Goal: Task Accomplishment & Management: Manage account settings

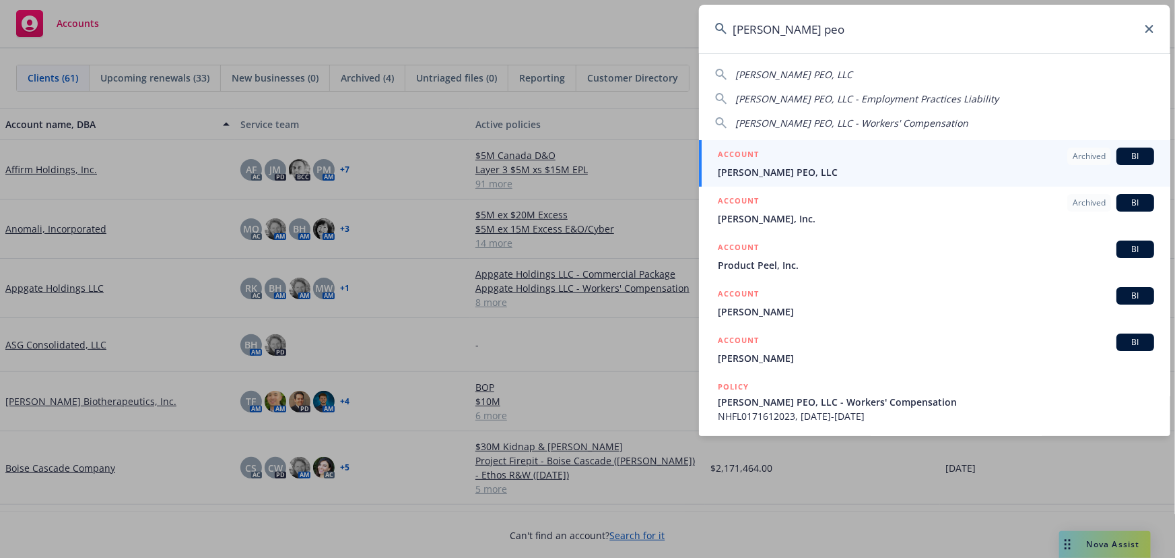
type input "[PERSON_NAME] peo"
click at [1024, 161] on div "ACCOUNT Archived BI" at bounding box center [936, 157] width 436 height 18
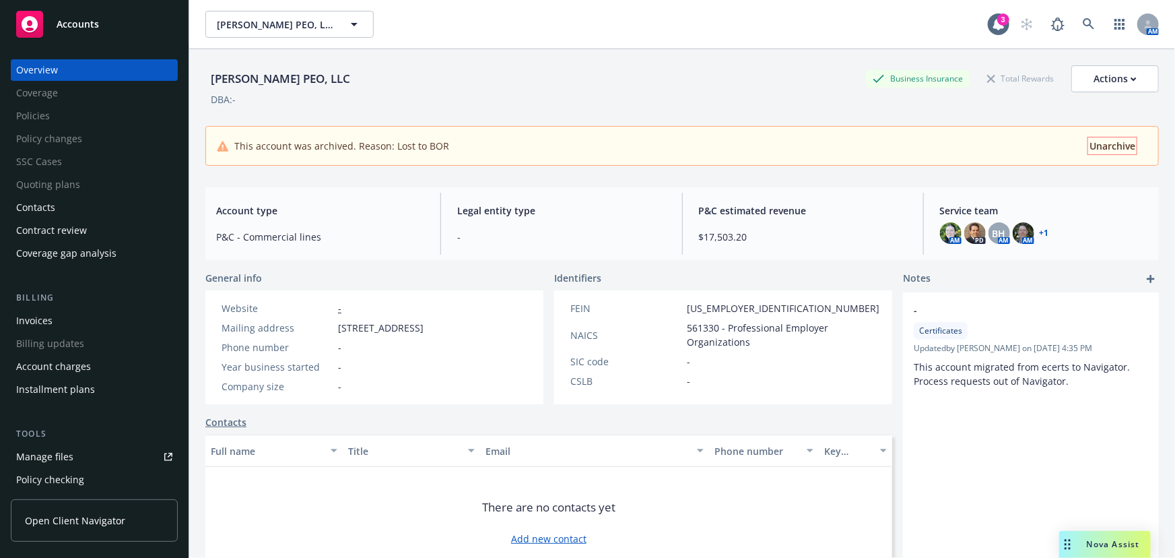
click at [1103, 145] on span "Unarchive" at bounding box center [1113, 145] width 46 height 13
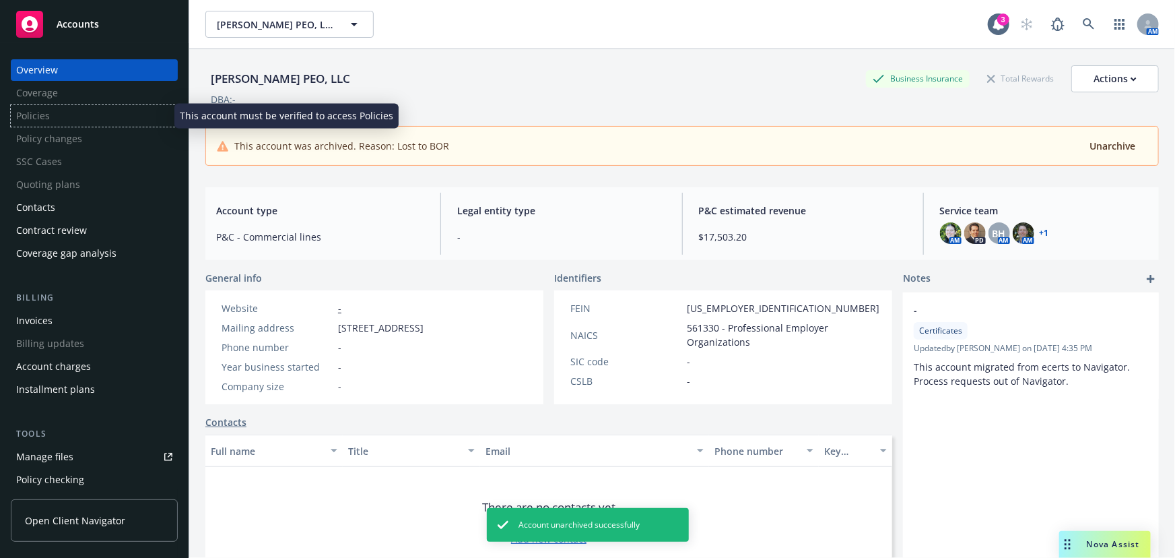
click at [79, 115] on div "Policies" at bounding box center [94, 116] width 167 height 22
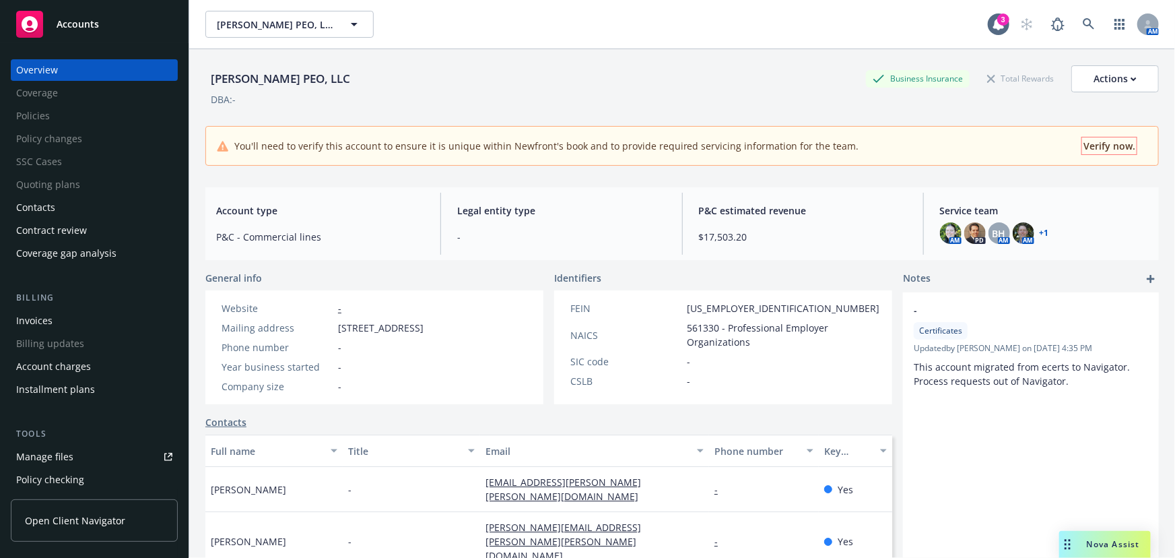
click at [1107, 146] on span "Verify now." at bounding box center [1110, 145] width 52 height 13
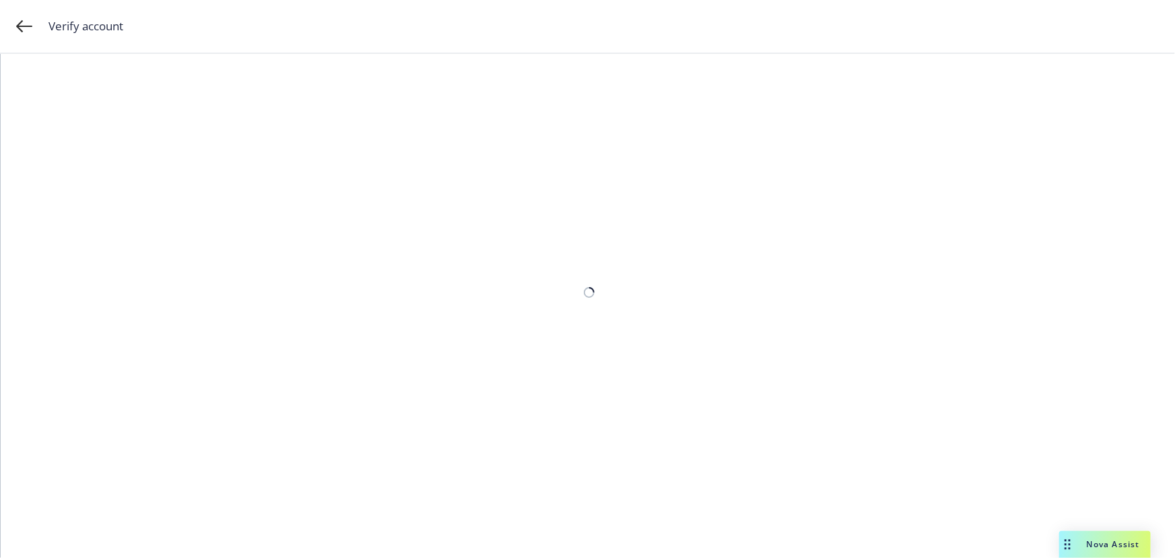
select select "US"
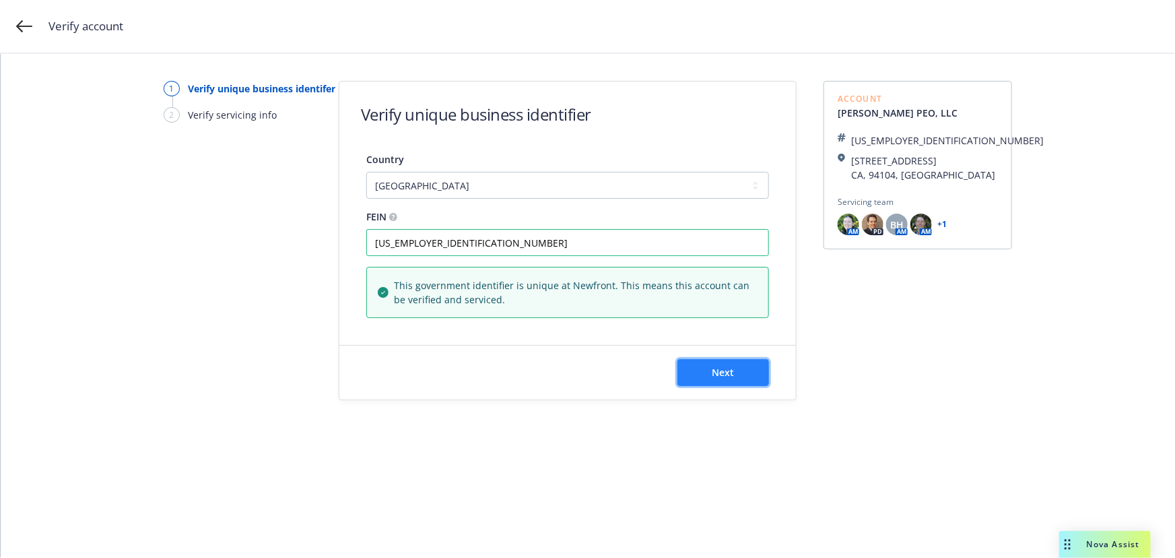
click at [731, 374] on span "Next" at bounding box center [724, 372] width 22 height 13
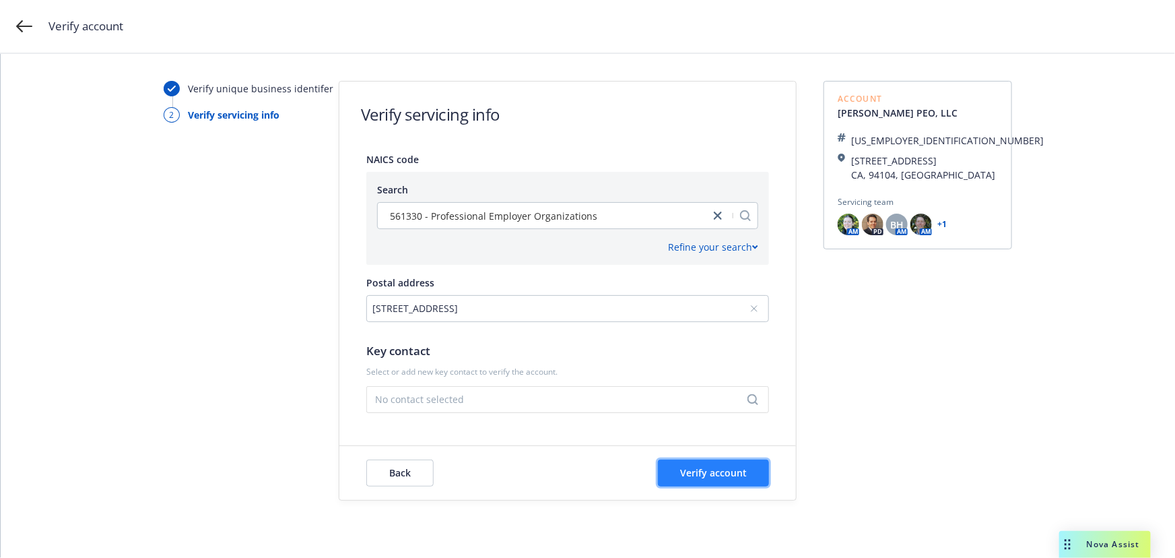
click at [723, 471] on span "Verify account" at bounding box center [713, 472] width 67 height 13
click at [676, 393] on span "No contact selected" at bounding box center [562, 399] width 374 height 14
click at [573, 242] on div "Hope Shea hope.shea@deel.com" at bounding box center [567, 256] width 401 height 34
click at [707, 478] on span "Verify account" at bounding box center [713, 472] width 67 height 13
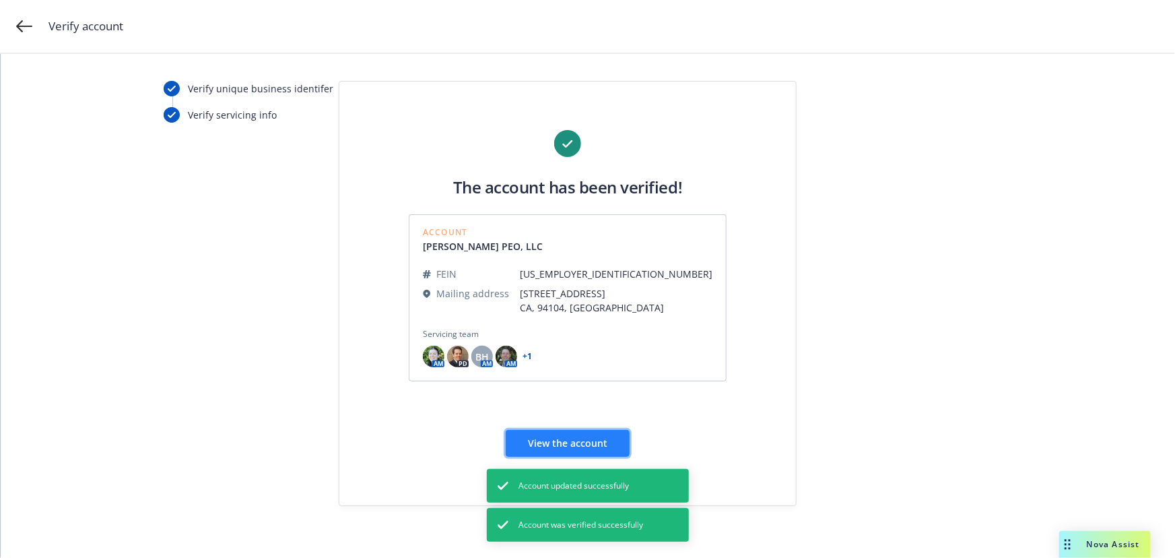
click at [551, 440] on span "View the account" at bounding box center [567, 442] width 79 height 13
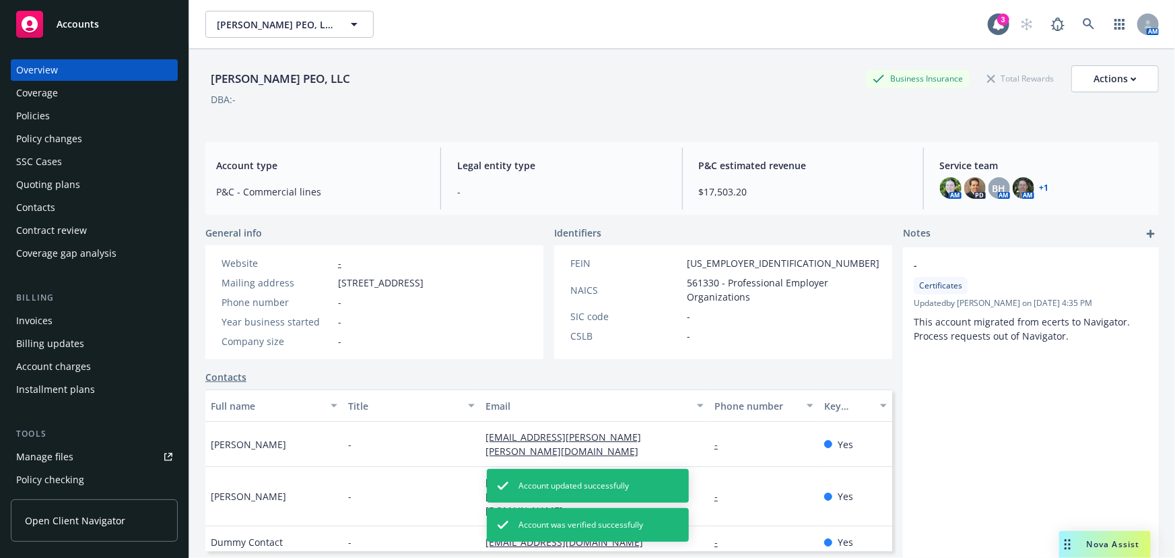
click at [46, 108] on div "Policies" at bounding box center [33, 116] width 34 height 22
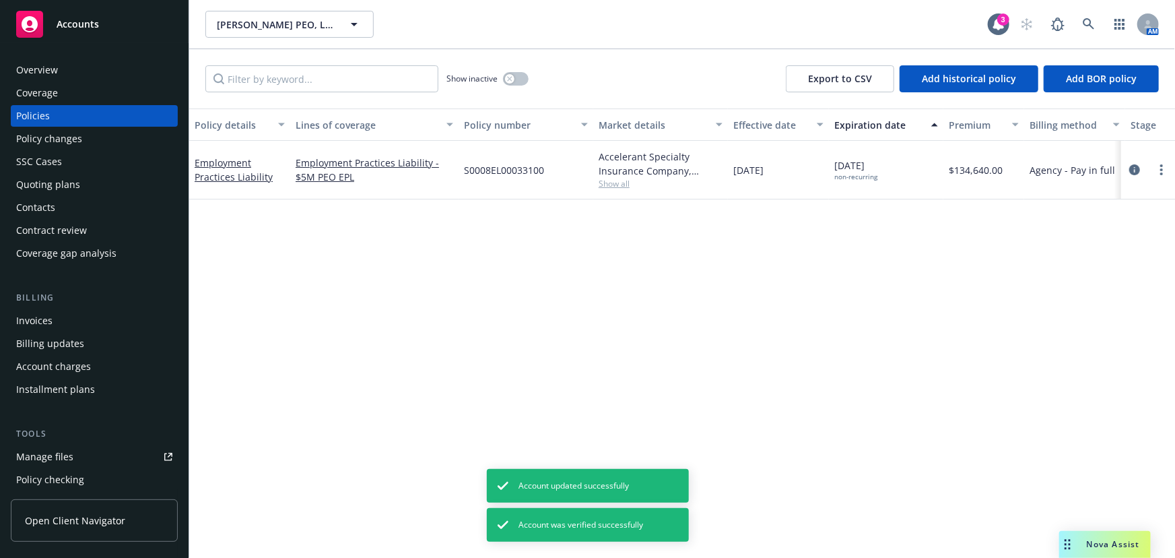
click at [874, 262] on div "Policy details Lines of coverage Policy number Market details Effective date Ex…" at bounding box center [682, 332] width 986 height 449
click at [259, 176] on link "Employment Practices Liability" at bounding box center [234, 169] width 78 height 27
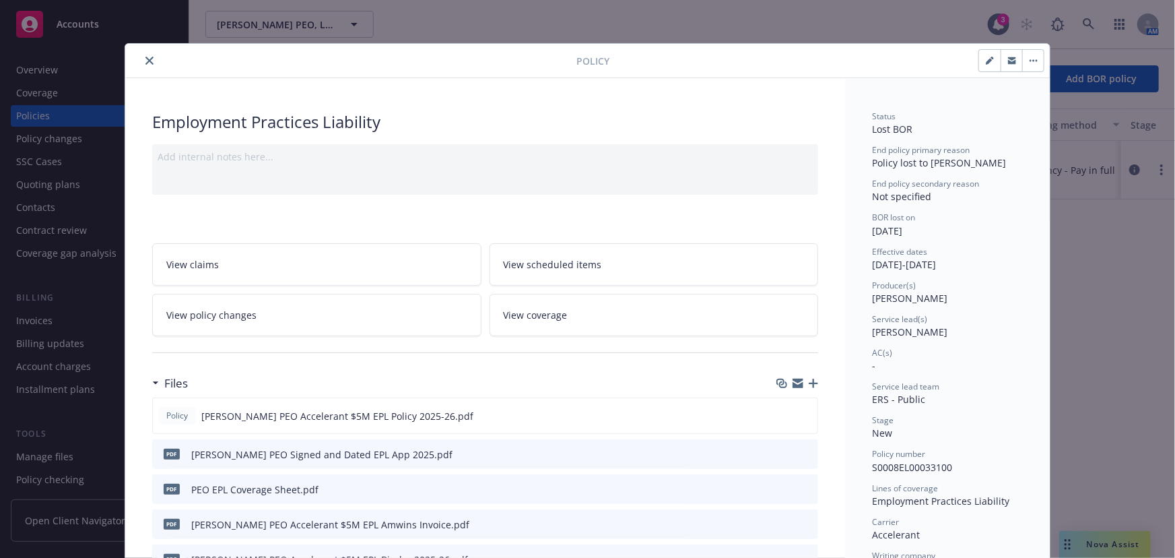
click at [147, 62] on icon "close" at bounding box center [149, 61] width 8 height 8
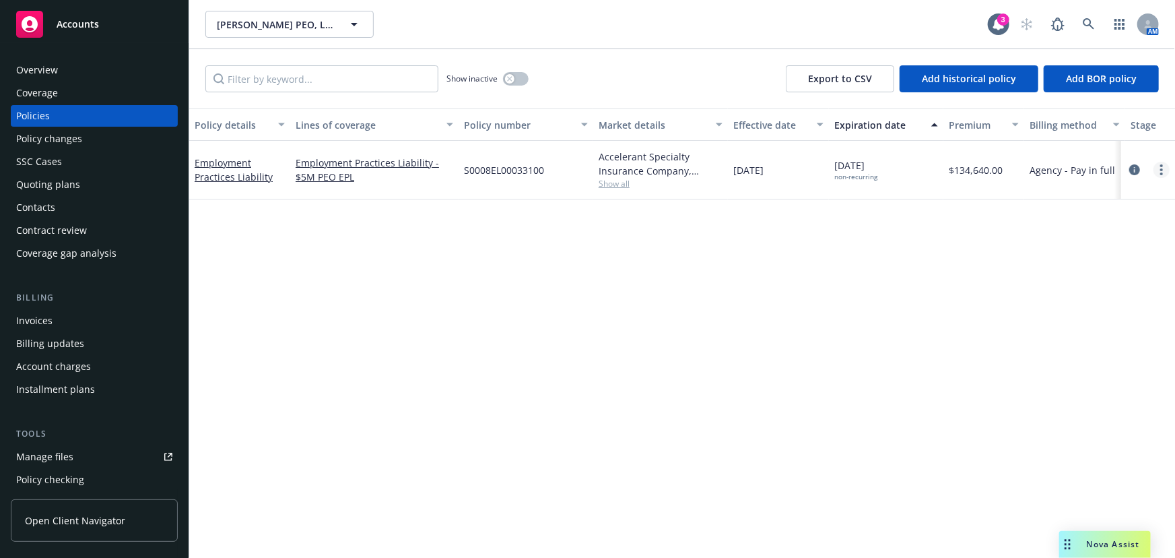
click at [1158, 166] on link "more" at bounding box center [1162, 170] width 16 height 16
click at [385, 427] on div "Policy details Lines of coverage Policy number Market details Effective date Ex…" at bounding box center [682, 332] width 986 height 449
click at [106, 80] on div "Overview" at bounding box center [94, 70] width 156 height 22
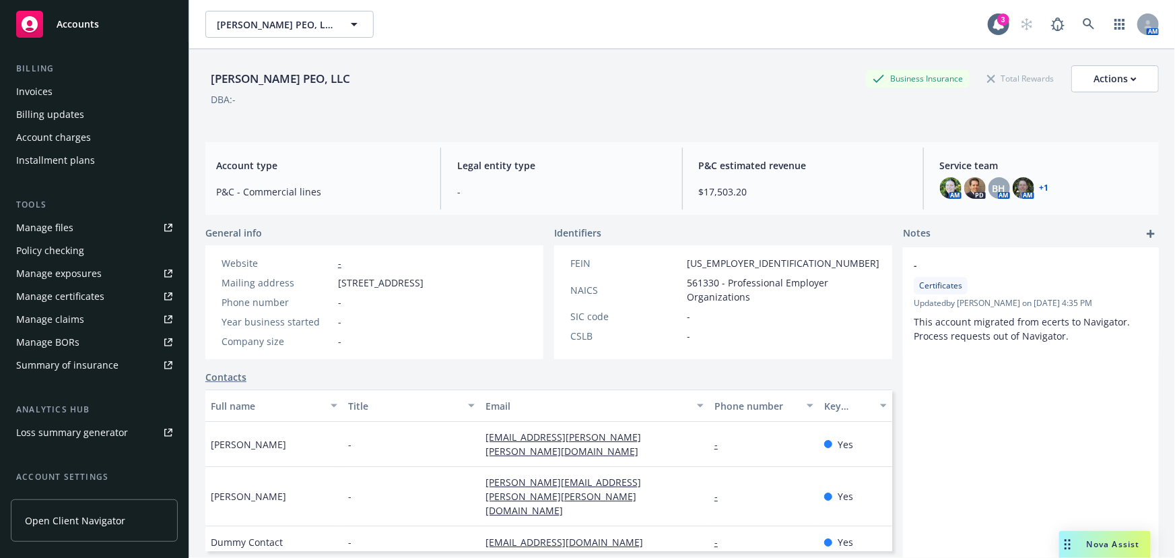
scroll to position [158, 0]
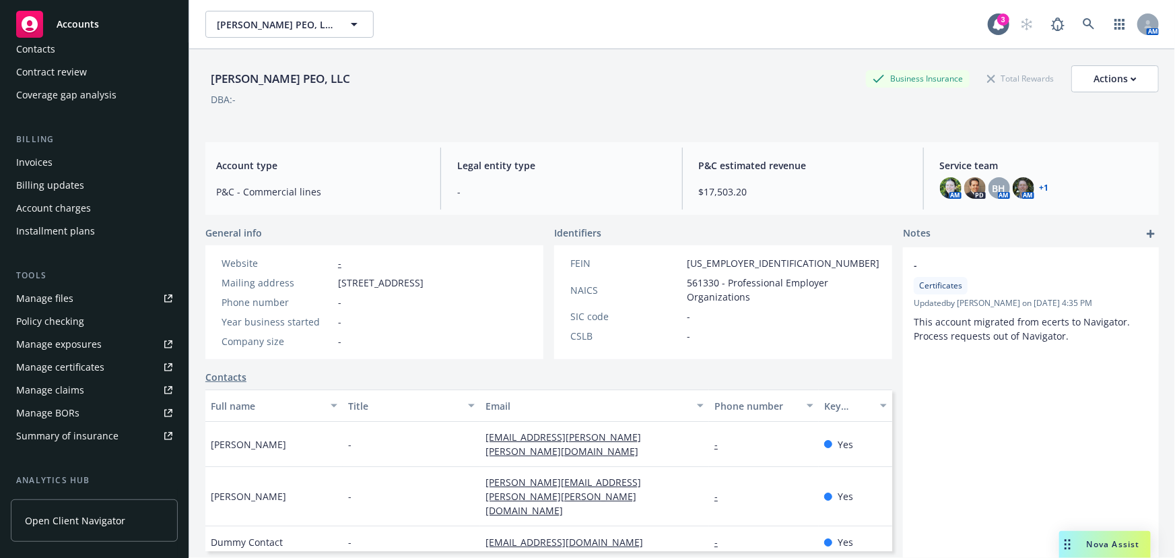
click at [57, 416] on div "Manage BORs" at bounding box center [47, 413] width 63 height 22
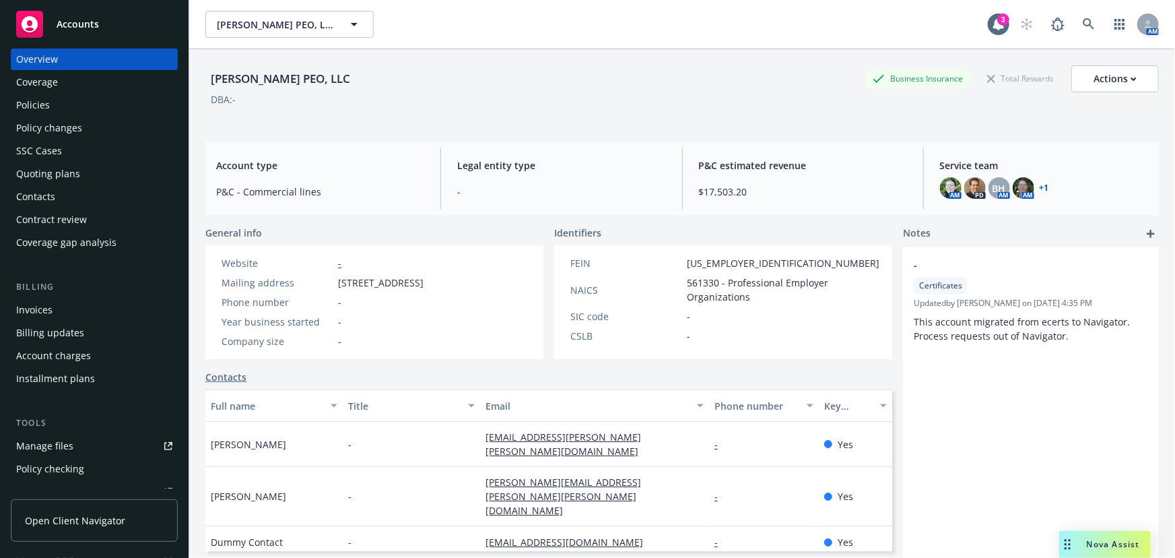
scroll to position [0, 0]
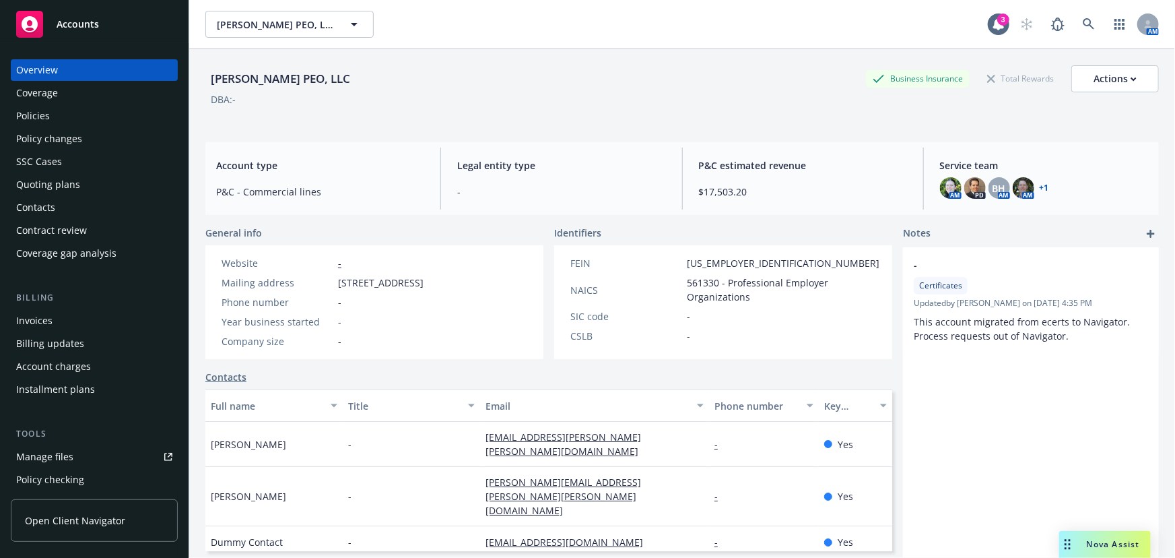
click at [68, 125] on div "Policies" at bounding box center [94, 116] width 156 height 22
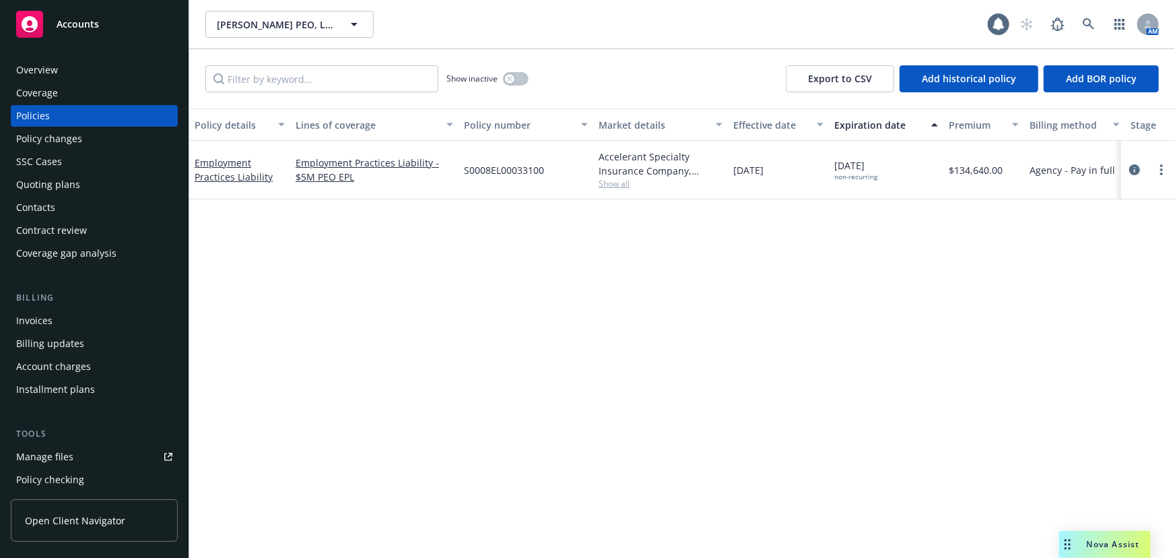
click at [1152, 175] on div at bounding box center [1148, 170] width 43 height 16
click at [1158, 170] on link "more" at bounding box center [1162, 170] width 16 height 16
click at [634, 354] on div "Policy details Lines of coverage Policy number Market details Effective date Ex…" at bounding box center [682, 332] width 986 height 449
click at [226, 178] on link "Employment Practices Liability" at bounding box center [234, 169] width 78 height 27
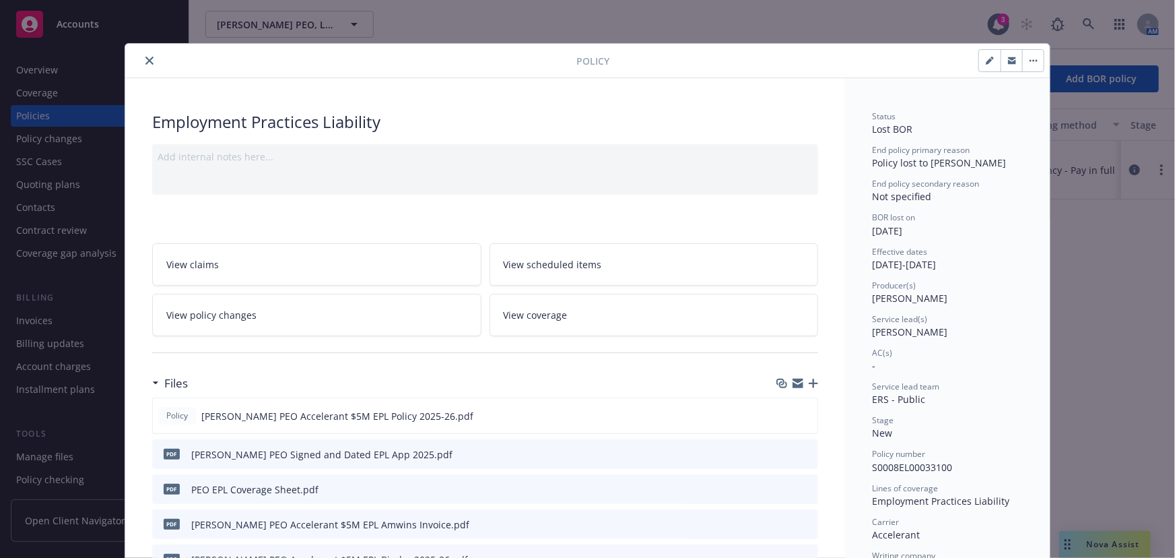
click at [145, 57] on icon "close" at bounding box center [149, 61] width 8 height 8
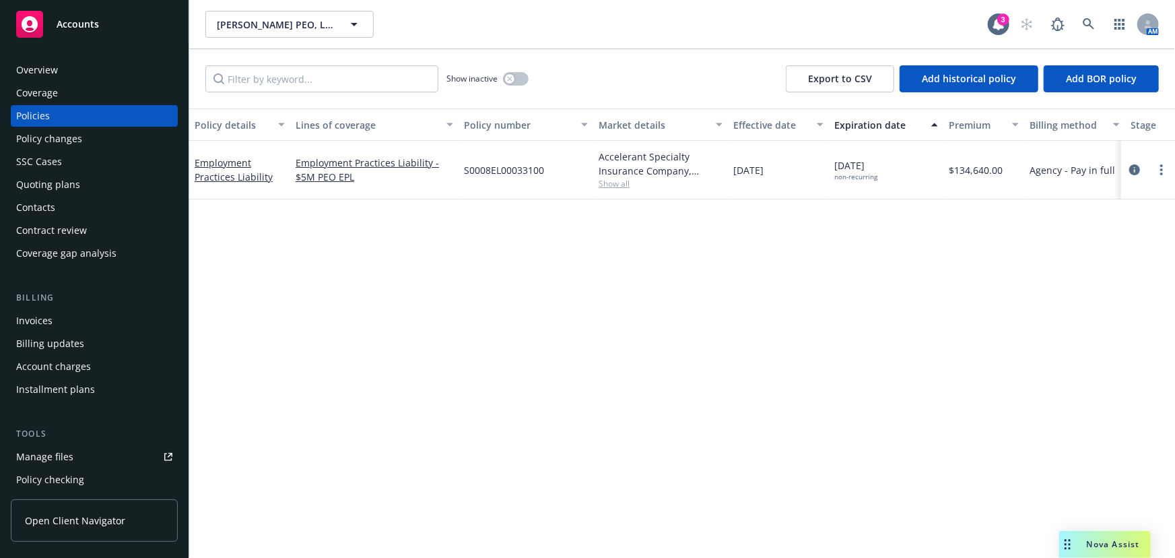
click at [1150, 348] on div "Policy details Lines of coverage Policy number Market details Effective date Ex…" at bounding box center [682, 332] width 986 height 449
click at [1009, 28] on div "3" at bounding box center [999, 24] width 22 height 22
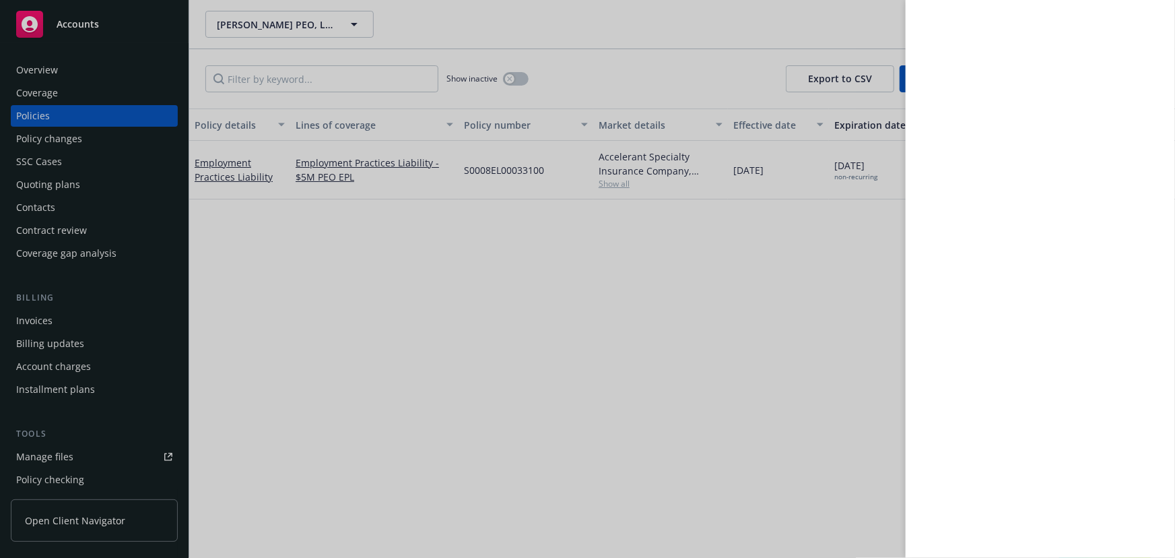
click at [681, 275] on div at bounding box center [587, 279] width 1175 height 558
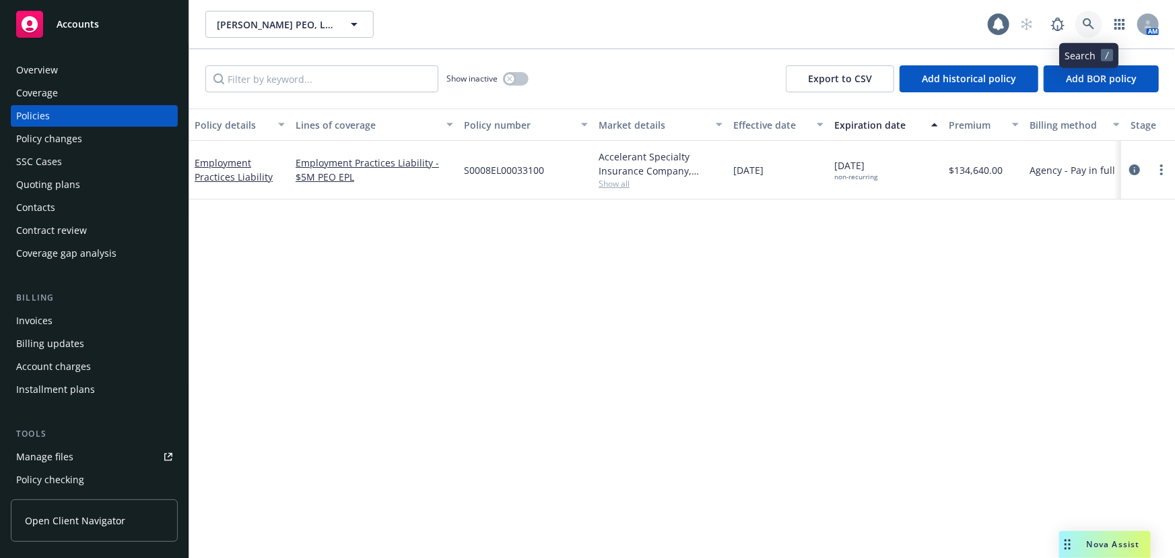
click at [1093, 23] on icon at bounding box center [1089, 24] width 12 height 12
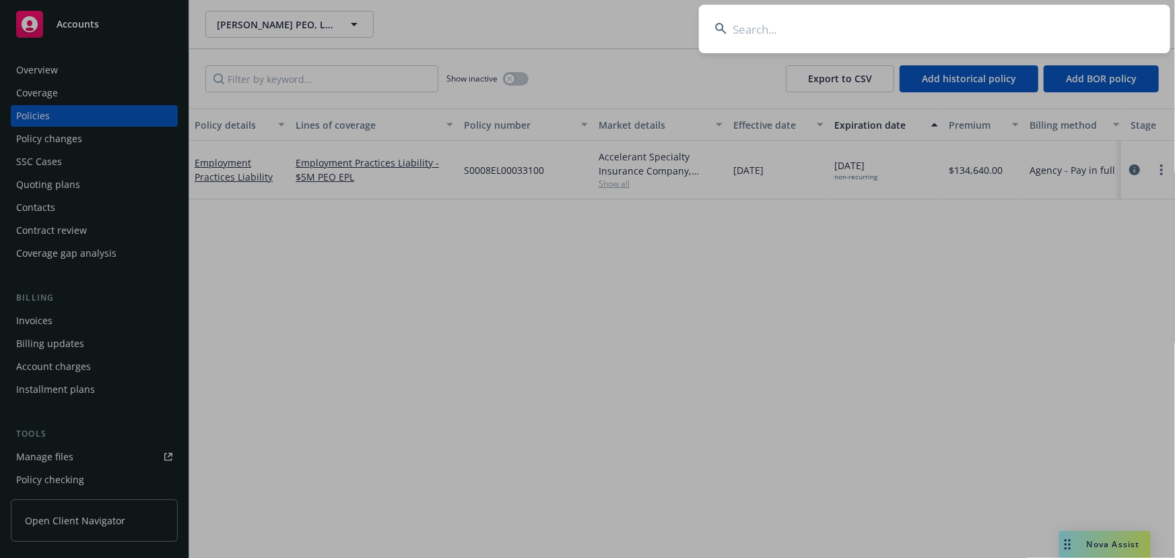
click at [932, 29] on input at bounding box center [934, 29] width 471 height 48
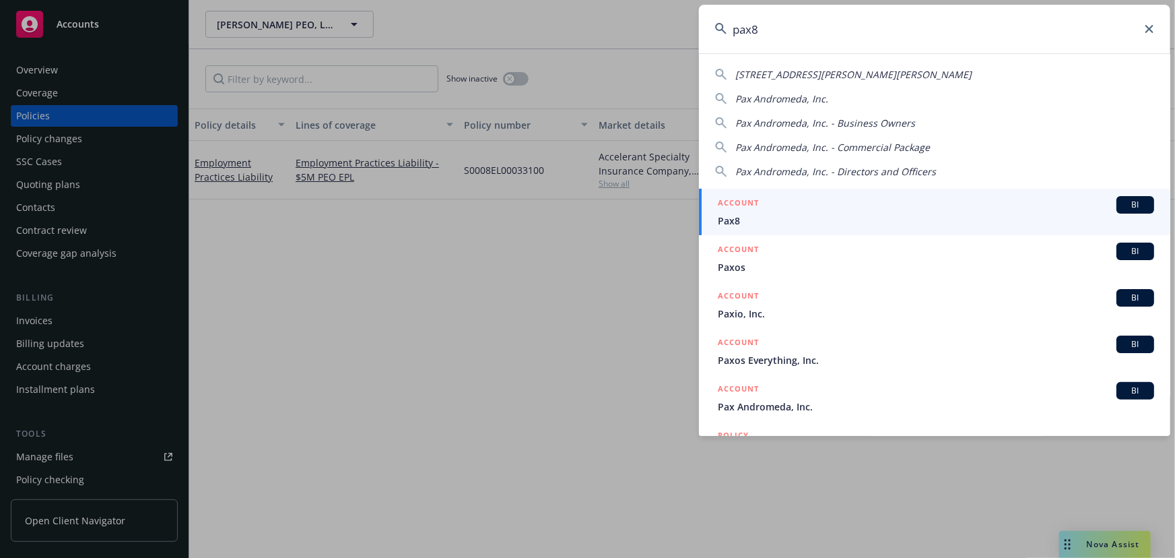
type input "pax8"
click at [766, 209] on div "ACCOUNT BI" at bounding box center [936, 205] width 436 height 18
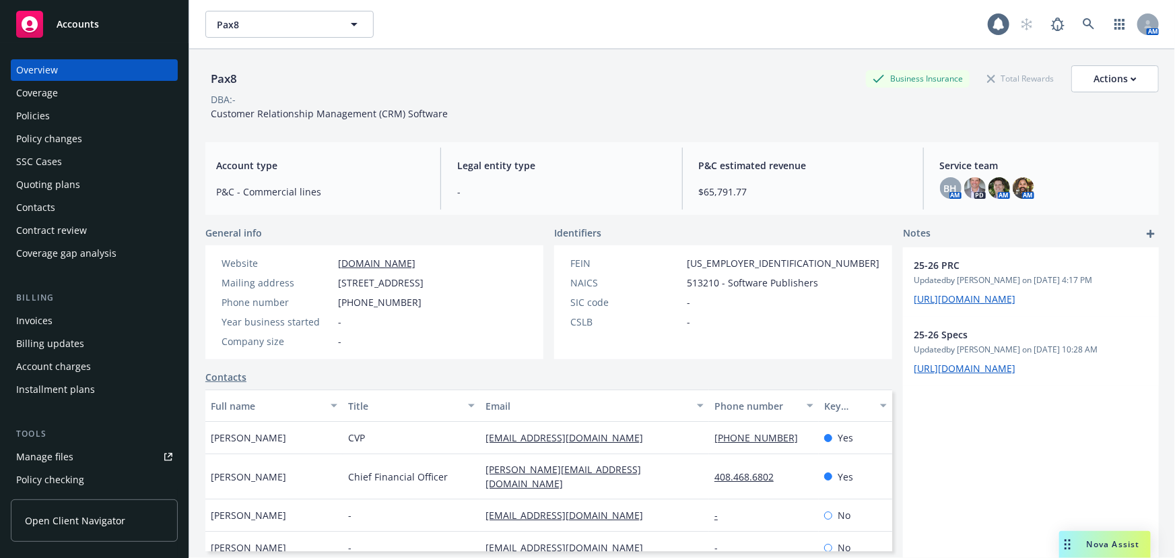
click at [88, 185] on div "Quoting plans" at bounding box center [94, 185] width 156 height 22
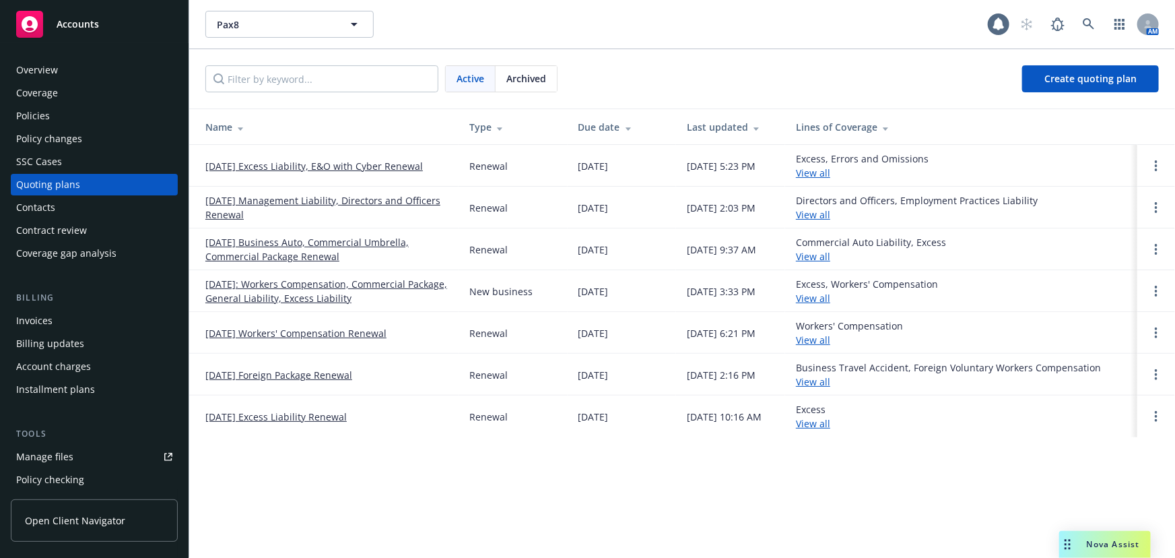
click at [306, 202] on link "[DATE] Management Liability, Directors and Officers Renewal" at bounding box center [326, 207] width 242 height 28
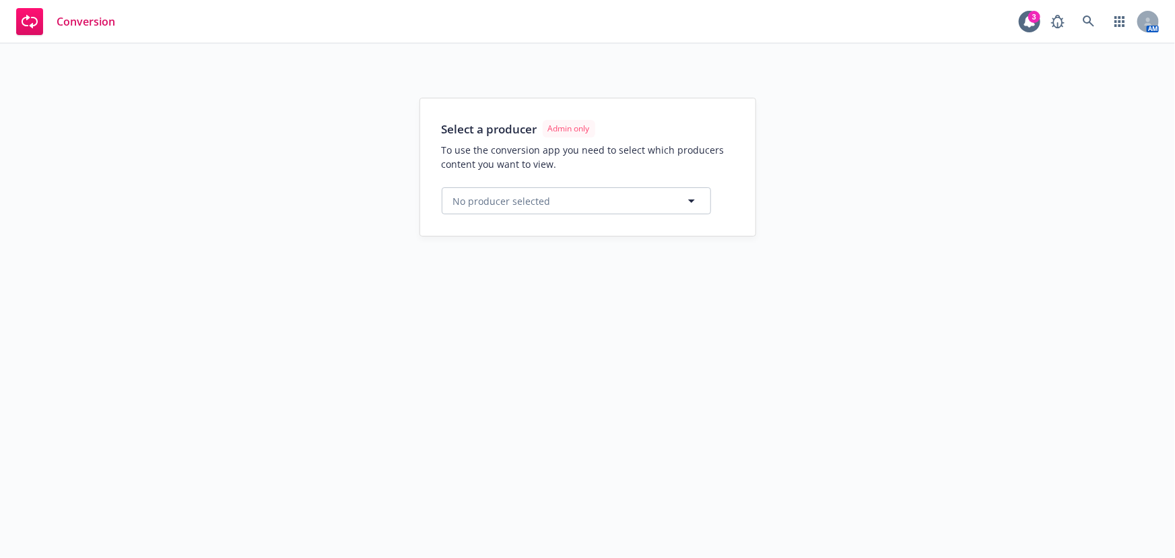
click at [485, 216] on div "Select a producer Admin only To use the conversion app you need to select which…" at bounding box center [587, 166] width 335 height 137
click at [485, 207] on span "No producer selected" at bounding box center [502, 201] width 98 height 14
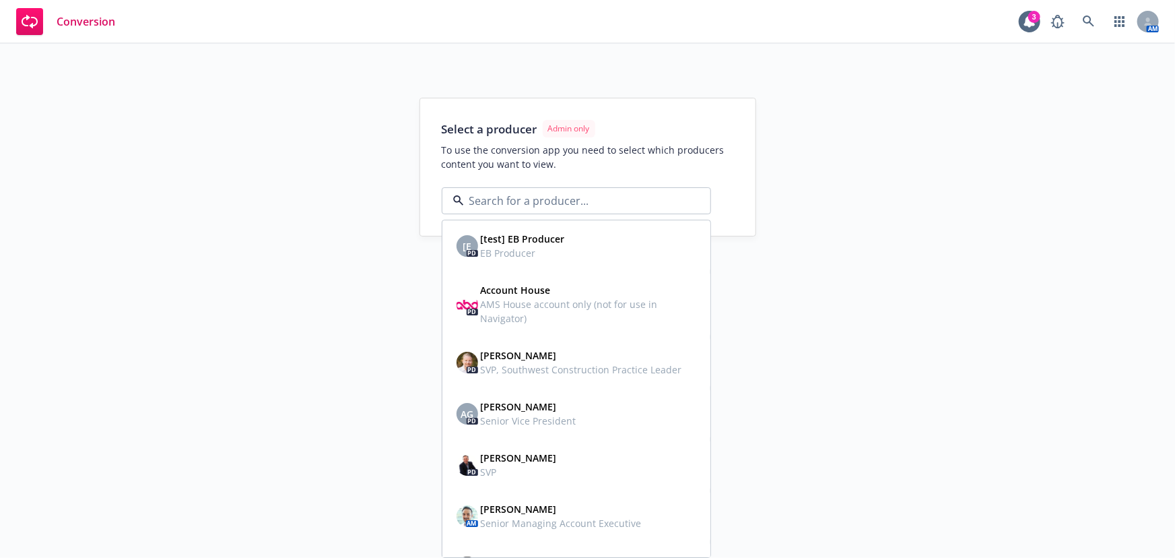
click at [548, 63] on div "Select a producer Admin only To use the conversion app you need to select which…" at bounding box center [587, 301] width 1175 height 514
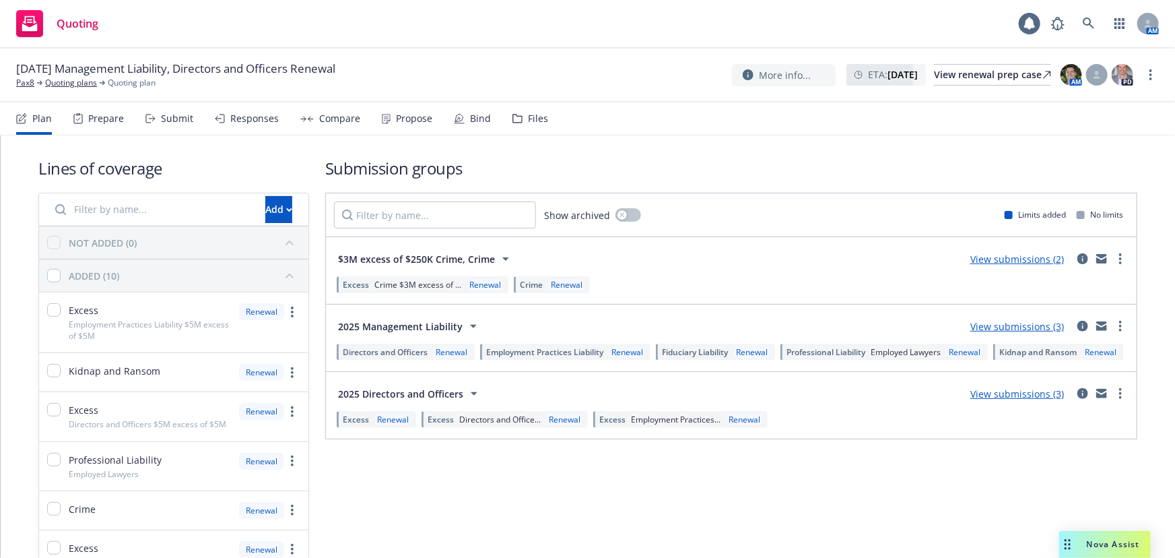
click at [465, 129] on div "Bind" at bounding box center [472, 118] width 37 height 32
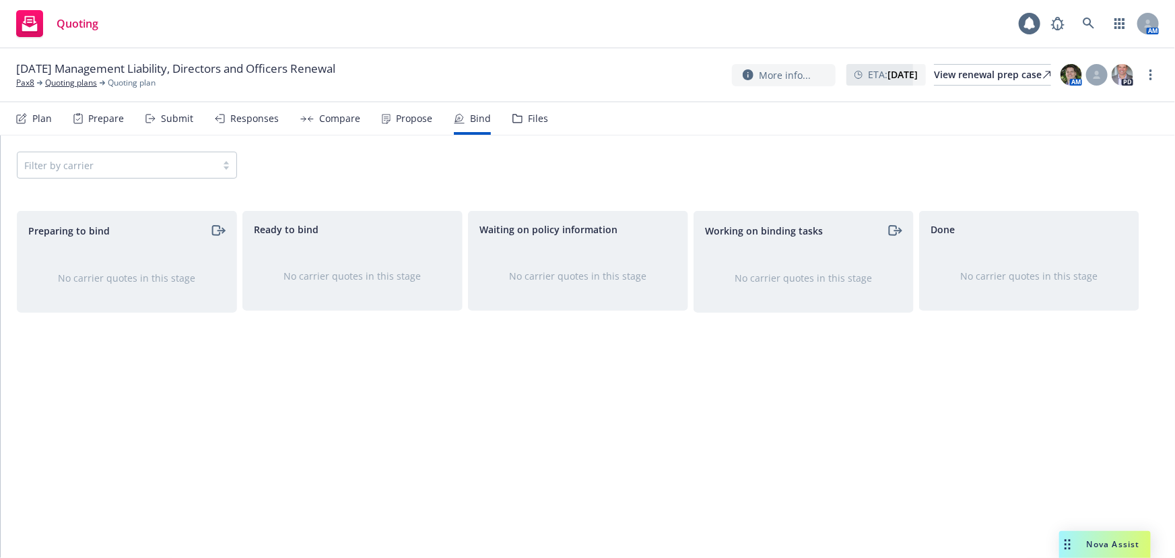
click at [175, 122] on div "Submit" at bounding box center [177, 118] width 32 height 11
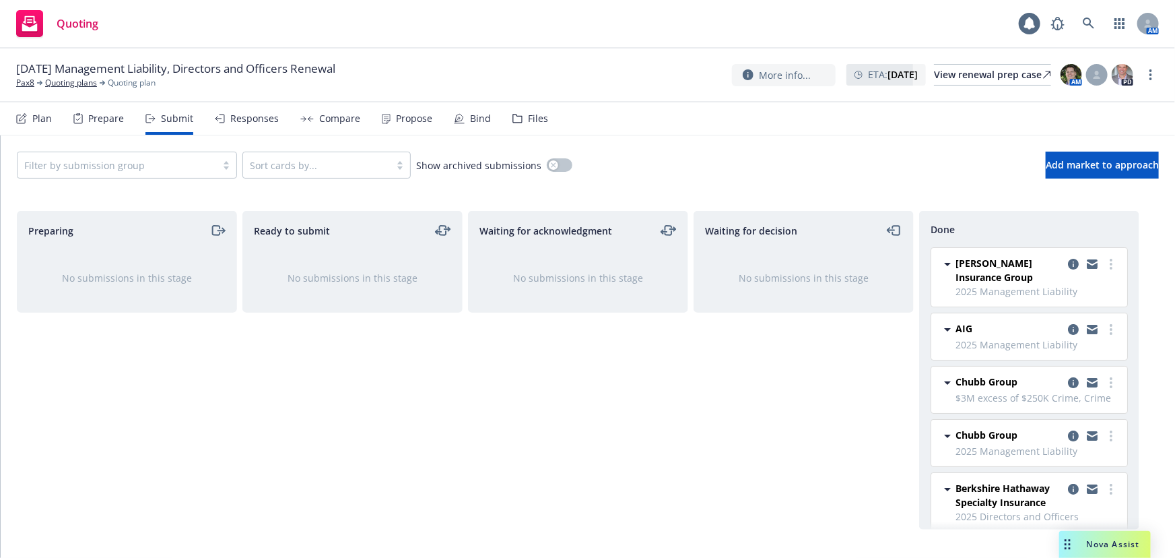
click at [245, 117] on div "Responses" at bounding box center [254, 118] width 48 height 11
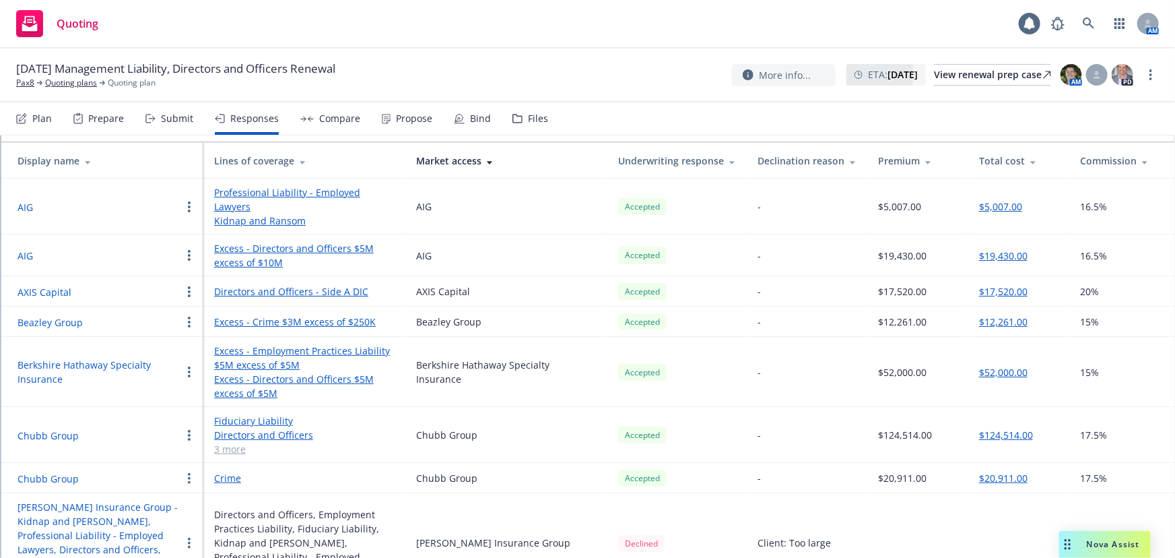
scroll to position [122, 0]
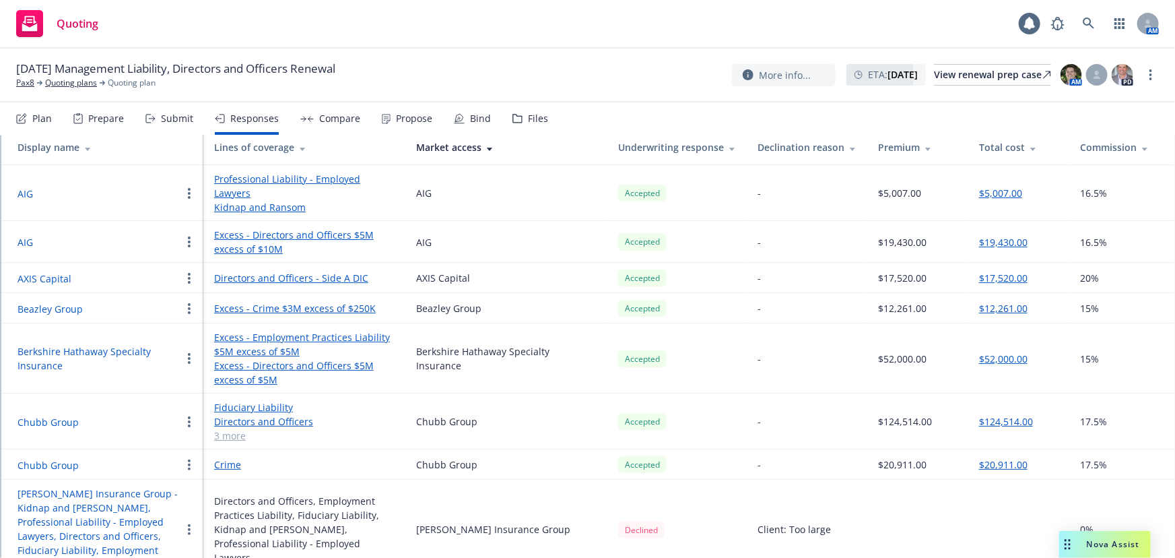
click at [98, 344] on button "Berkshire Hathaway Specialty Insurance" at bounding box center [100, 358] width 164 height 28
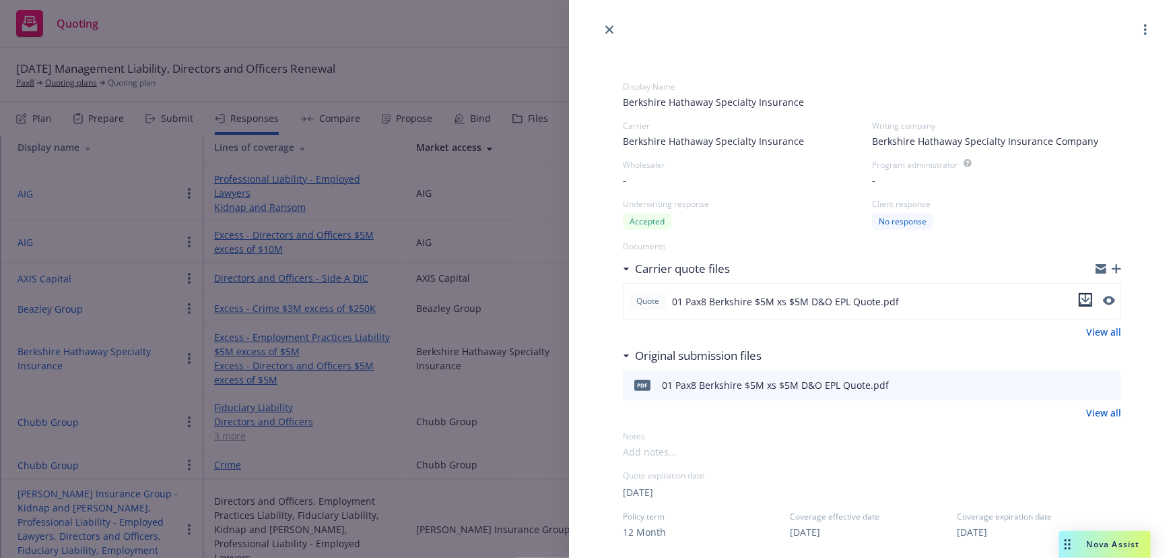
click at [1080, 298] on icon "download file" at bounding box center [1085, 299] width 11 height 11
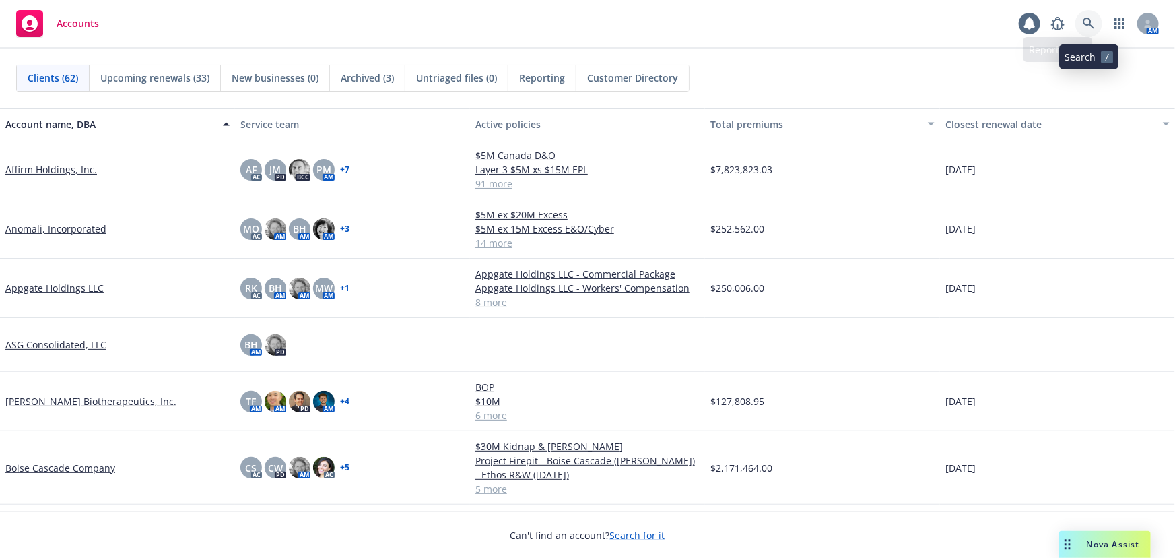
click at [1091, 26] on icon at bounding box center [1089, 24] width 12 height 12
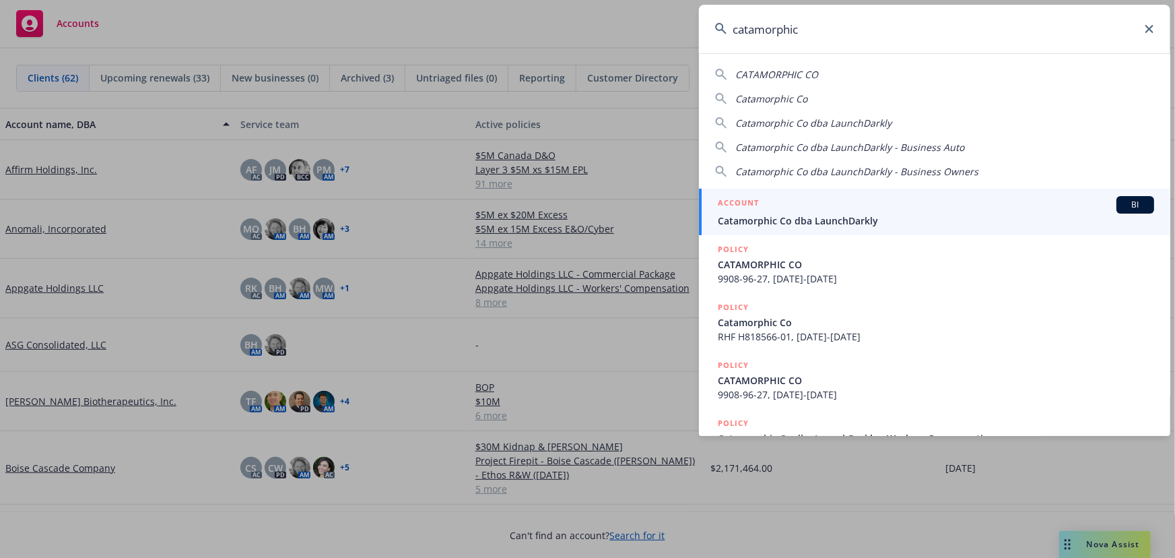
type input "catamorphic"
click at [779, 209] on div "ACCOUNT BI" at bounding box center [936, 205] width 436 height 18
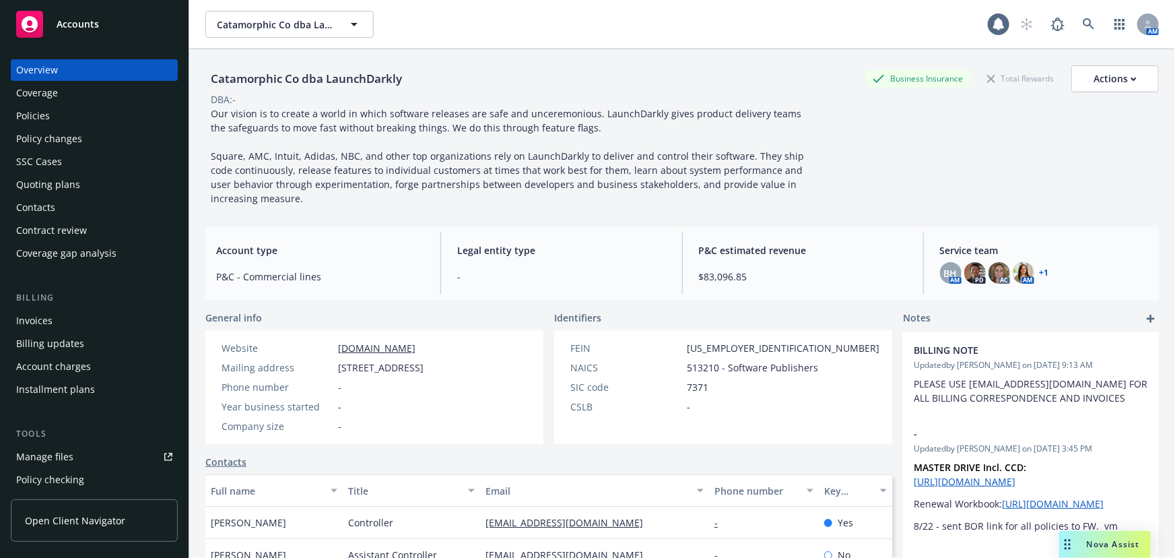
click at [83, 183] on div "Quoting plans" at bounding box center [94, 185] width 156 height 22
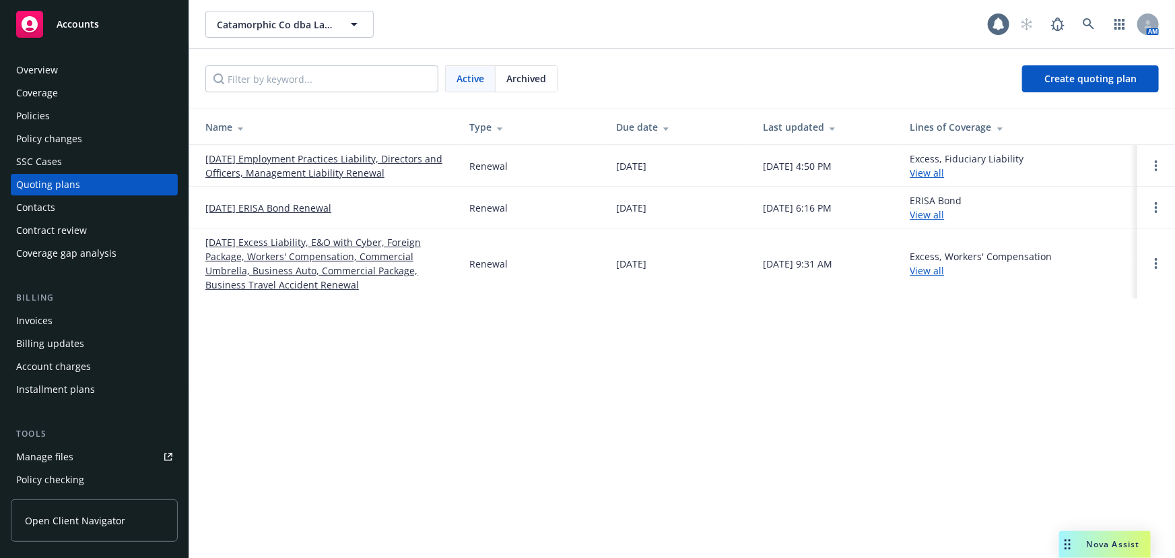
click at [303, 169] on link "10/31/25 Employment Practices Liability, Directors and Officers, Management Lia…" at bounding box center [326, 166] width 242 height 28
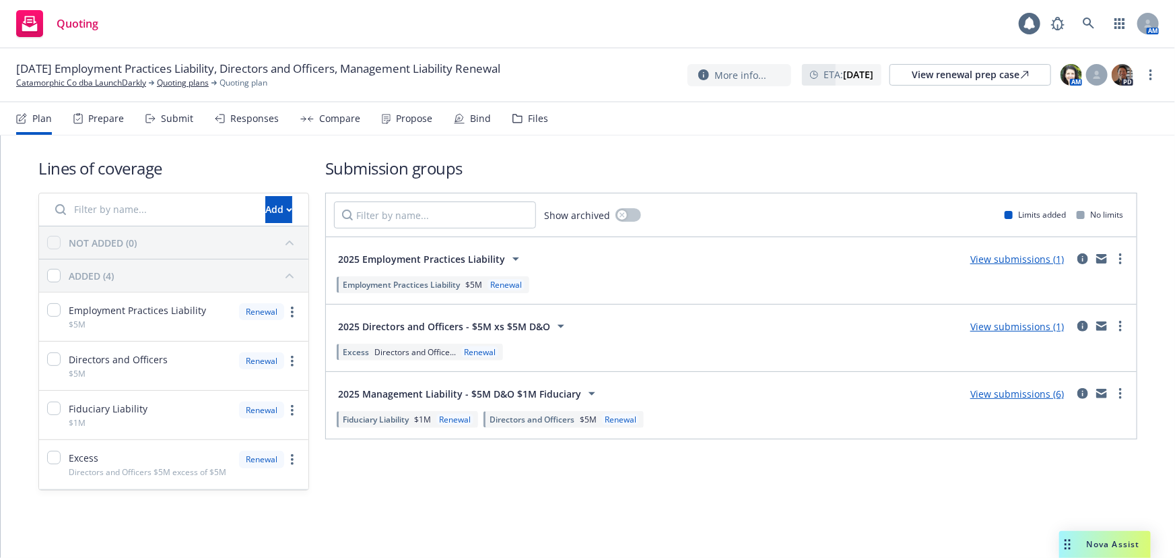
click at [187, 121] on div "Submit" at bounding box center [177, 118] width 32 height 11
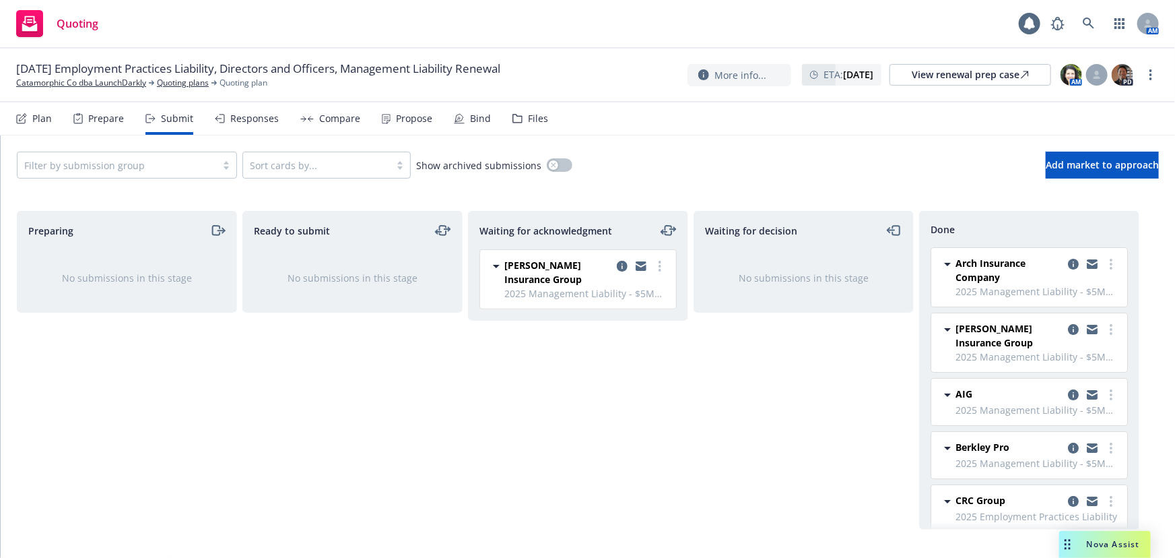
scroll to position [61, 0]
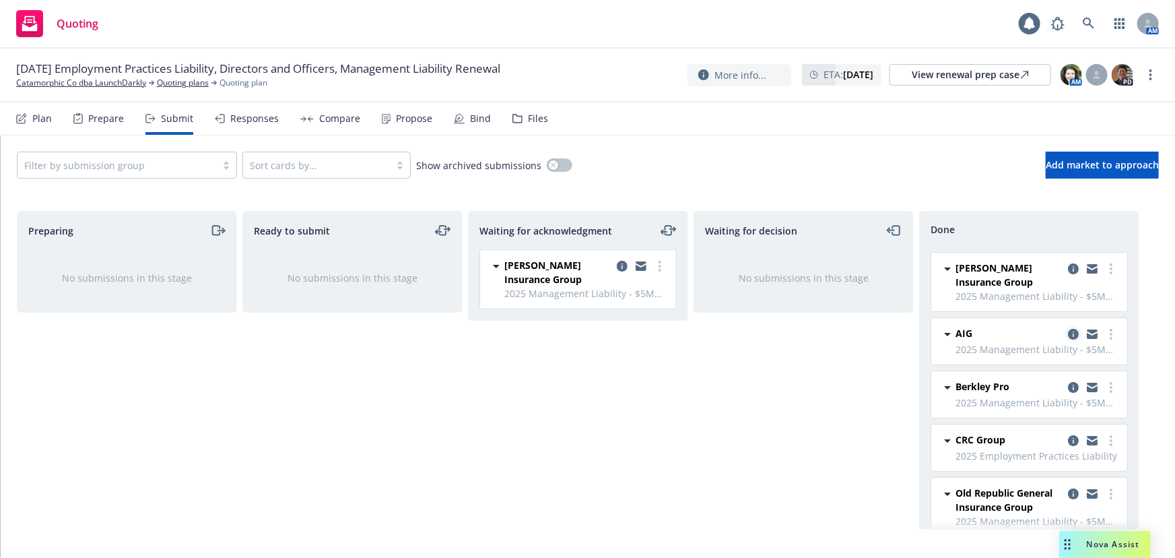
click at [1068, 333] on icon "copy logging email" at bounding box center [1073, 334] width 11 height 11
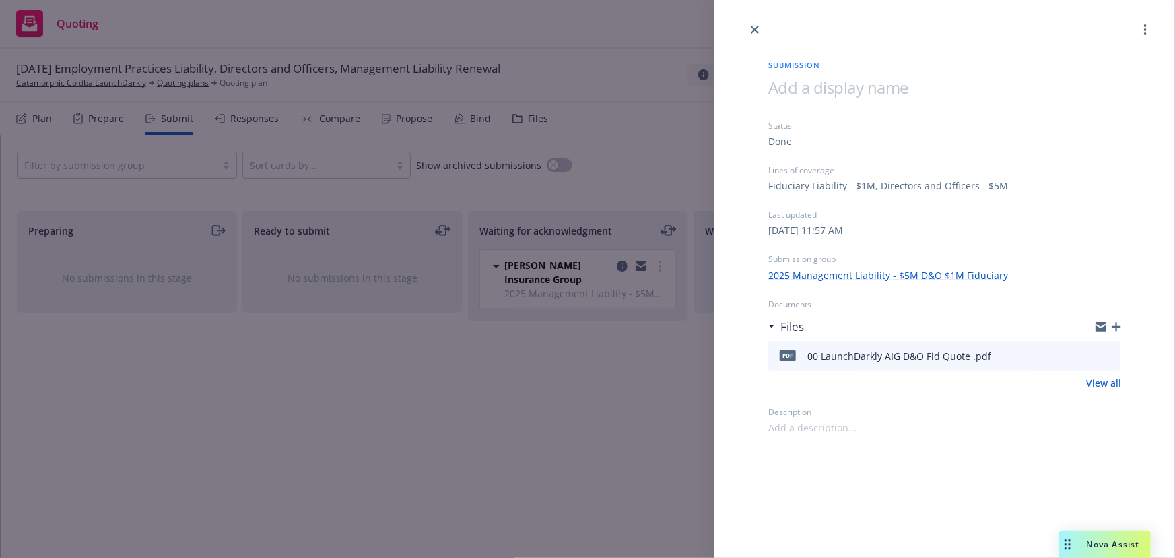
click at [532, 436] on div "Submission Status Done Lines of coverage Fiduciary Liability - $1M, Directors a…" at bounding box center [587, 279] width 1175 height 558
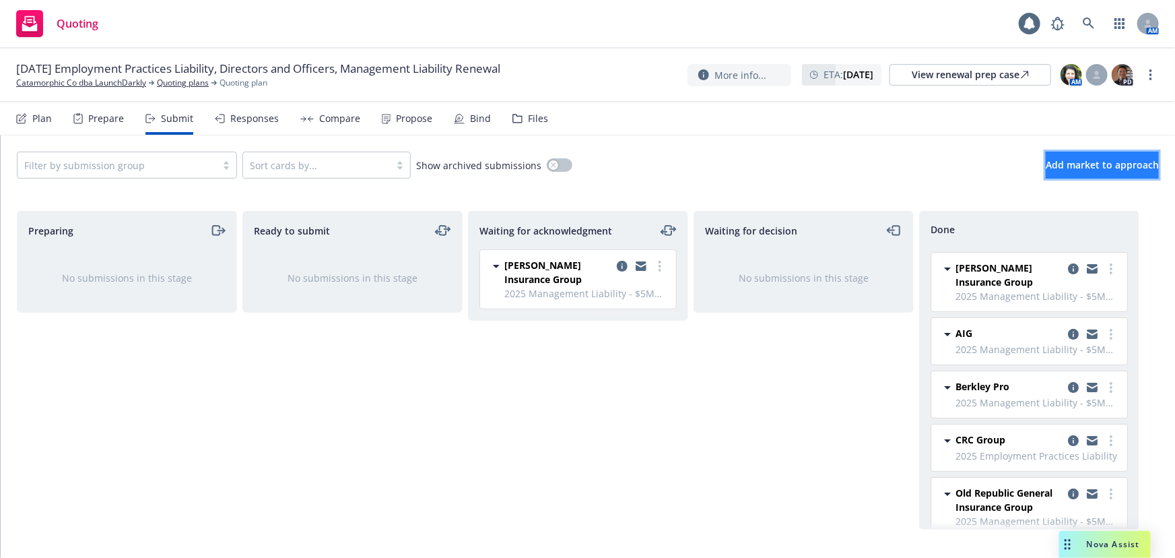
click at [1086, 168] on span "Add market to approach" at bounding box center [1102, 164] width 113 height 13
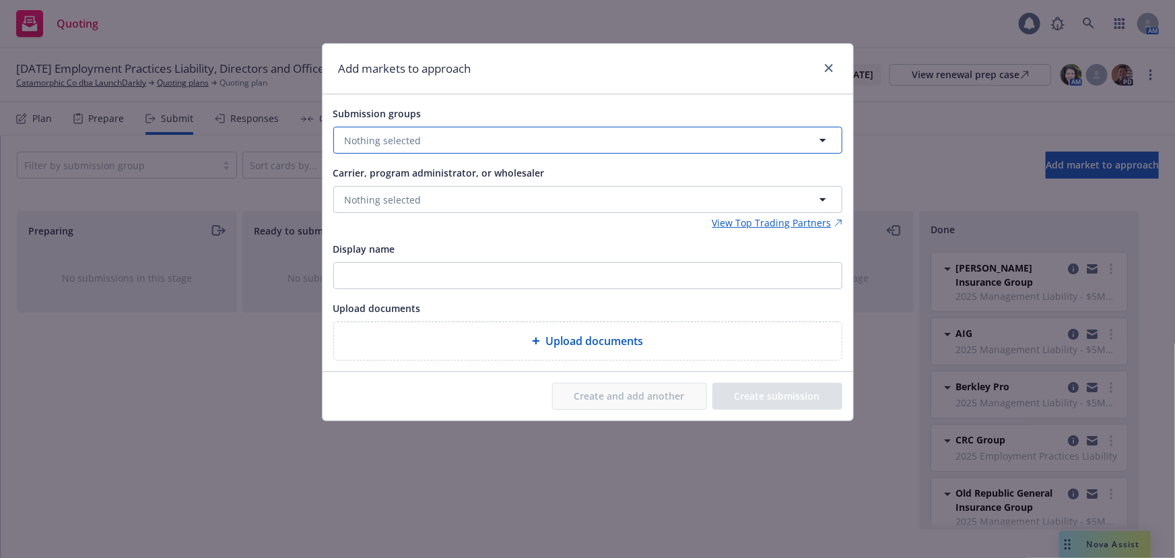
click at [768, 135] on button "Nothing selected" at bounding box center [587, 140] width 509 height 27
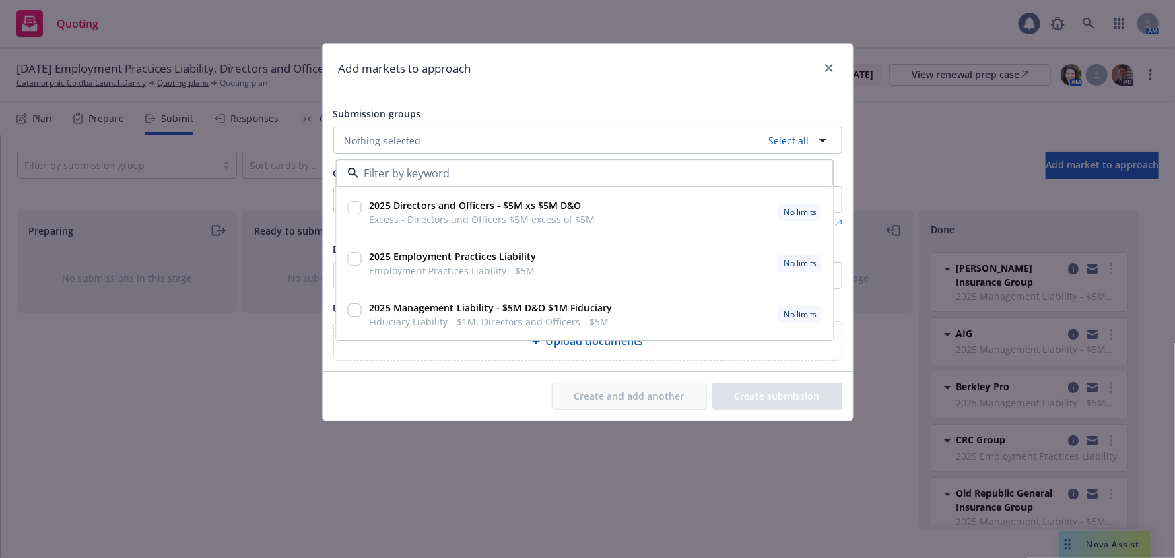
click at [476, 218] on span "Excess - Directors and Officers $5M excess of $5M" at bounding box center [482, 220] width 226 height 14
checkbox input "true"
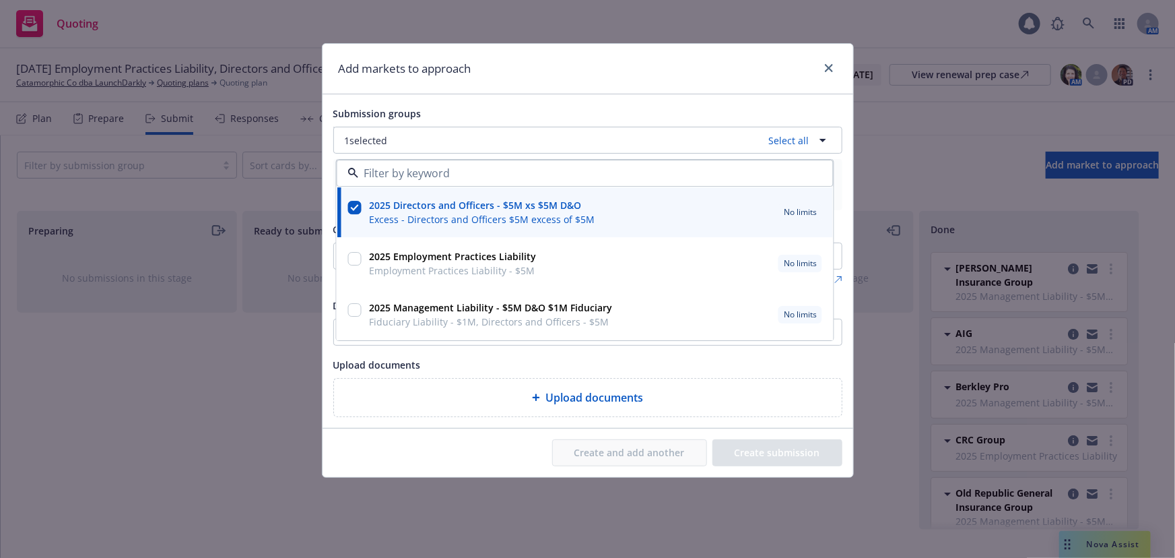
click at [546, 358] on div "Upload documents" at bounding box center [587, 364] width 509 height 16
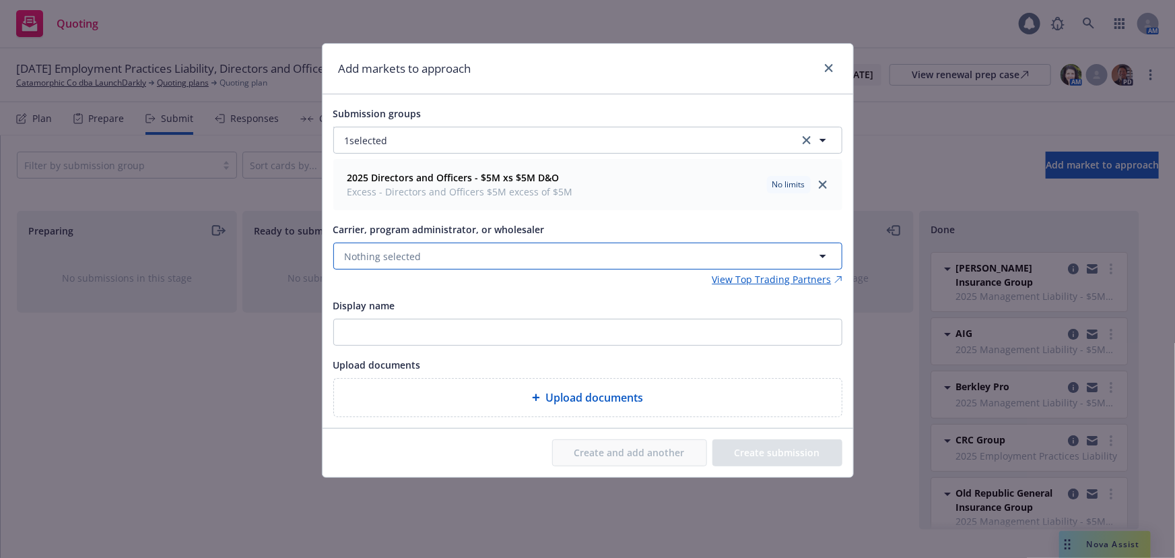
click at [480, 255] on button "Nothing selected" at bounding box center [587, 255] width 509 height 27
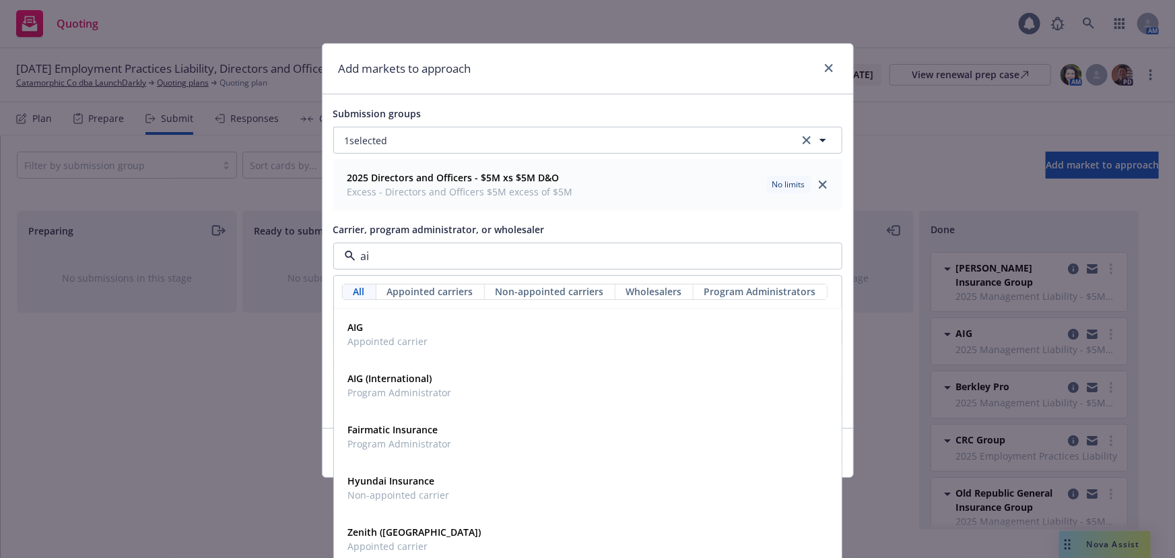
type input "aig"
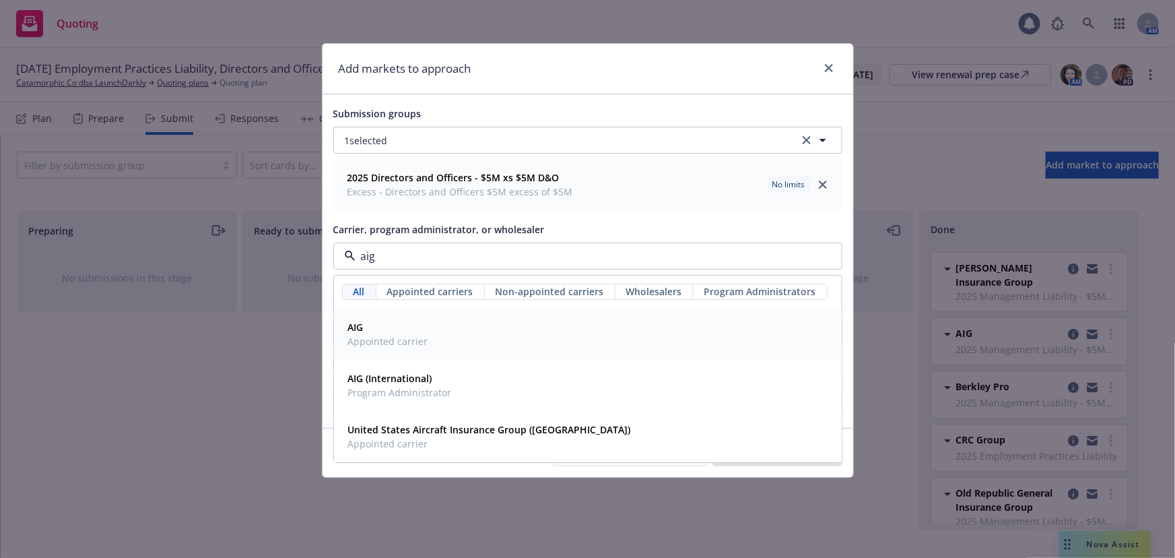
click at [444, 342] on div "AIG Appointed carrier" at bounding box center [588, 335] width 490 height 34
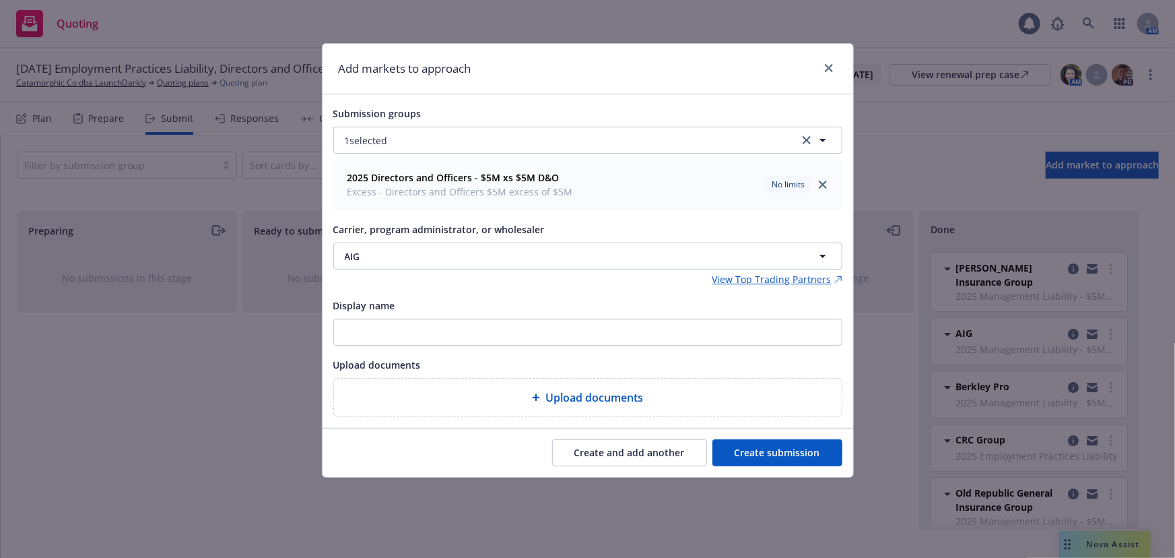
click at [779, 448] on button "Create submission" at bounding box center [778, 452] width 130 height 27
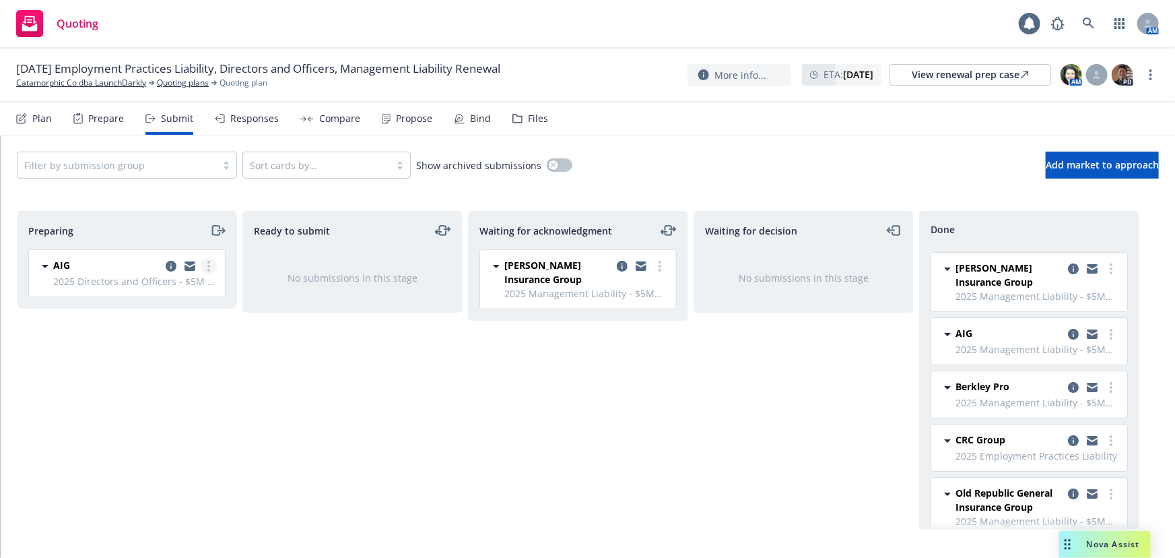
click at [205, 263] on link "more" at bounding box center [209, 266] width 16 height 16
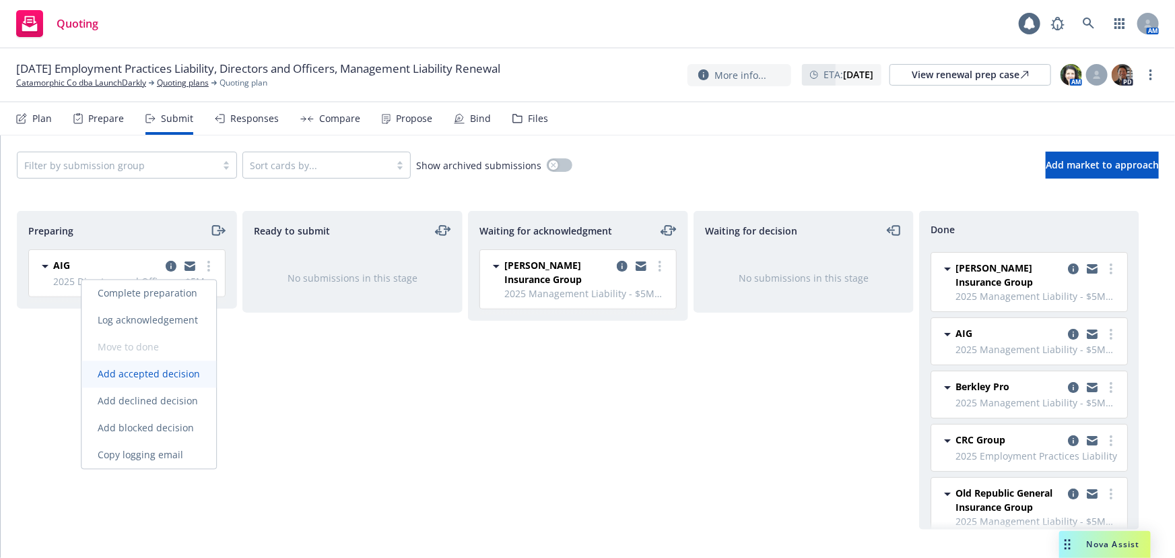
click at [178, 373] on span "Add accepted decision" at bounding box center [148, 374] width 135 height 13
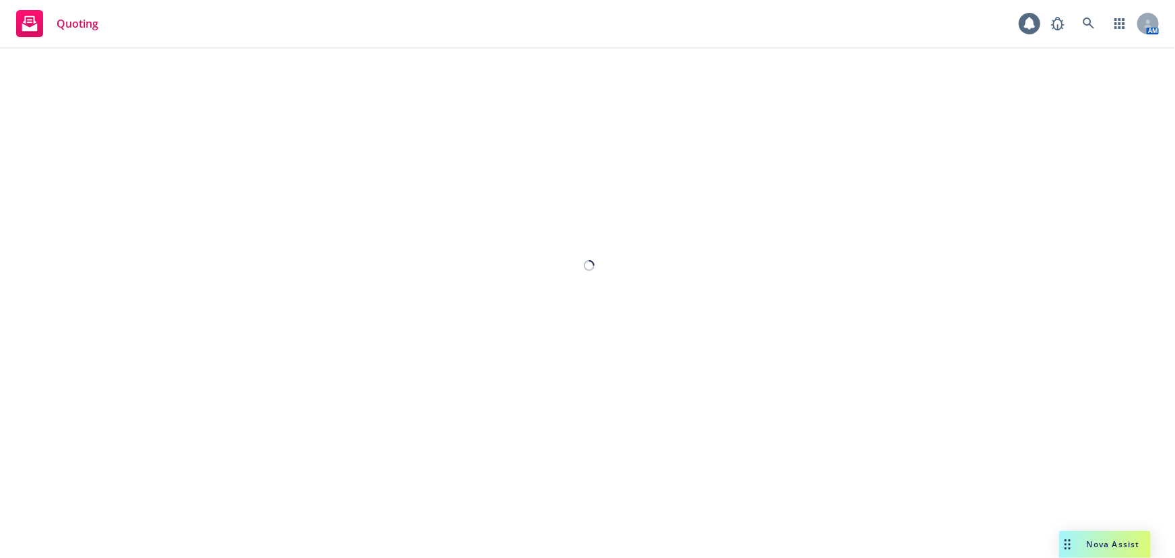
select select "12"
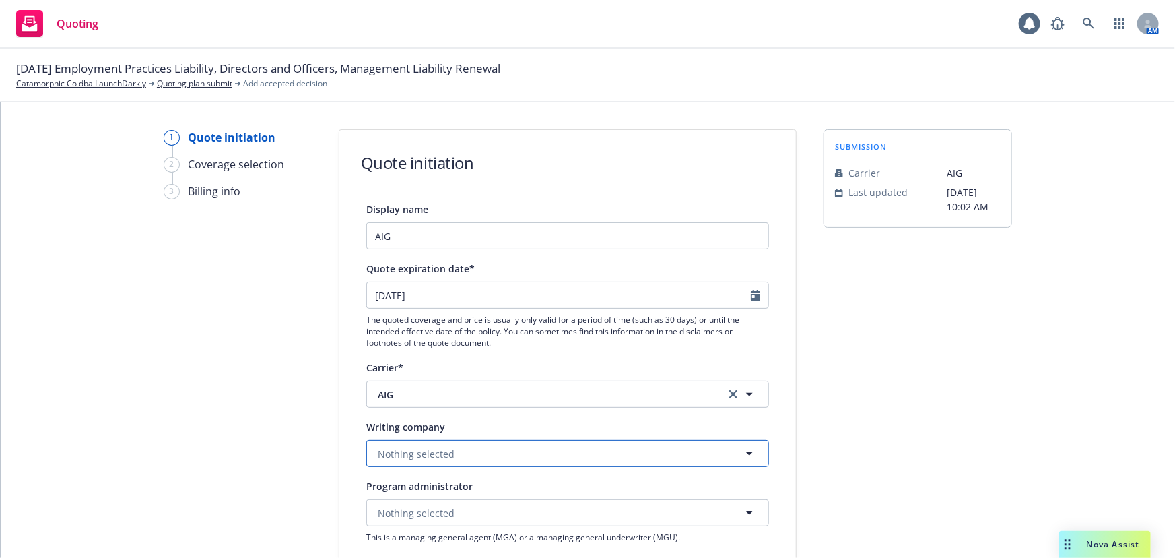
click at [661, 456] on button "Nothing selected" at bounding box center [567, 453] width 403 height 27
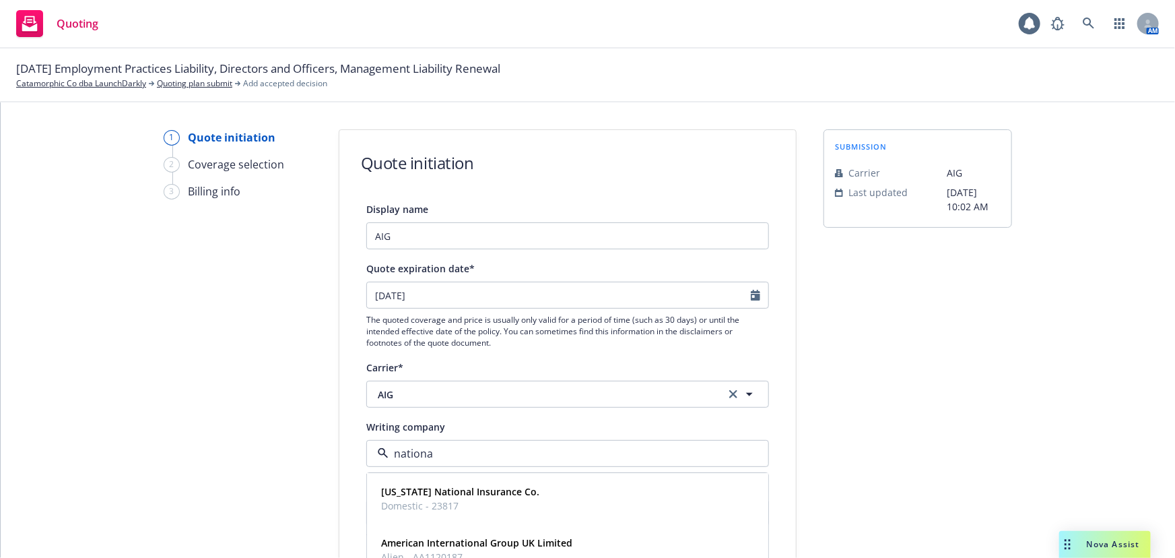
type input "national"
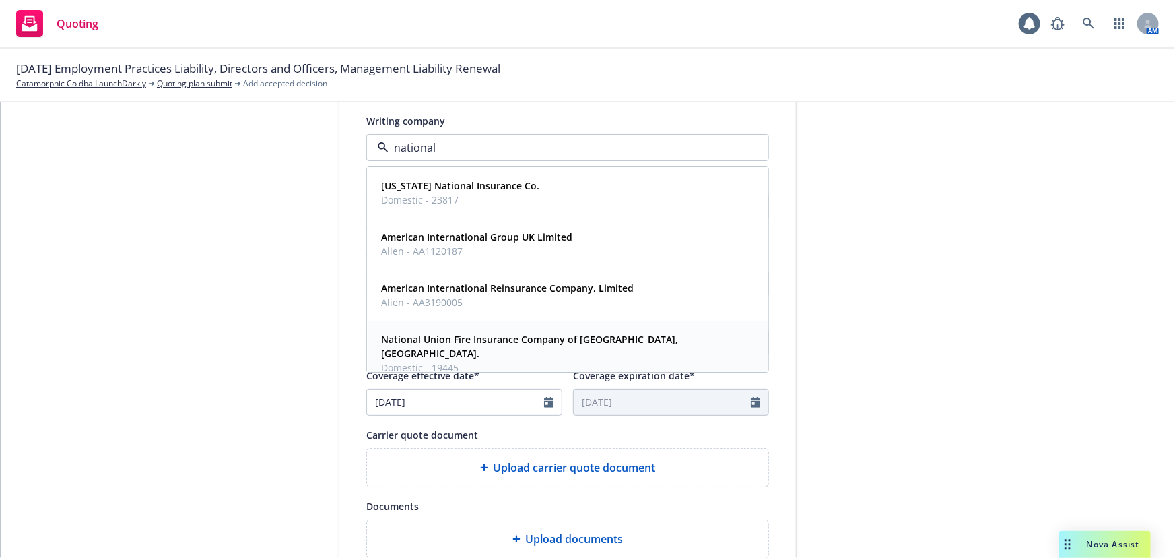
click at [601, 345] on span "National Union Fire Insurance Company of Pittsburgh, Pa." at bounding box center [566, 347] width 370 height 28
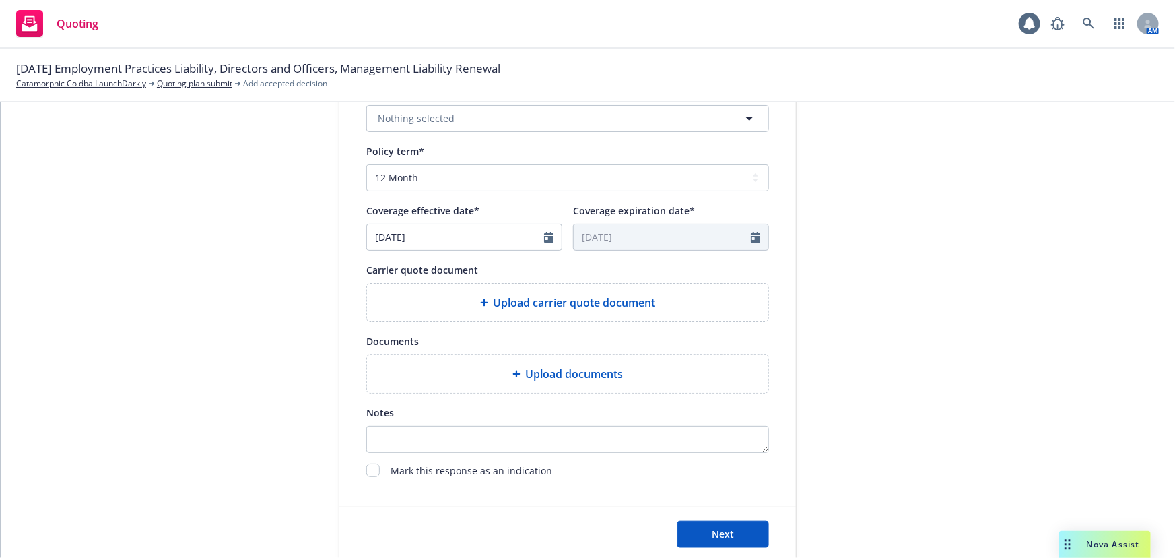
scroll to position [490, 0]
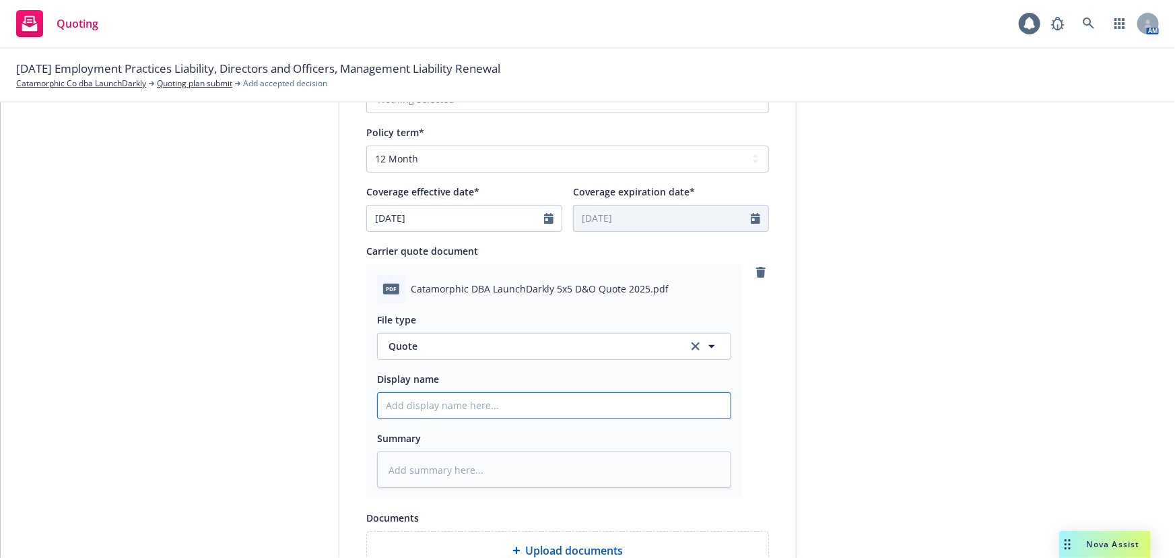
click at [512, 401] on input "Display name" at bounding box center [554, 406] width 353 height 26
type textarea "x"
type input "0"
type textarea "x"
type input "01"
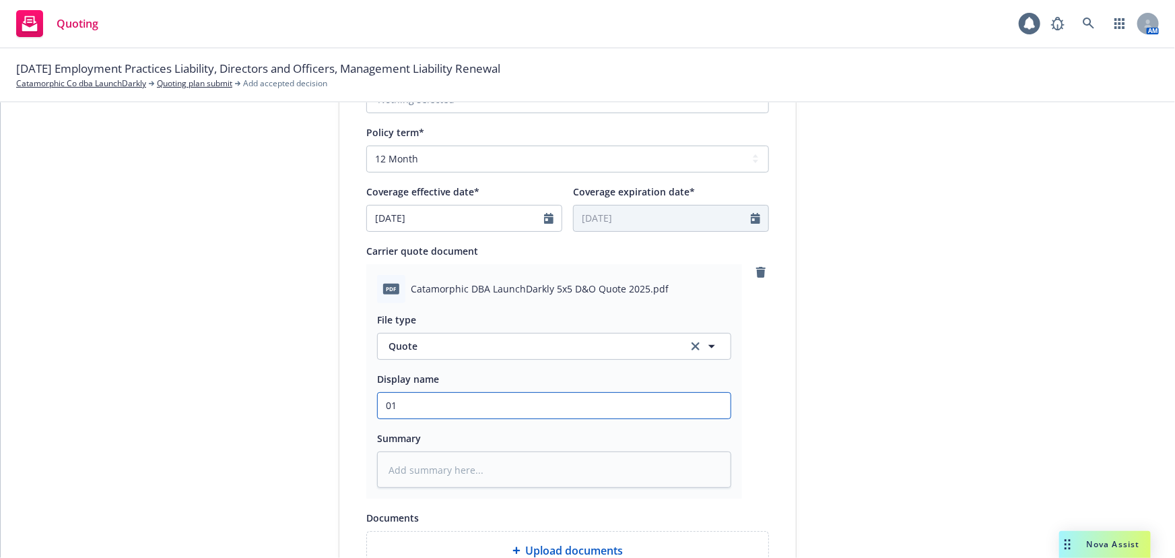
type textarea "x"
type input "01"
type textarea "x"
type input "01 L"
type textarea "x"
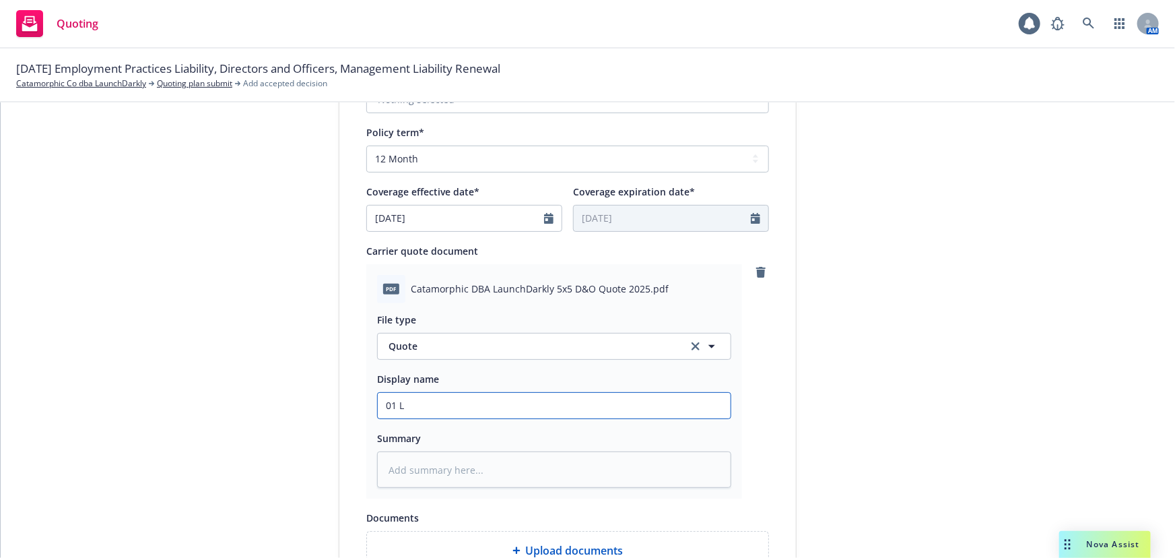
type input "01 LD"
type textarea "x"
type input "01 LD"
type textarea "x"
type input "01 LD A"
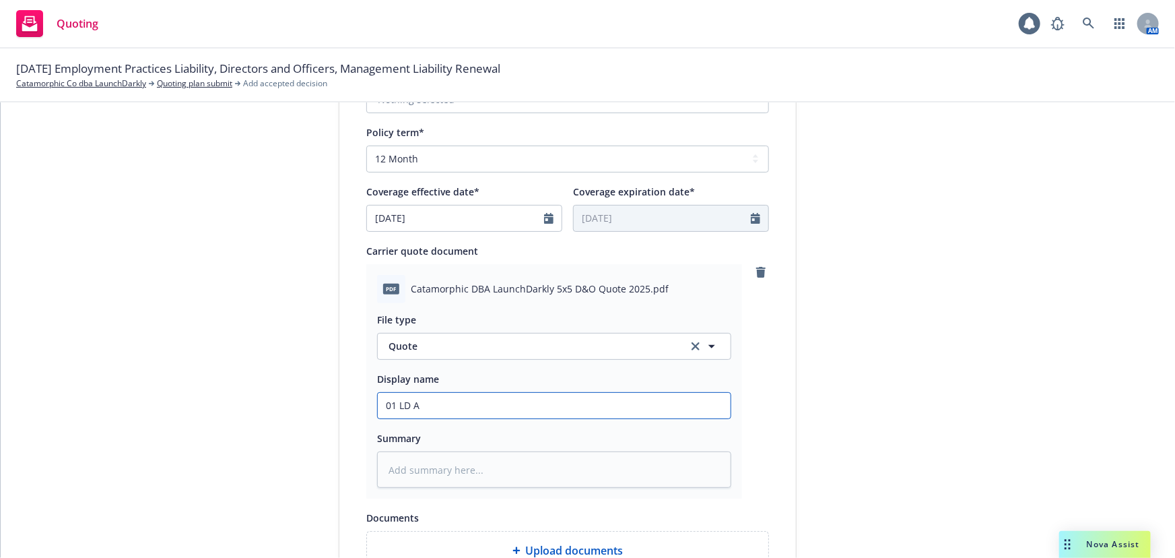
type textarea "x"
type input "01 LD AI"
type textarea "x"
type input "01 LD AIG"
type textarea "x"
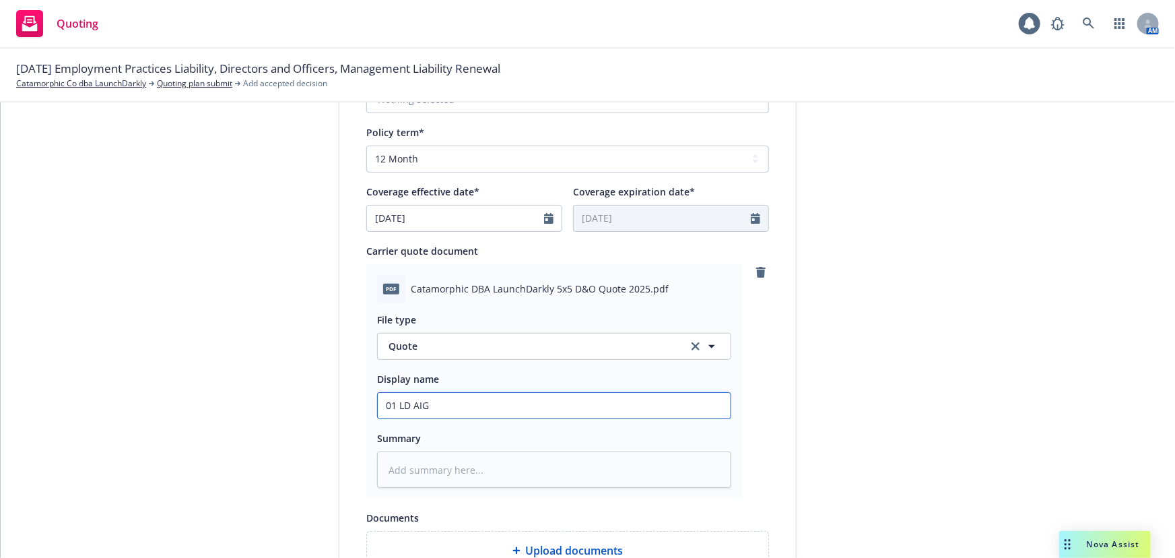
type input "01 LD AIG"
type textarea "x"
type input "01 LD AIG %"
type textarea "x"
type input "01 LD AIG"
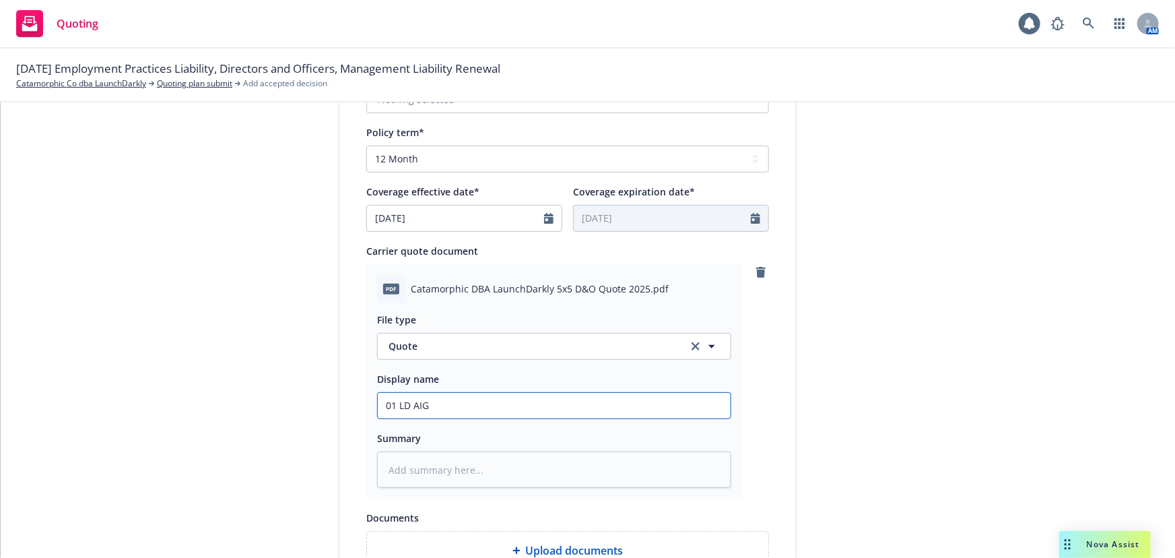
type textarea "x"
type input "01 LD AIG $"
type textarea "x"
type input "01 LD AIG $5"
type textarea "x"
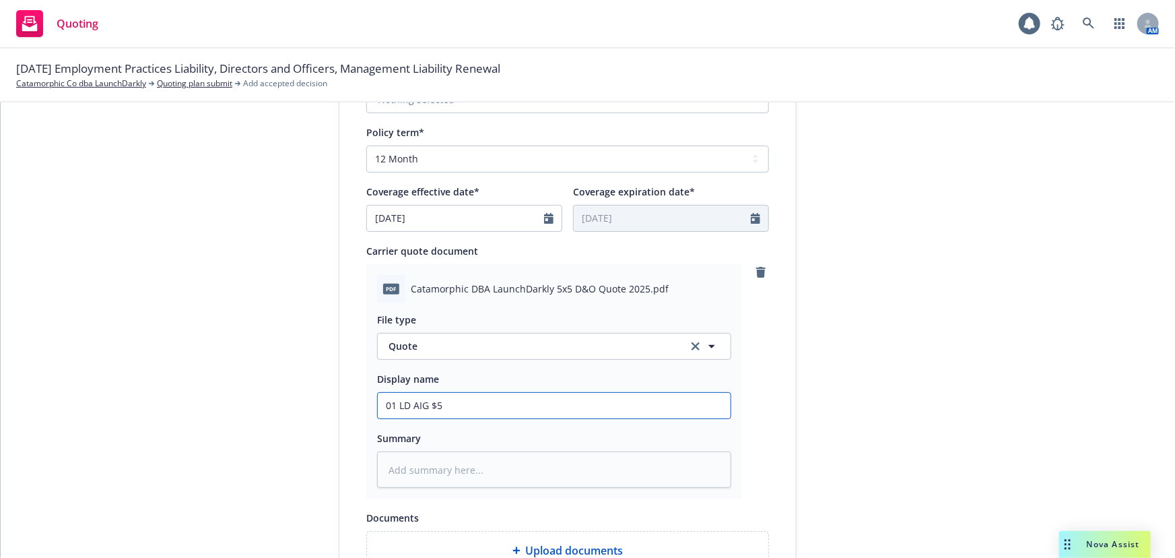
type input "01 LD AIG $5M"
type textarea "x"
type input "01 LD AIG $5M x"
type textarea "x"
type input "01 LD AIG $5M xs"
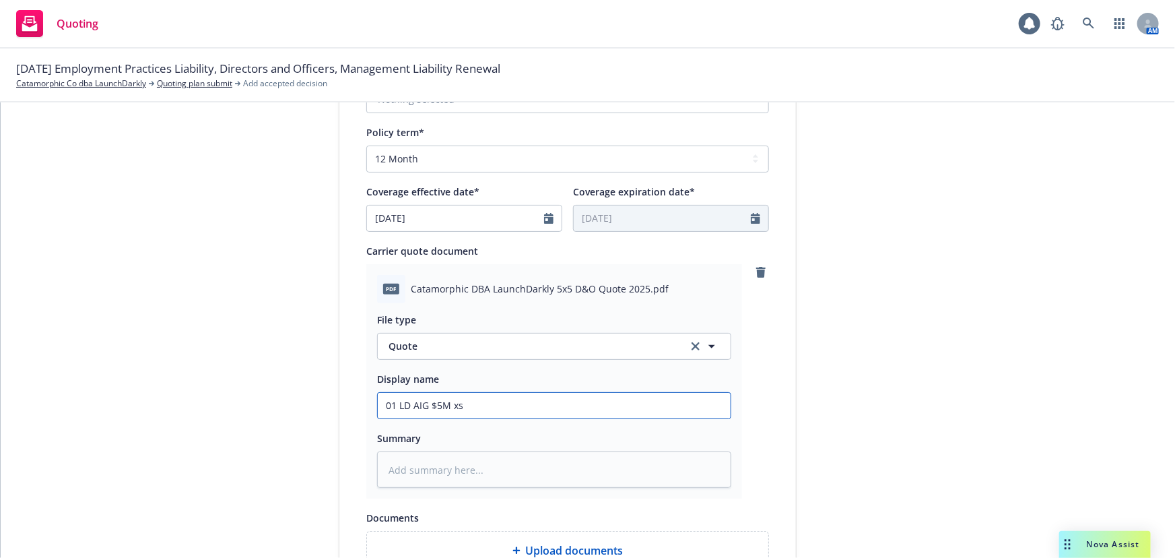
type textarea "x"
type input "01 LD AIG $5M xs $"
type textarea "x"
type input "01 LD AIG $5M xs $%"
type textarea "x"
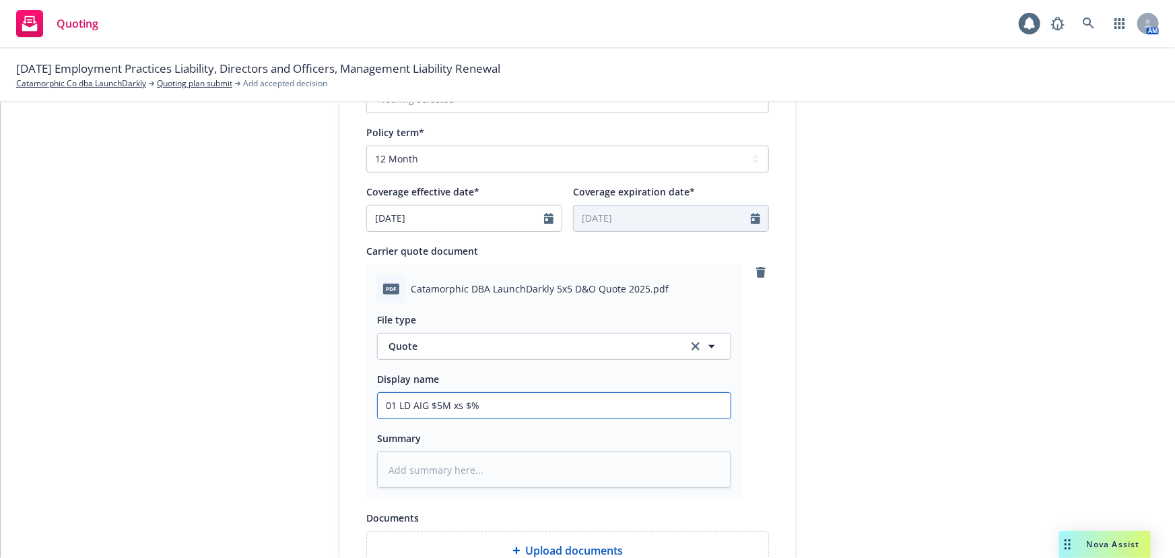
type input "01 LD AIG $5M xs $"
type textarea "x"
type input "01 LD AIG $5M xs $5"
type textarea "x"
type input "01 LD AIG $5M xs $5M"
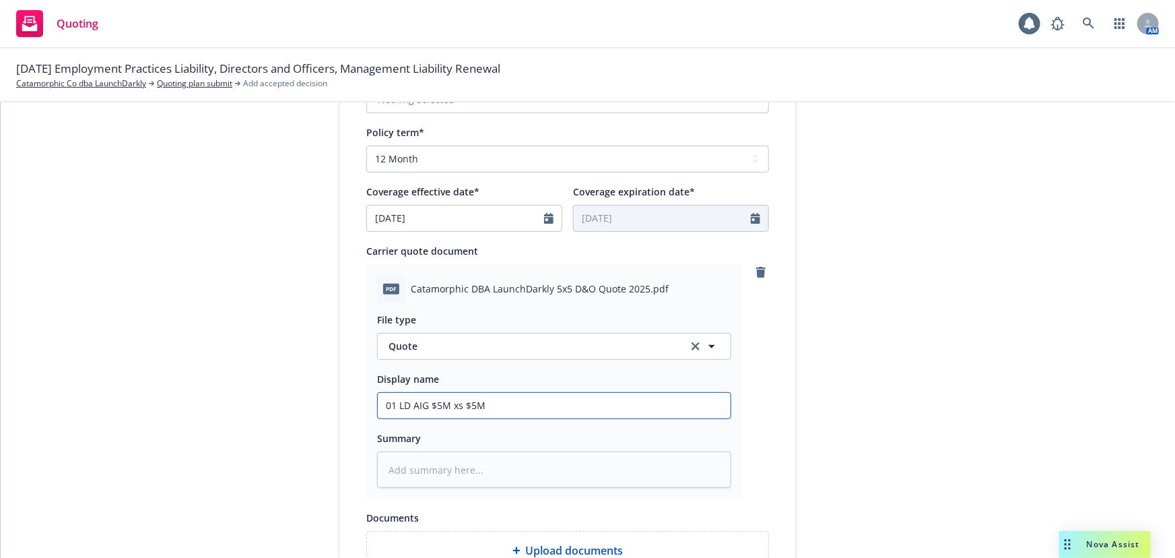
type textarea "x"
type input "01 LD AIG $5M xs $5M"
type textarea "x"
type input "01 LD AIG $5M xs $5M D"
type textarea "x"
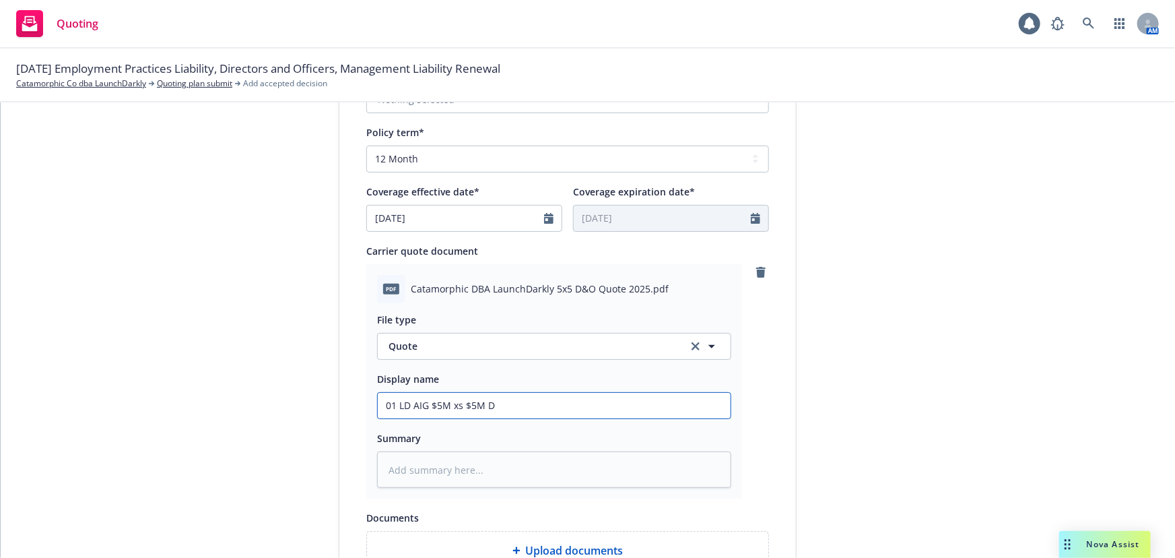
type input "01 LD AIG $5M xs $5M D&"
type textarea "x"
type input "01 LD AIG $5M xs $5M D&O"
type textarea "x"
type input "01 LD AIG $5M xs $5M D&O"
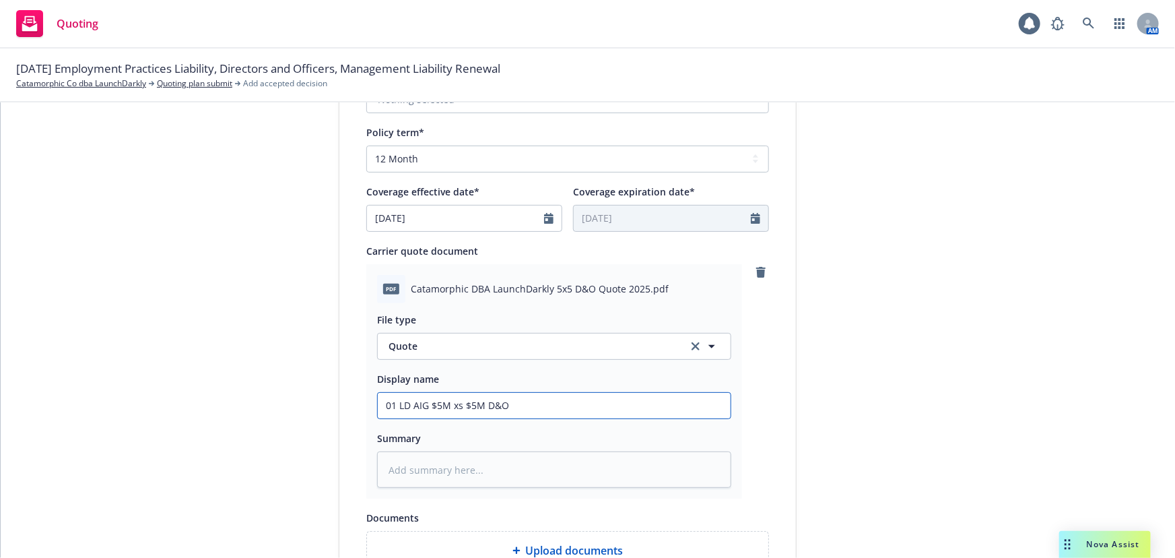
type textarea "x"
type input "01 LD AIG $5M xs $5M D&O Q"
type textarea "x"
type input "01 LD AIG $5M xs $5M D&O Qu"
type textarea "x"
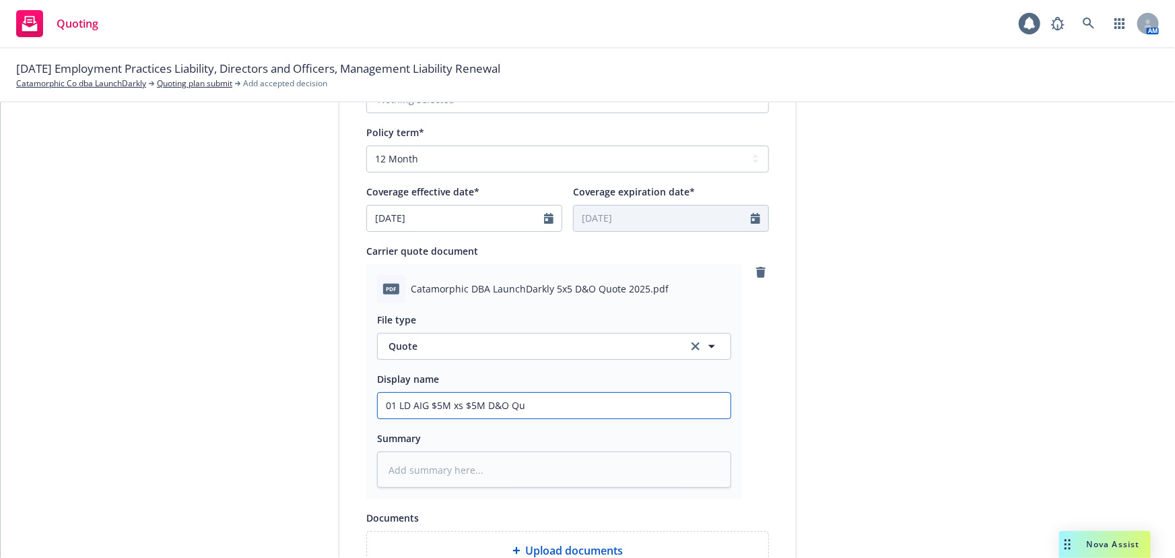
type input "01 LD AIG $5M xs $5M D&O Quo"
type textarea "x"
type input "01 LD AIG $5M xs $5M D&O Quote"
type textarea "x"
type input "01 LD AIG $5M xs $5M D&O Quote"
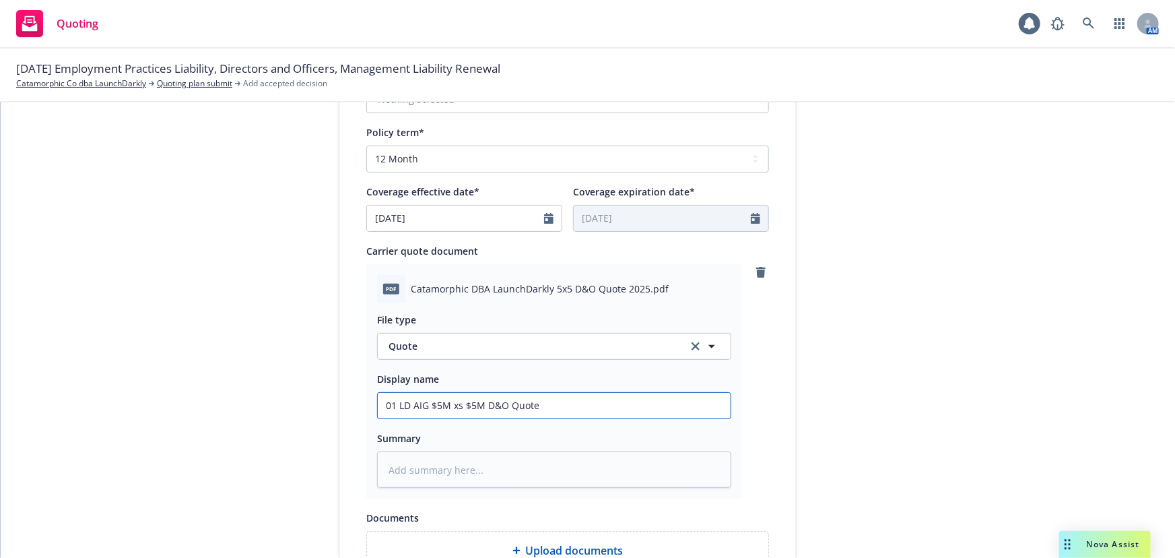
type textarea "x"
type input "01 LD AIG $5M xs $5M D&O Quote ("
type textarea "x"
type input "01 LD AIG $5M xs $5M D&O Quote (o"
type textarea "x"
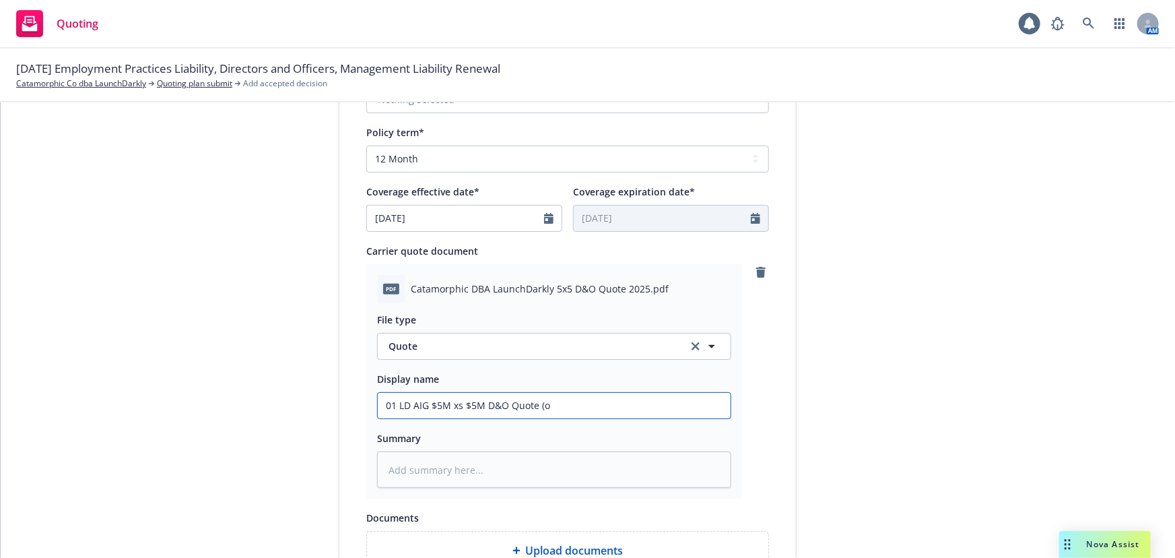
type input "01 LD AIG $5M xs $5M D&O Quote (ov"
type textarea "x"
type input "01 LD AIG $5M xs $5M D&O Quote (ove"
type textarea "x"
type input "01 LD AIG $5M xs $5M D&O Quote (over"
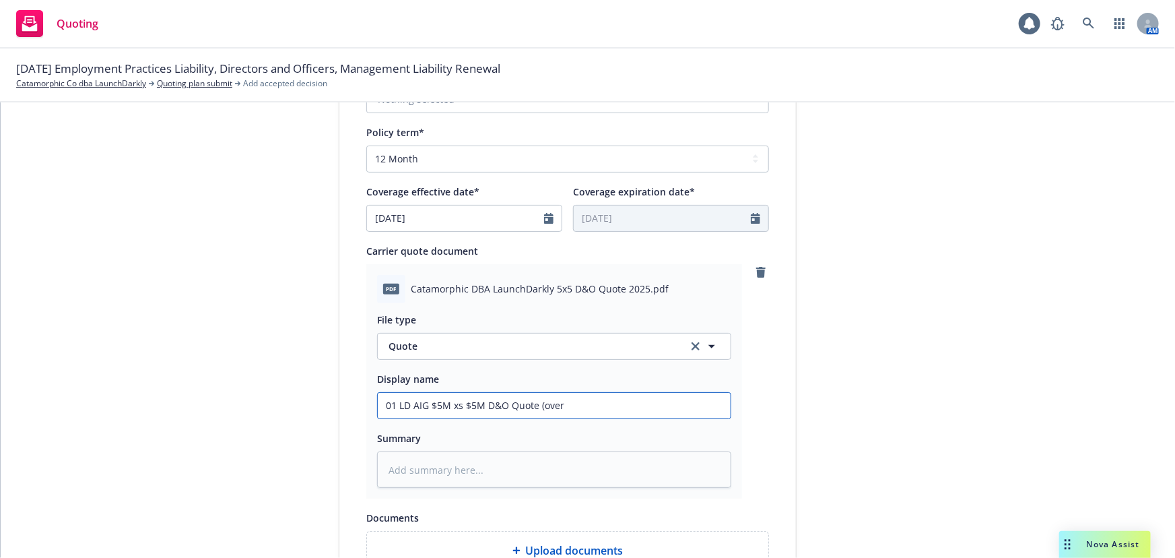
type textarea "x"
type input "01 LD AIG $5M xs $5M D&O Quote (over"
type textarea "x"
type input "01 LD AIG $5M xs $5M D&O Quote (over B"
type textarea "x"
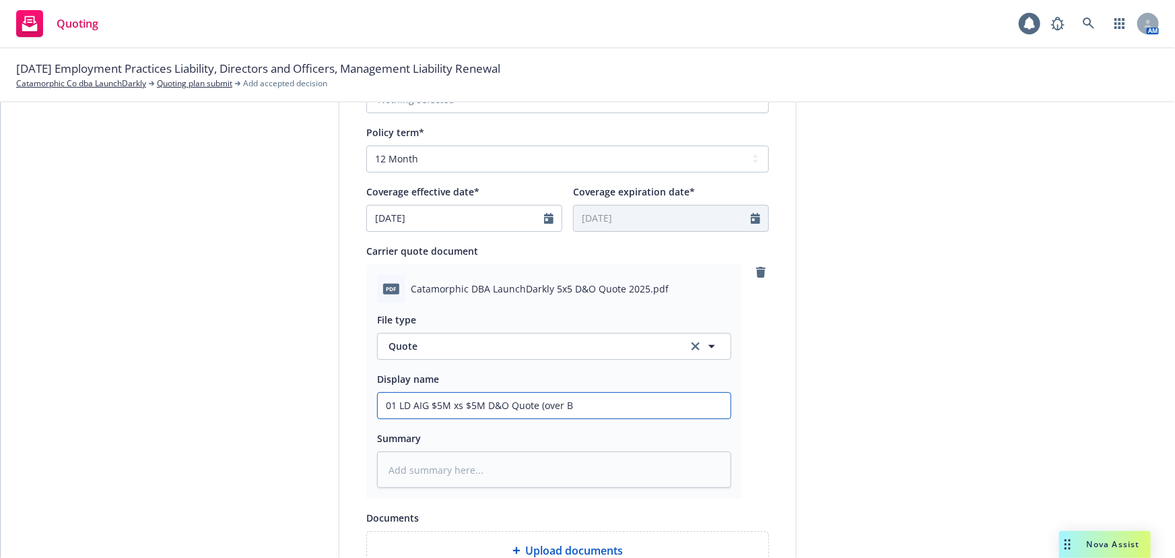
type input "01 LD AIG $5M xs $5M D&O Quote (over Be"
type textarea "x"
type input "01 LD AIG $5M xs $5M D&O Quote (over Ber"
type textarea "x"
type input "01 LD AIG $5M xs $5M D&O Quote (over Berk"
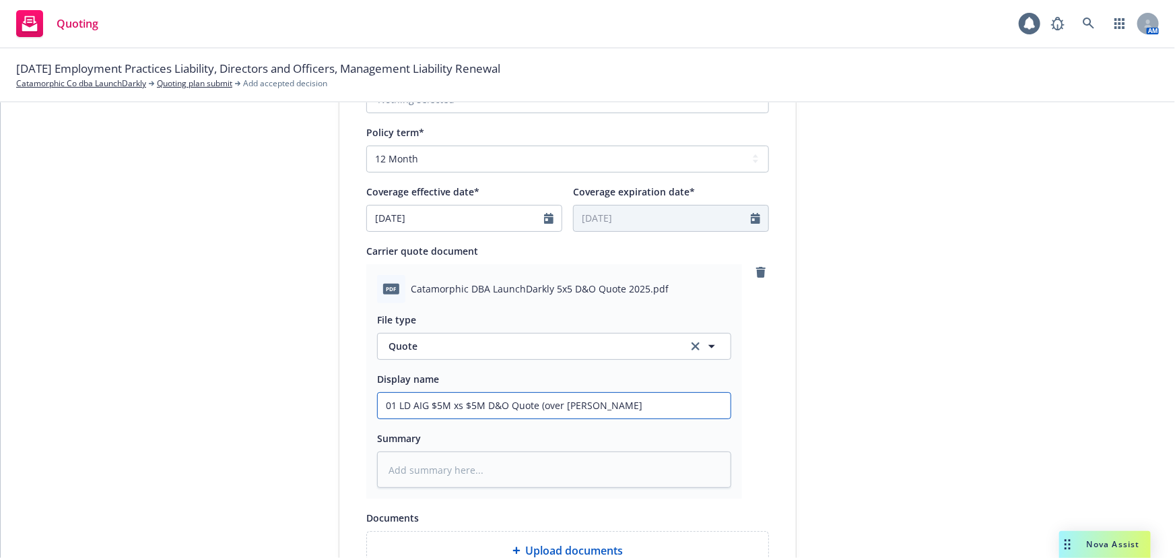
type textarea "x"
type input "01 LD AIG $5M xs $5M D&O Quote (over Berkl"
type textarea "x"
type input "01 LD AIG $5M xs $5M D&O Quote (over Berkle"
type textarea "x"
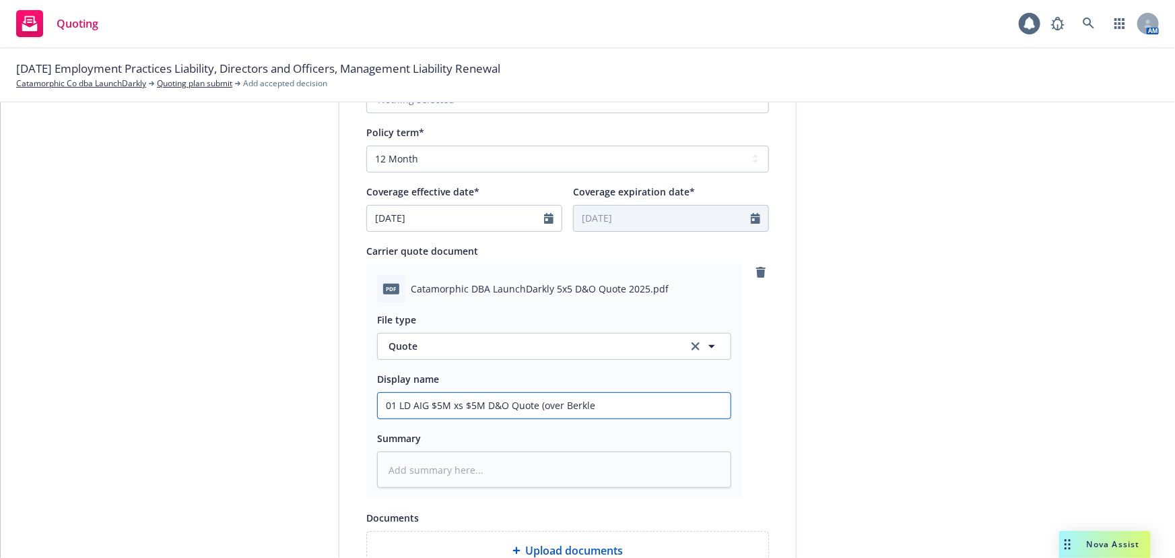
type input "01 LD AIG $5M xs $5M D&O Quote (over Berkley"
type textarea "x"
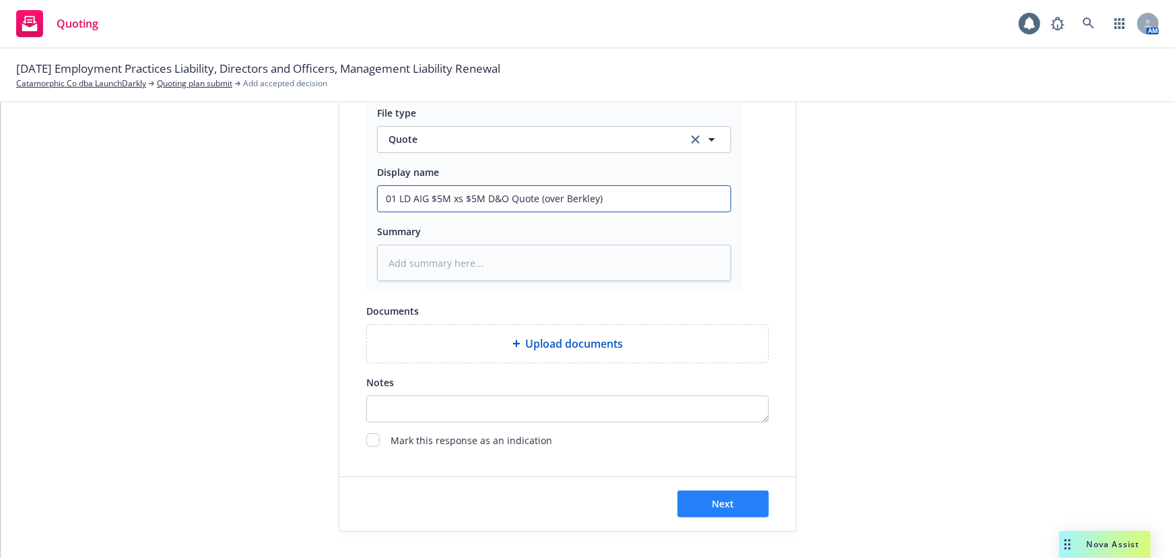
type input "01 LD AIG $5M xs $5M D&O Quote (over Berkley)"
click at [725, 503] on span "Next" at bounding box center [724, 503] width 22 height 13
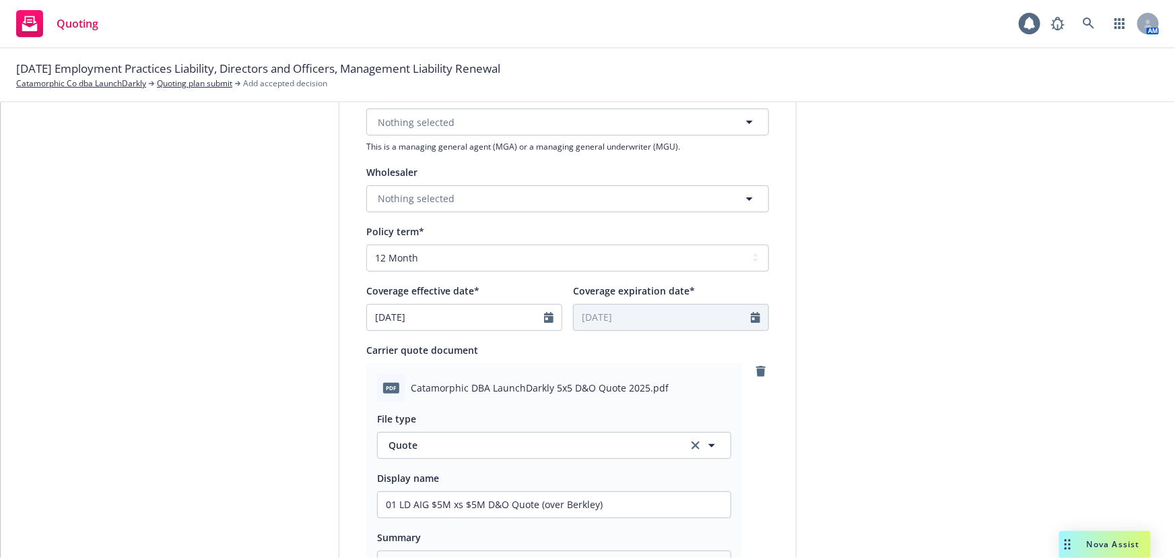
type textarea "x"
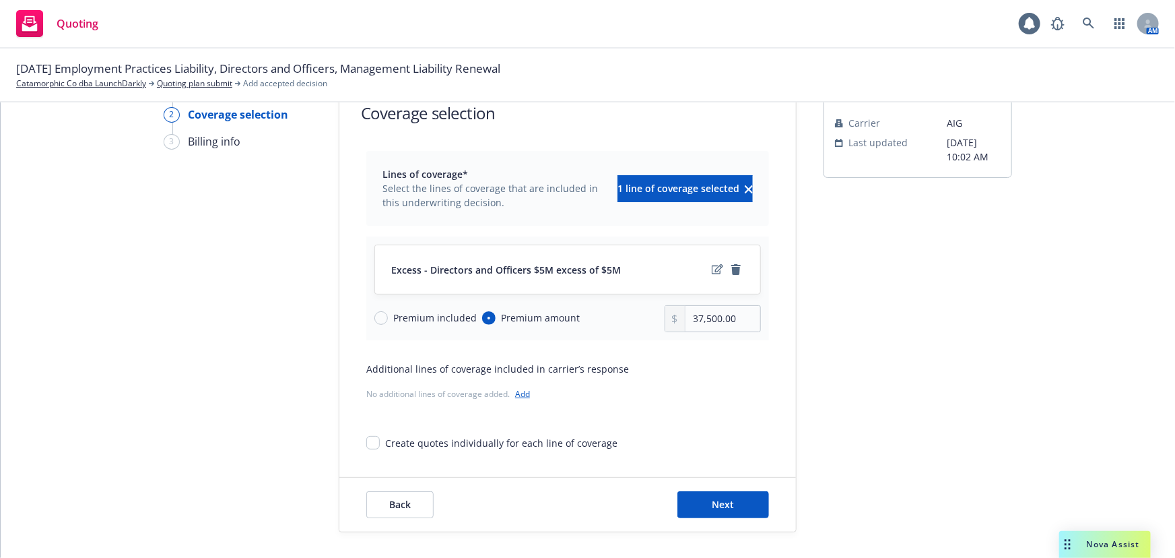
scroll to position [50, 0]
click at [733, 321] on input "37,500.00" at bounding box center [723, 319] width 75 height 26
drag, startPoint x: 741, startPoint y: 317, endPoint x: 612, endPoint y: 318, distance: 128.7
click at [612, 318] on div "Premium included Premium amount 37,500.00" at bounding box center [567, 318] width 387 height 27
type input "29,815.00"
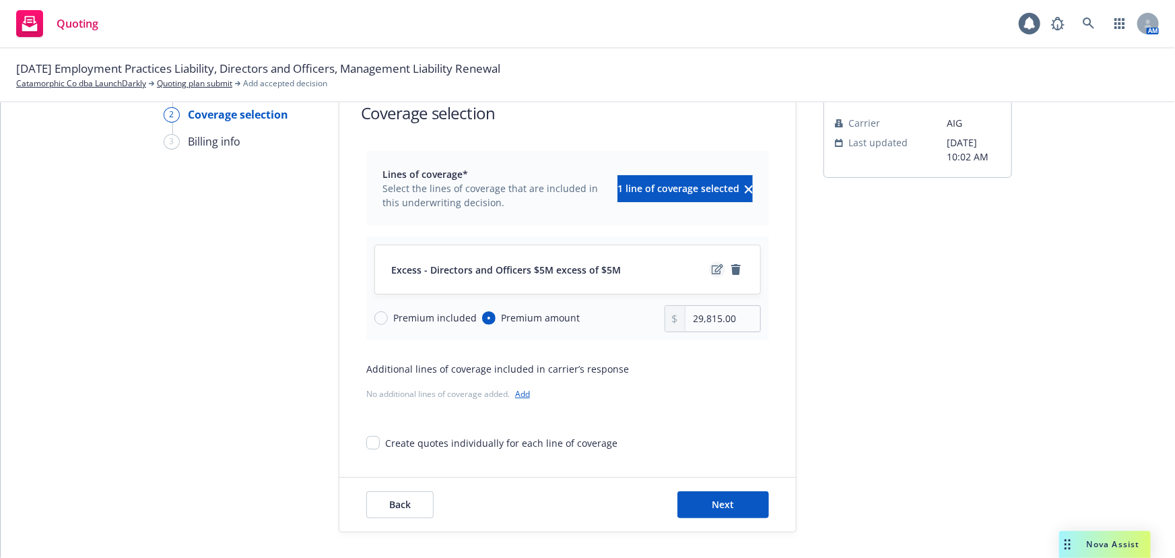
click at [709, 269] on link "edit" at bounding box center [717, 269] width 16 height 16
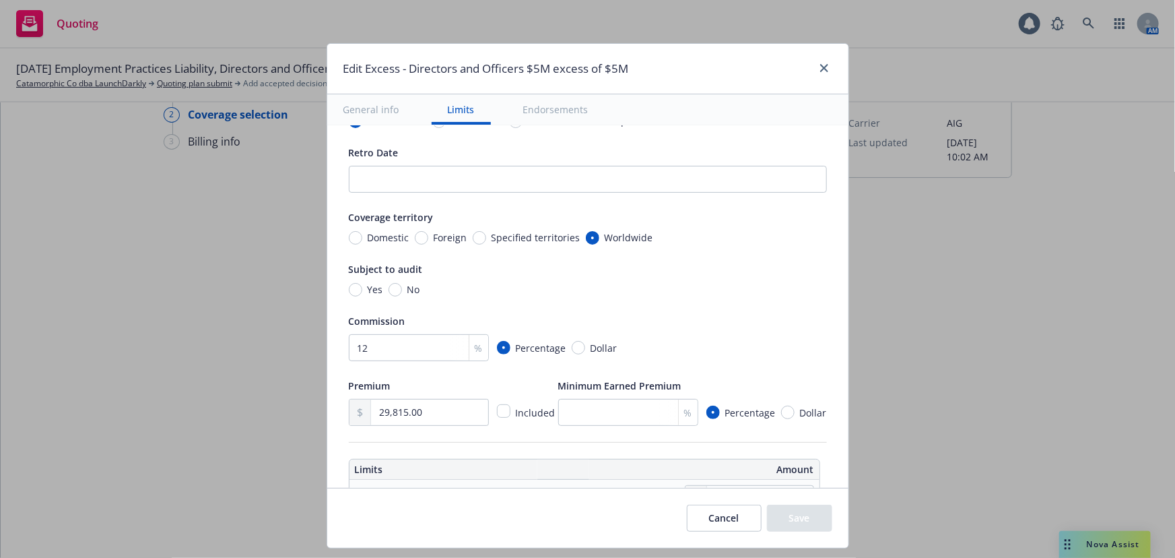
scroll to position [122, 0]
click at [388, 344] on input "12" at bounding box center [419, 344] width 140 height 27
drag, startPoint x: 382, startPoint y: 344, endPoint x: 323, endPoint y: 350, distance: 59.6
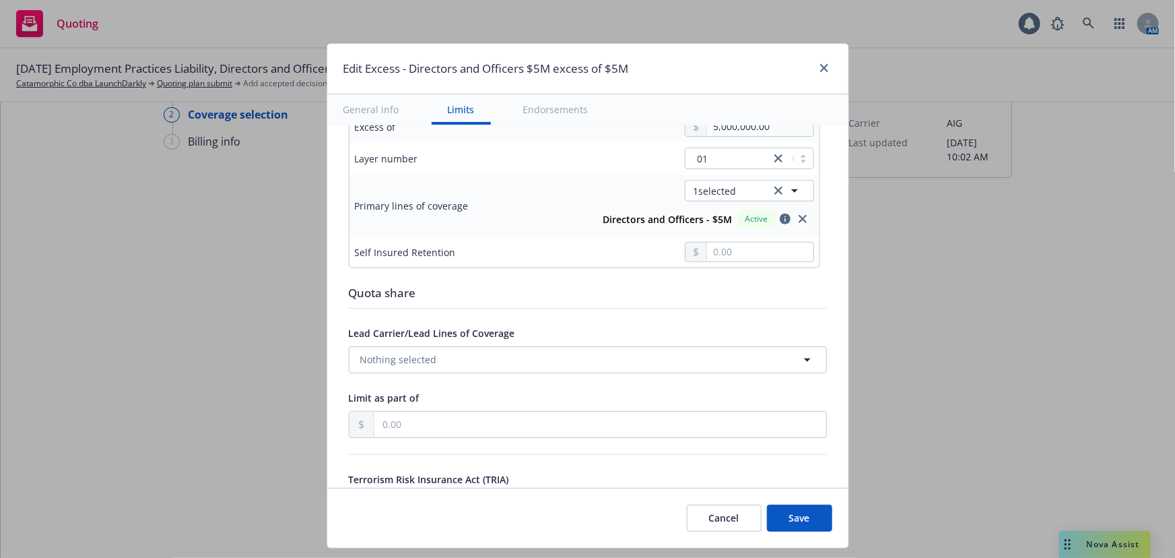
scroll to position [551, 0]
type input "16.5"
click at [799, 215] on icon "close" at bounding box center [803, 218] width 8 height 8
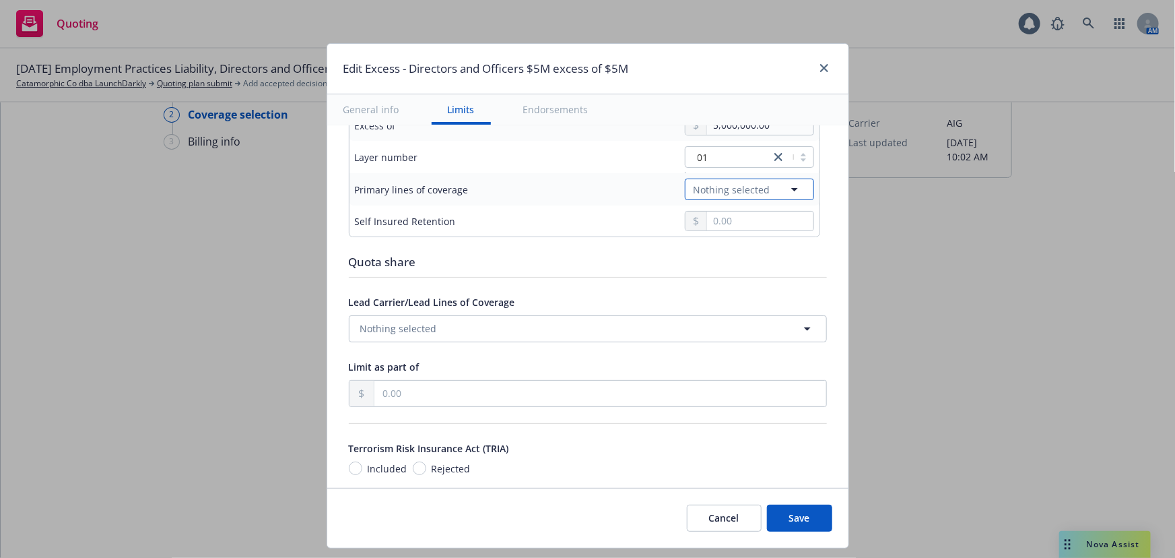
click at [787, 189] on icon "button" at bounding box center [795, 189] width 16 height 16
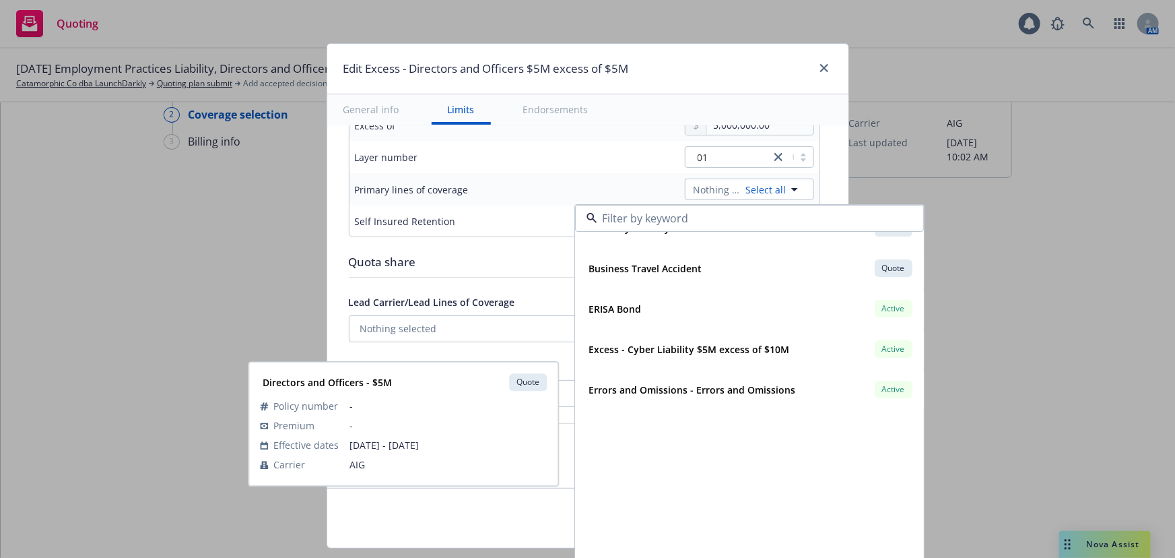
scroll to position [183, 0]
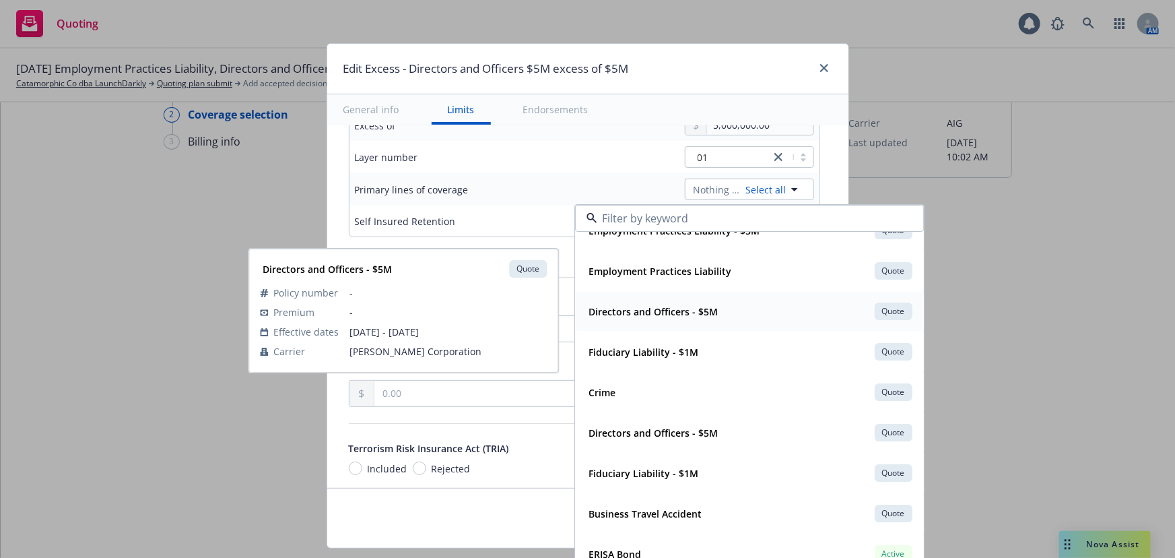
click at [703, 313] on strong "Directors and Officers - $5M" at bounding box center [653, 311] width 129 height 13
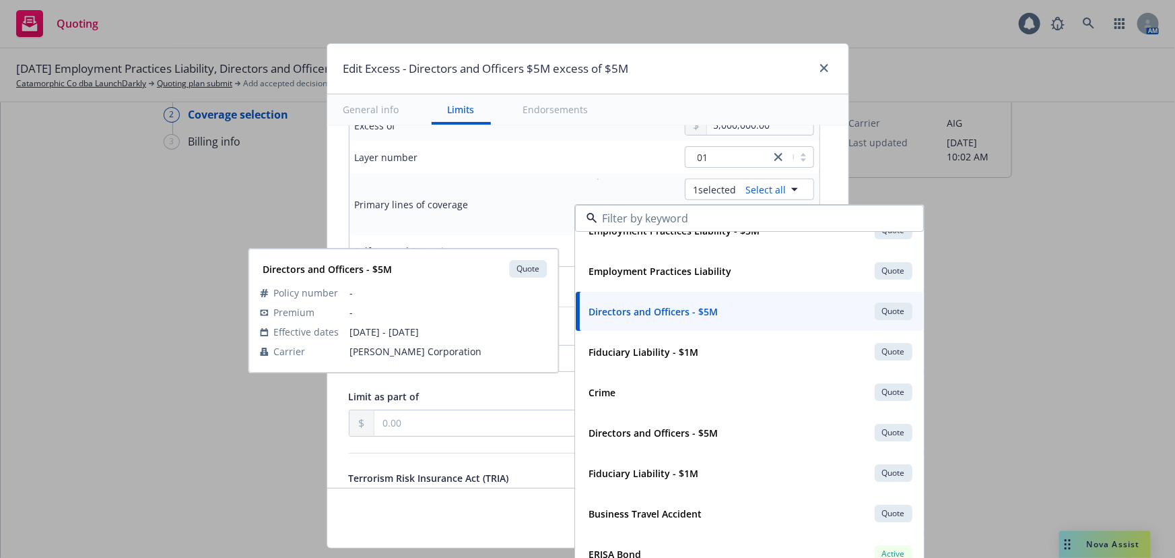
type input "Directors and Officers $5M excess of $5M"
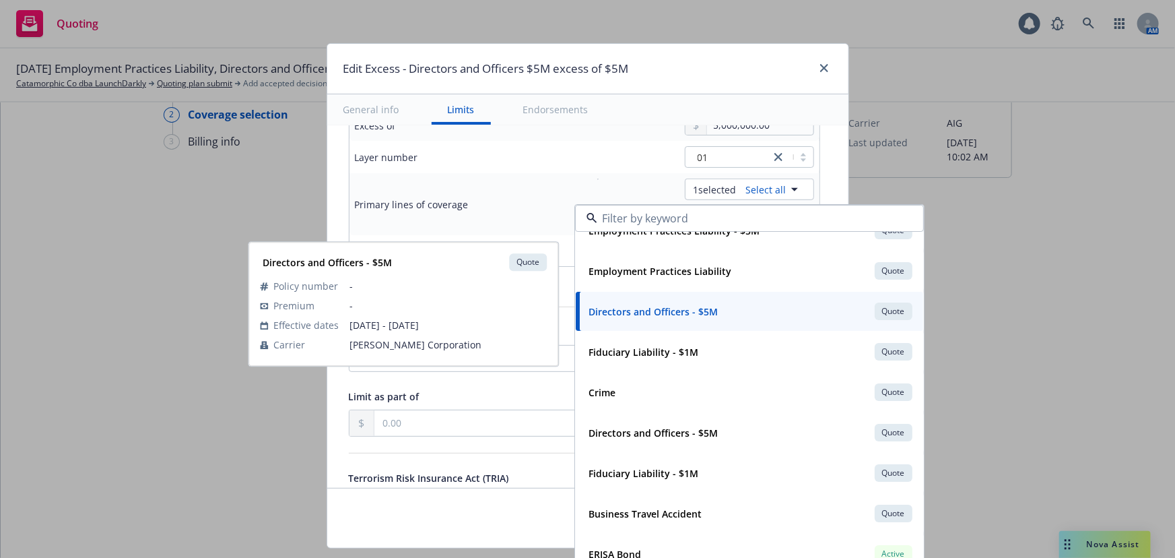
click at [539, 160] on td "Layer number" at bounding box center [451, 157] width 202 height 32
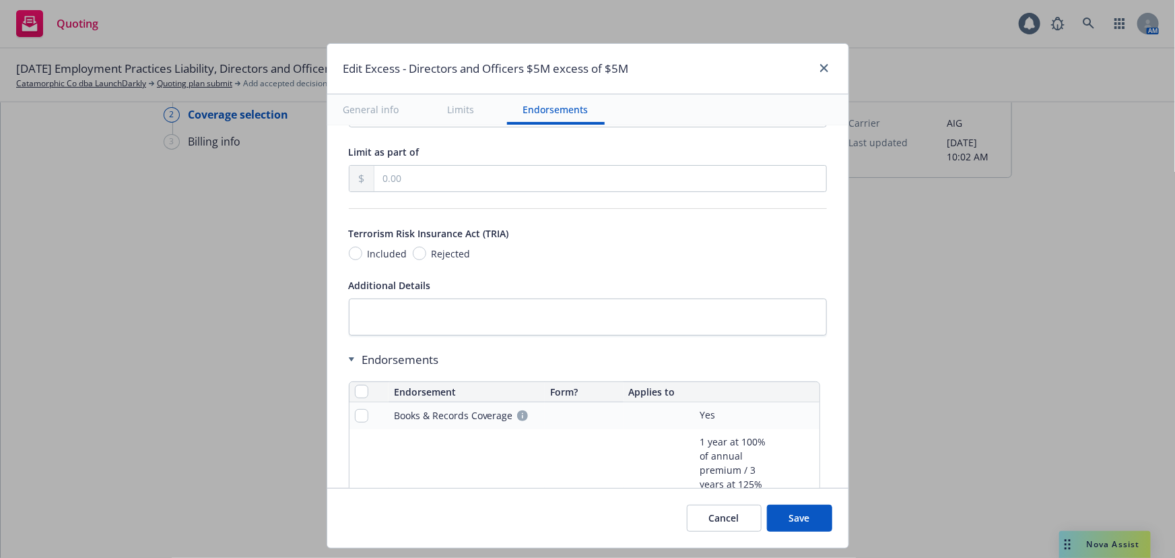
scroll to position [979, 0]
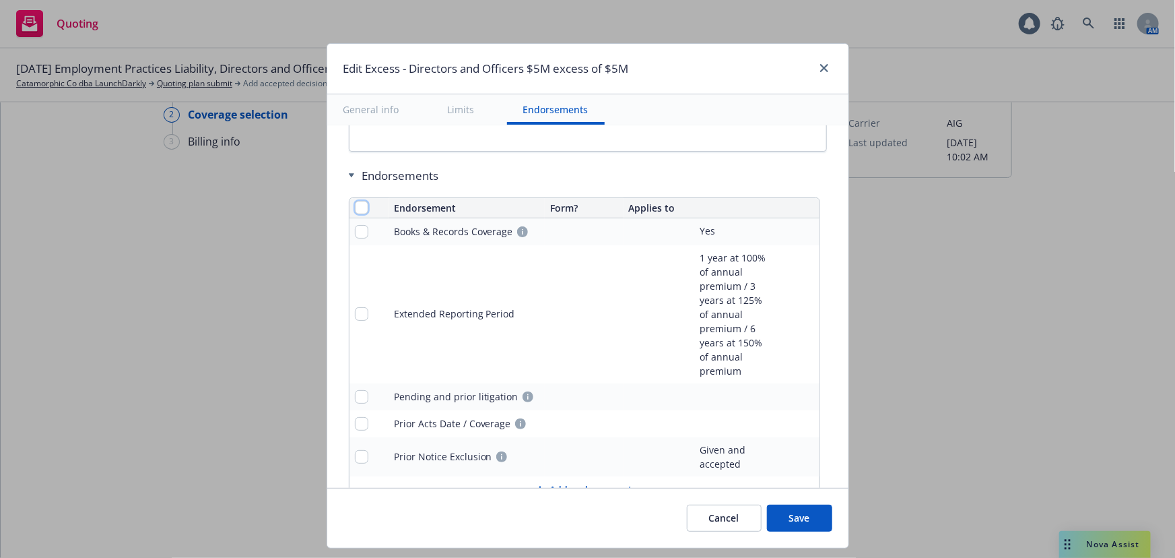
click at [355, 207] on input "checkbox" at bounding box center [361, 207] width 13 height 13
checkbox input "true"
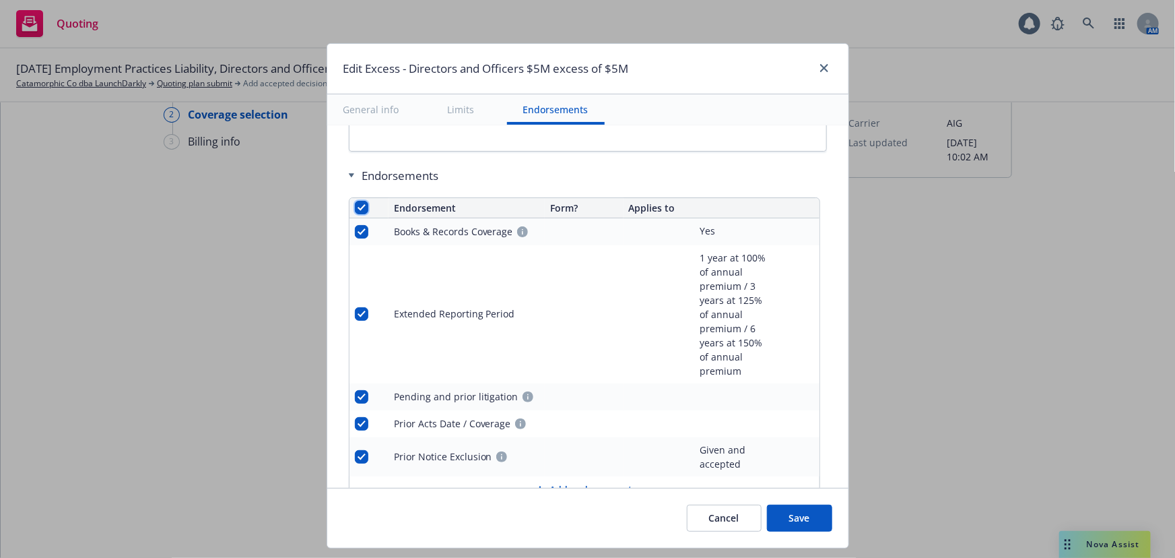
checkbox input "true"
click at [575, 525] on span "Remove endorsements" at bounding box center [566, 527] width 106 height 13
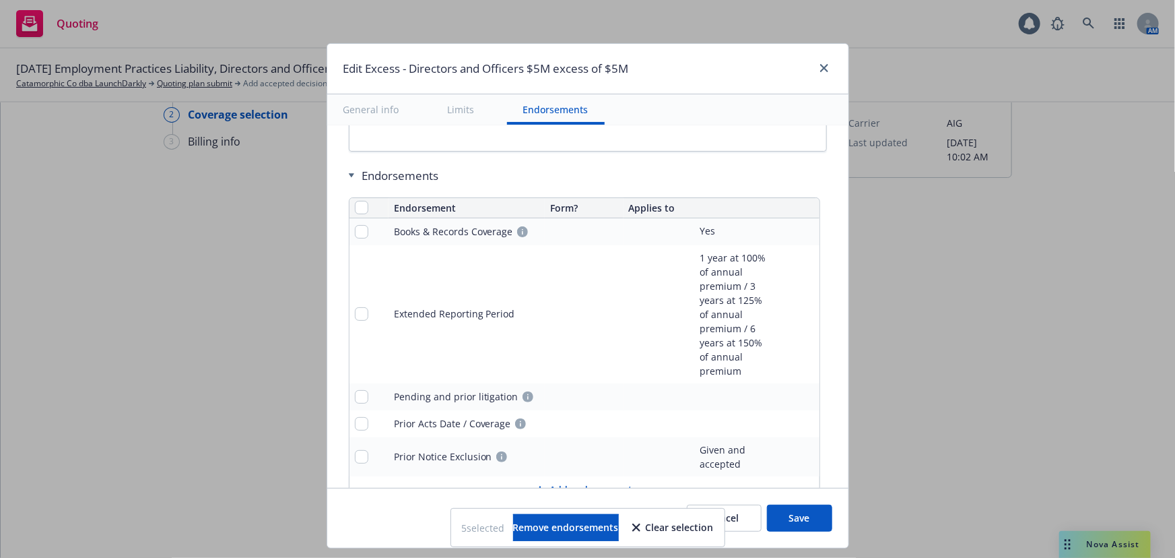
scroll to position [813, 0]
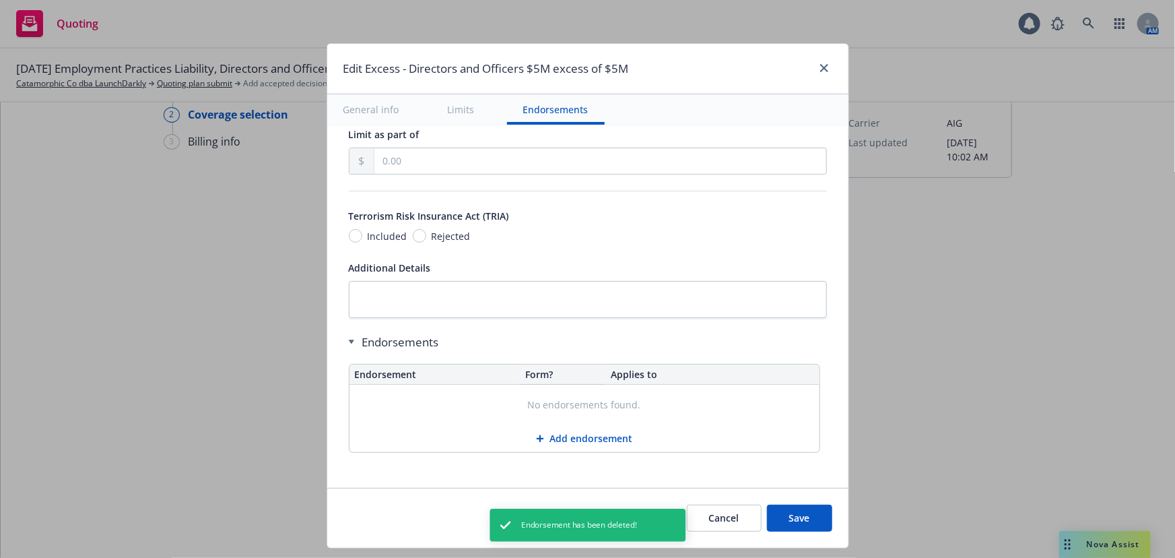
click at [805, 516] on button "Save" at bounding box center [799, 517] width 65 height 27
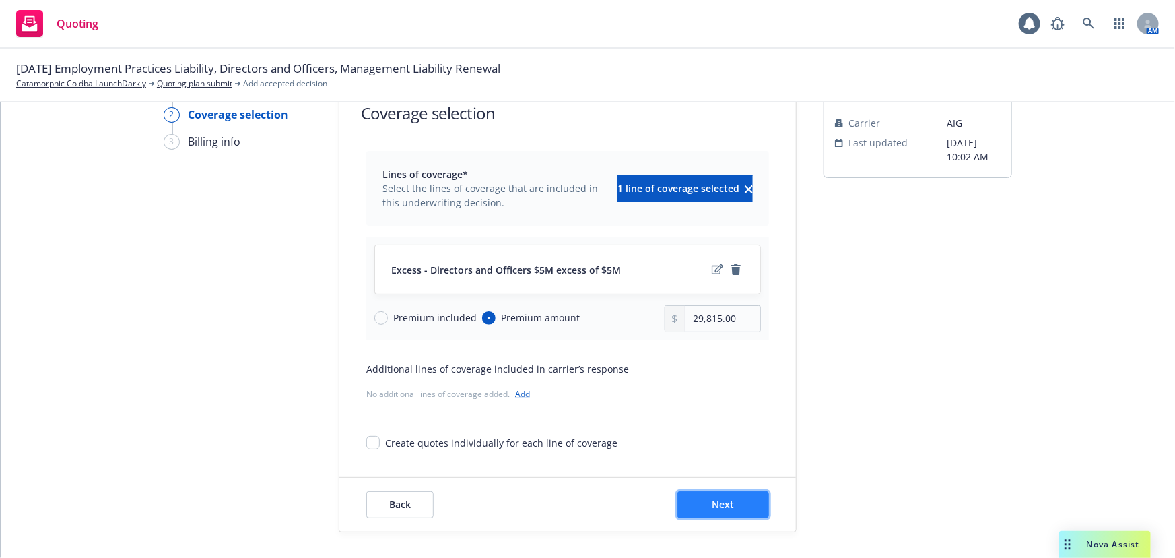
click at [713, 506] on span "Next" at bounding box center [724, 504] width 22 height 13
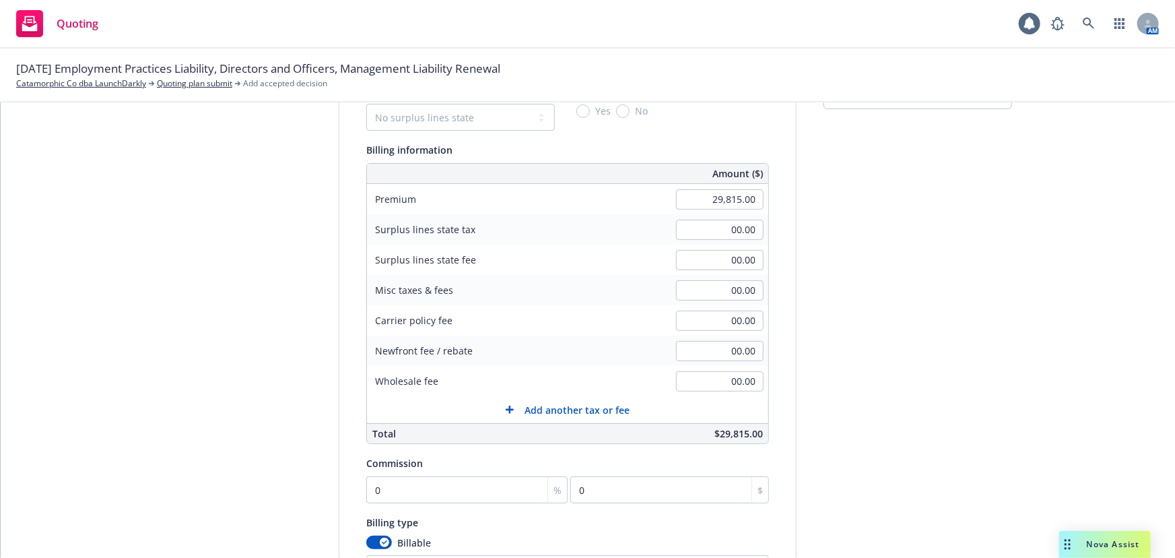
scroll to position [172, 0]
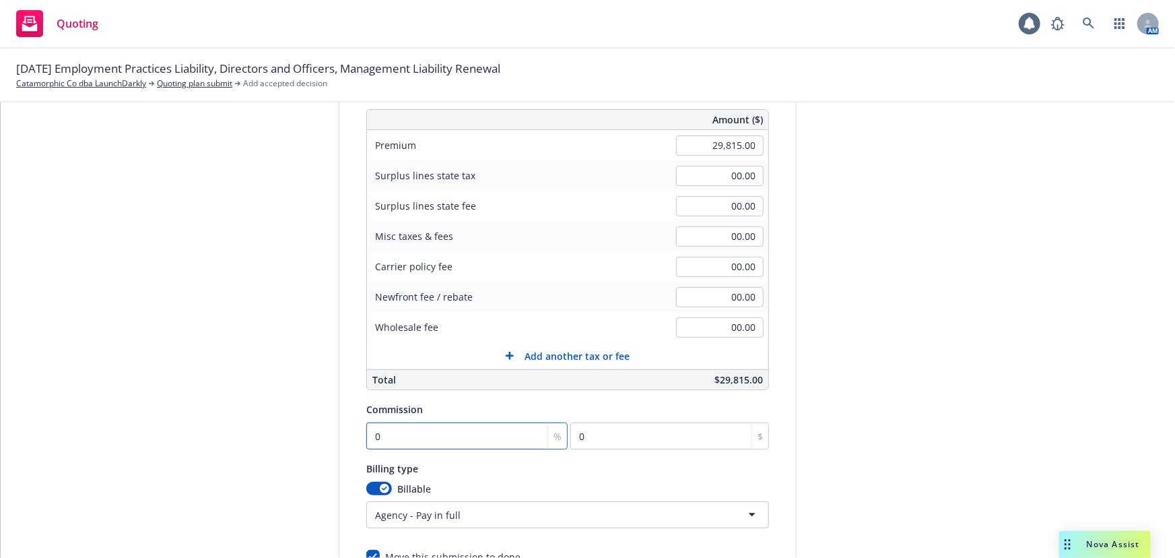
click at [427, 438] on input "0" at bounding box center [466, 435] width 201 height 27
type input "1"
type input "298.15"
type input "16"
type input "4770.4"
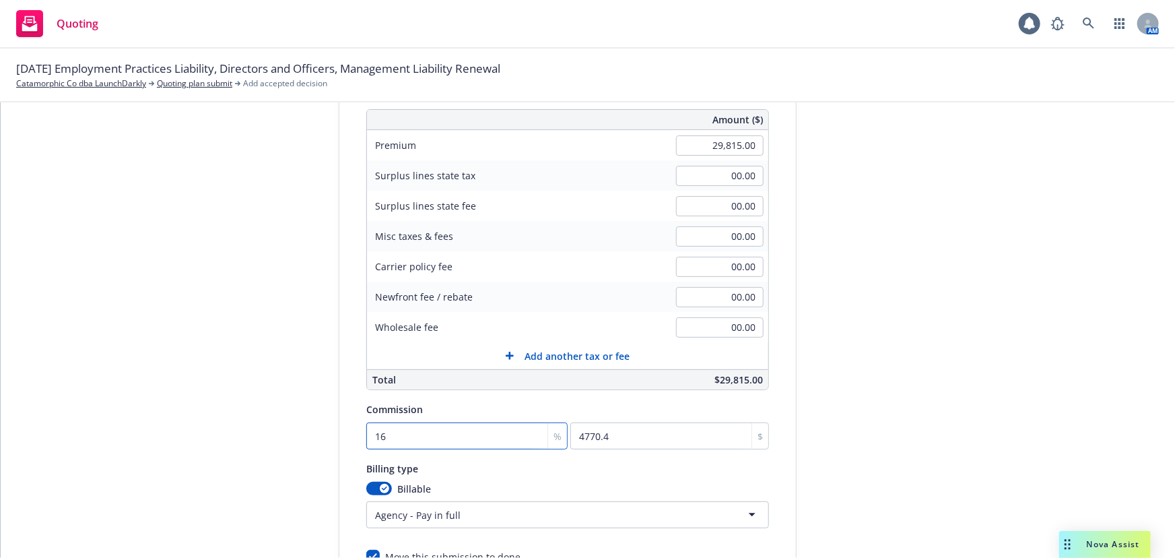
type input "16.5"
type input "4919.48"
type input "16.5"
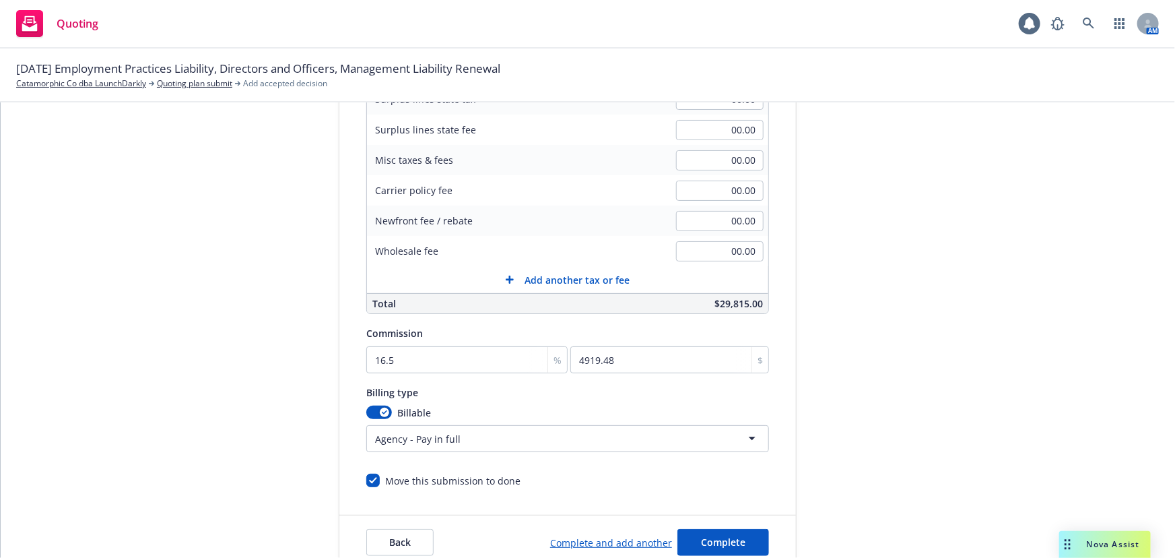
scroll to position [286, 0]
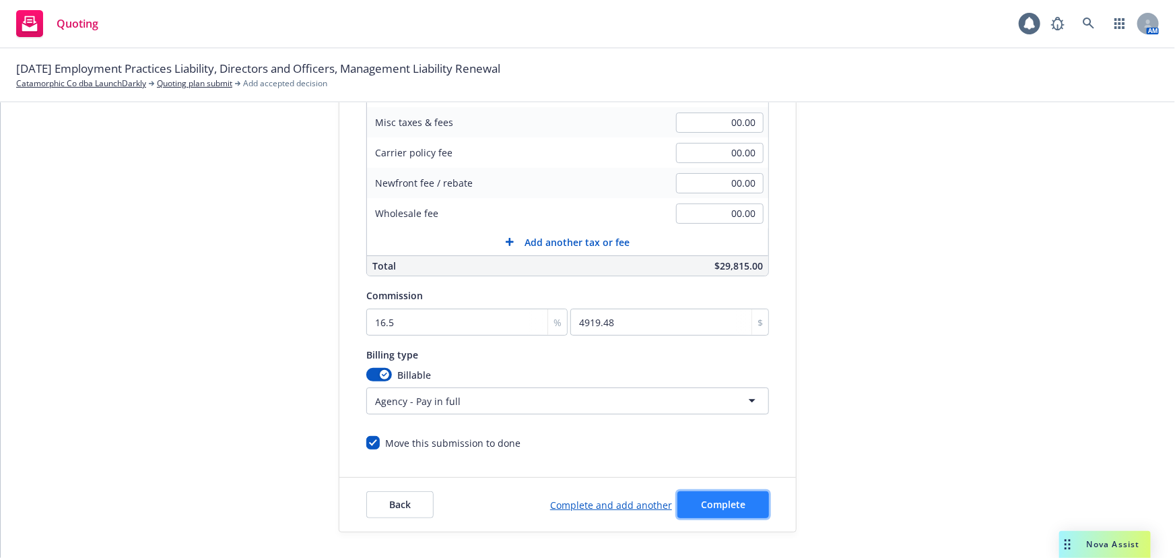
click at [737, 504] on button "Complete" at bounding box center [724, 504] width 92 height 27
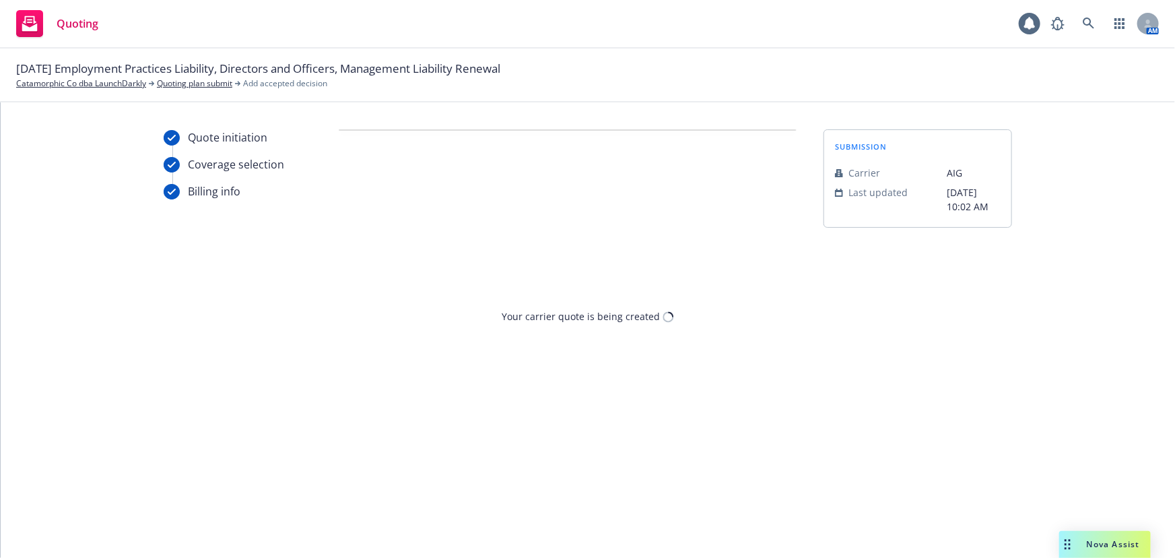
scroll to position [0, 0]
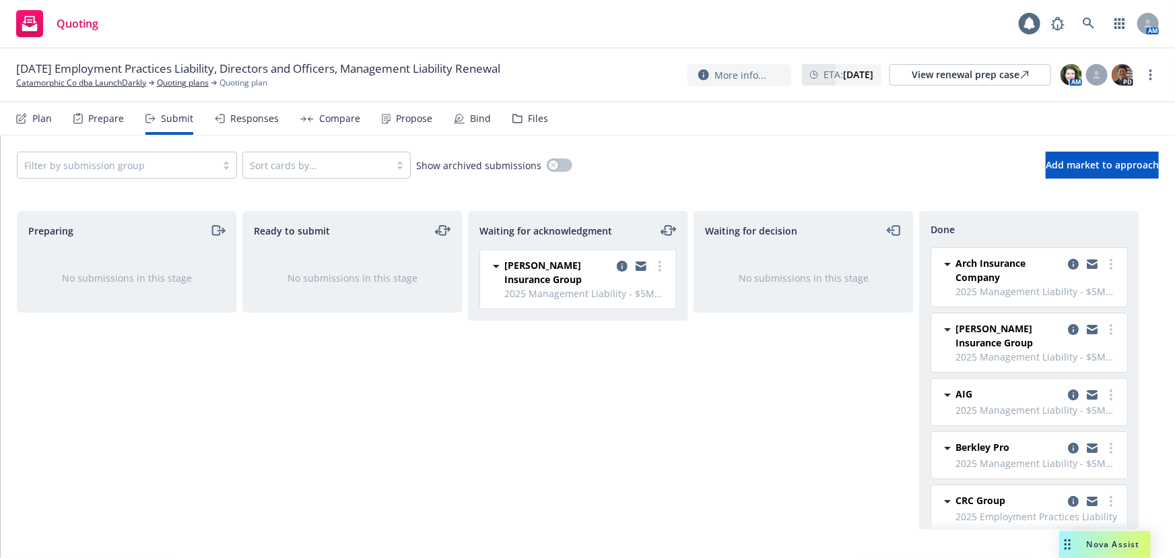
click at [261, 120] on div "Responses" at bounding box center [254, 118] width 48 height 11
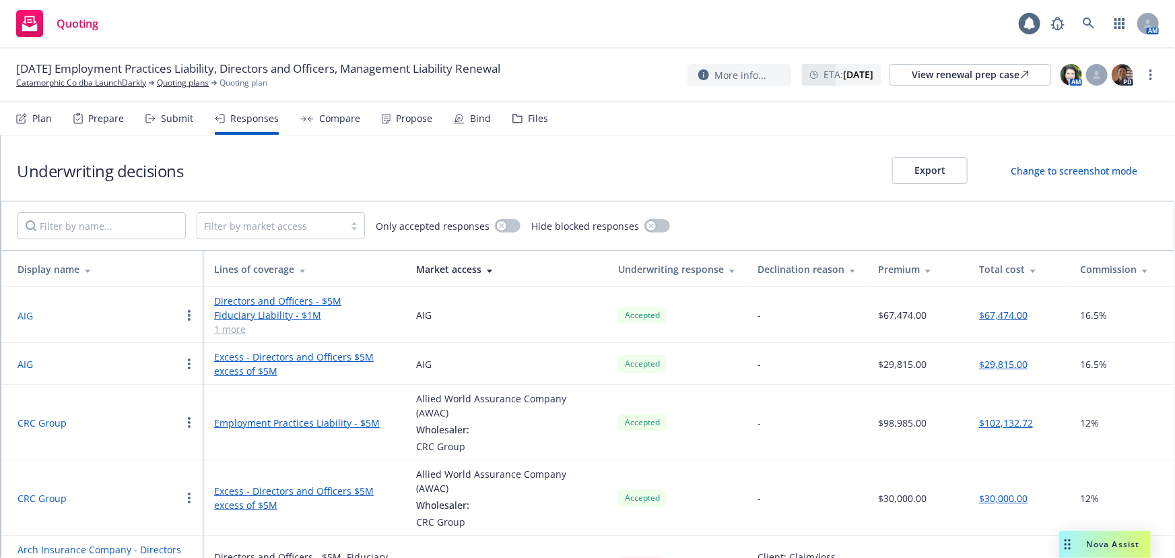
click at [999, 271] on div "Total cost" at bounding box center [1018, 269] width 79 height 14
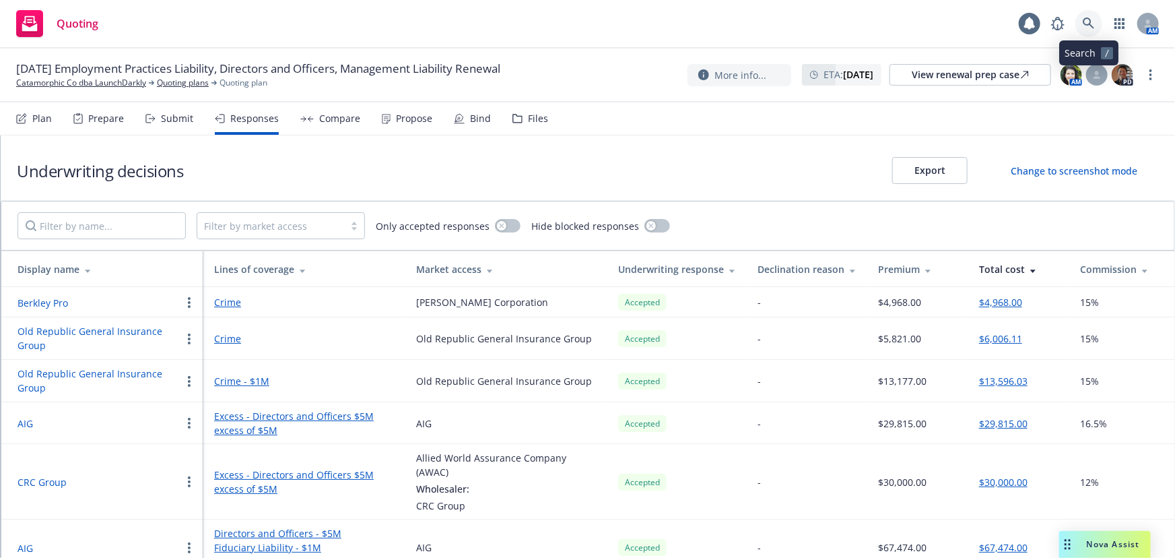
click at [1098, 24] on link at bounding box center [1089, 23] width 27 height 27
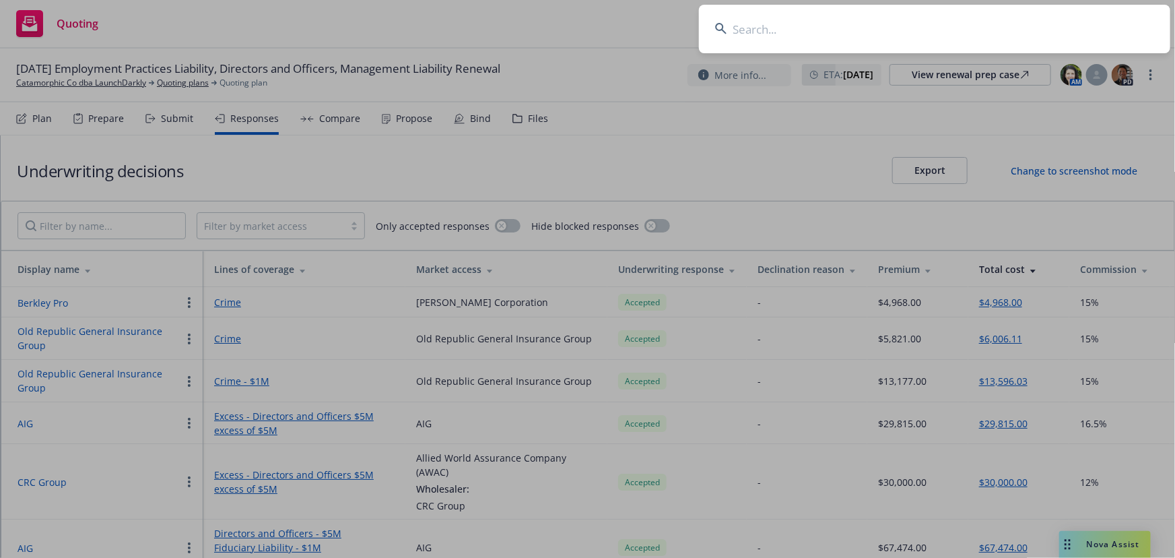
drag, startPoint x: 1026, startPoint y: 118, endPoint x: 1032, endPoint y: 121, distance: 6.9
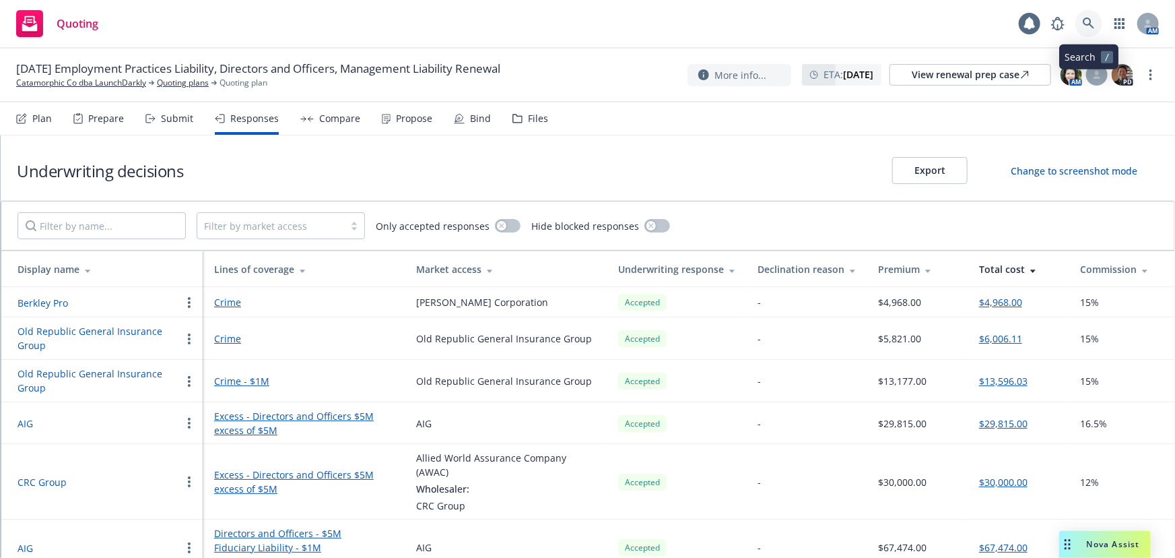
click at [1089, 23] on icon at bounding box center [1089, 24] width 12 height 12
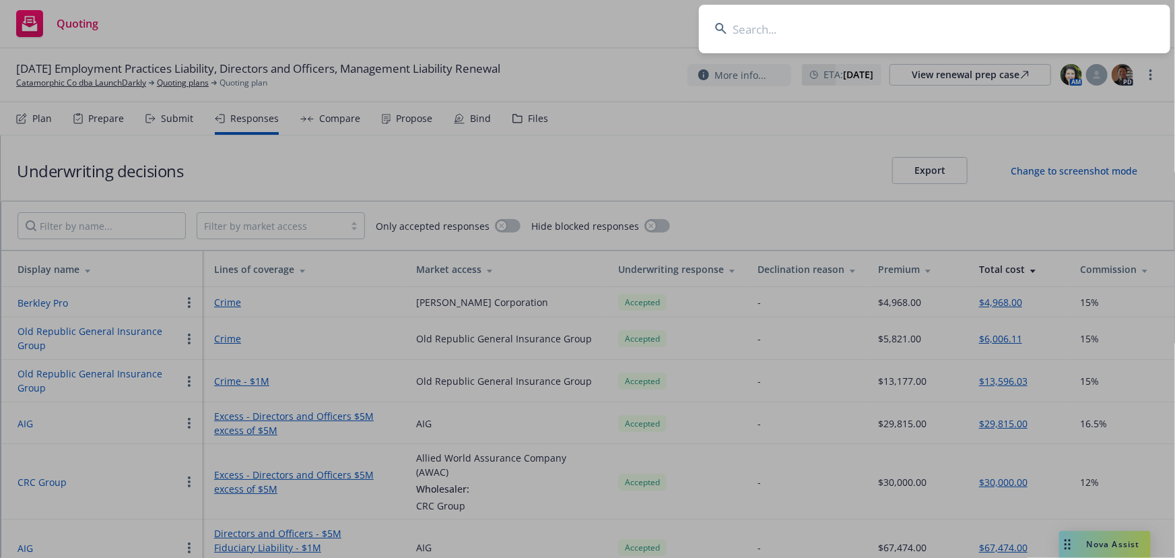
click at [849, 37] on input at bounding box center [934, 29] width 471 height 48
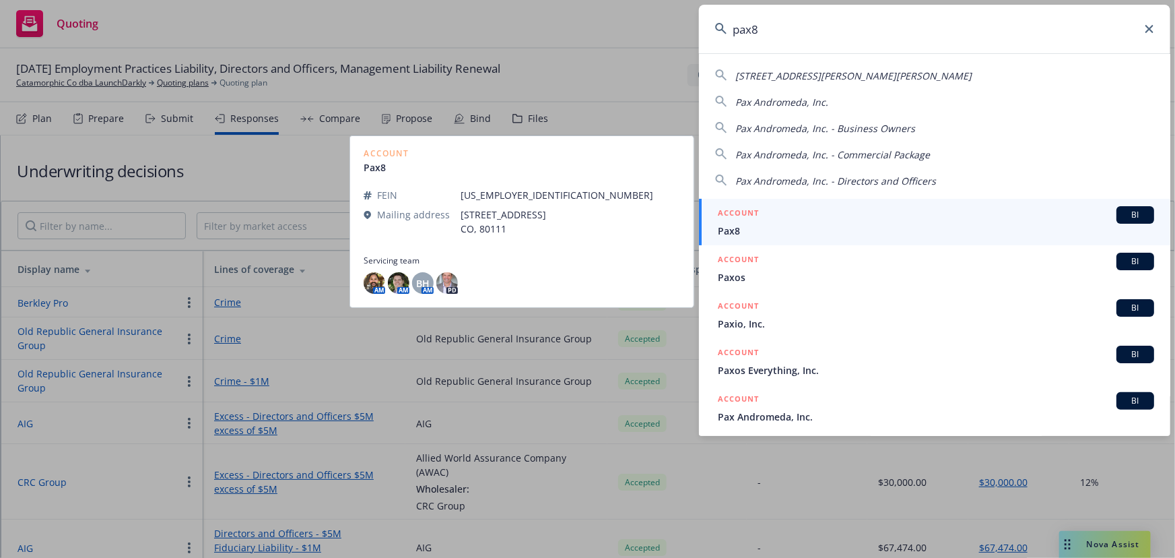
type input "pax8"
click at [1019, 212] on div "ACCOUNT BI" at bounding box center [936, 215] width 436 height 18
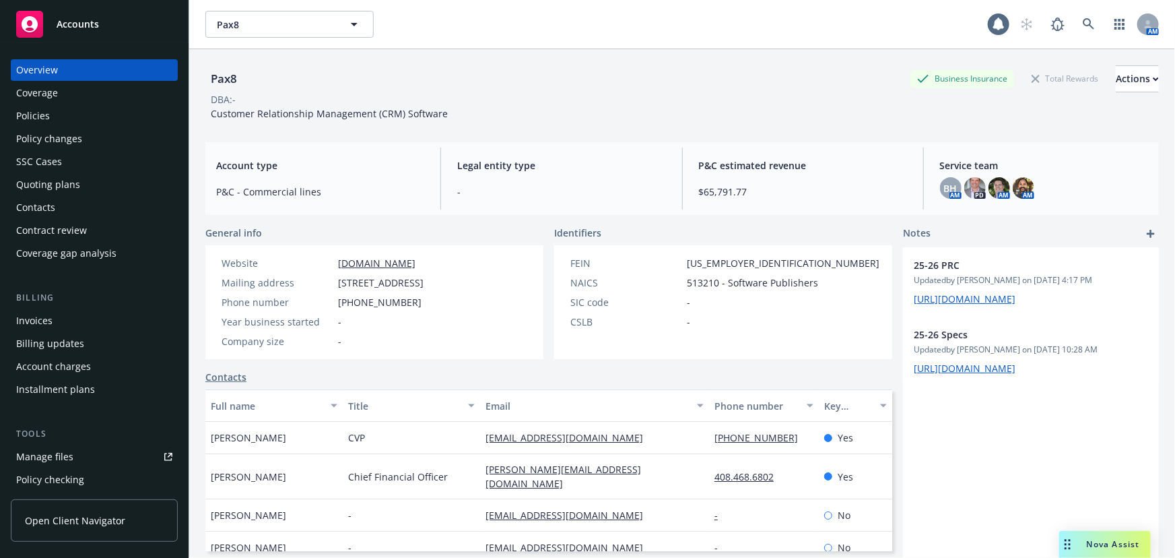
click at [36, 113] on div "Policies" at bounding box center [33, 116] width 34 height 22
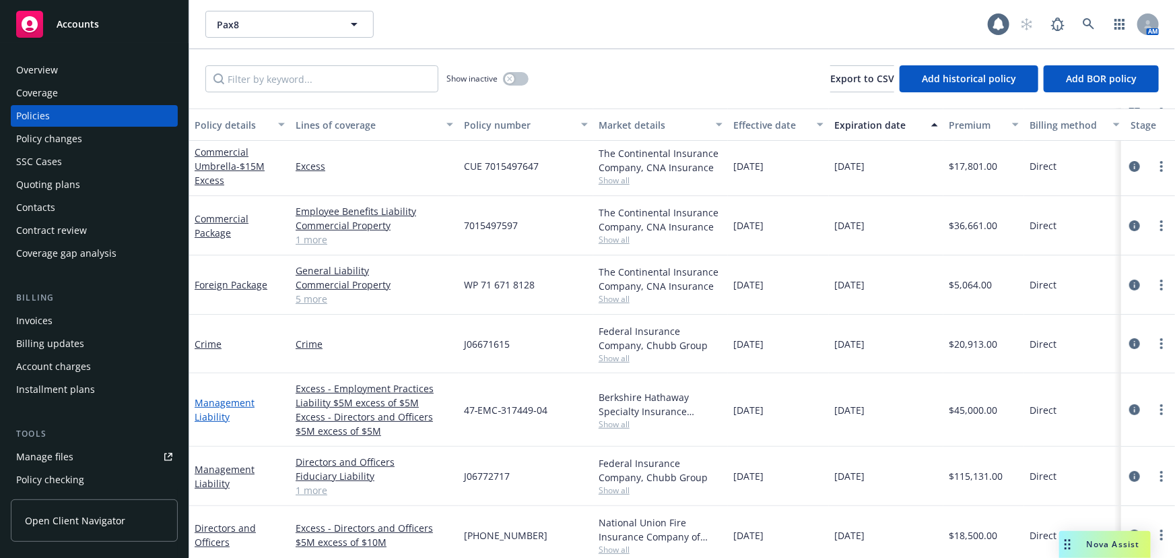
scroll to position [122, 0]
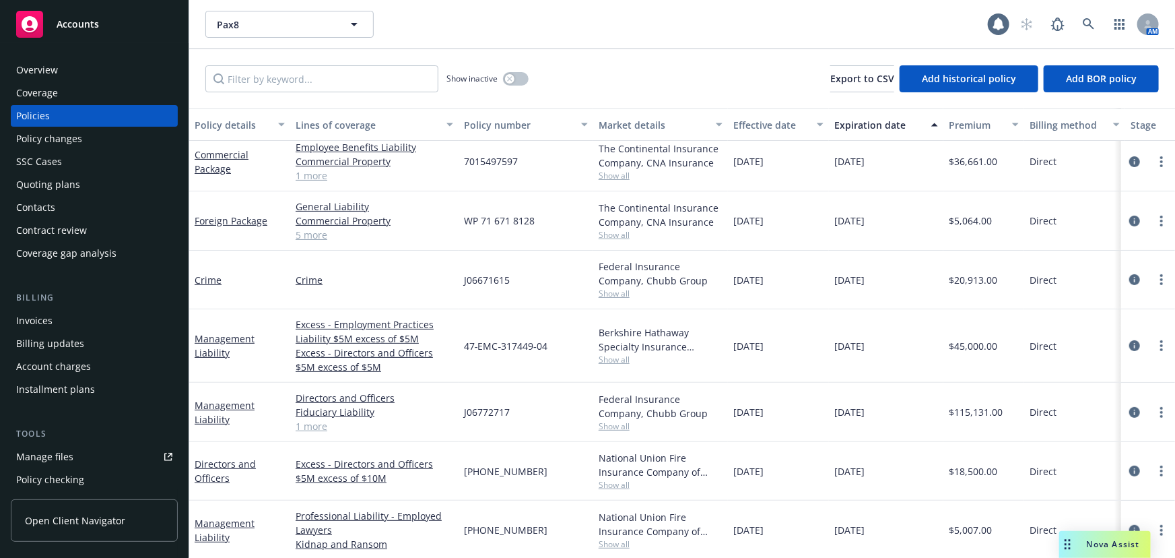
click at [49, 188] on div "Quoting plans" at bounding box center [48, 185] width 64 height 22
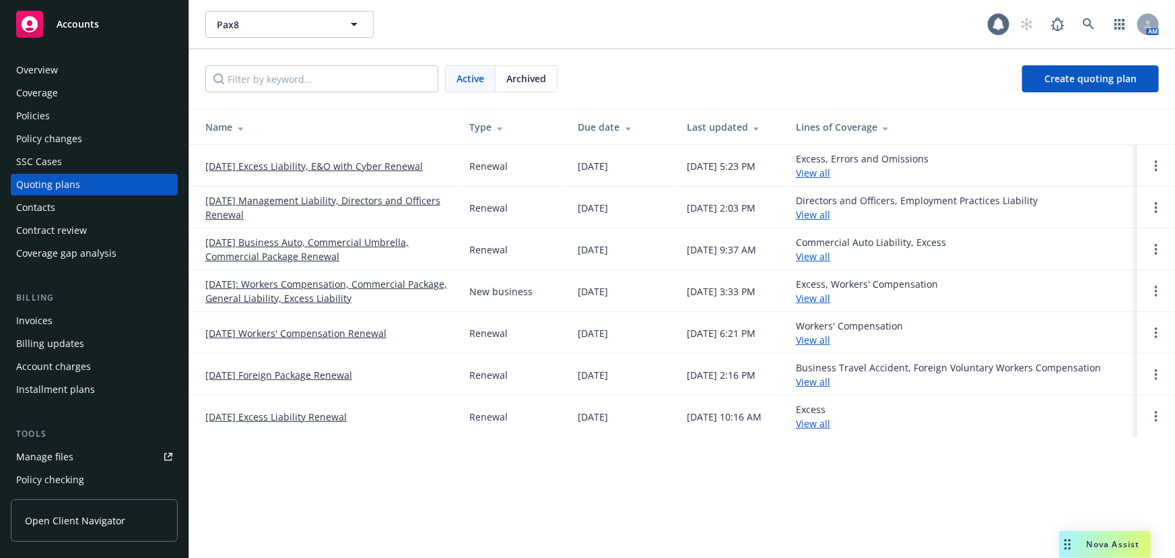
click at [365, 201] on link "[DATE] Management Liability, Directors and Officers Renewal" at bounding box center [326, 207] width 242 height 28
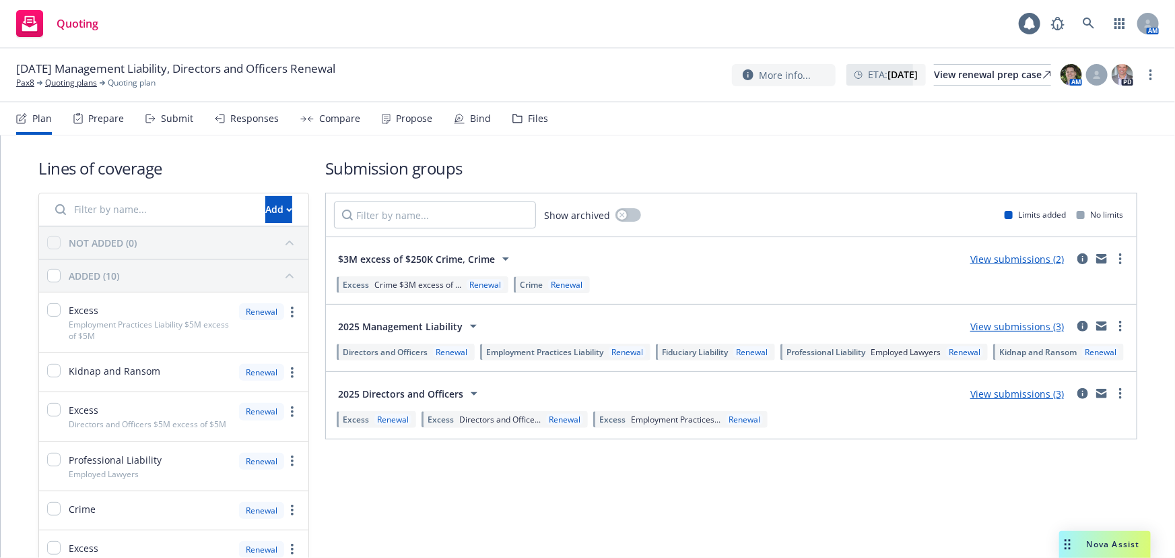
click at [167, 120] on div "Submit" at bounding box center [177, 118] width 32 height 11
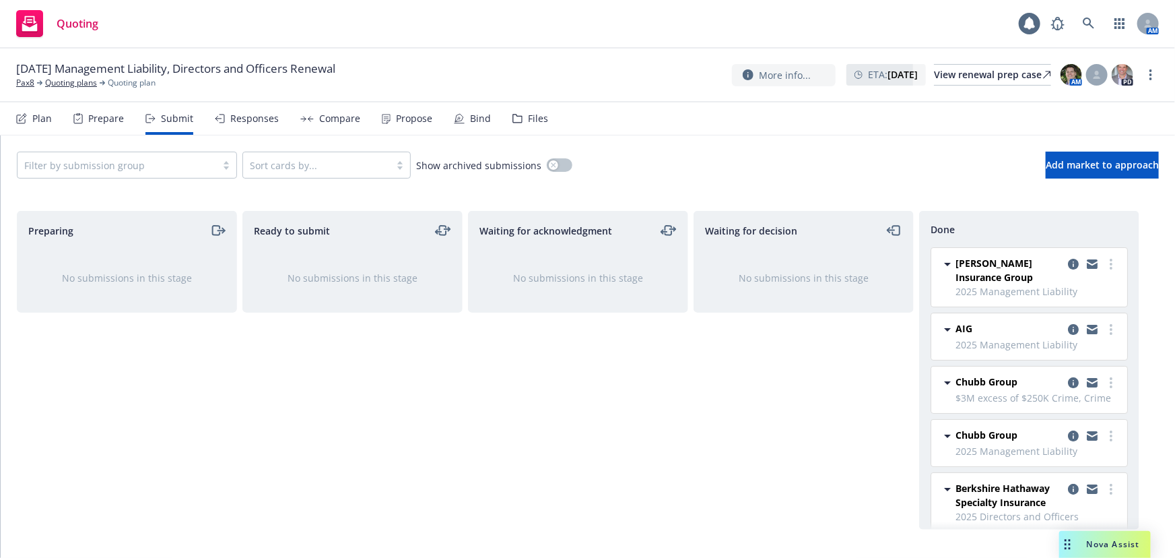
click at [253, 117] on div "Responses" at bounding box center [254, 118] width 48 height 11
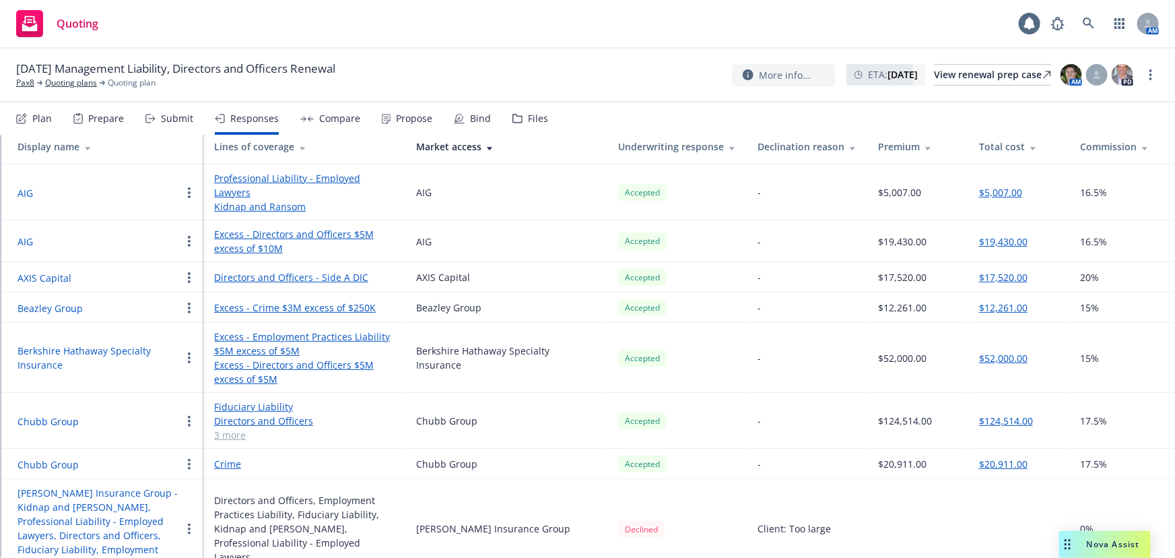
scroll to position [123, 0]
click at [173, 121] on div "Submit" at bounding box center [177, 118] width 32 height 11
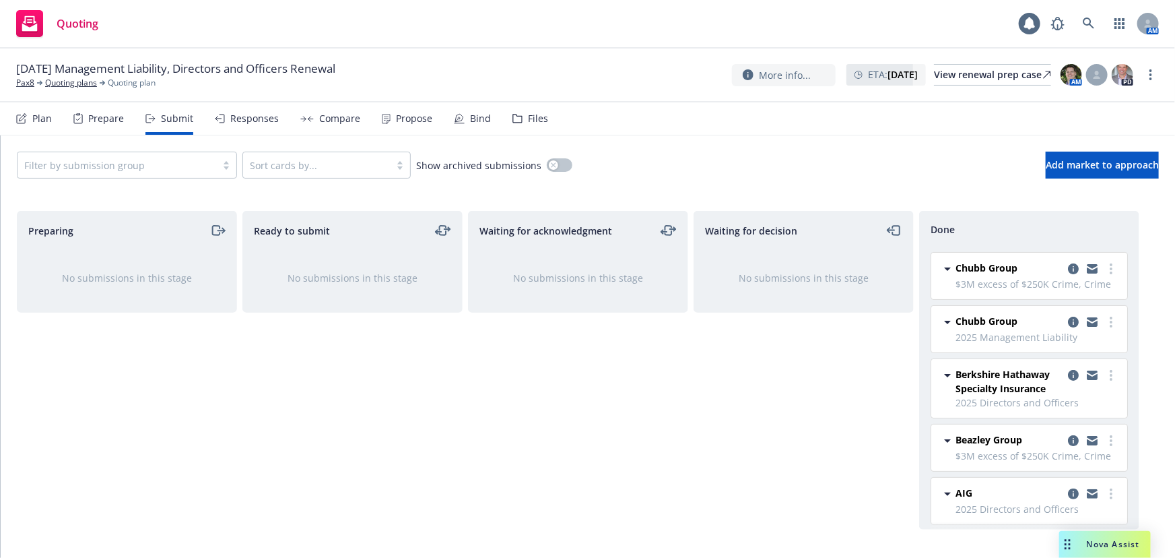
scroll to position [122, 0]
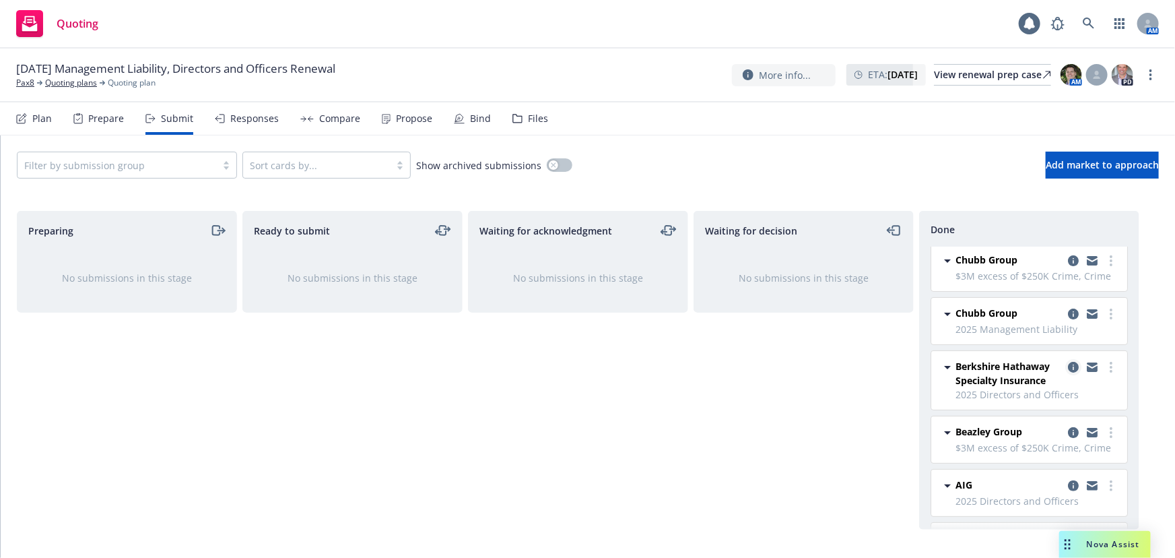
click at [1068, 367] on icon "copy logging email" at bounding box center [1073, 367] width 11 height 11
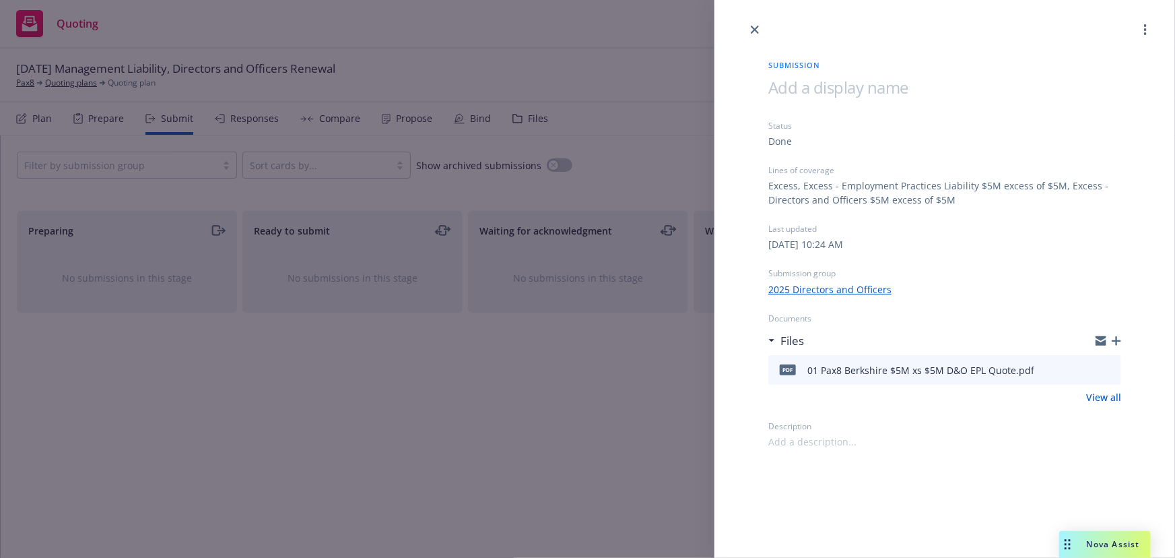
click at [746, 34] on div at bounding box center [945, 19] width 461 height 38
click at [759, 30] on icon "close" at bounding box center [755, 30] width 8 height 8
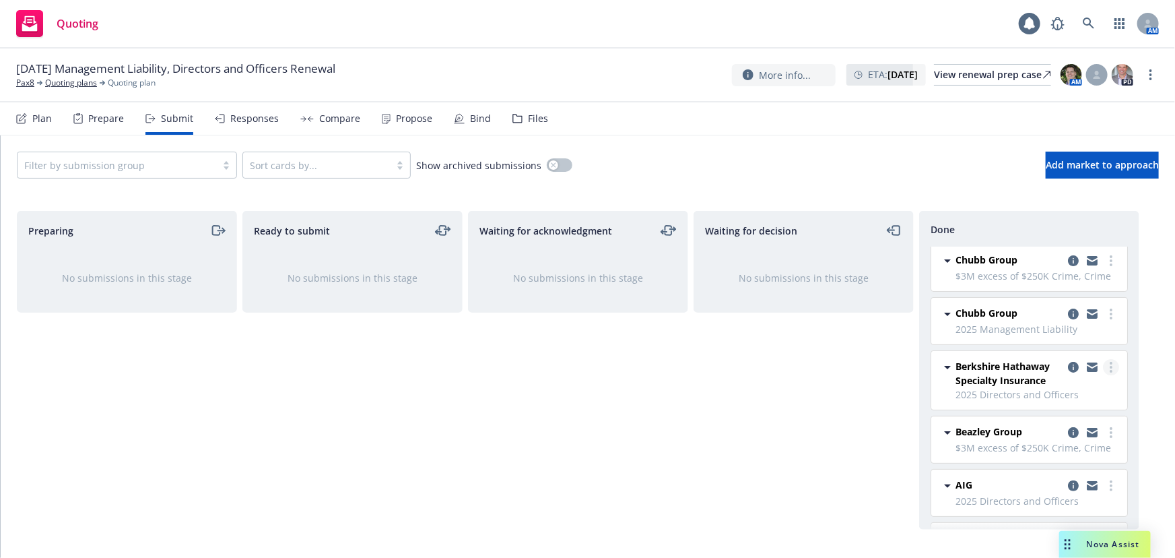
click at [1103, 362] on link "more" at bounding box center [1111, 367] width 16 height 16
click at [1041, 418] on span "Add accepted decision" at bounding box center [1042, 420] width 135 height 13
select select "12"
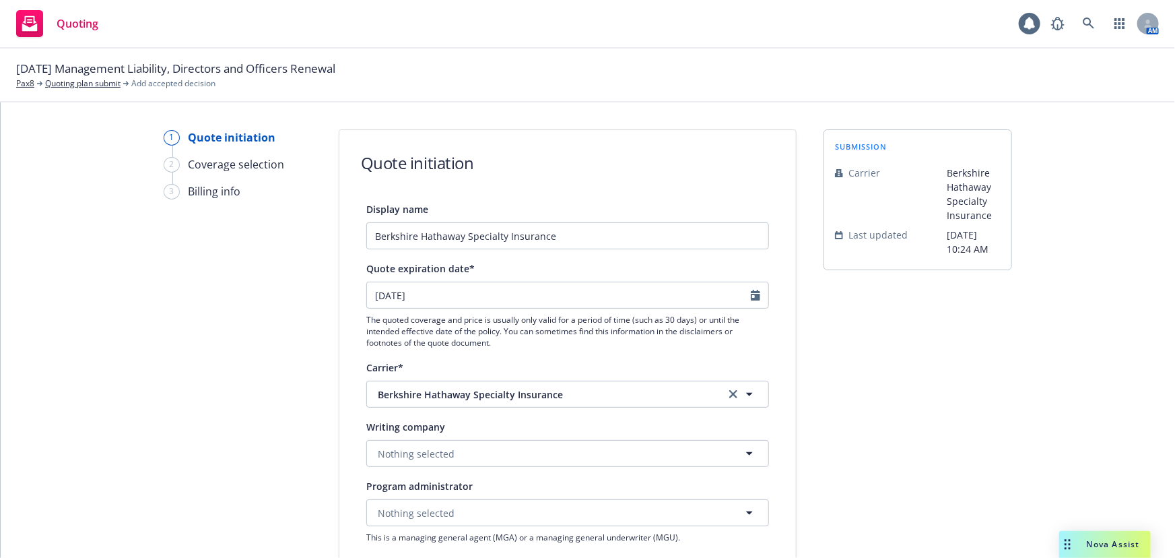
scroll to position [61, 0]
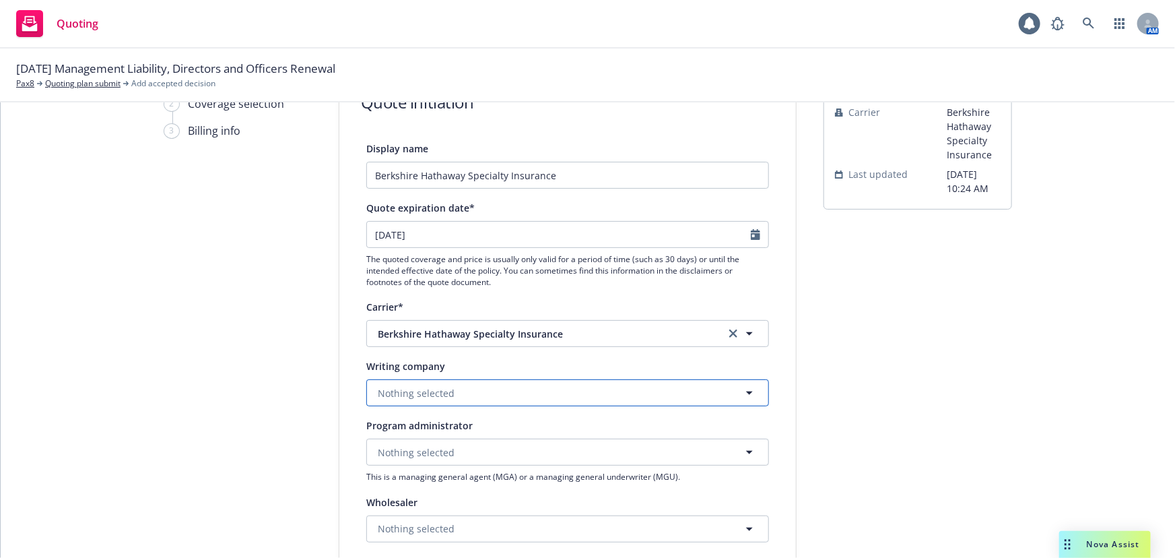
click at [546, 383] on button "Nothing selected" at bounding box center [567, 392] width 403 height 27
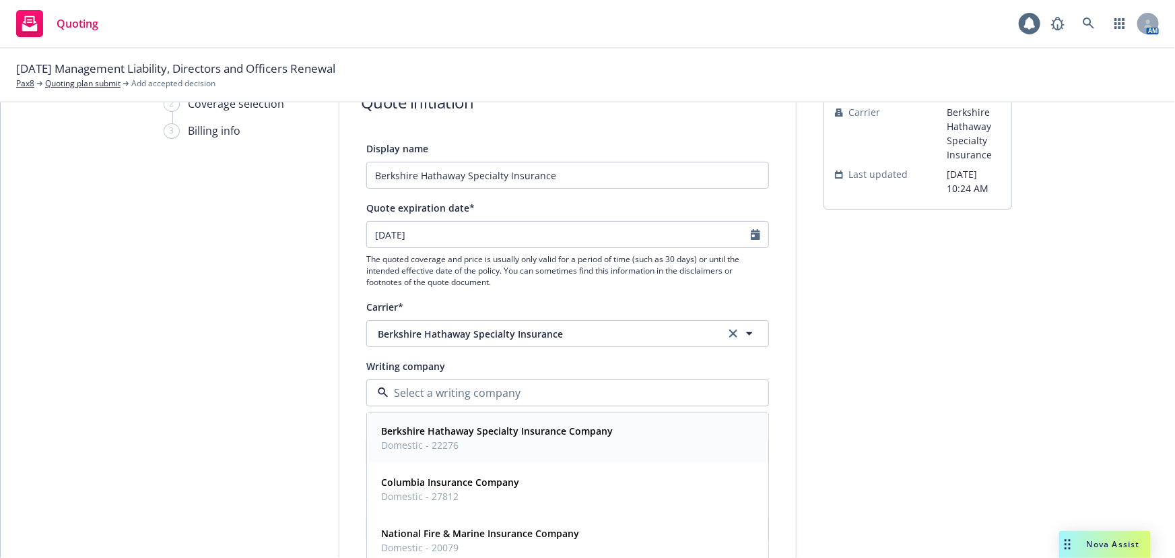
click at [543, 425] on strong "Berkshire Hathaway Specialty Insurance Company" at bounding box center [497, 431] width 232 height 13
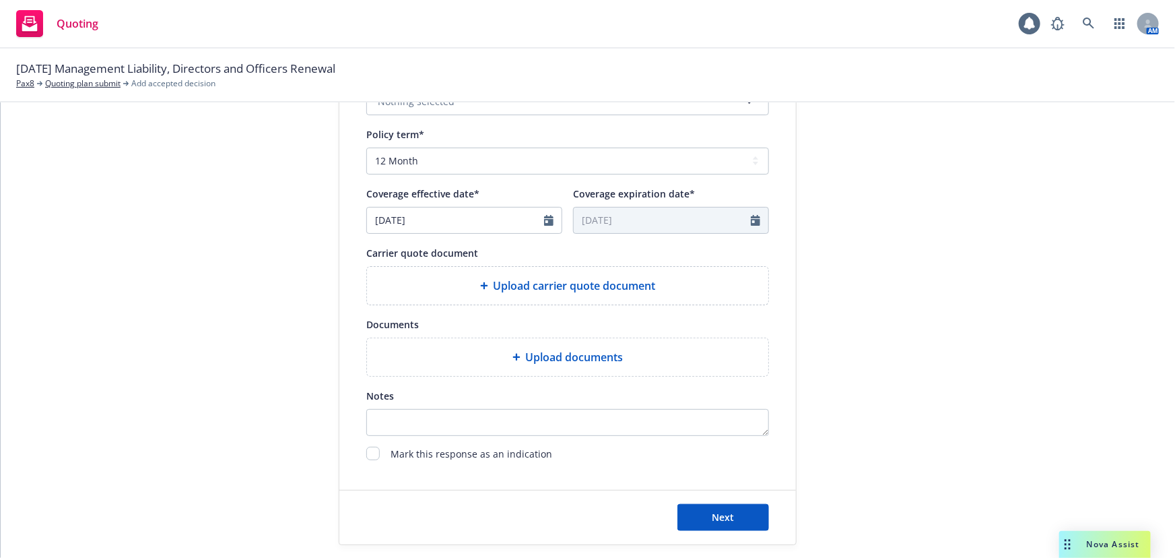
scroll to position [490, 0]
click at [706, 511] on button "Next" at bounding box center [724, 515] width 92 height 27
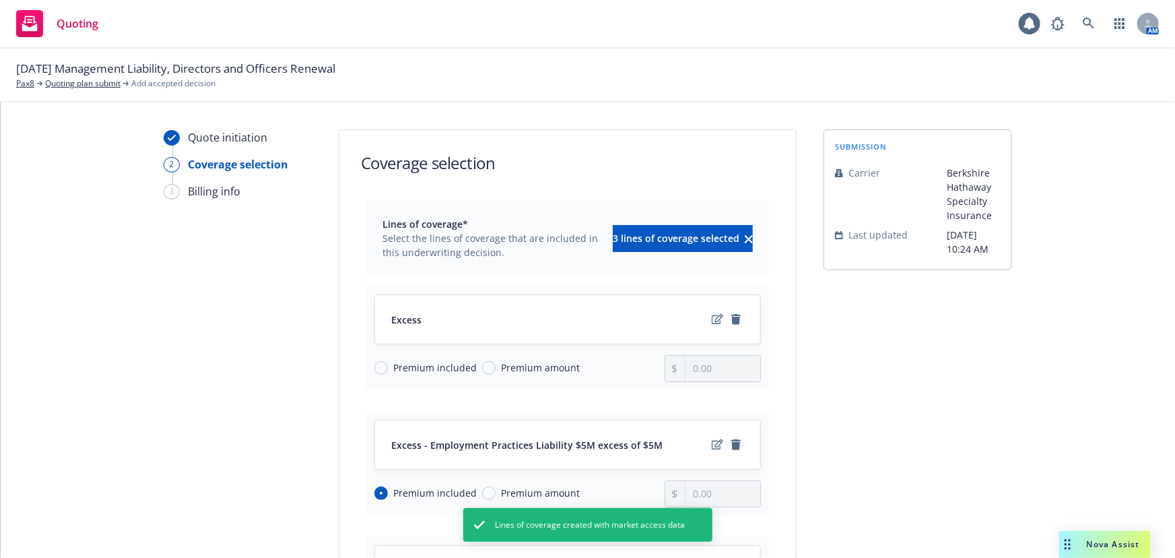
click at [731, 443] on icon "remove" at bounding box center [735, 444] width 9 height 11
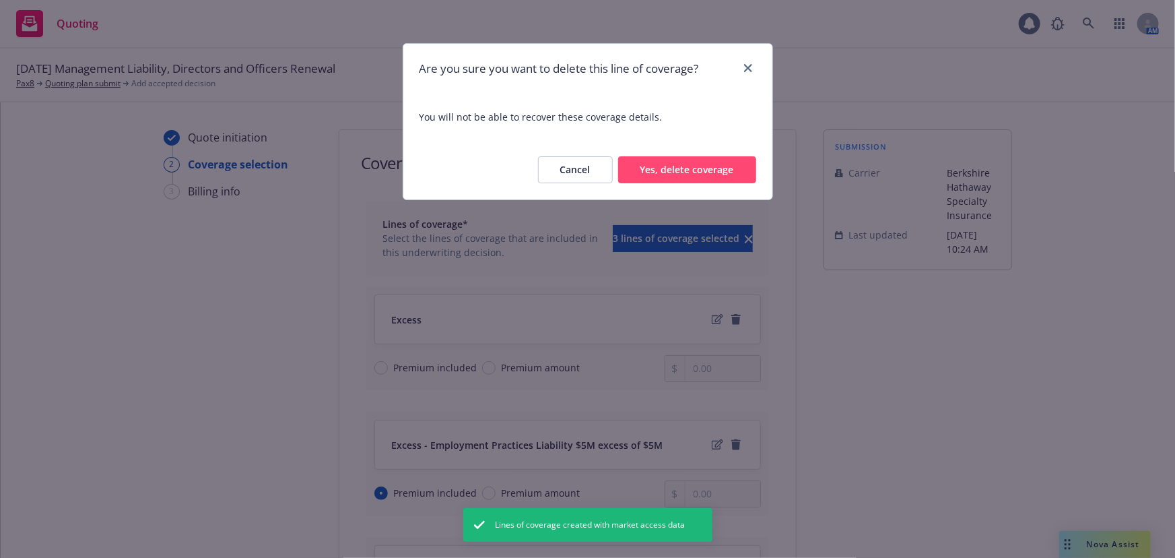
click at [703, 179] on button "Yes, delete coverage" at bounding box center [687, 169] width 138 height 27
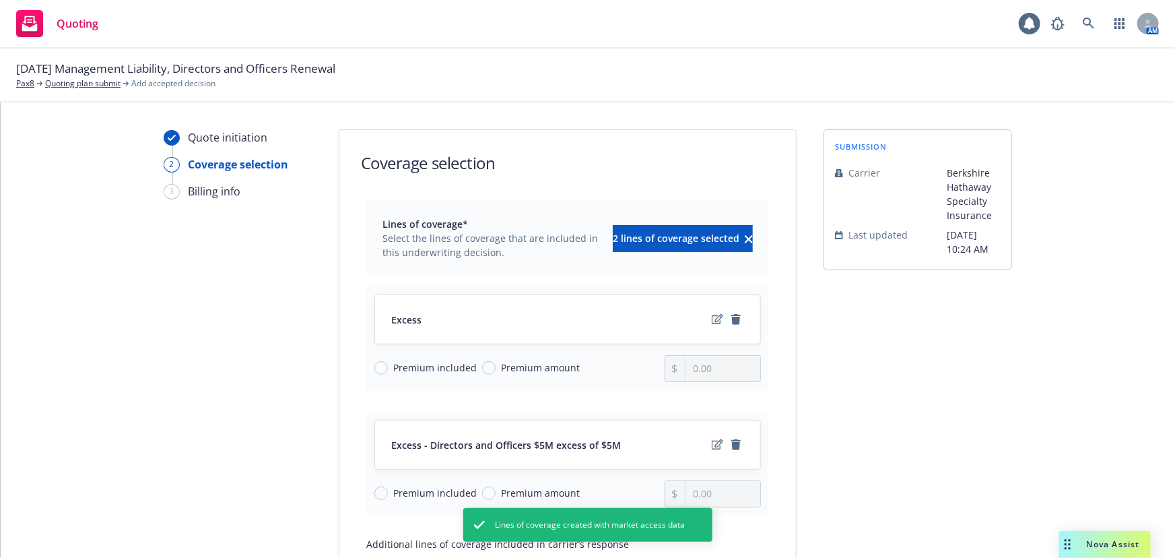
click at [501, 371] on span "Premium amount" at bounding box center [540, 367] width 79 height 14
click at [496, 371] on input "Premium amount" at bounding box center [488, 367] width 13 height 13
radio input "true"
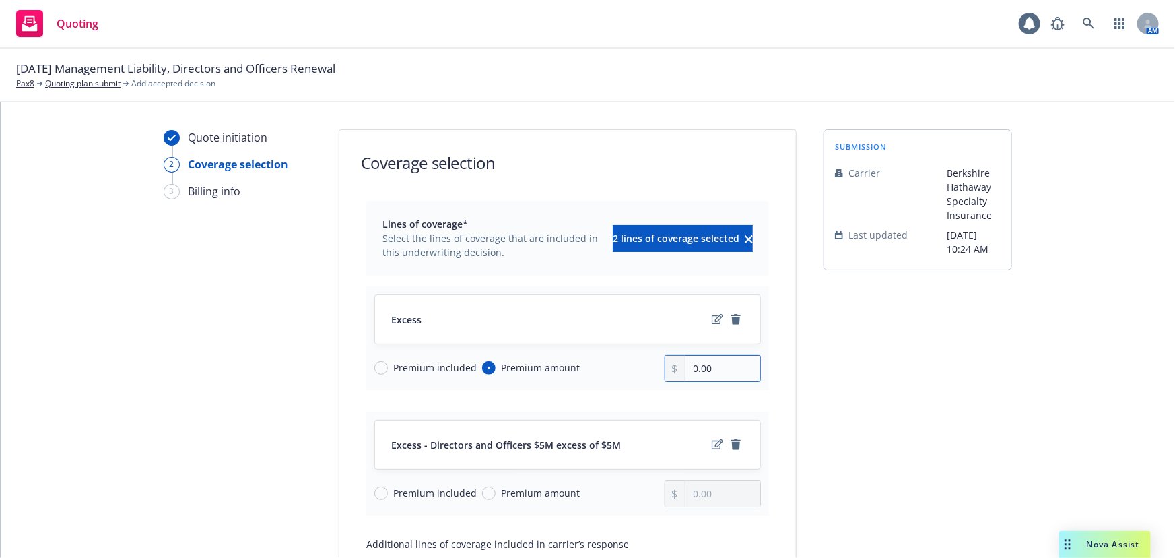
drag, startPoint x: 713, startPoint y: 364, endPoint x: 523, endPoint y: 366, distance: 190.6
click at [523, 366] on div "Premium included Premium amount 0.00" at bounding box center [567, 368] width 387 height 27
drag, startPoint x: 726, startPoint y: 369, endPoint x: 752, endPoint y: 369, distance: 25.6
click at [726, 369] on input "0.00" at bounding box center [723, 369] width 75 height 26
drag, startPoint x: 751, startPoint y: 369, endPoint x: 603, endPoint y: 366, distance: 147.5
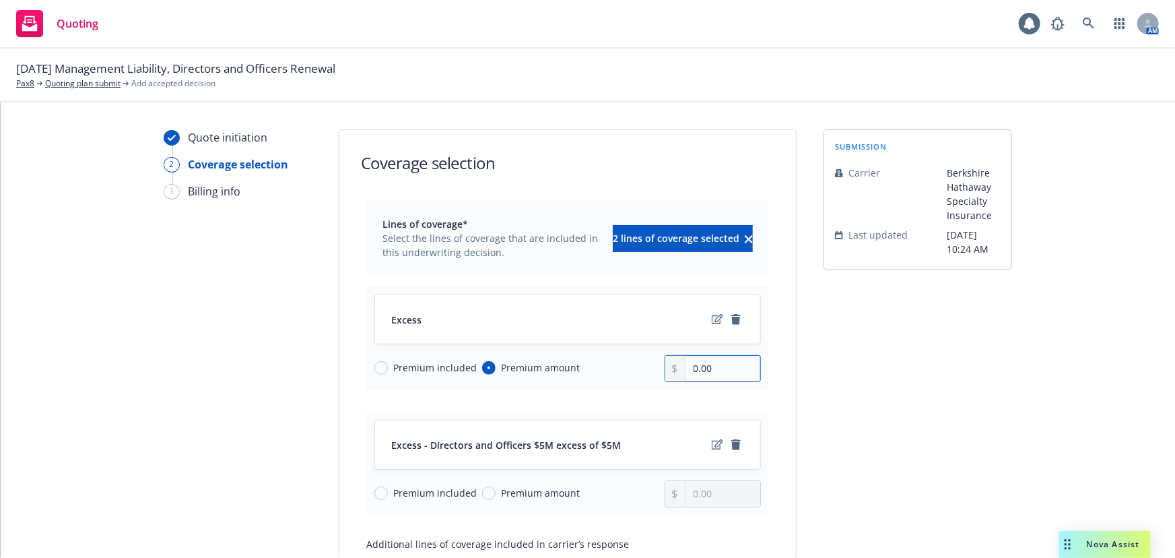
click at [604, 368] on div "Premium included Premium amount 0.00" at bounding box center [567, 368] width 387 height 27
type input "33,497.00"
click at [734, 318] on icon "remove" at bounding box center [735, 319] width 9 height 11
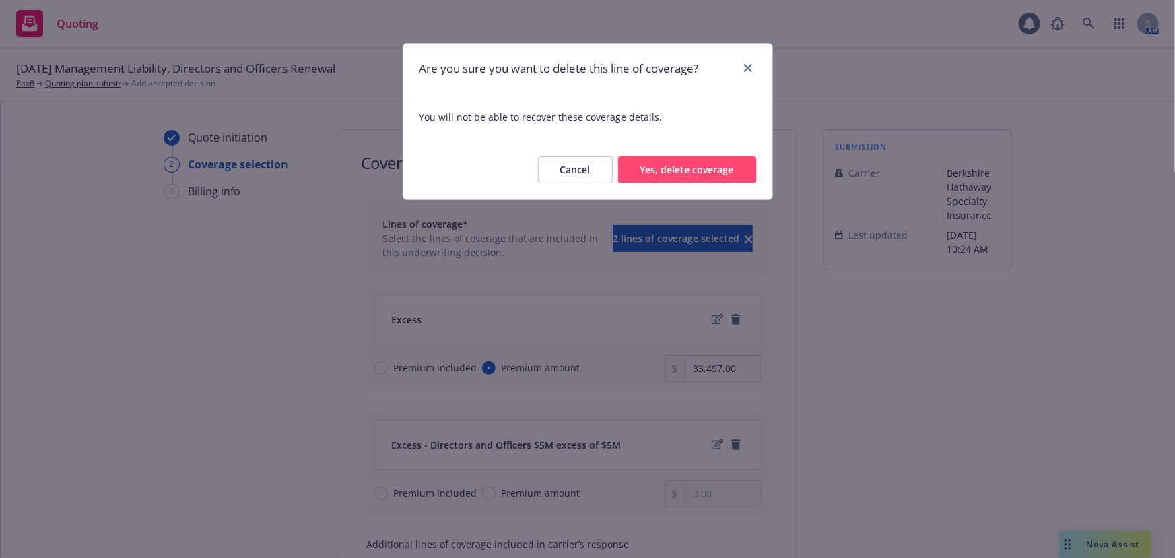
click at [713, 175] on button "Yes, delete coverage" at bounding box center [687, 169] width 138 height 27
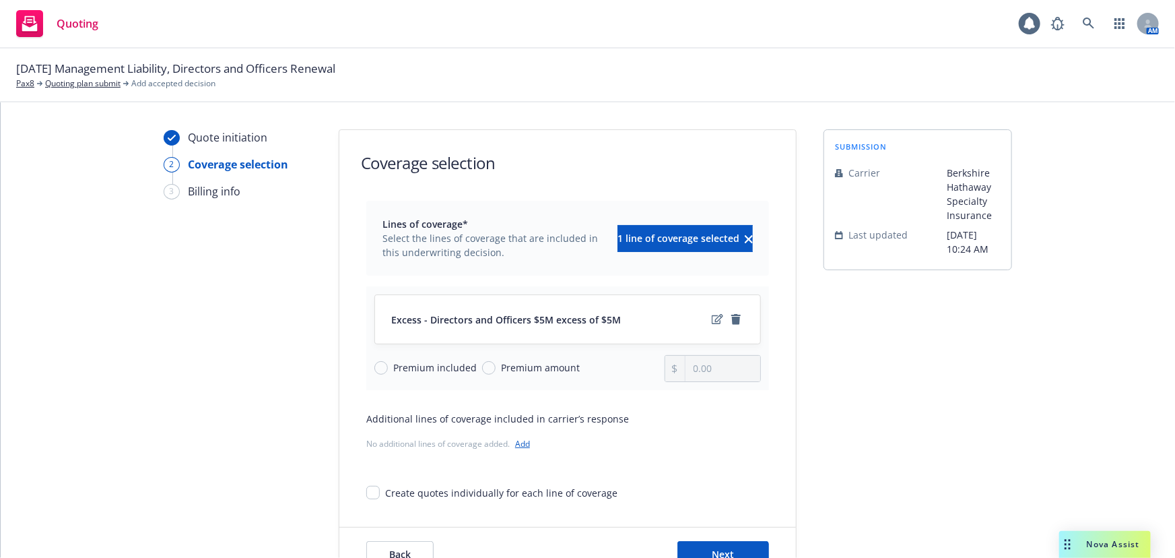
click at [501, 361] on span "Premium amount" at bounding box center [540, 367] width 79 height 14
click at [496, 361] on input "Premium amount" at bounding box center [488, 367] width 13 height 13
radio input "true"
drag, startPoint x: 730, startPoint y: 374, endPoint x: 535, endPoint y: 368, distance: 194.8
click at [535, 368] on div "Premium included Premium amount 0.00" at bounding box center [567, 368] width 387 height 27
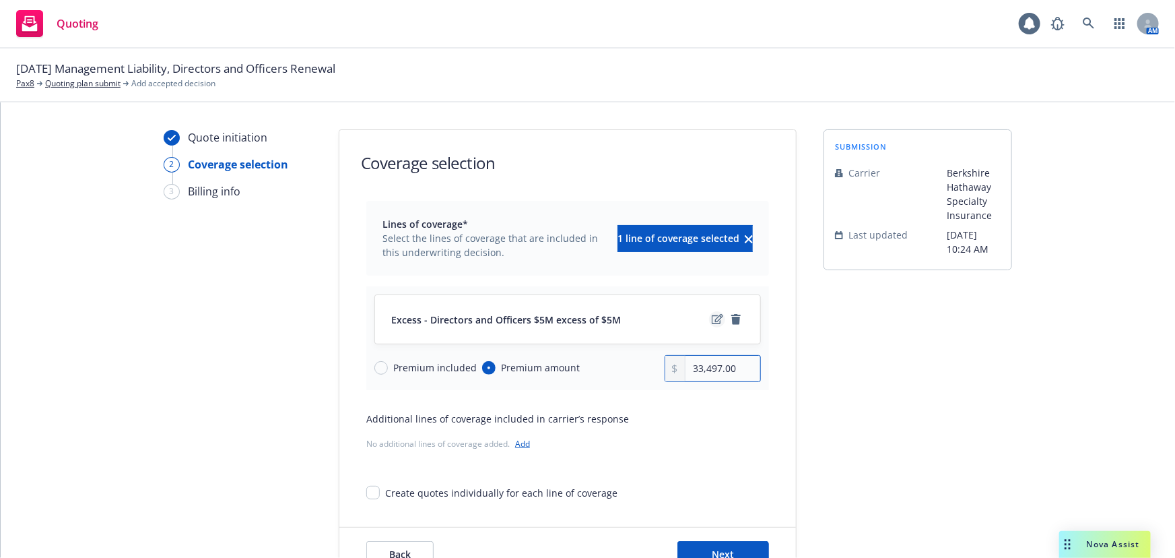
type input "33,497.00"
click at [712, 316] on icon "edit" at bounding box center [717, 319] width 11 height 11
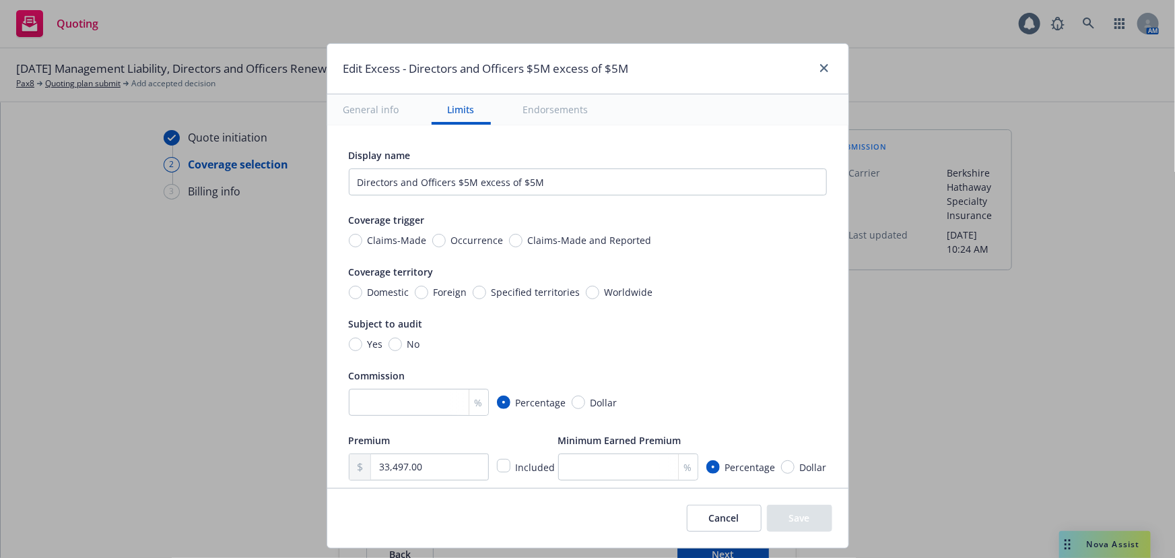
scroll to position [183, 0]
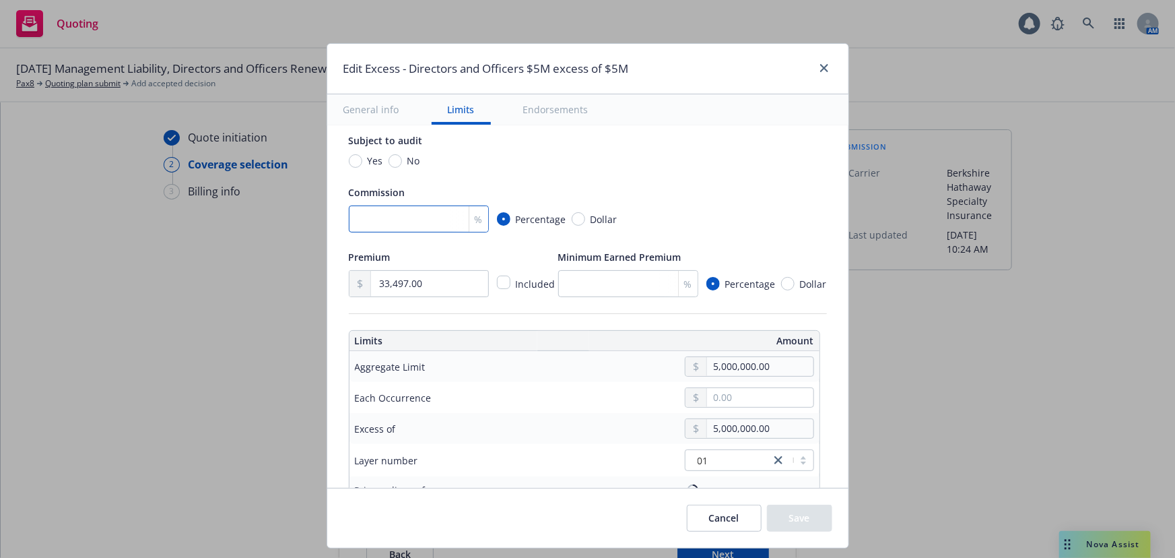
click at [390, 205] on input "number" at bounding box center [419, 218] width 140 height 27
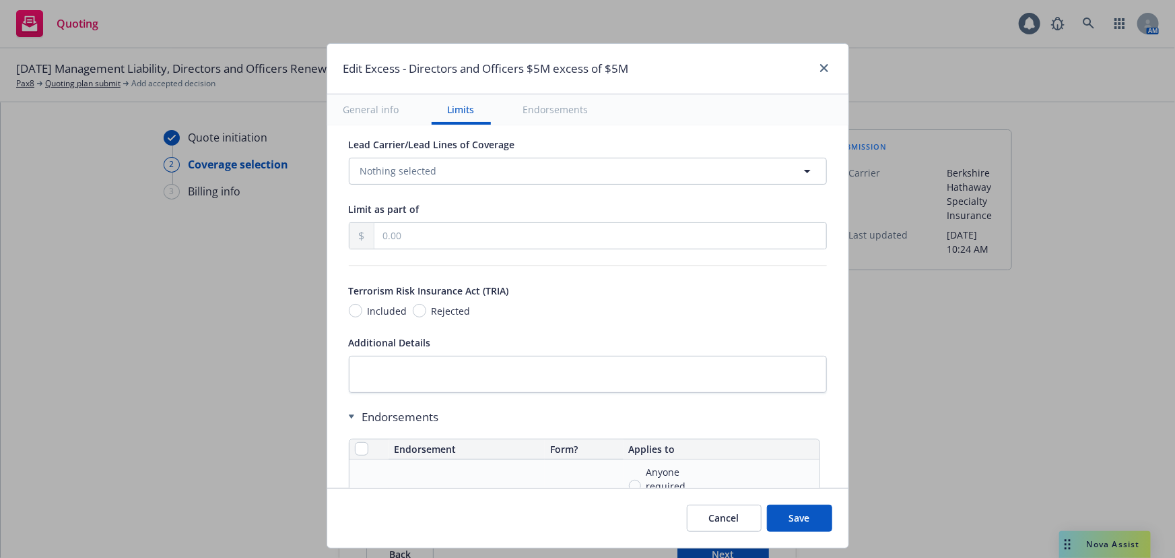
scroll to position [428, 0]
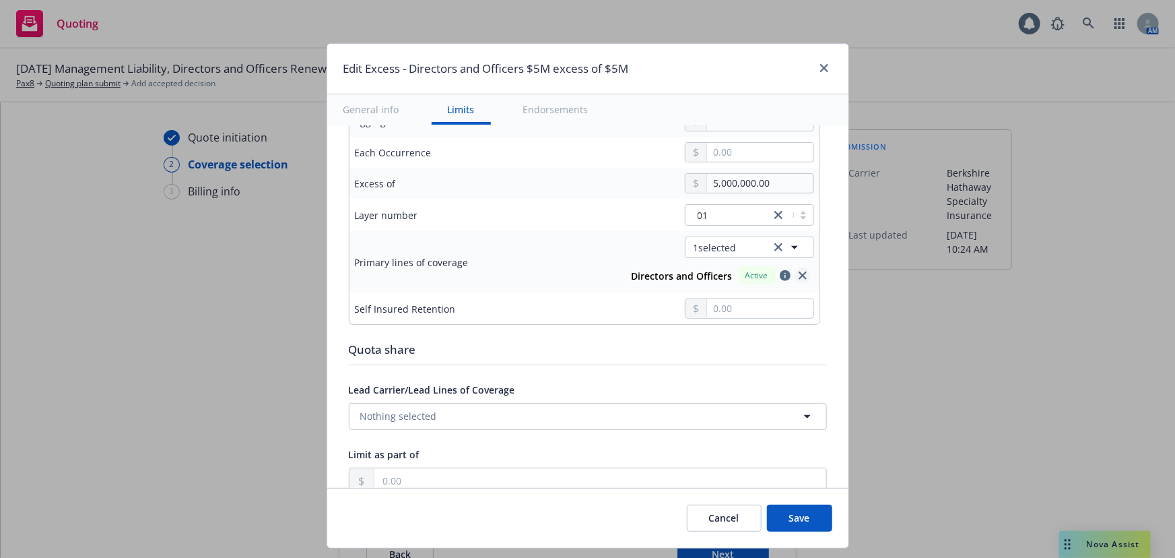
type input "15"
click at [799, 271] on icon "close" at bounding box center [803, 275] width 8 height 8
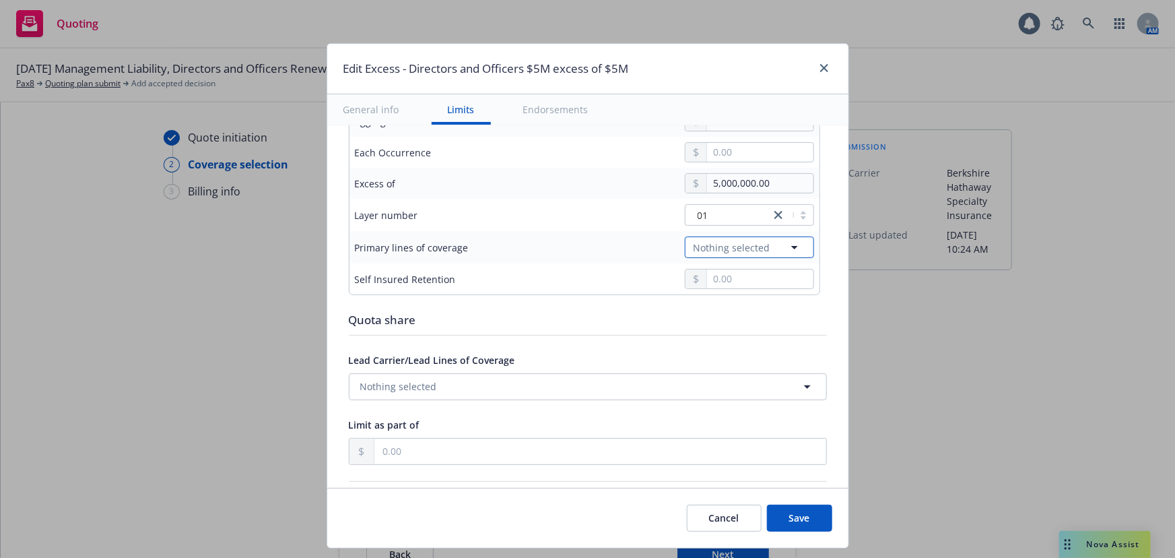
click at [787, 249] on icon "button" at bounding box center [795, 247] width 16 height 16
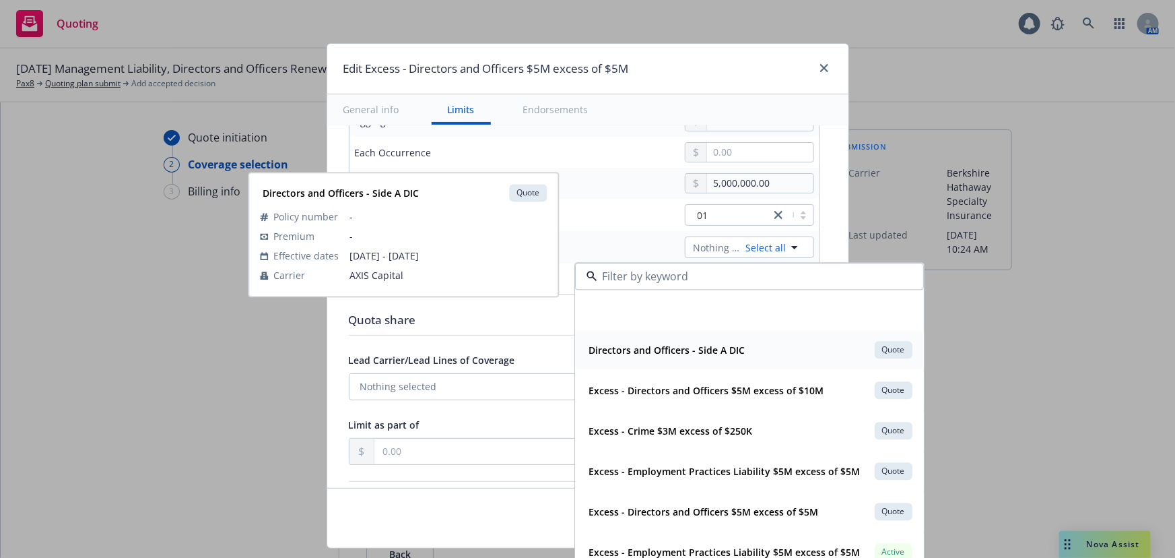
scroll to position [244, 0]
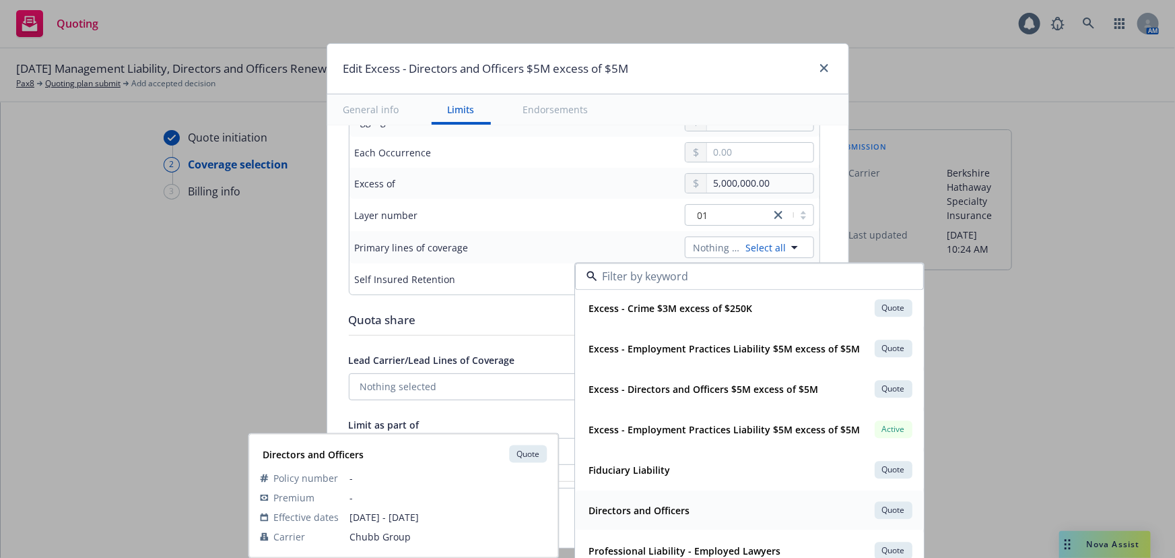
click at [772, 509] on div "Directors and Officers Quote" at bounding box center [749, 509] width 331 height 23
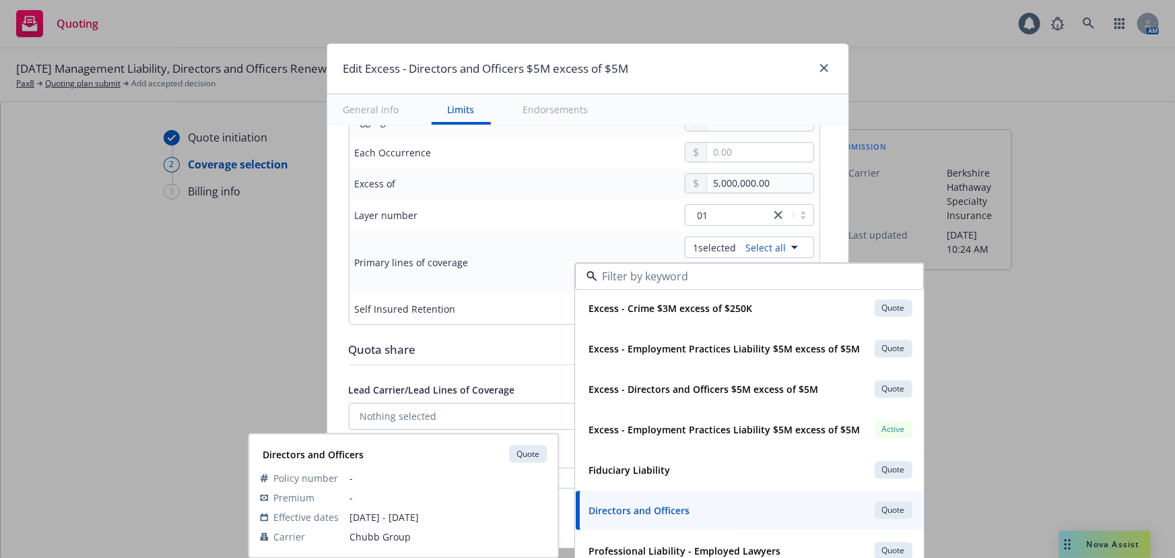
type input "Directors and Officers $5M excess of $5M"
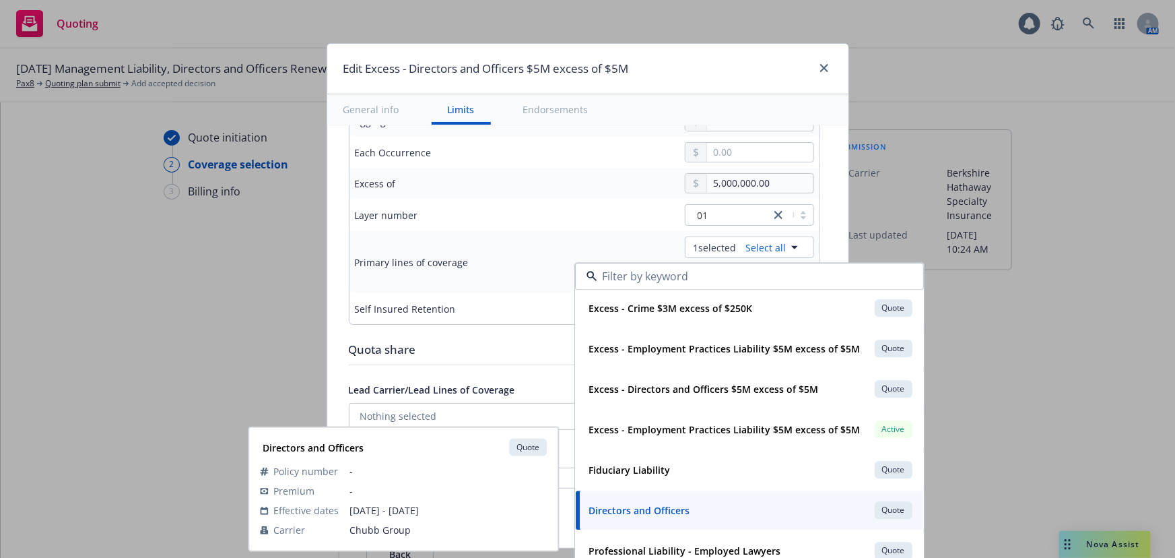
click at [392, 255] on div "Primary lines of coverage" at bounding box center [412, 262] width 114 height 14
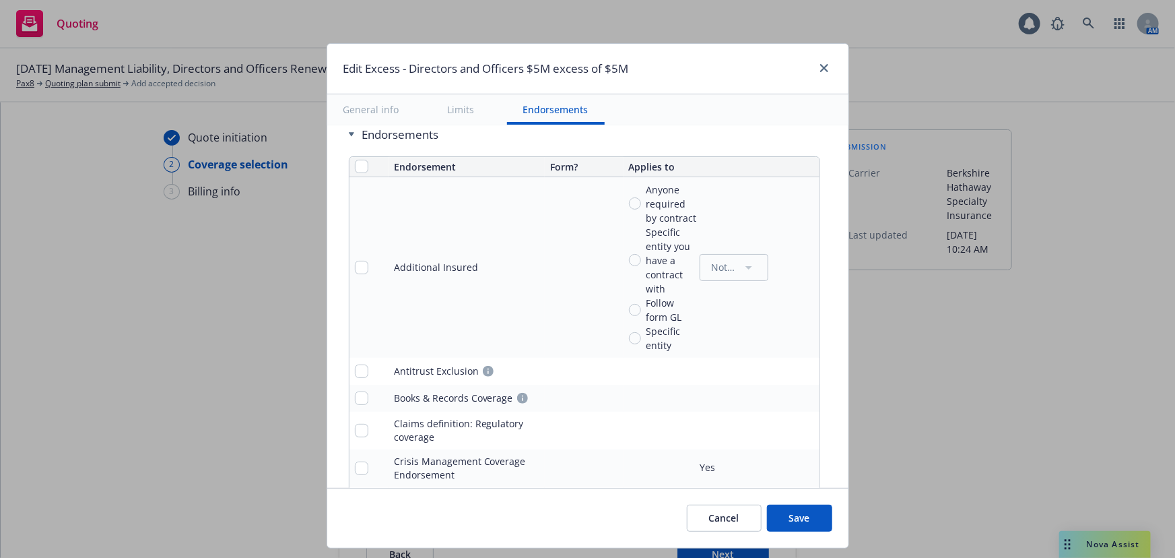
scroll to position [857, 0]
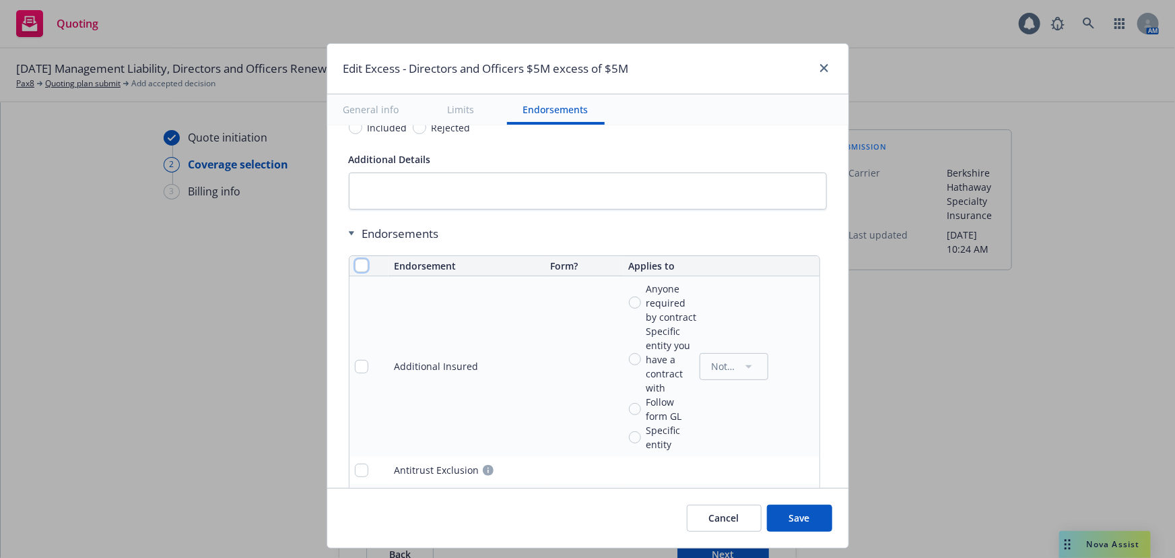
click at [355, 267] on input "checkbox" at bounding box center [361, 265] width 13 height 13
checkbox input "true"
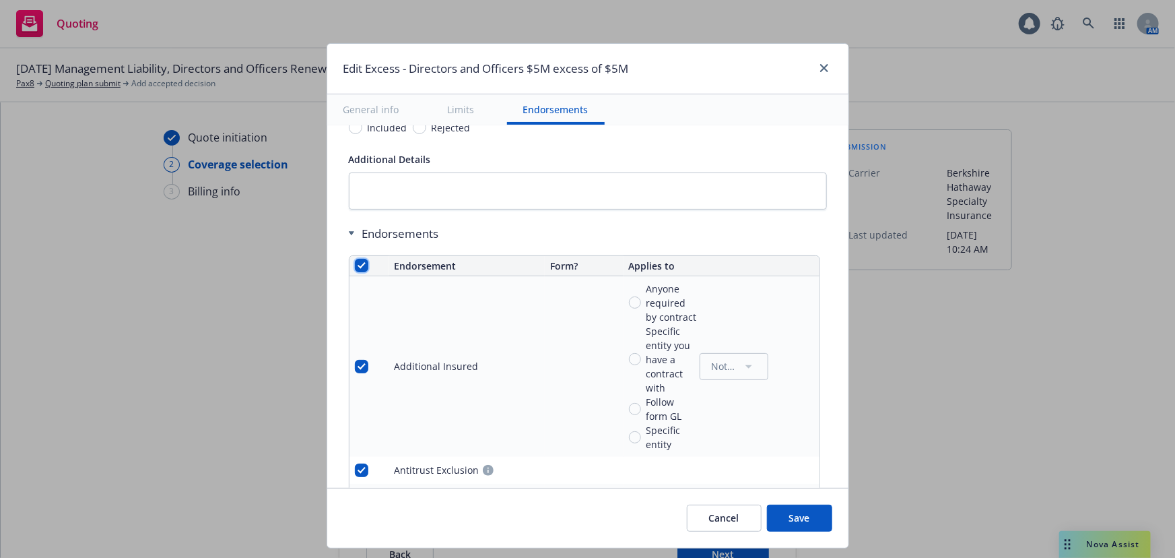
checkbox input "true"
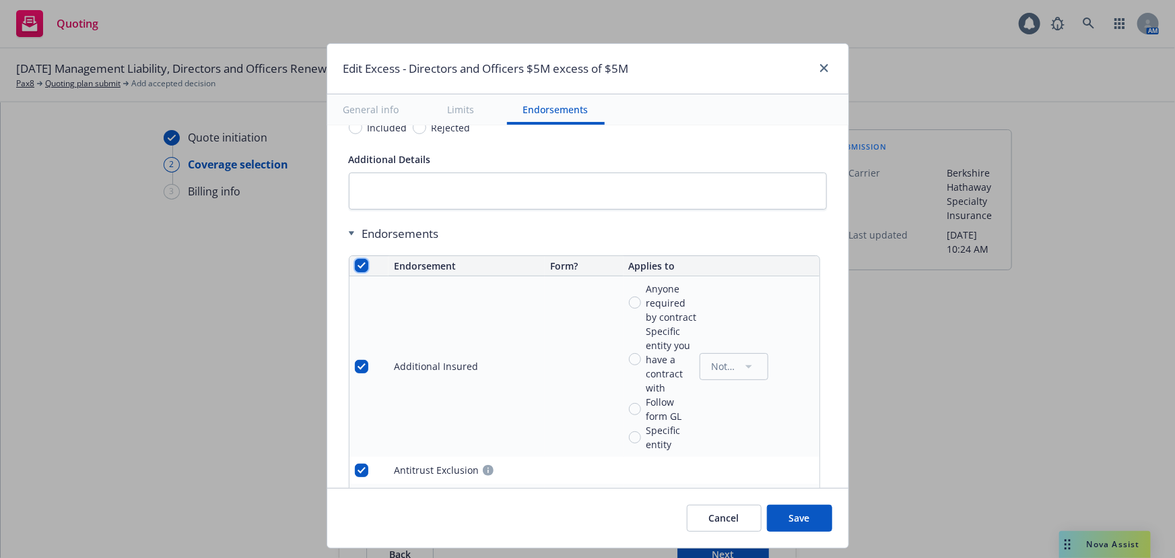
checkbox input "true"
click at [614, 529] on span "Remove endorsements" at bounding box center [569, 527] width 106 height 13
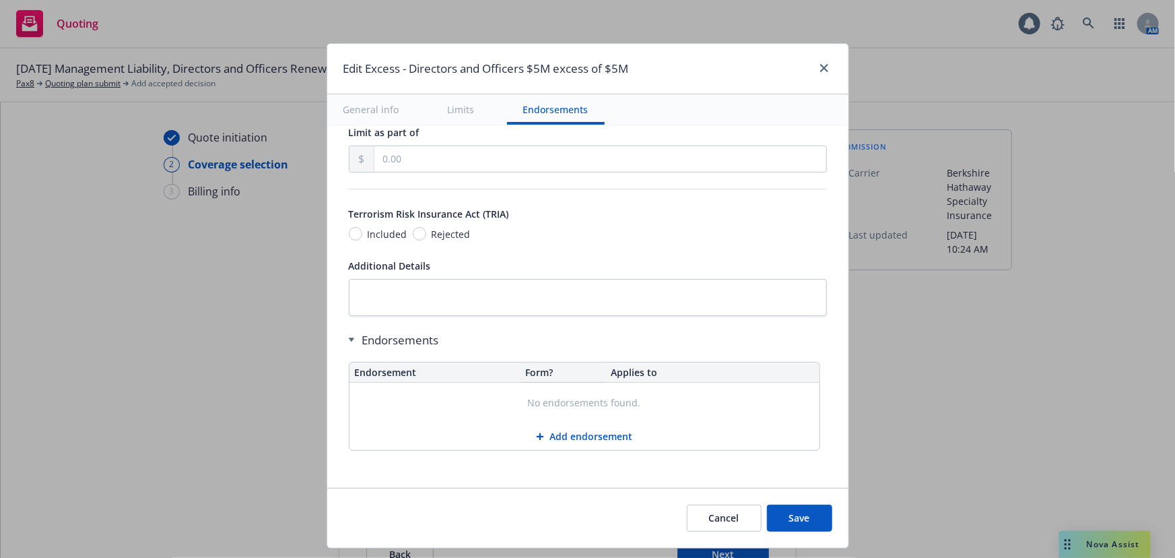
scroll to position [748, 0]
click at [801, 519] on button "Save" at bounding box center [799, 517] width 65 height 27
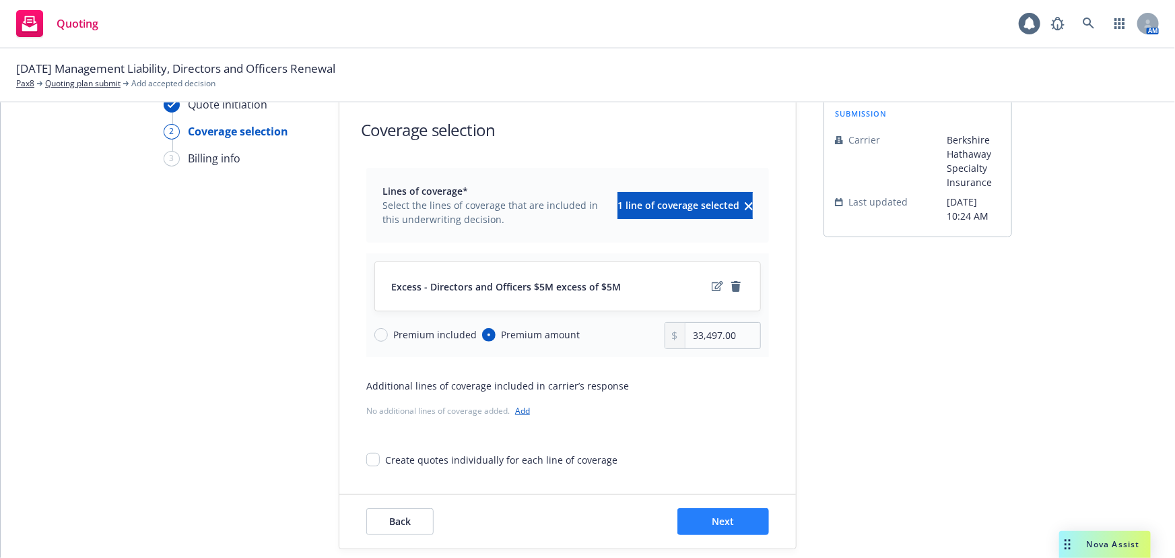
scroll to position [50, 0]
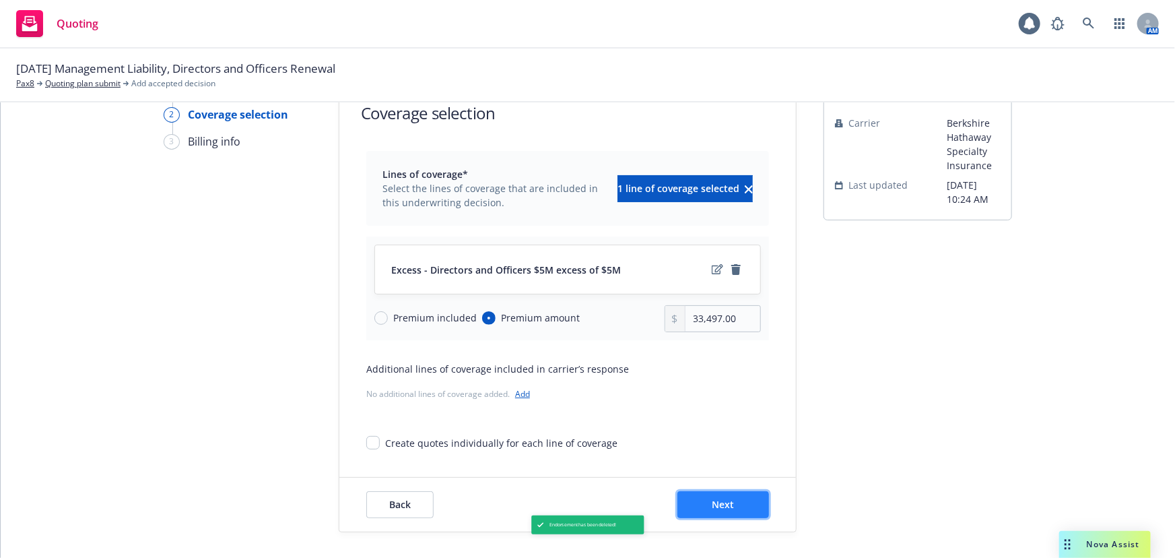
click at [738, 506] on button "Next" at bounding box center [724, 504] width 92 height 27
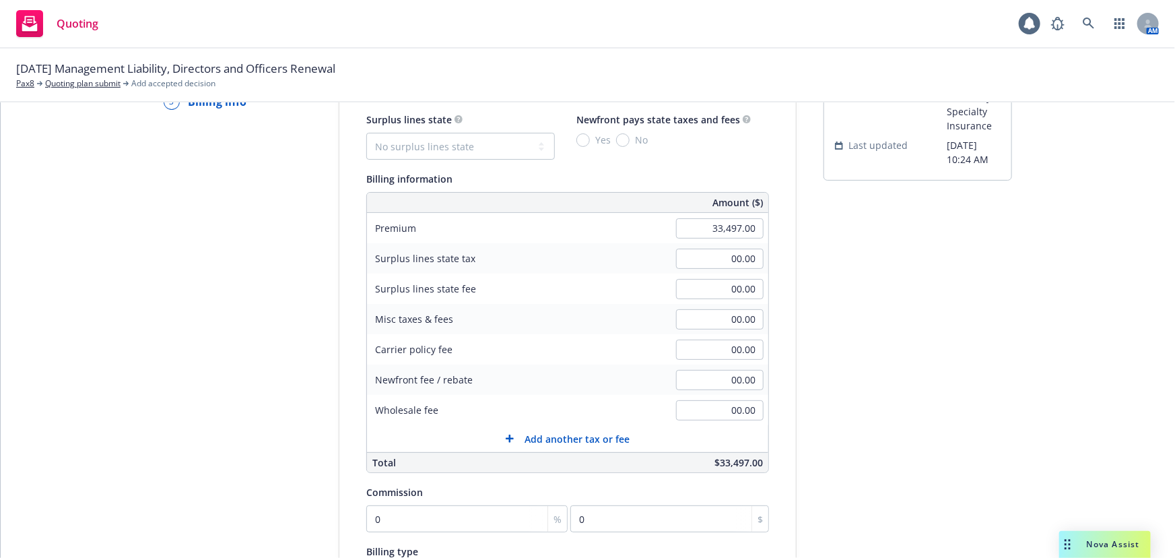
scroll to position [111, 0]
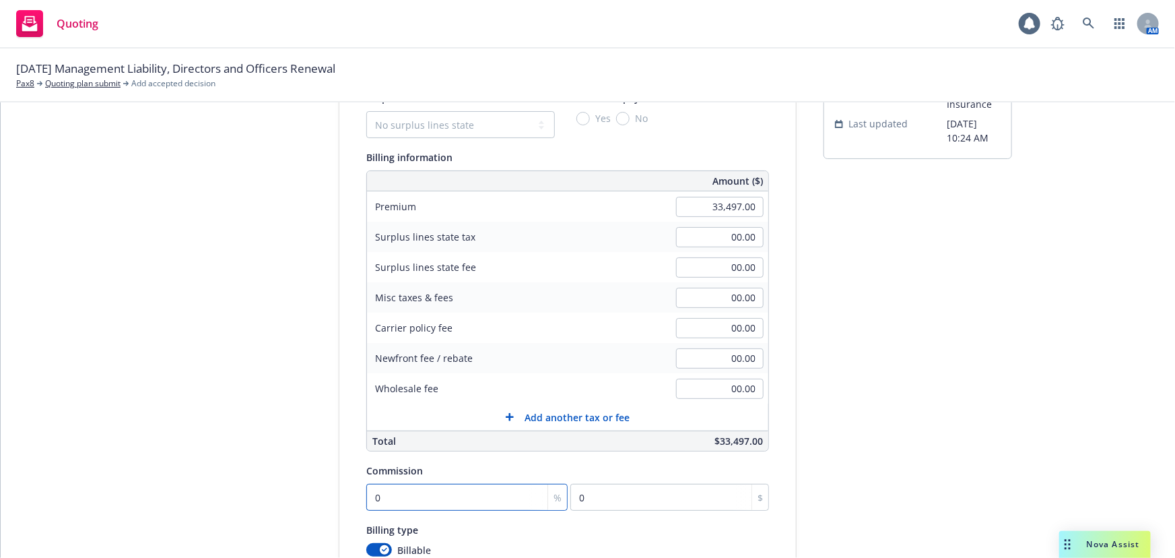
click at [451, 497] on input "0" at bounding box center [466, 497] width 201 height 27
type input "1"
type input "334.97"
type input "15"
type input "5024.55"
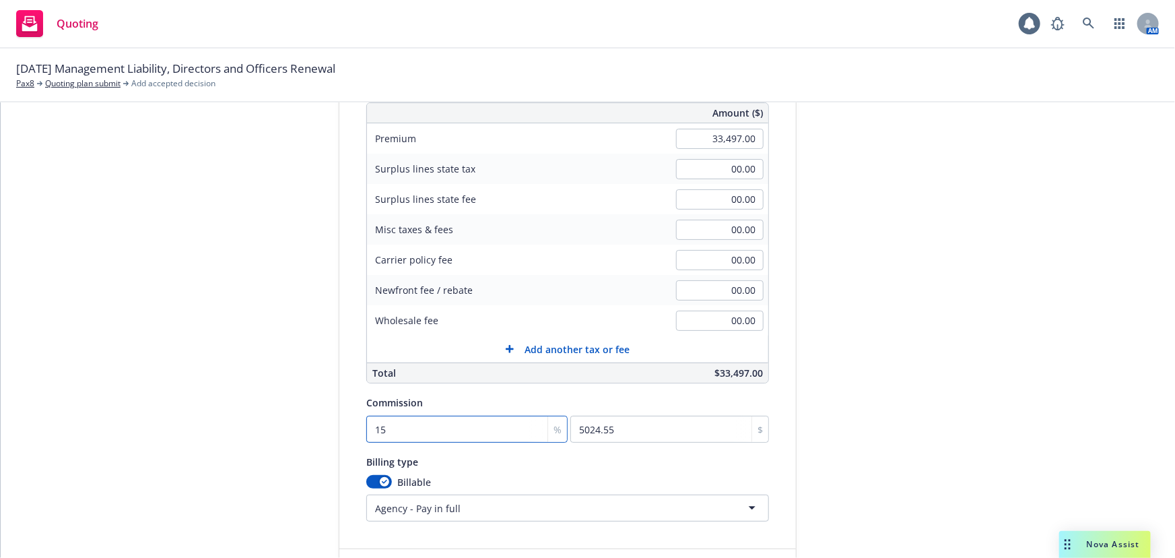
scroll to position [251, 0]
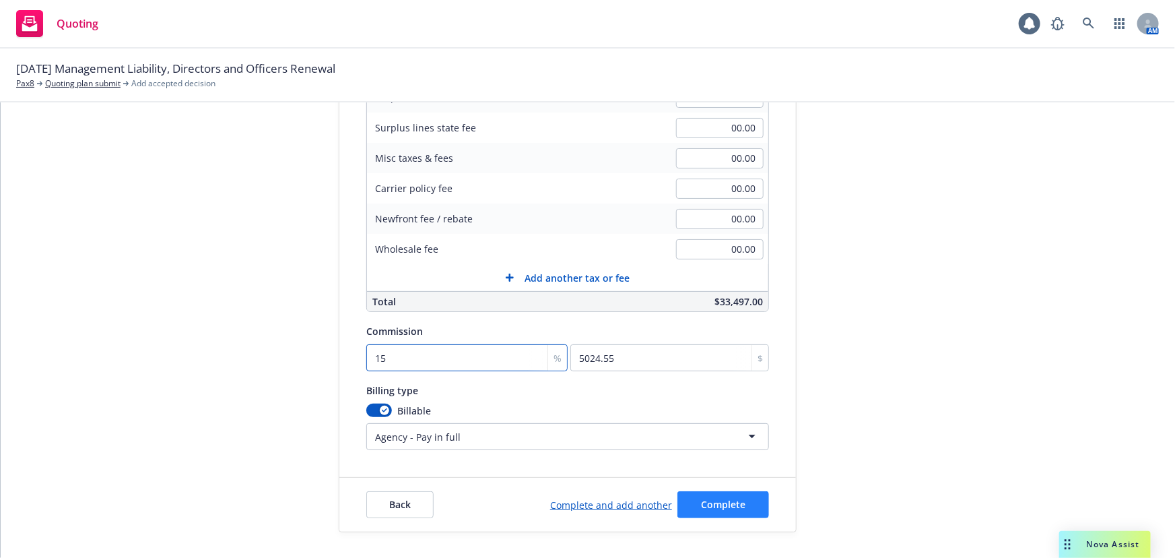
type input "15"
click at [734, 506] on span "Complete" at bounding box center [723, 504] width 44 height 13
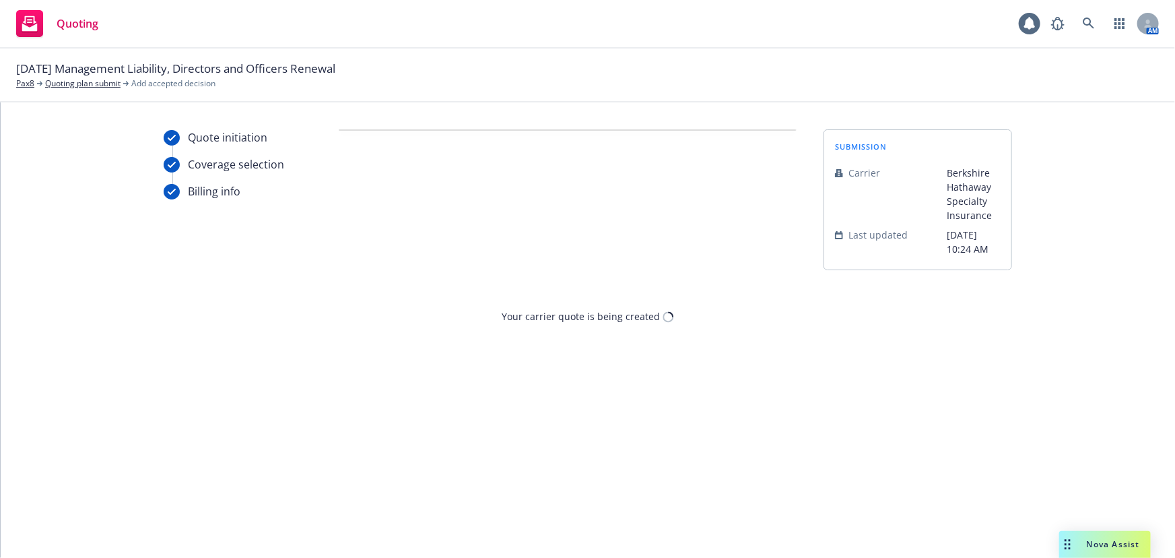
scroll to position [0, 0]
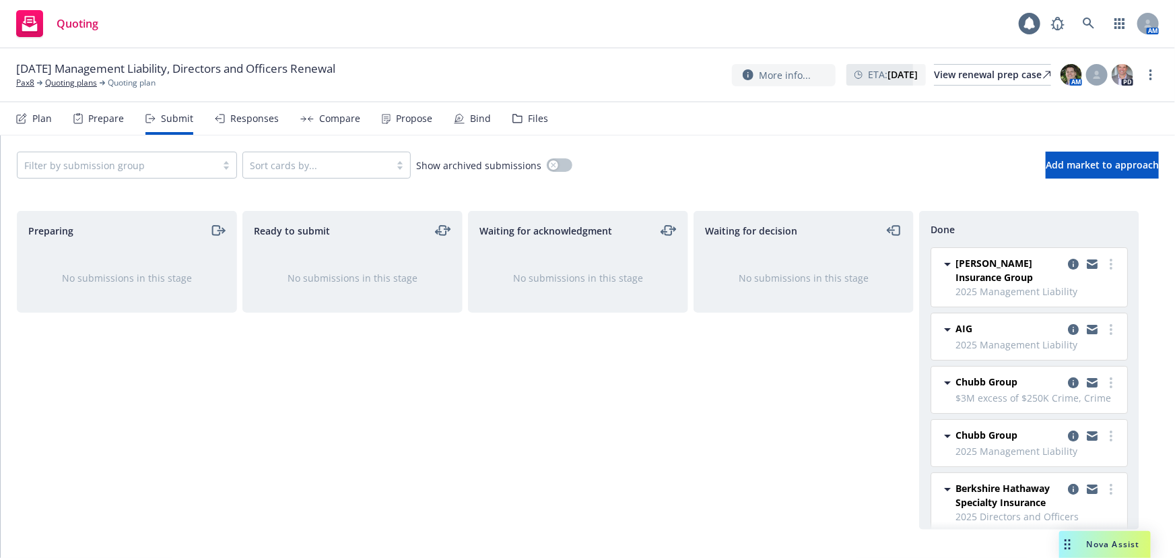
click at [1121, 207] on div "Preparing No submissions in this stage Ready to submit No submissions in this s…" at bounding box center [588, 374] width 1175 height 358
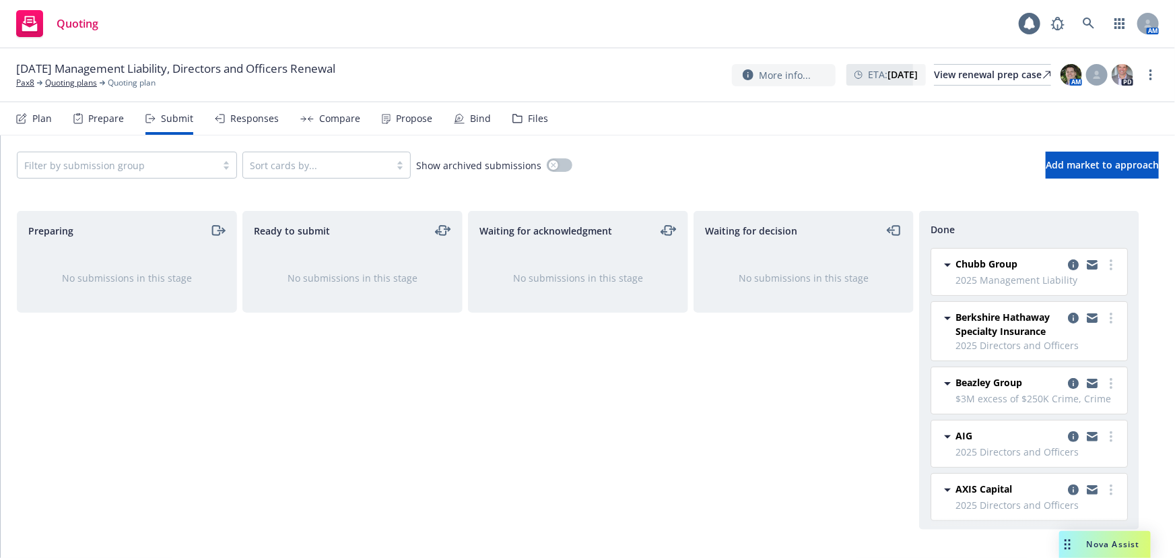
scroll to position [172, 0]
click at [1010, 331] on span "Berkshire Hathaway Specialty Insurance" at bounding box center [1009, 323] width 107 height 28
click at [1068, 318] on icon "copy logging email" at bounding box center [1073, 317] width 11 height 11
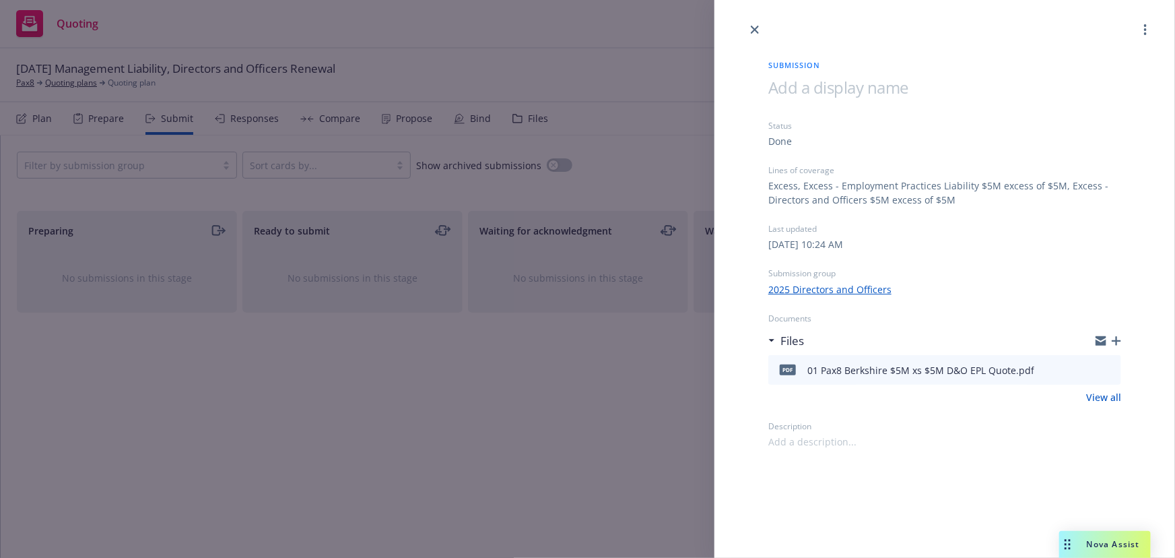
click at [670, 406] on div "Submission Status Done Lines of coverage Excess, Excess - Employment Practices …" at bounding box center [587, 279] width 1175 height 558
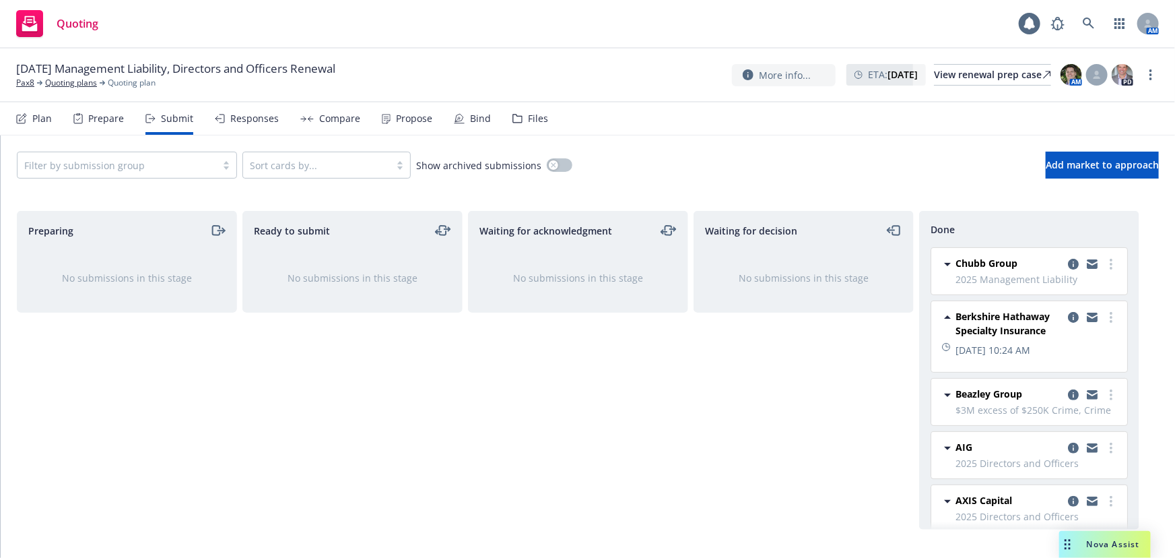
click at [258, 121] on div "Responses" at bounding box center [254, 118] width 48 height 11
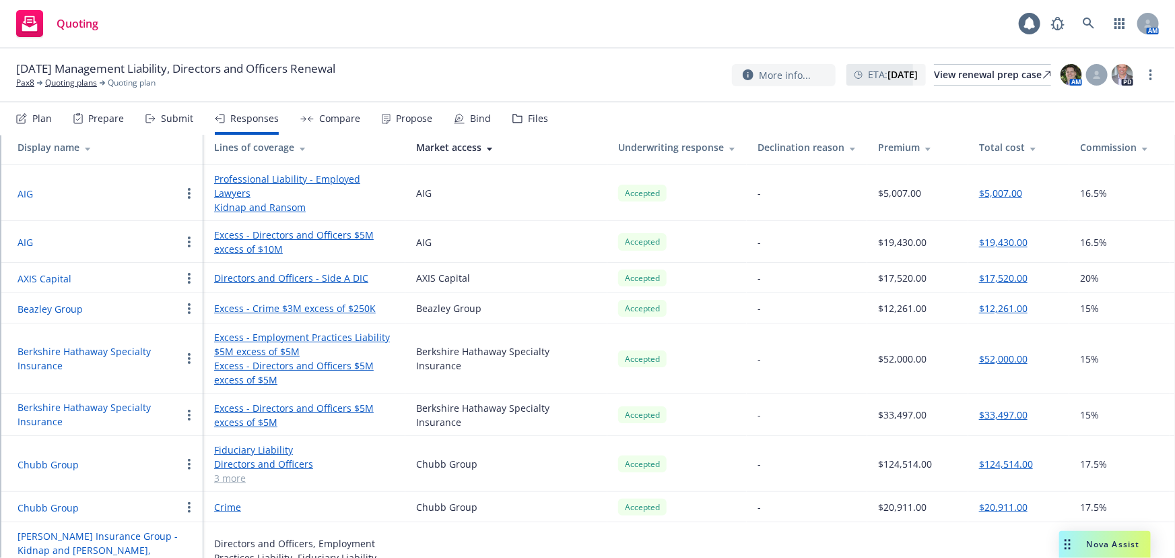
scroll to position [165, 0]
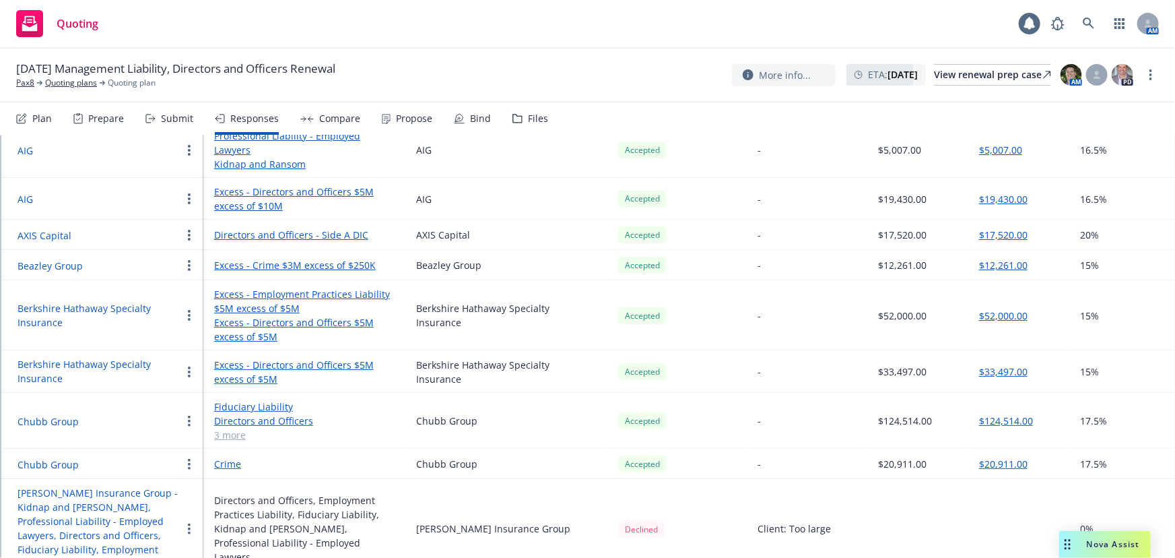
click at [129, 357] on button "Berkshire Hathaway Specialty Insurance" at bounding box center [100, 371] width 164 height 28
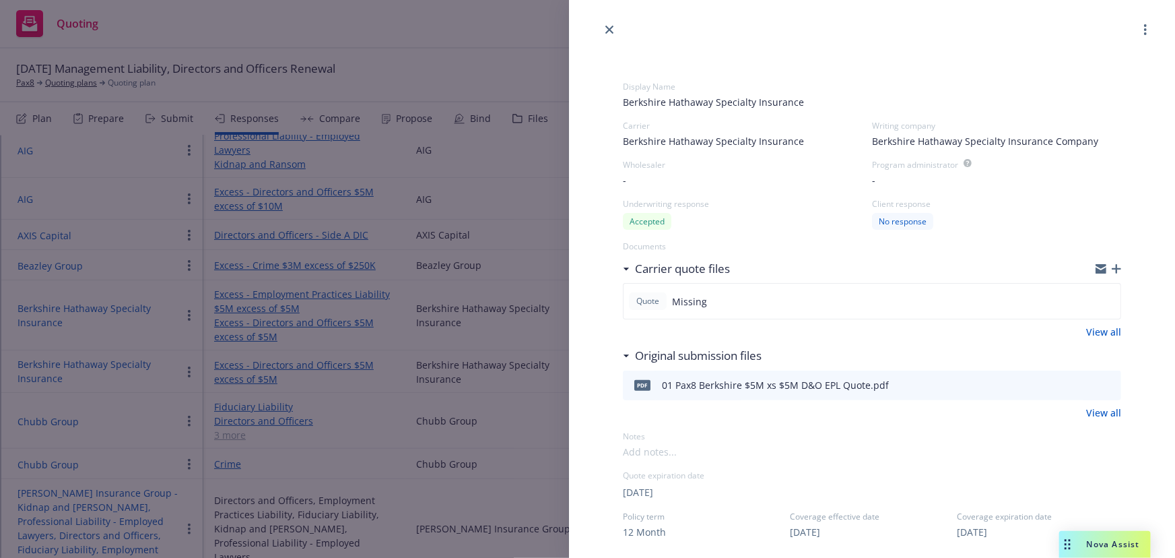
click at [1112, 266] on icon "button" at bounding box center [1116, 268] width 9 height 9
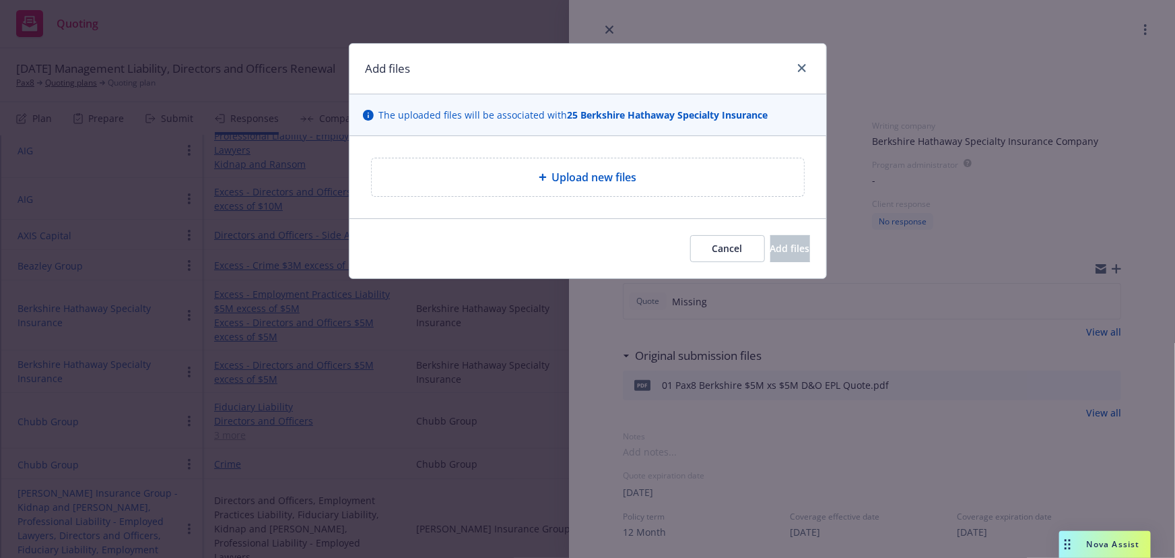
type textarea "x"
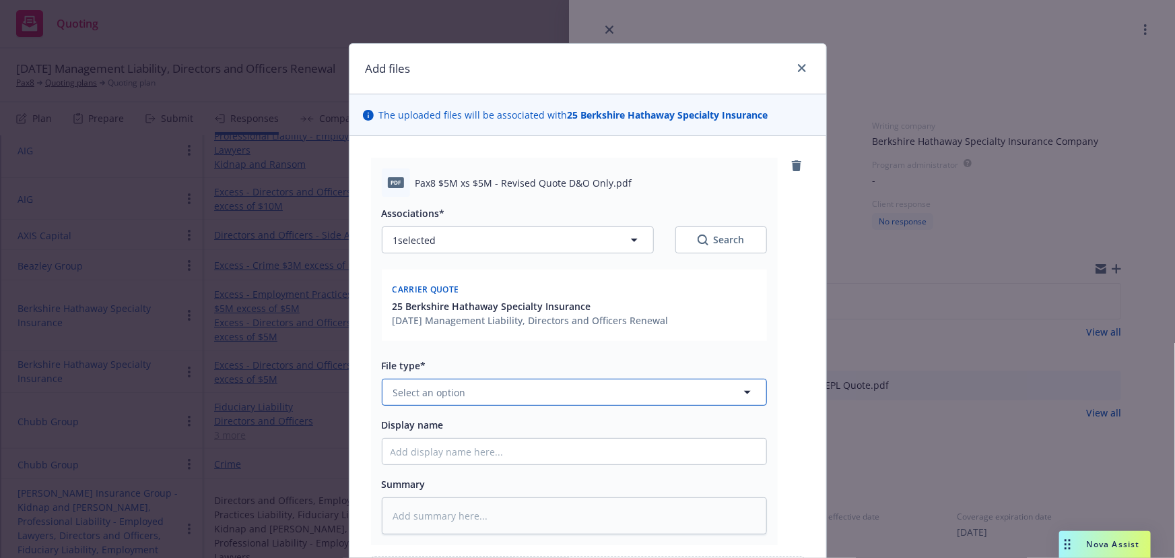
click at [459, 384] on button "Select an option" at bounding box center [574, 392] width 385 height 27
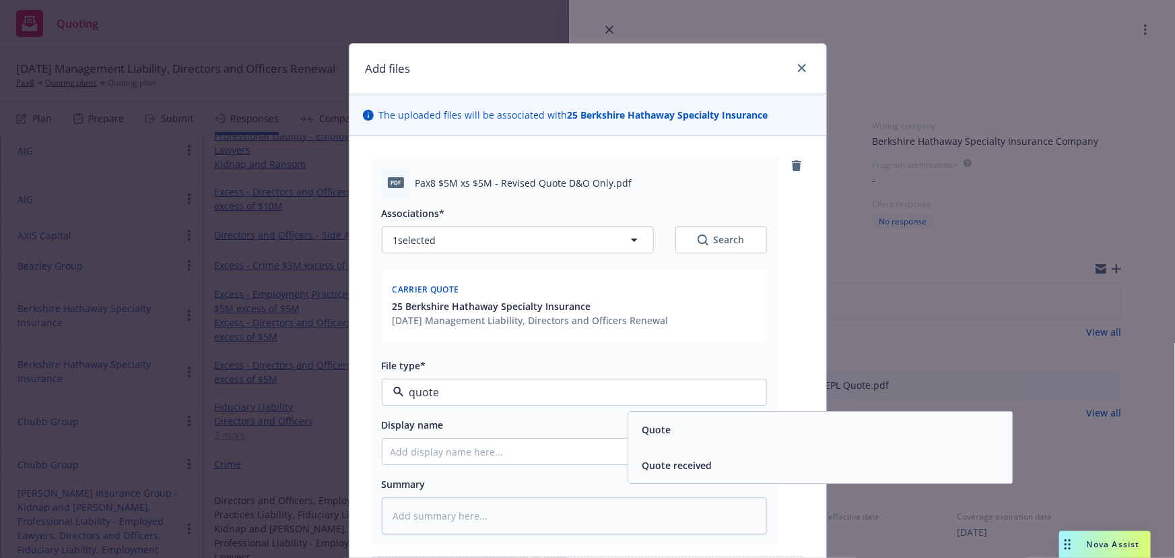
type input "quote"
click at [773, 410] on div "pdf Pax8 $5M xs $5M - Revised Quote D&O Only.pdf Associations* 1 selected Searc…" at bounding box center [588, 351] width 434 height 387
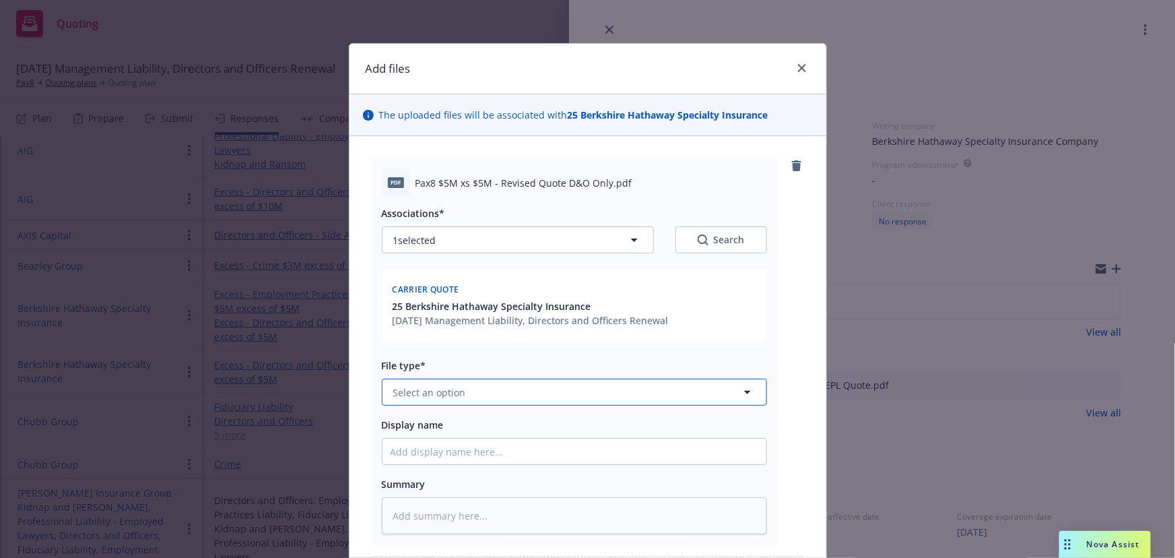
click at [562, 385] on button "Select an option" at bounding box center [574, 392] width 385 height 27
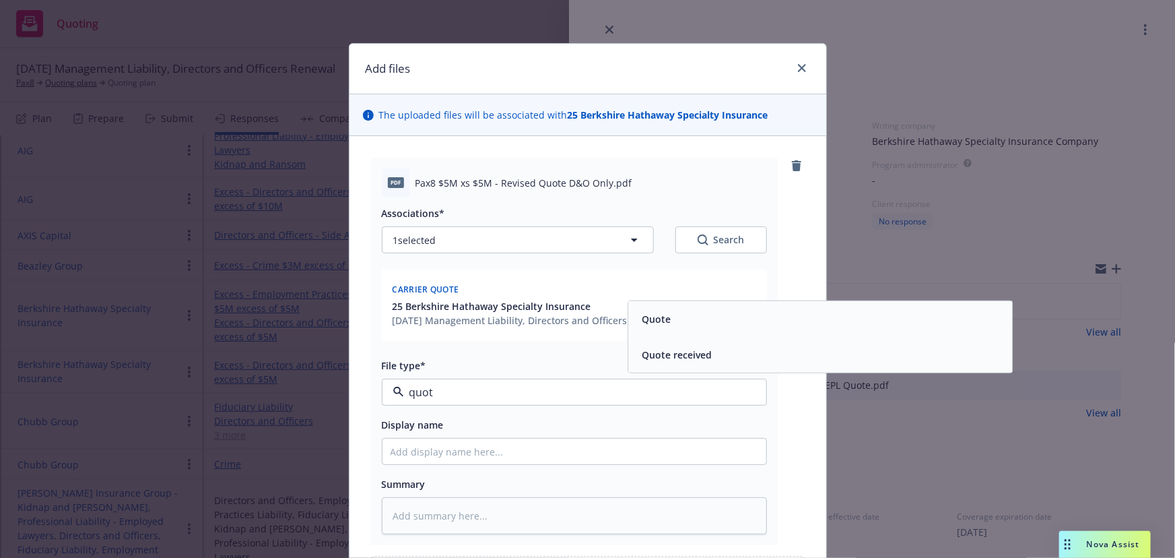
type input "quote"
click at [736, 329] on div "Quote" at bounding box center [820, 319] width 384 height 36
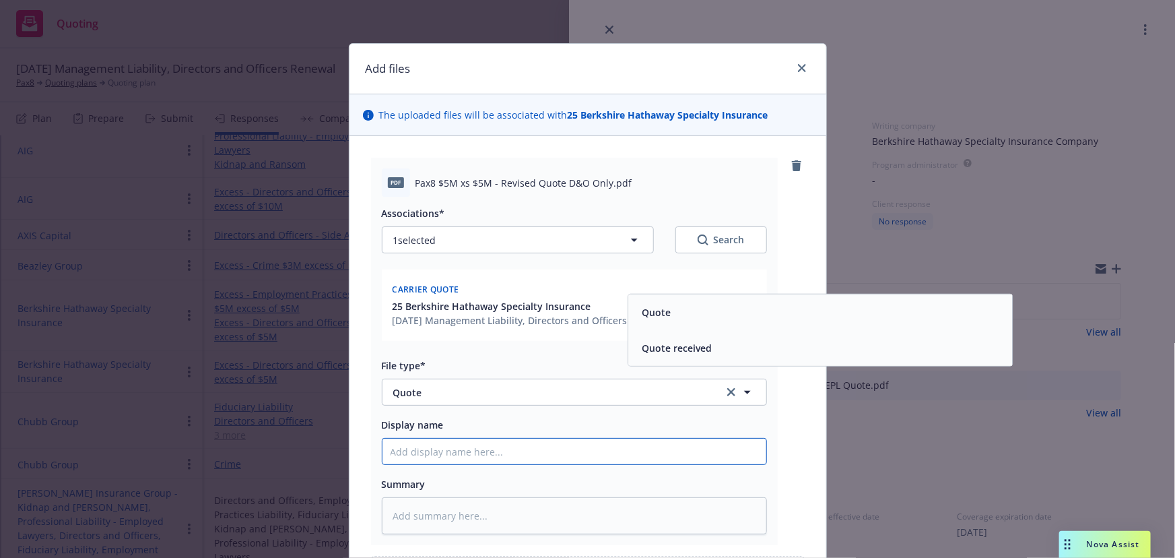
click at [418, 463] on input "Display name" at bounding box center [575, 451] width 384 height 26
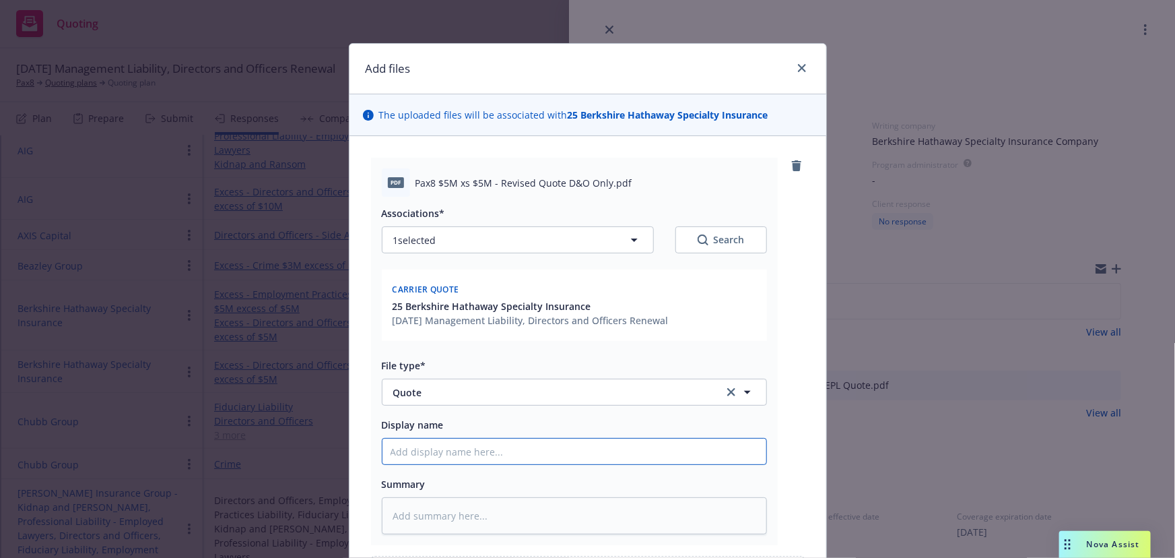
type textarea "x"
type input "0"
type textarea "x"
type input "00"
type textarea "x"
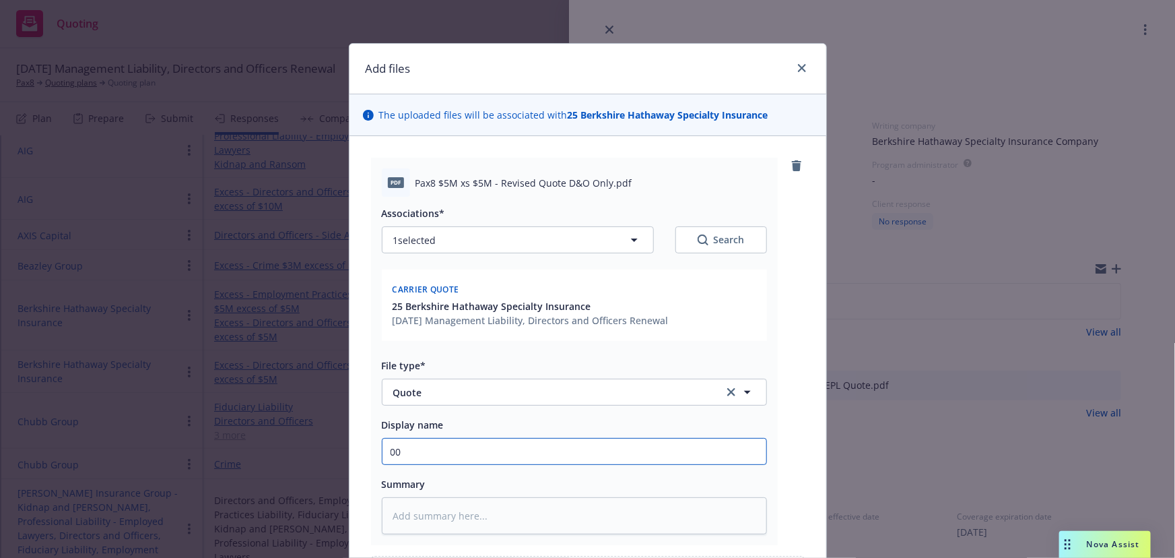
type input "0"
type textarea "x"
type input "01"
type textarea "x"
type input "01"
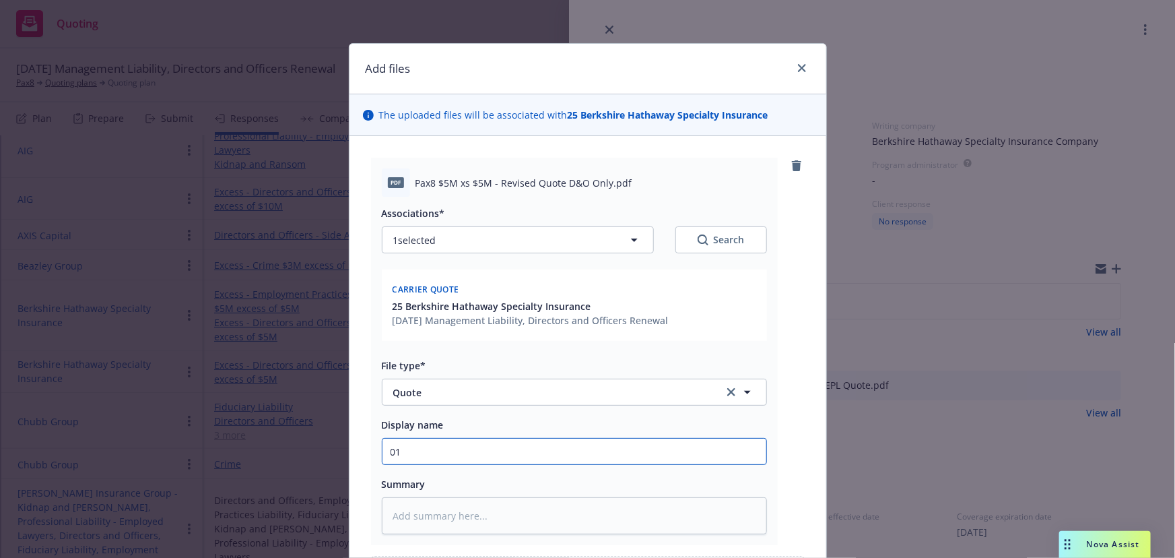
type textarea "x"
type input "01 P"
type textarea "x"
type input "01 Pa"
type textarea "x"
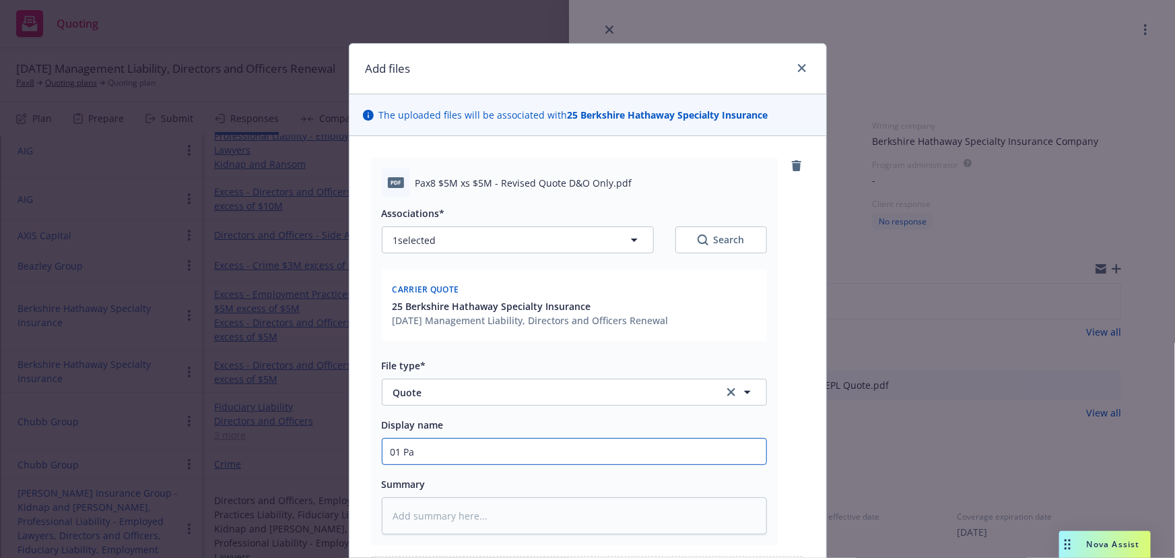
type input "01 Pax"
type textarea "x"
type input "01 Pax8"
type textarea "x"
type input "01 Pax8"
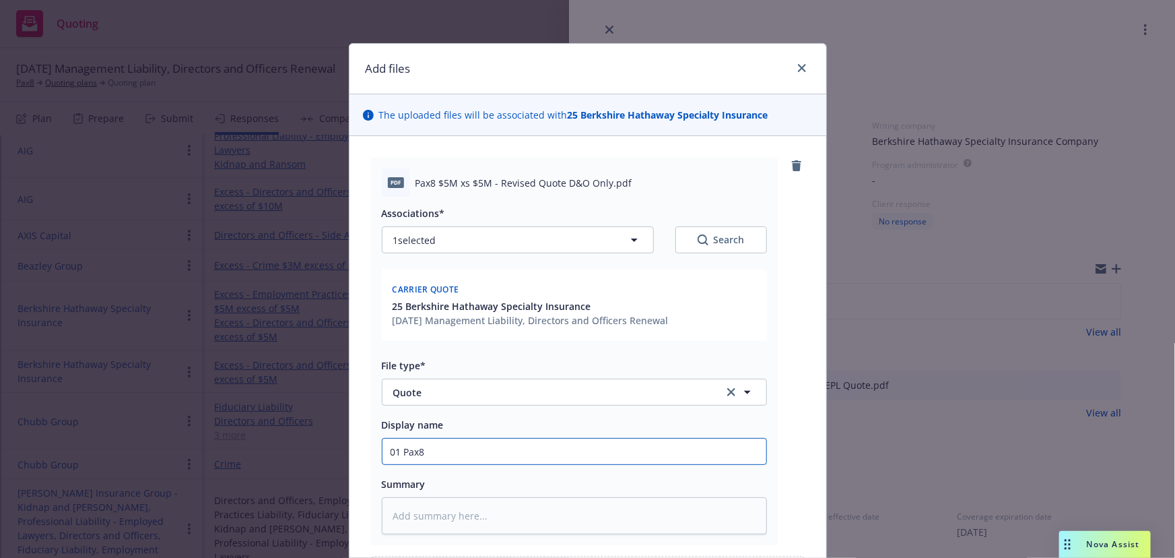
type textarea "x"
type input "01 Pax8 $"
type textarea "x"
type input "01 Pax8"
type textarea "x"
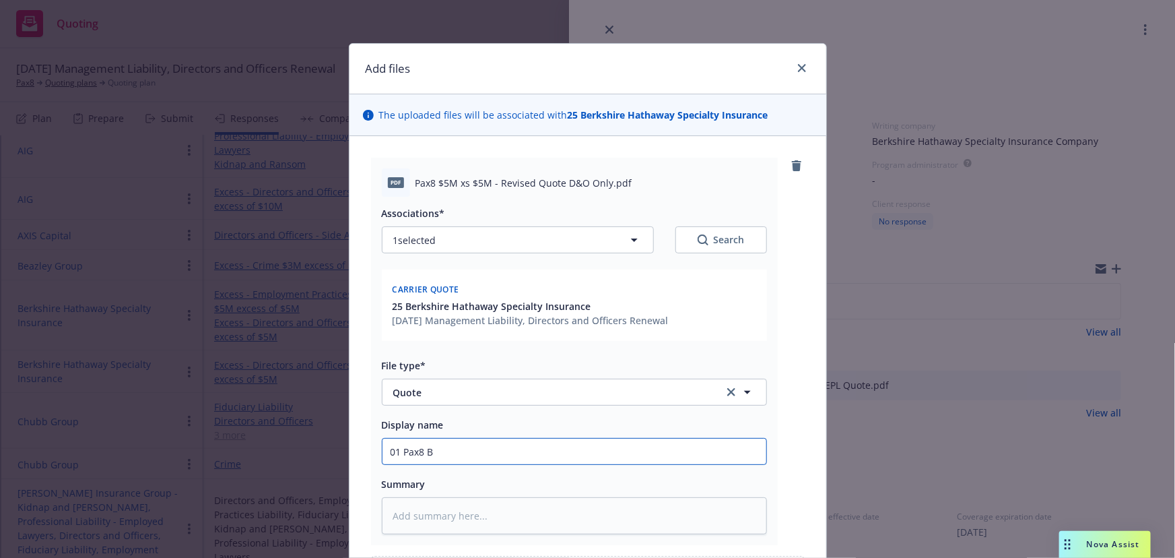
type input "01 Pax8 Be"
type textarea "x"
type input "01 Pax8 Ber"
type textarea "x"
type input "01 Pax8 Berk"
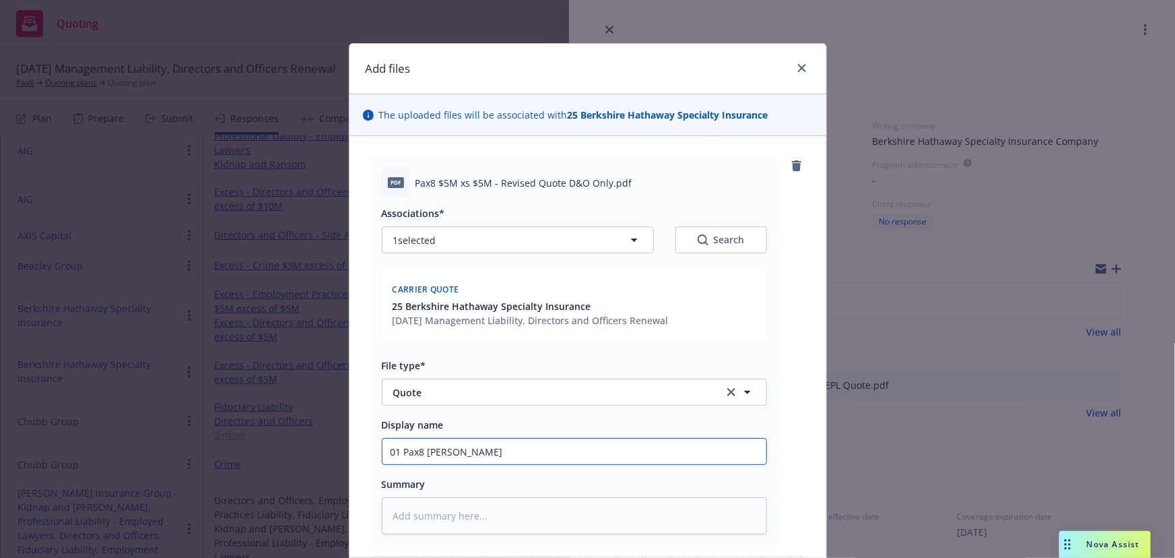
type textarea "x"
type input "01 Pax8 Berks"
type textarea "x"
type input "01 Pax8 Berksh"
type textarea "x"
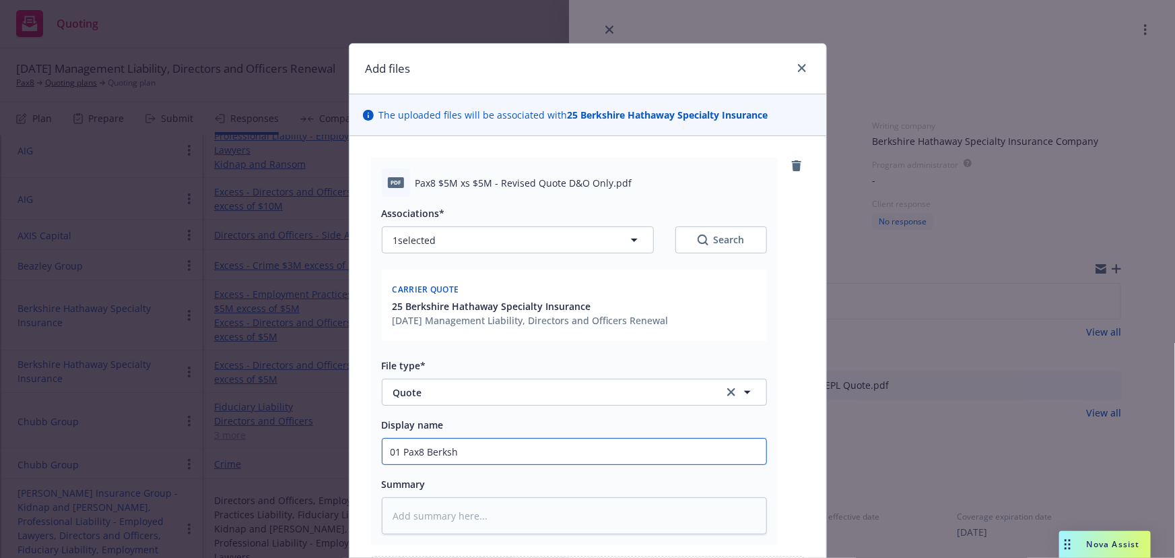
type input "01 Pax8 Berkshi"
type textarea "x"
type input "01 Pax8 Berkshir"
type textarea "x"
type input "01 Pax8 Berkshire"
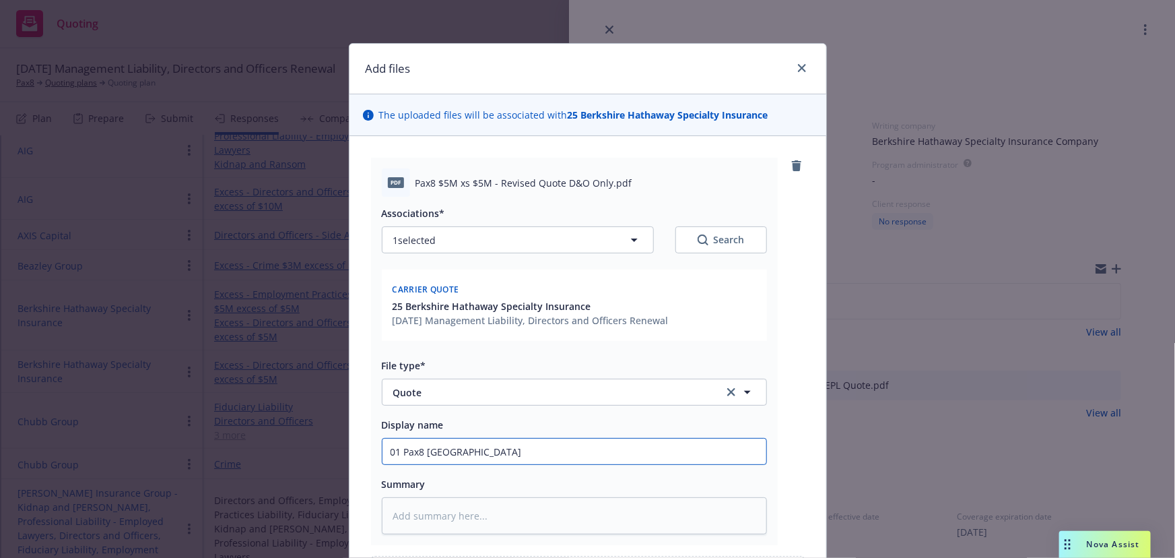
type textarea "x"
type input "01 Pax8 Berkshire"
type textarea "x"
type input "01 Pax8 Berkshire $"
type textarea "x"
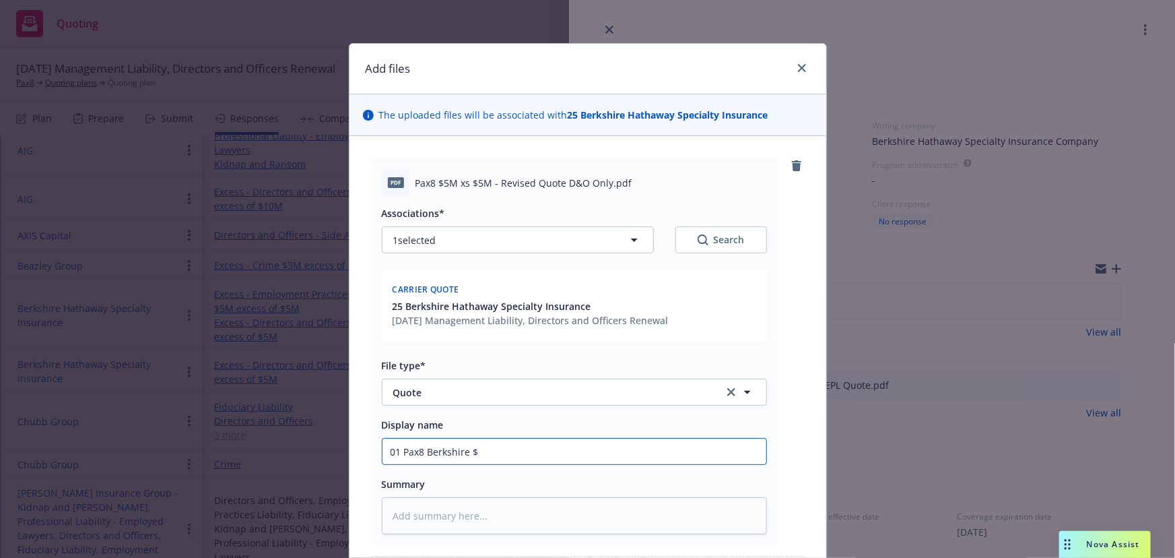
type input "01 Pax8 Berkshire $5"
type textarea "x"
type input "01 Pax8 Berkshire $5M"
type textarea "x"
type input "01 Pax8 Berkshire $5M"
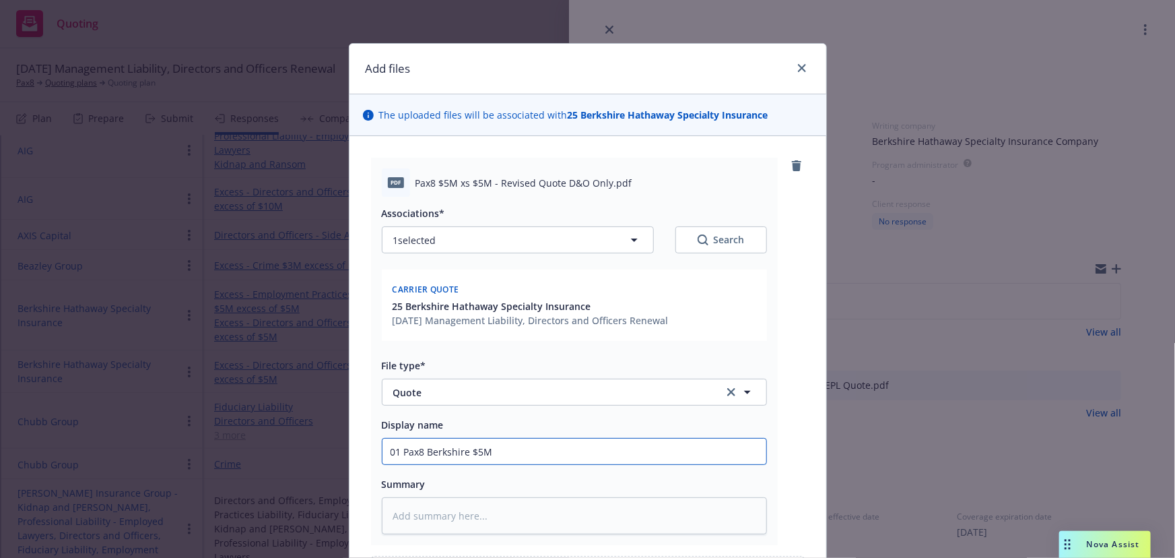
type textarea "x"
type input "01 Pax8 Berkshire $5M x"
type textarea "x"
type input "01 Pax8 Berkshire $5M xs"
type textarea "x"
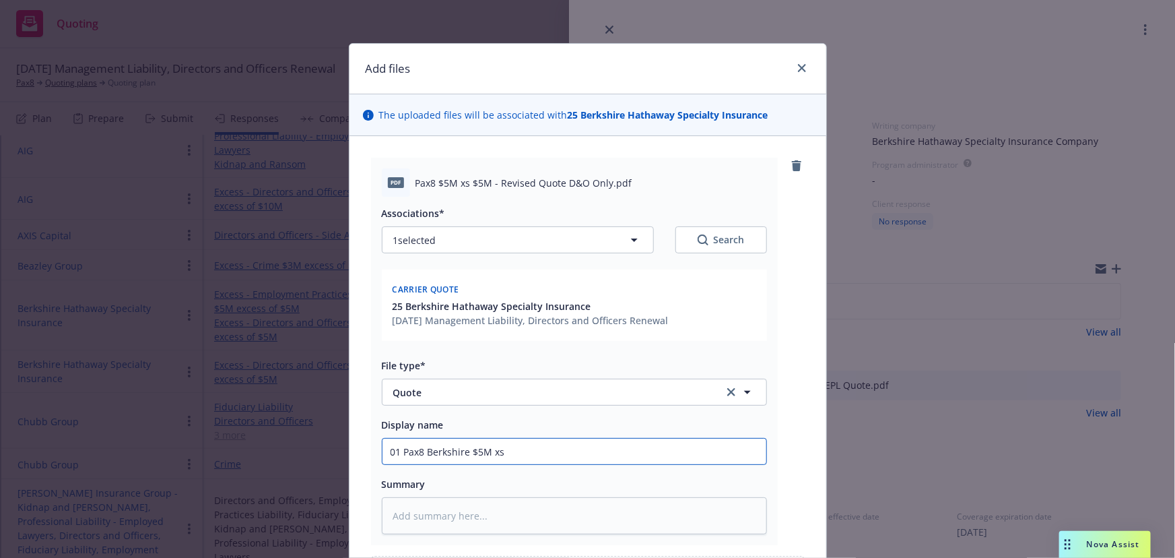
type input "01 Pax8 Berkshire $5M xs"
type textarea "x"
type input "01 Pax8 Berkshire $5M xs $"
type textarea "x"
type input "01 Pax8 Berkshire $5M xs $1"
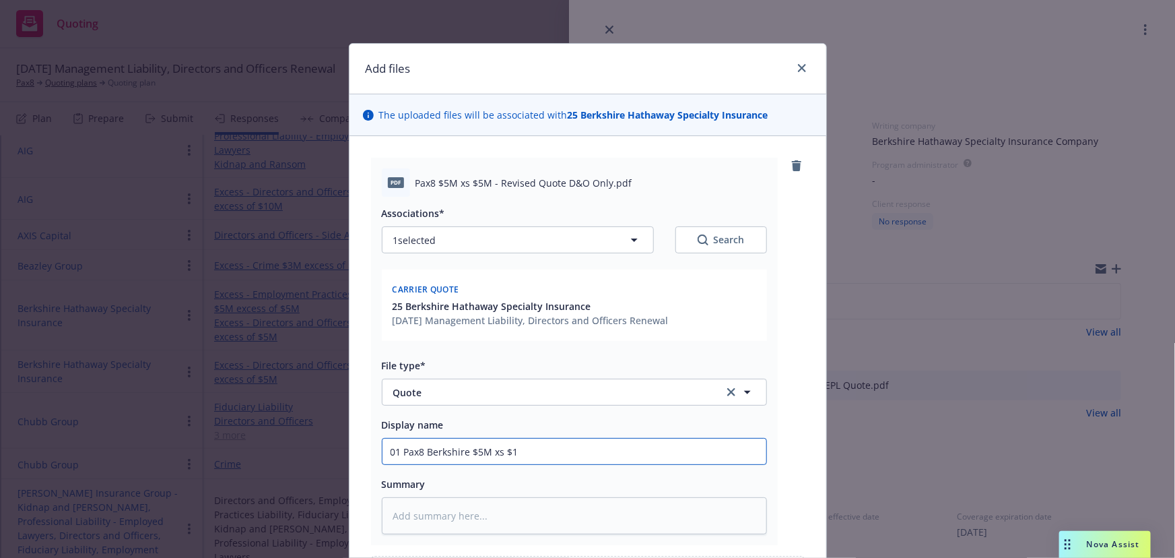
type textarea "x"
type input "01 Pax8 Berkshire $5M xs $10"
type textarea "x"
type input "01 Pax8 Berkshire $5M xs $1"
type textarea "x"
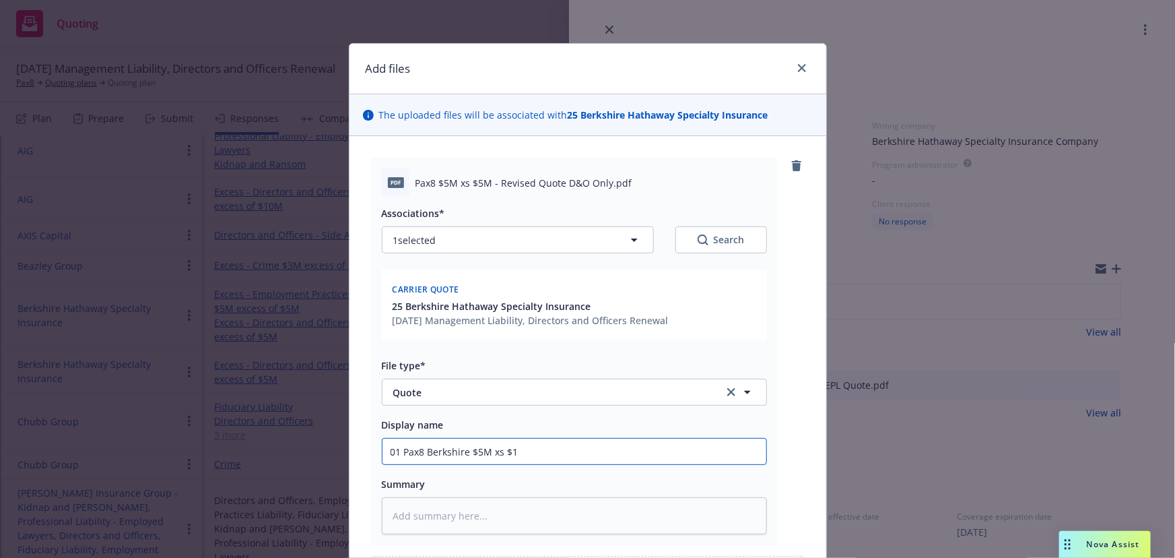
type input "01 Pax8 Berkshire $5M xs $"
type textarea "x"
type input "01 Pax8 Berkshire $5M xs $5"
type textarea "x"
type input "01 Pax8 Berkshire $5M xs $5"
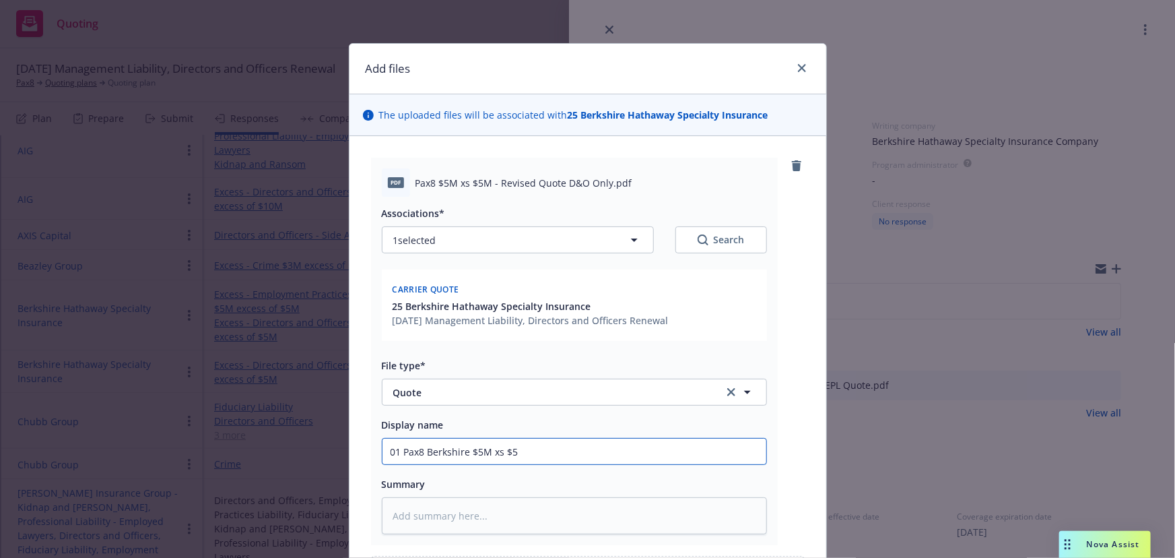
type textarea "x"
type input "01 Pax8 Berkshire $5M xs $5"
type textarea "x"
type input "01 Pax8 Berkshire $5M xs $"
type textarea "x"
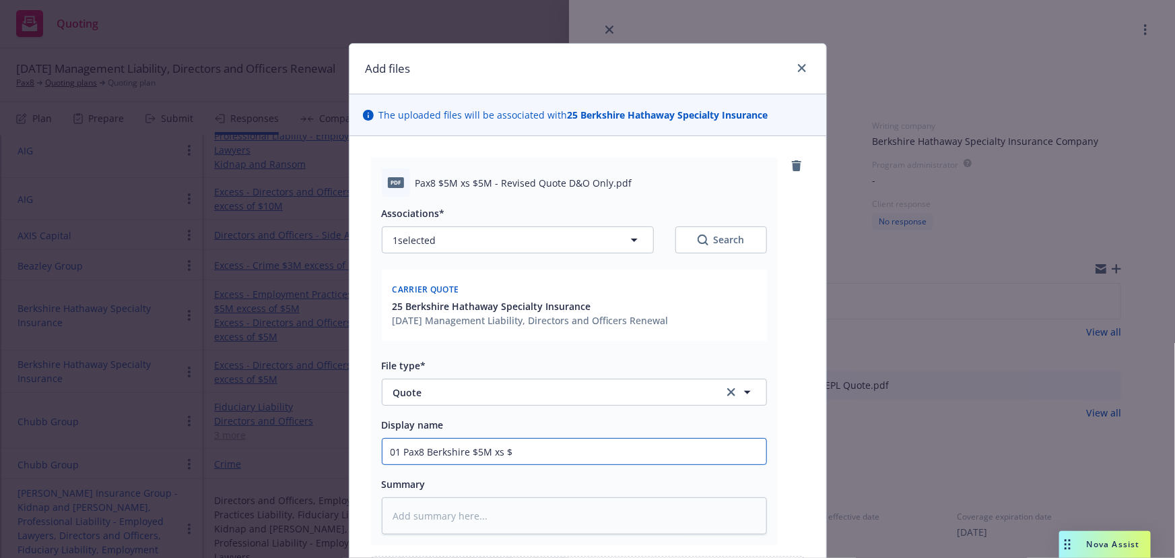
type input "01 Pax8 Berkshire $5M xs"
type textarea "x"
type input "01 Pax8 Berkshire $5M xs $"
type textarea "x"
type input "01 Pax8 Berkshire $5M xs $5"
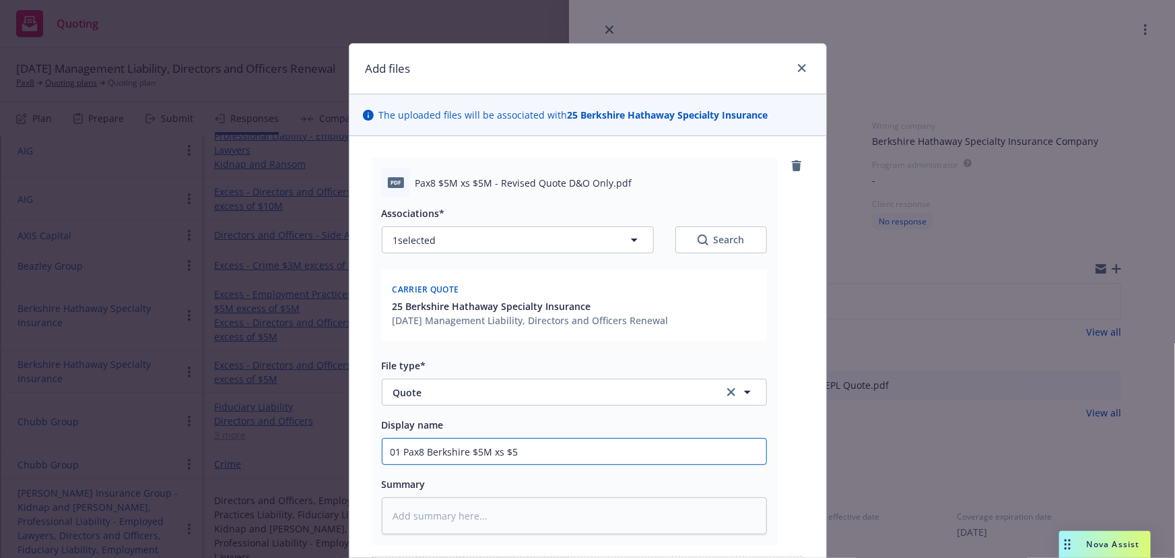
type textarea "x"
type input "01 Pax8 Berkshire $5M xs $5M"
type textarea "x"
type input "01 Pax8 Berkshire $5M xs $5M"
type textarea "x"
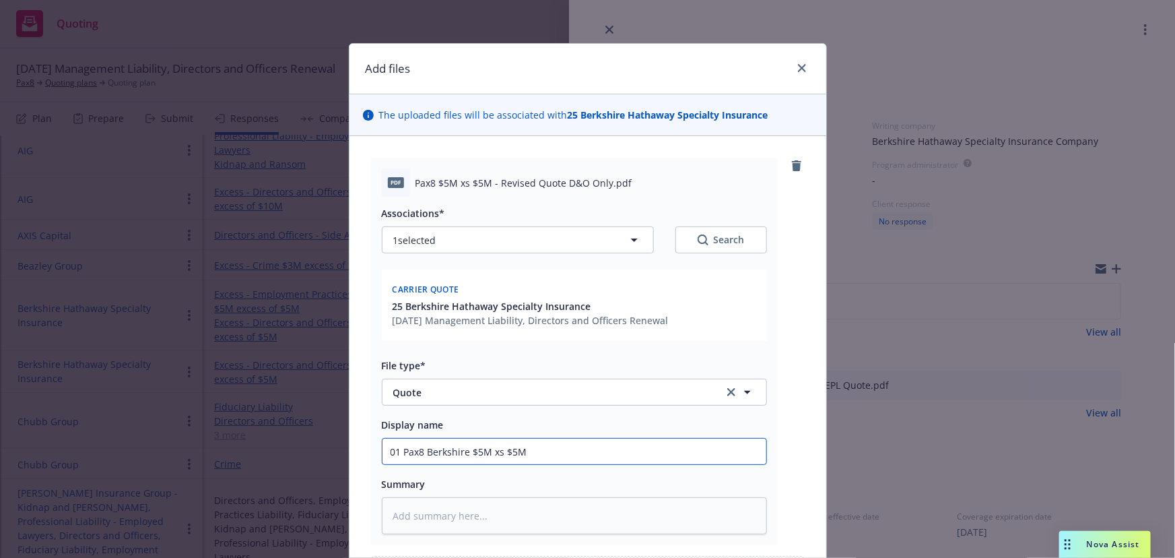
type input "01 Pax8 Berkshire $5M xs $5M D"
type textarea "x"
type input "01 Pax8 Berkshire $5M xs $5M D&"
type textarea "x"
type input "01 Pax8 Berkshire $5M xs $5M D&O"
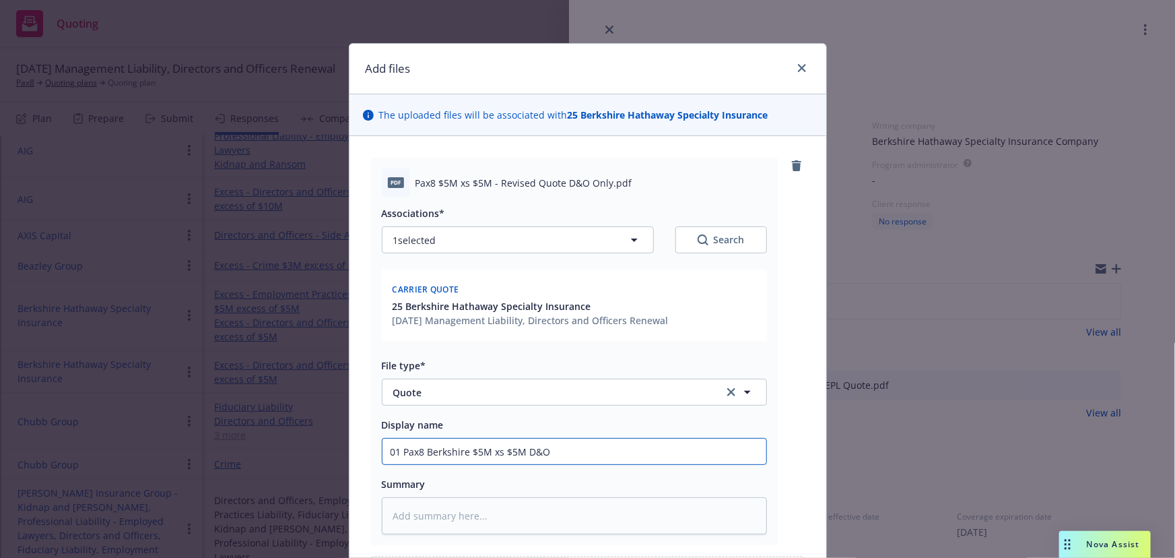
type textarea "x"
type input "01 Pax8 Berkshire $5M xs $5M D&O"
type textarea "x"
type input "01 Pax8 Berkshire $5M xs $5M D&O o"
type textarea "x"
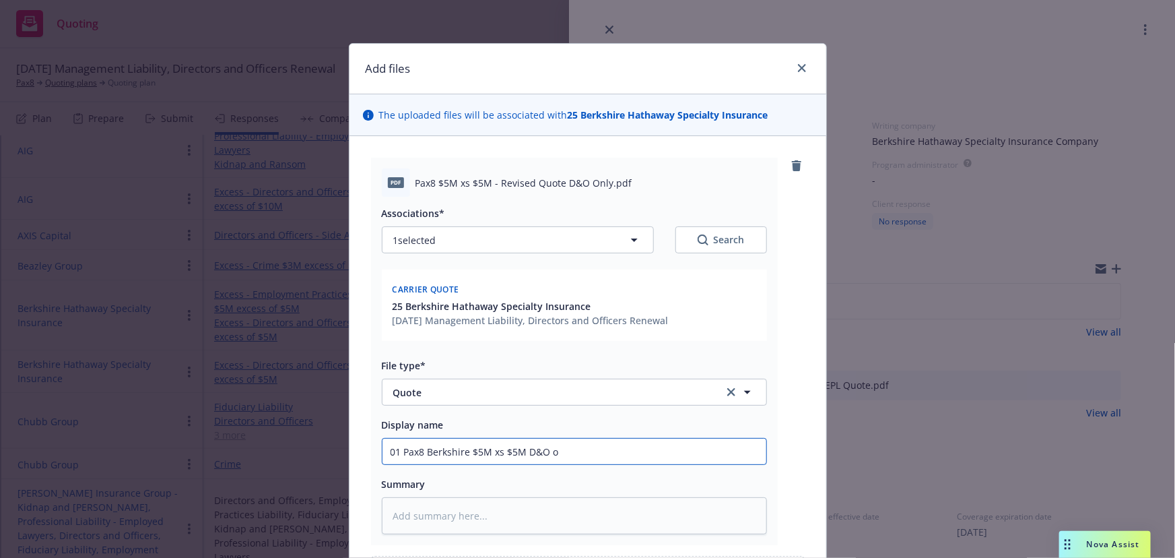
type input "01 Pax8 Berkshire $5M xs $5M D&O"
type textarea "x"
type input "01 Pax8 Berkshire $5M xs $5M D&O O"
type textarea "x"
type input "01 Pax8 Berkshire $5M xs $5M D&O On"
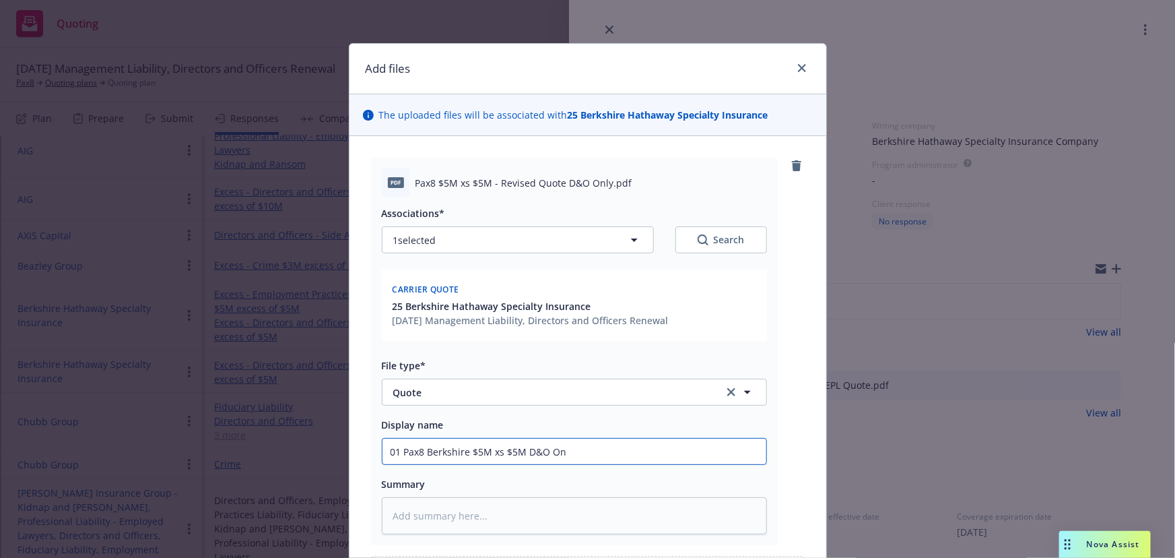
type textarea "x"
type input "01 Pax8 Berkshire $5M xs $5M D&O Onl"
type textarea "x"
type input "01 Pax8 Berkshire $5M xs $5M D&O Only"
type textarea "x"
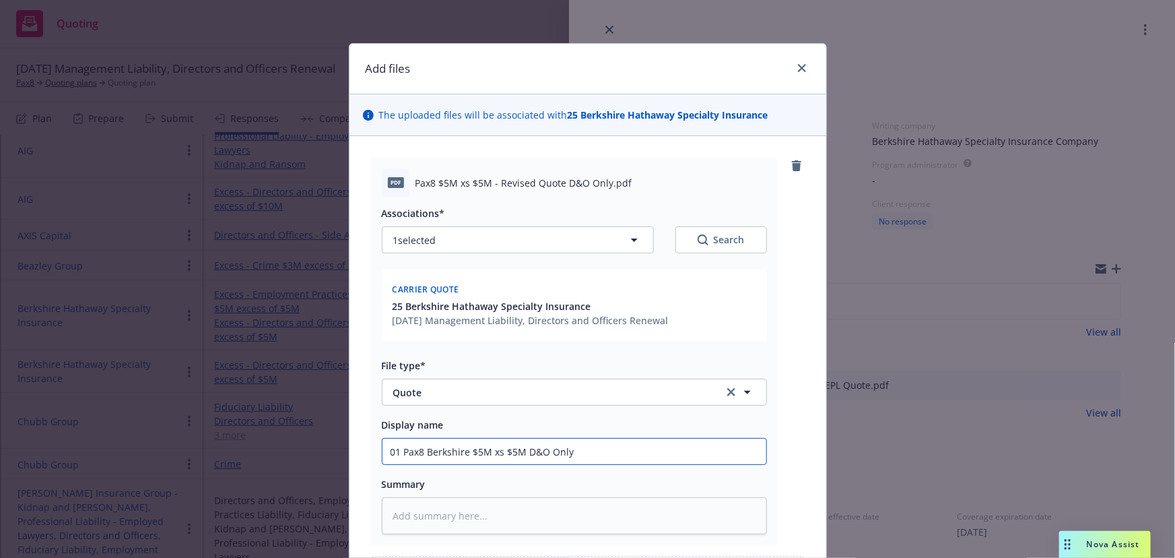
type input "01 Pax8 Berkshire $5M xs $5M D&O Only."
type textarea "x"
type input "01 Pax8 Berkshire $5M xs $5M D&O Only."
type textarea "x"
type input "01 Pax8 Berkshire $5M xs $5M D&O Only."
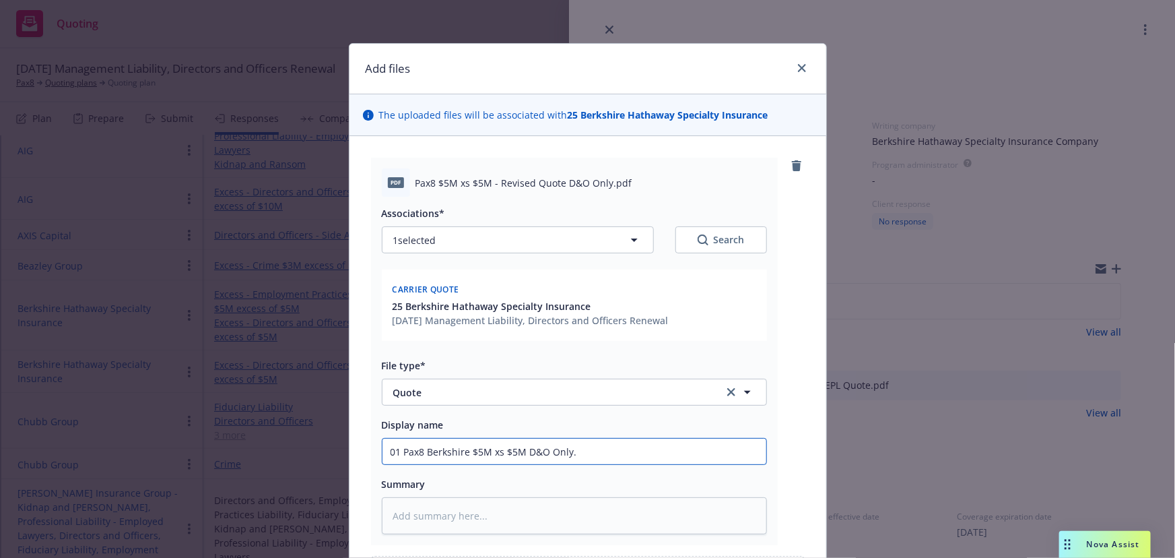
type textarea "x"
type input "01 Pax8 Berkshire $5M xs $5M D&O Only"
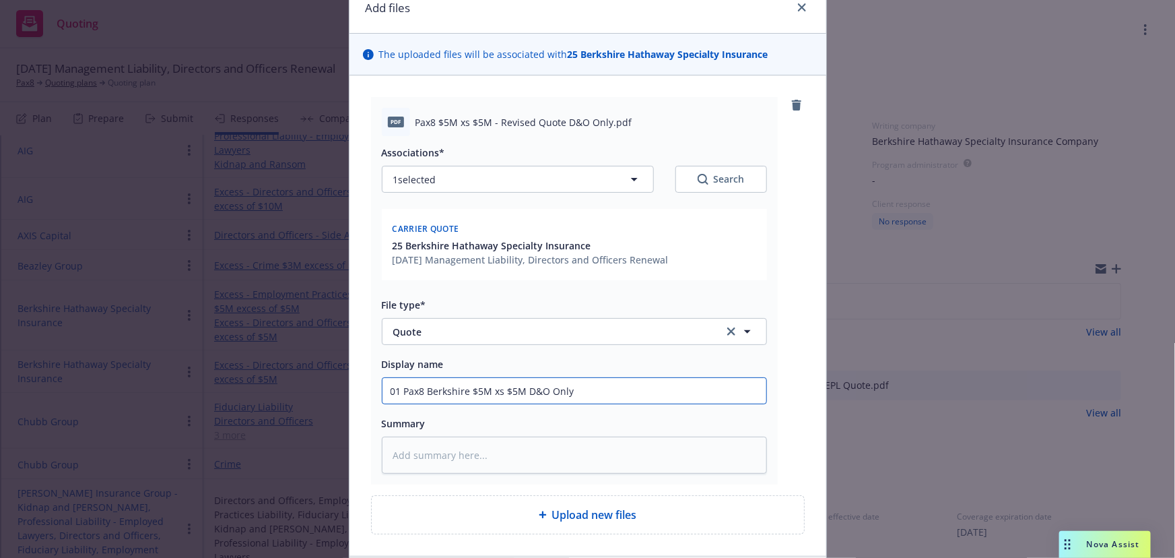
type textarea "x"
type input "01 Pax8 Berkshire $5M xs $5M D&O Only"
type textarea "x"
type input "01 Pax8 Berkshire $5M xs $5M D&O Only Qu"
type textarea "x"
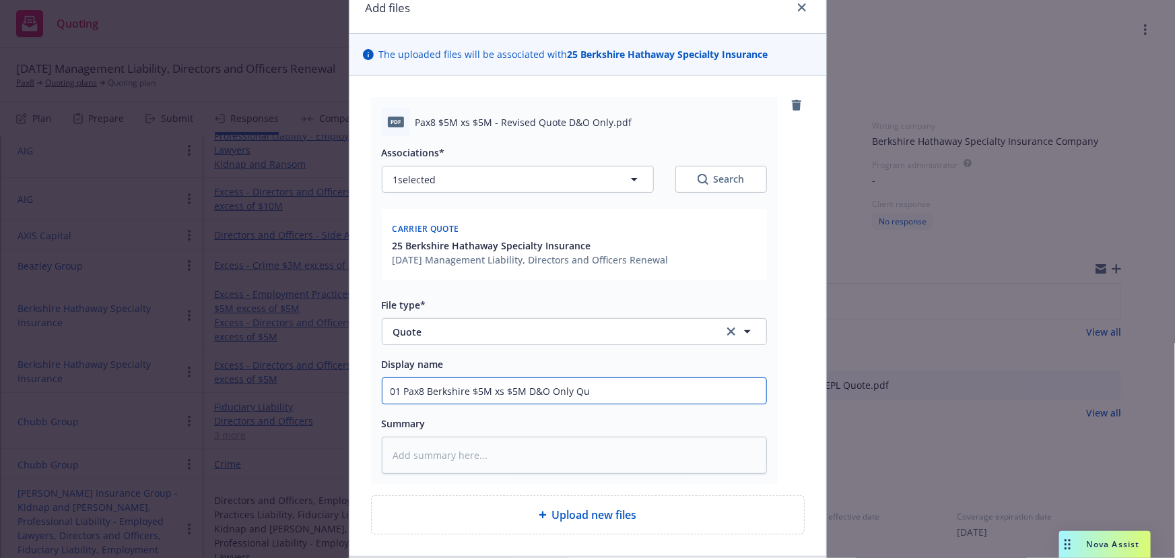
type input "01 Pax8 Berkshire $5M xs $5M D&O Only Qui"
type textarea "x"
type input "01 Pax8 Berkshire $5M xs $5M D&O Only Quio"
type textarea "x"
type input "01 Pax8 Berkshire $5M xs $5M D&O Only Qui"
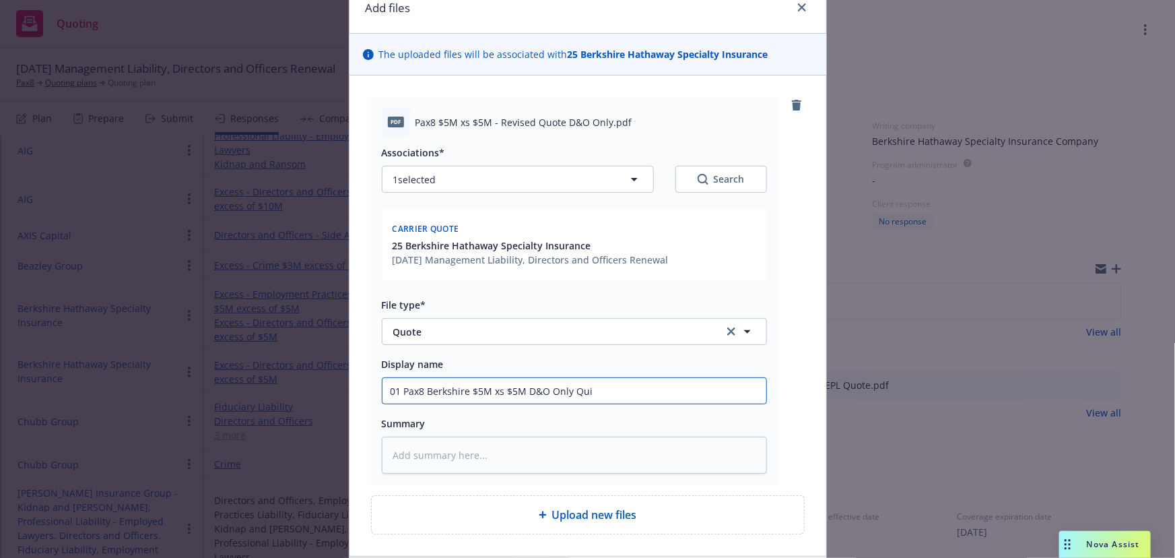
type textarea "x"
type input "01 Pax8 Berkshire $5M xs $5M D&O Only Qu"
type textarea "x"
type input "01 Pax8 Berkshire $5M xs $5M D&O Only Q"
type textarea "x"
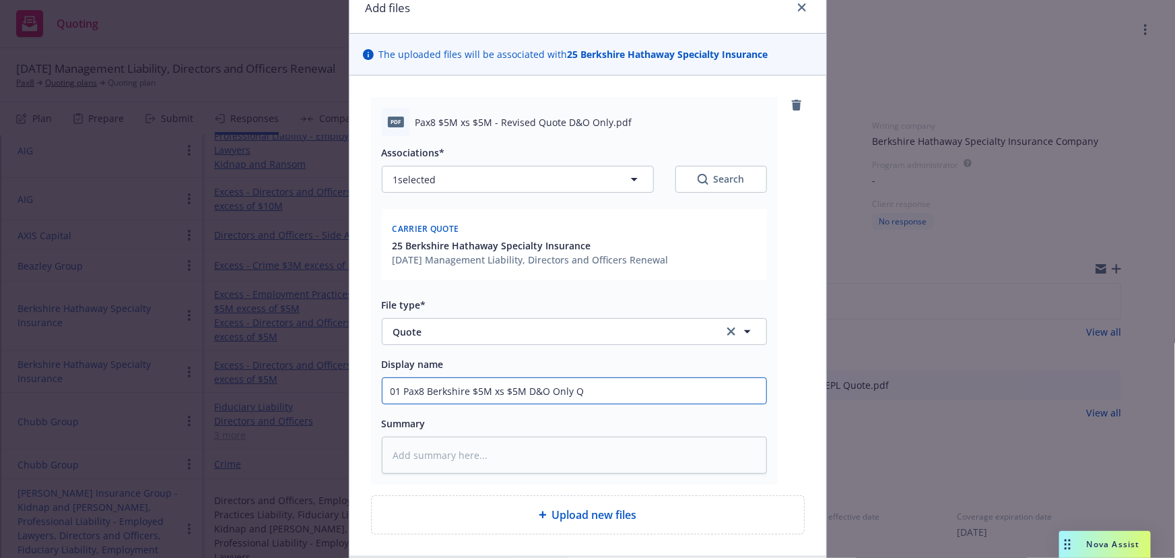
type input "01 Pax8 Berkshire $5M xs $5M D&O Only Qu"
type textarea "x"
type input "01 Pax8 Berkshire $5M xs $5M D&O Only Quo"
type textarea "x"
type input "01 Pax8 Berkshire $5M xs $5M D&O Only Quot"
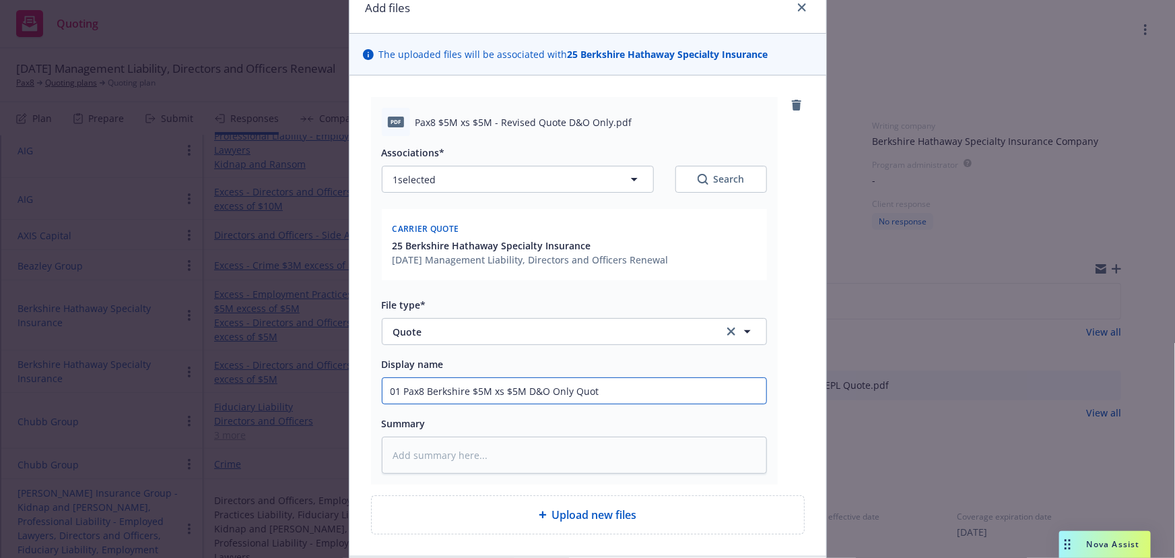
type textarea "x"
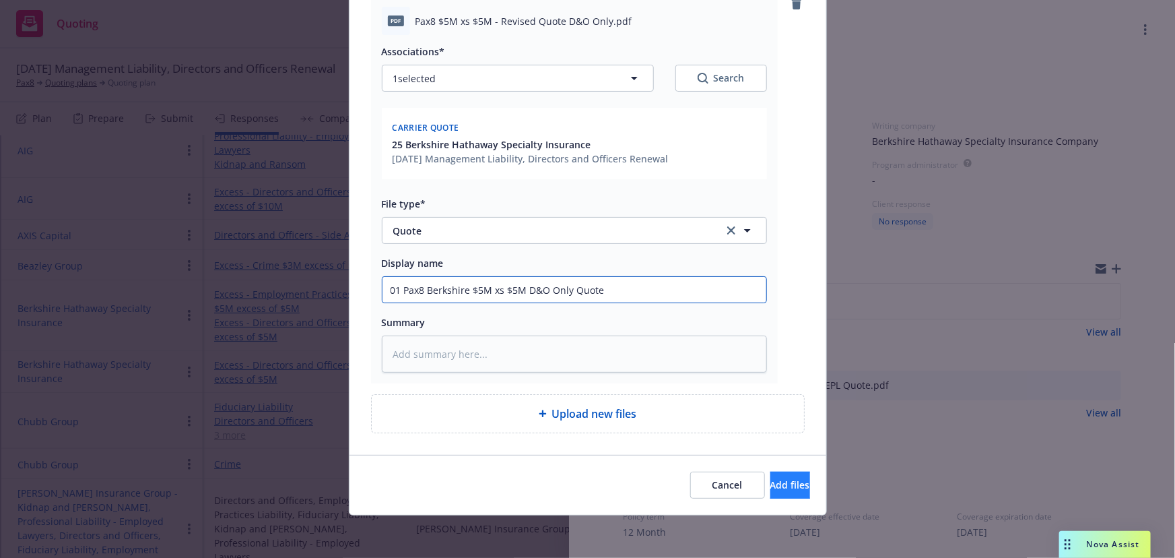
type input "01 Pax8 Berkshire $5M xs $5M D&O Only Quote"
click at [771, 484] on span "Add files" at bounding box center [791, 484] width 40 height 13
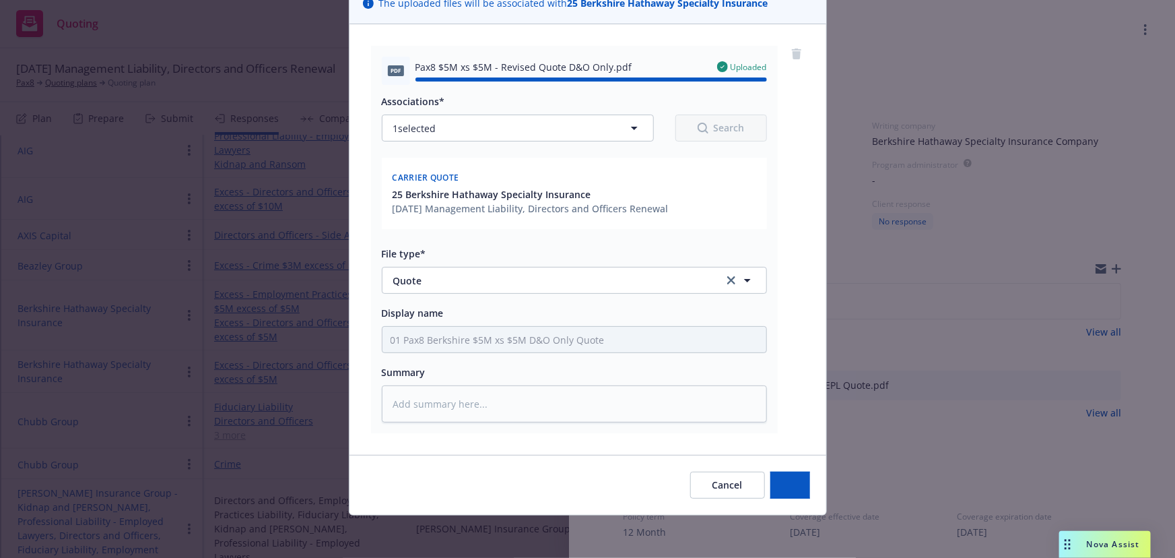
type textarea "x"
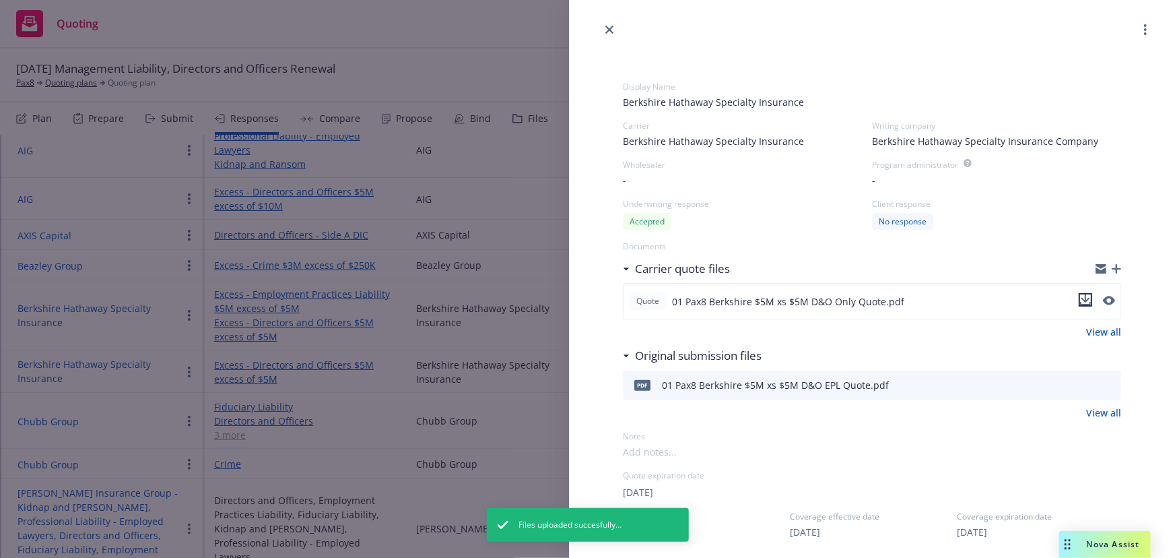
click at [1082, 298] on icon "download file" at bounding box center [1086, 298] width 9 height 8
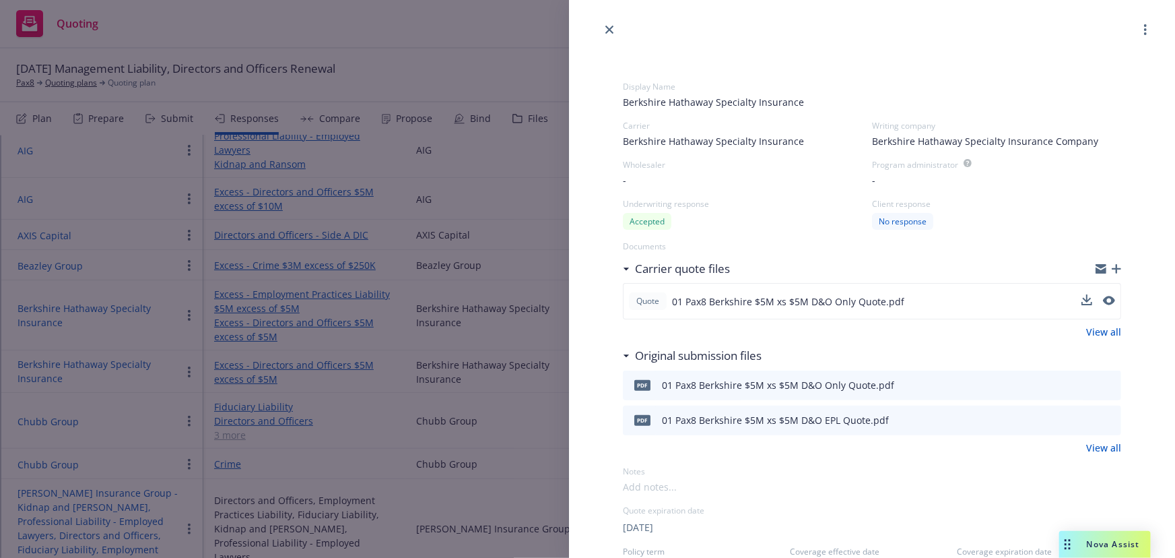
drag, startPoint x: 819, startPoint y: 55, endPoint x: 742, endPoint y: 51, distance: 76.9
click at [604, 32] on link "close" at bounding box center [609, 30] width 16 height 16
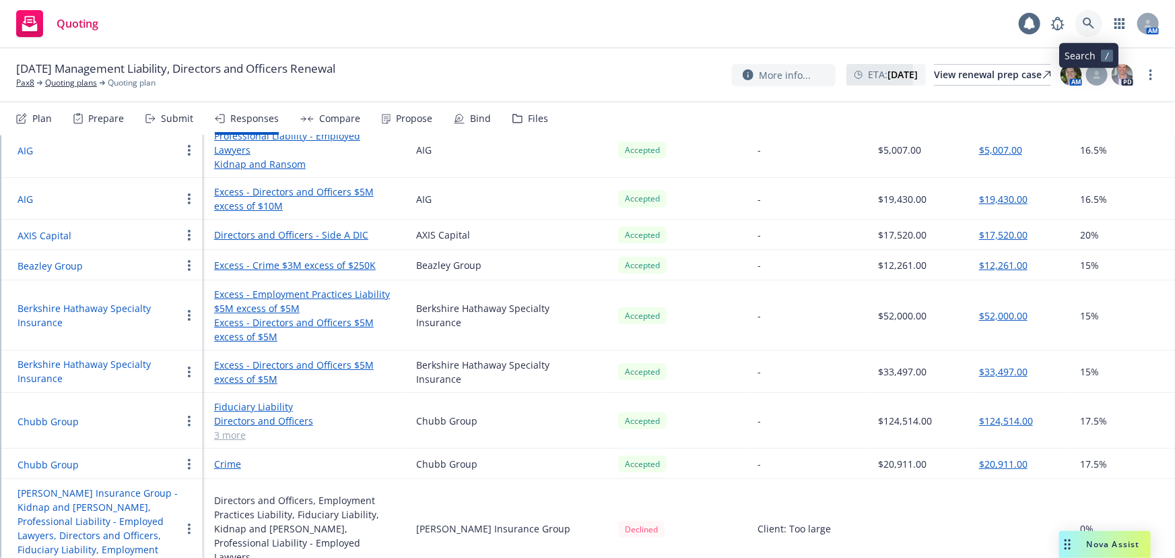
click at [1091, 23] on icon at bounding box center [1088, 23] width 11 height 11
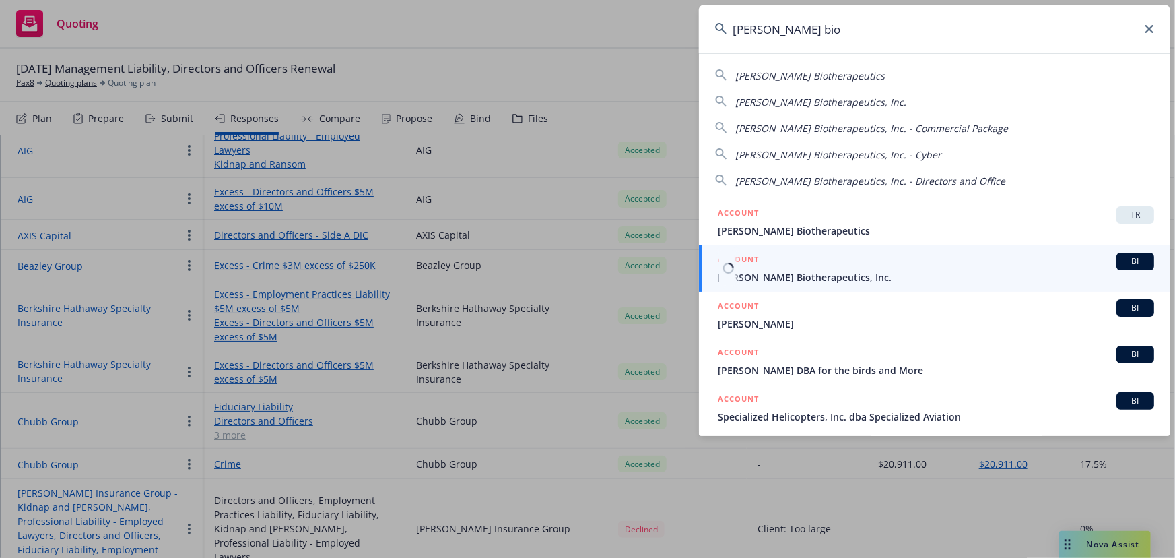
type input "asher bio"
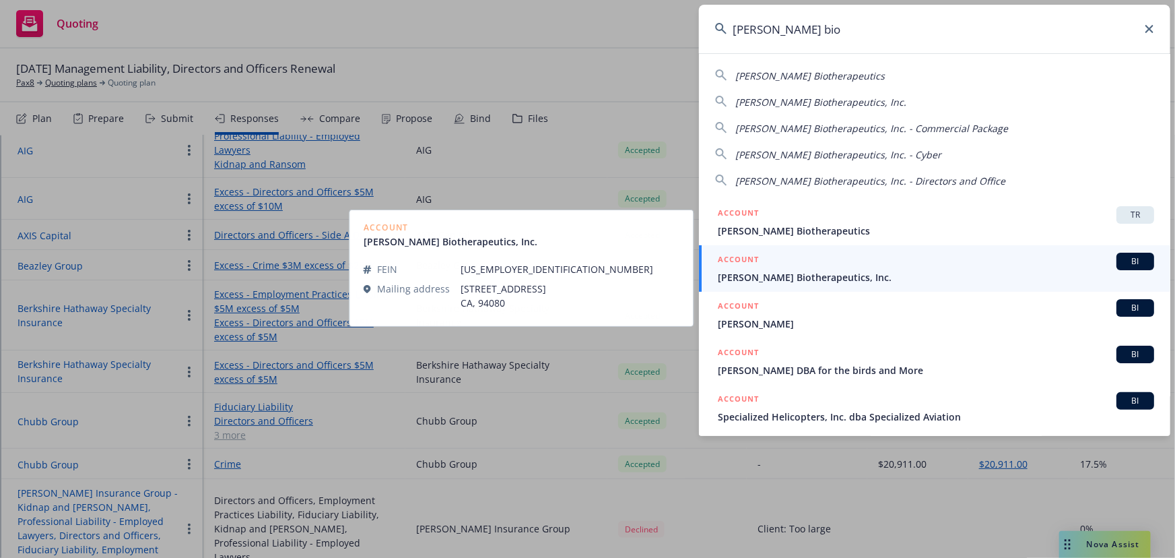
click at [849, 263] on div "ACCOUNT BI" at bounding box center [936, 262] width 436 height 18
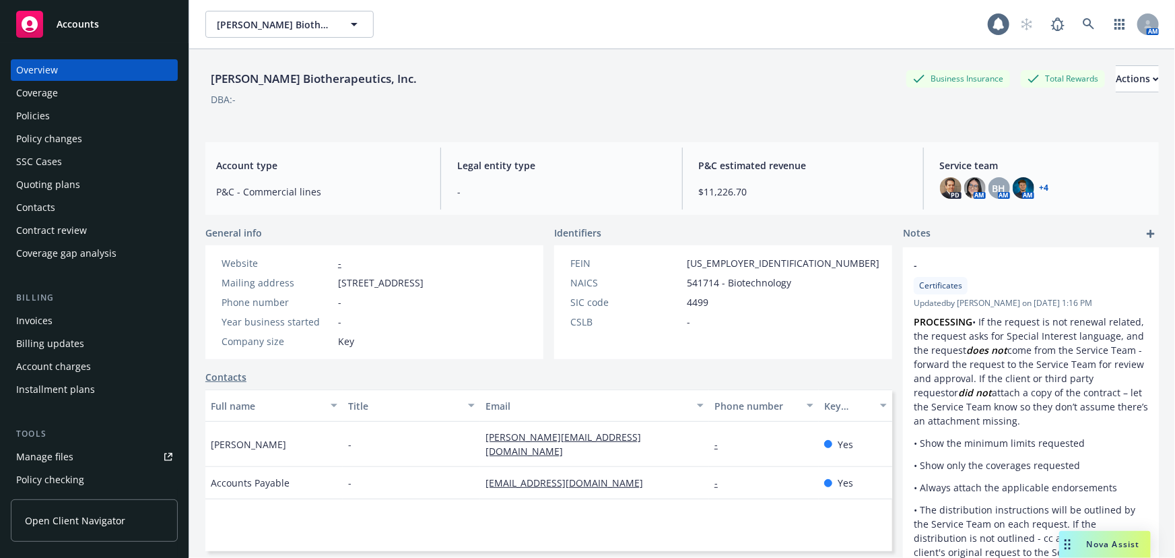
click at [73, 177] on div "Quoting plans" at bounding box center [48, 185] width 64 height 22
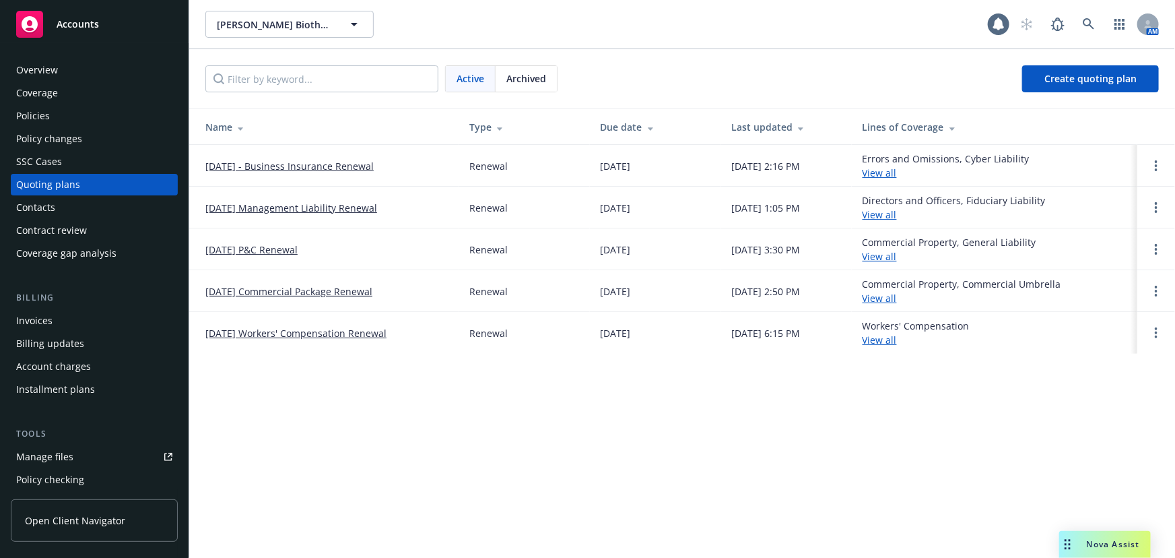
click at [338, 209] on link "[DATE] Management Liability Renewal" at bounding box center [291, 208] width 172 height 14
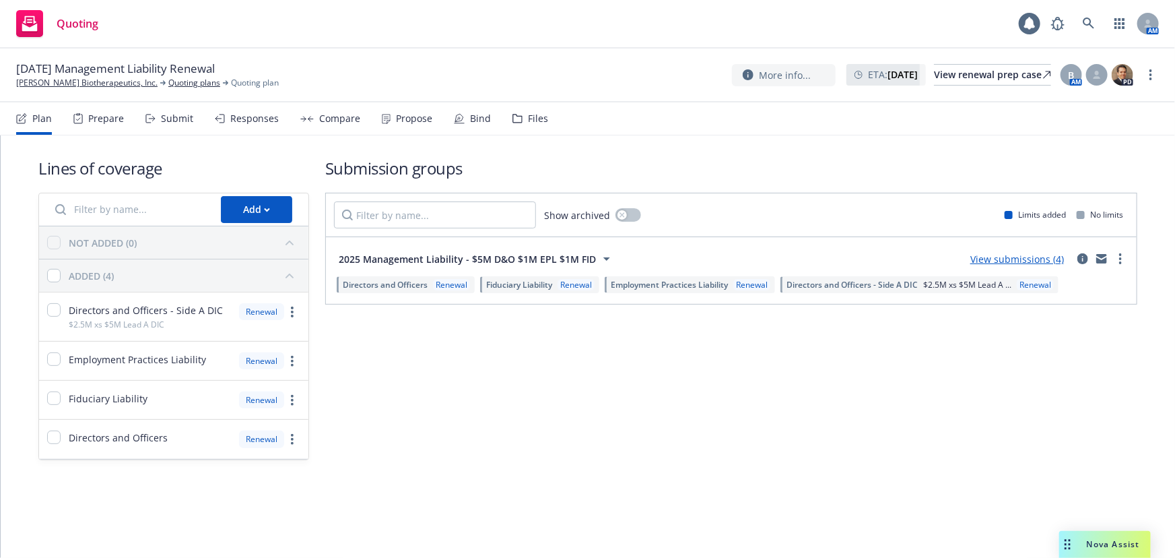
click at [463, 117] on div "Bind" at bounding box center [472, 118] width 37 height 32
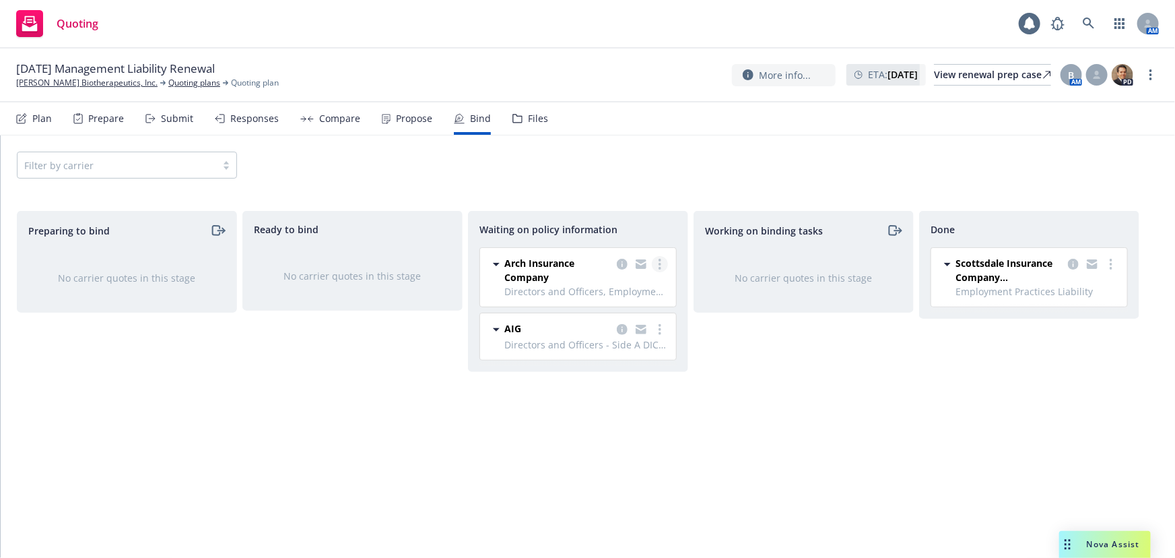
click at [655, 261] on link "more" at bounding box center [660, 264] width 16 height 16
click at [631, 292] on span "Create policies" at bounding box center [595, 291] width 99 height 13
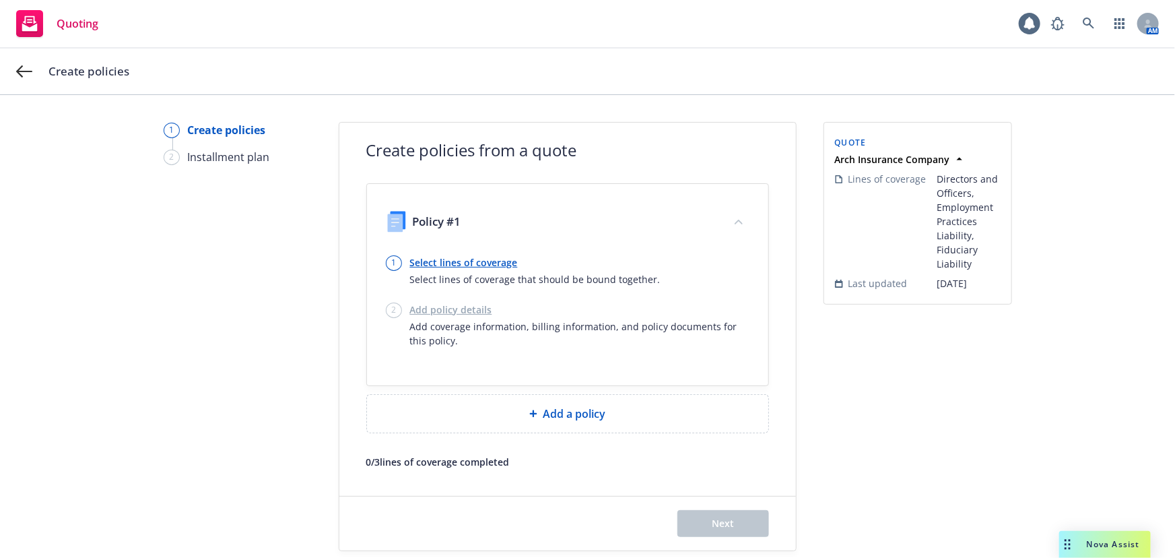
click at [453, 265] on link "Select lines of coverage" at bounding box center [535, 262] width 251 height 14
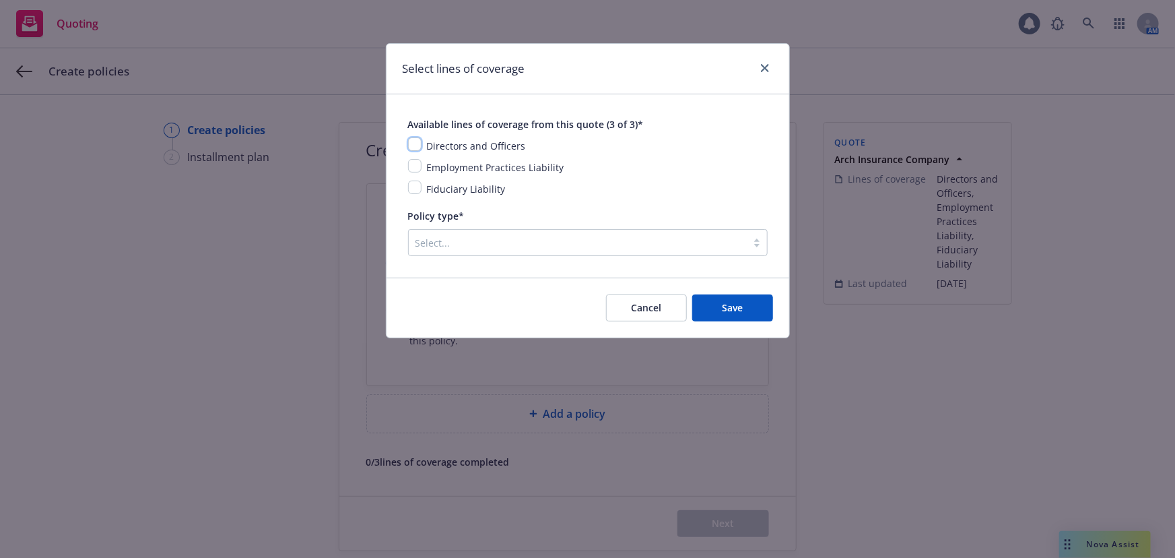
click at [414, 149] on input "checkbox" at bounding box center [414, 143] width 13 height 13
checkbox input "true"
click at [418, 174] on div "Employment Practices Liability" at bounding box center [588, 167] width 360 height 16
drag, startPoint x: 412, startPoint y: 162, endPoint x: 413, endPoint y: 170, distance: 8.2
click at [413, 166] on input "checkbox" at bounding box center [414, 165] width 13 height 13
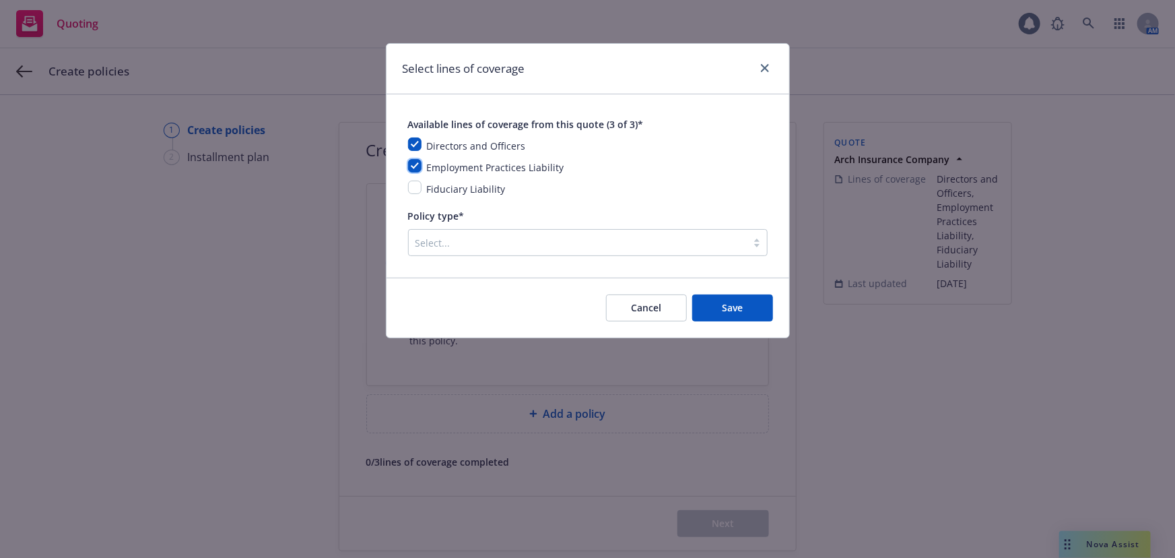
checkbox input "true"
click at [414, 189] on input "checkbox" at bounding box center [414, 187] width 13 height 13
checkbox input "true"
click at [461, 241] on div at bounding box center [578, 242] width 325 height 16
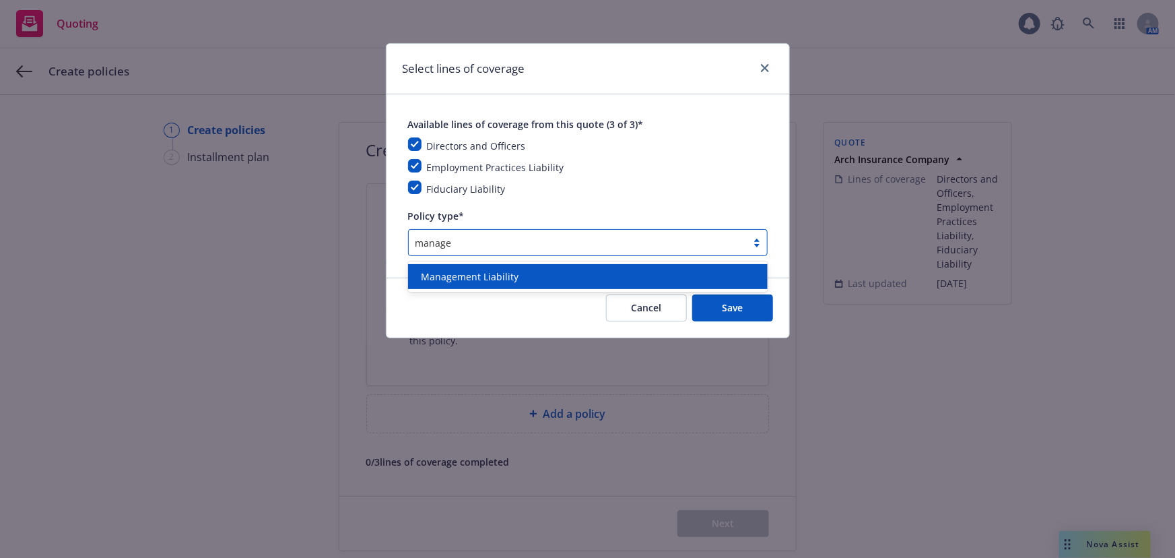
type input "managem"
click at [477, 280] on span "Management Liability" at bounding box center [471, 276] width 98 height 14
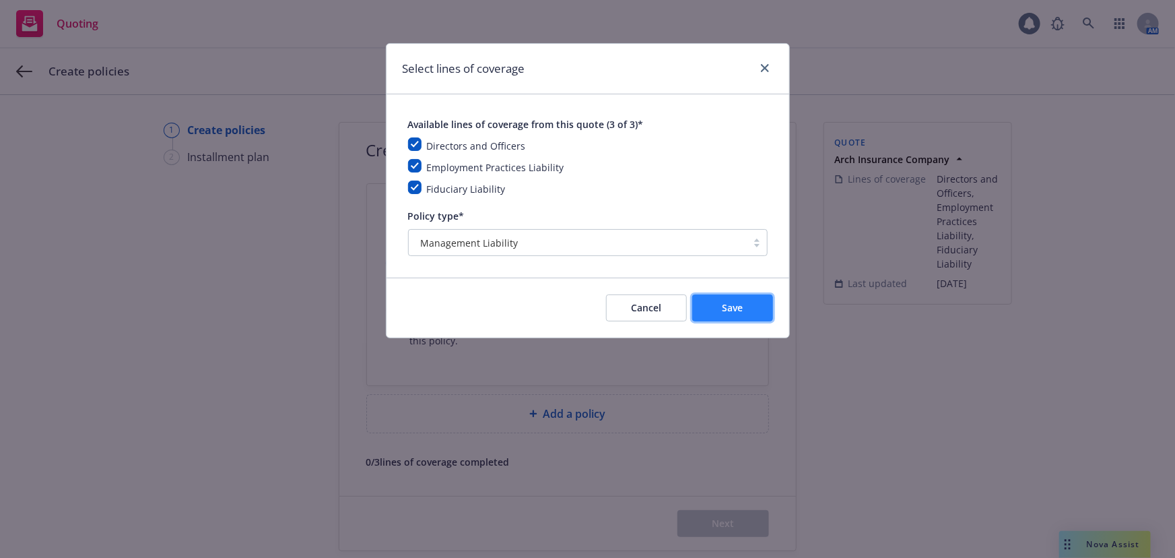
click at [739, 305] on span "Save" at bounding box center [732, 307] width 21 height 13
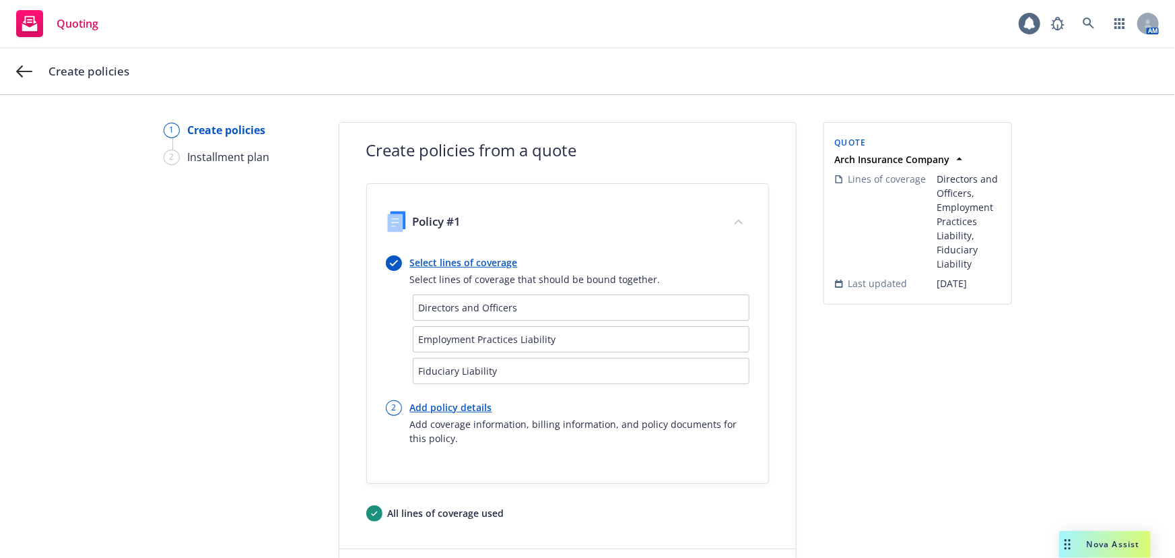
click at [467, 407] on link "Add policy details" at bounding box center [579, 407] width 339 height 14
select select "12"
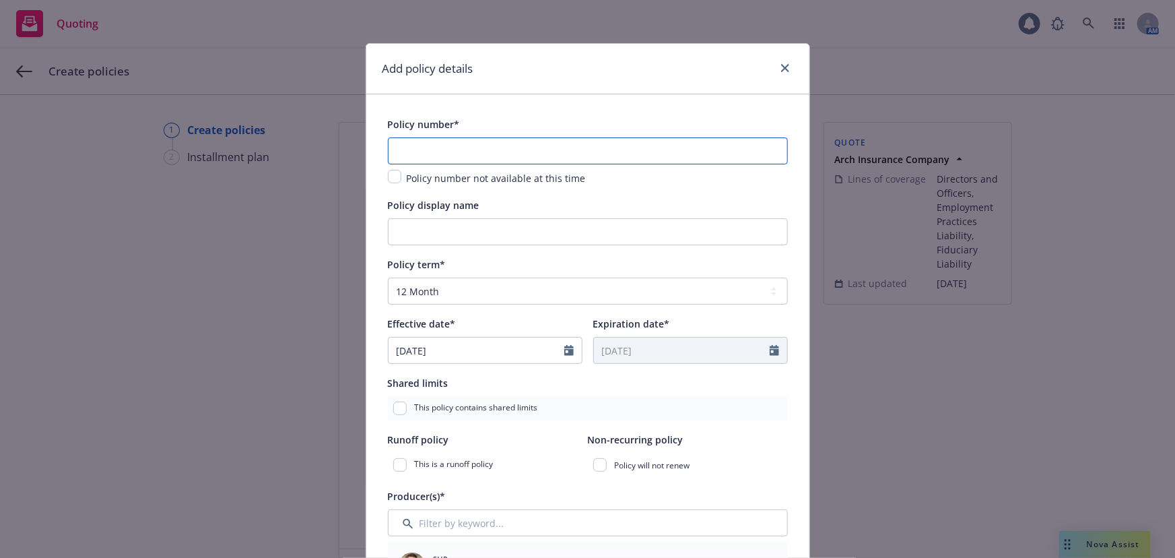
drag, startPoint x: 601, startPoint y: 141, endPoint x: 597, endPoint y: 150, distance: 9.0
click at [601, 141] on input "text" at bounding box center [588, 150] width 400 height 27
click at [597, 150] on input "text" at bounding box center [588, 150] width 400 height 27
paste input "PCD1004940-03"
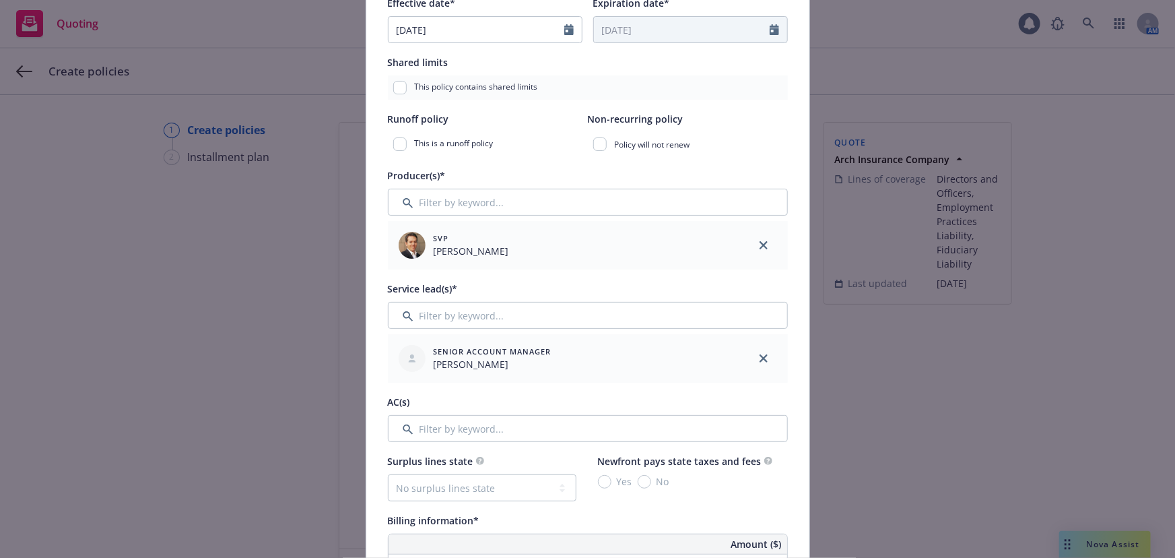
scroll to position [367, 0]
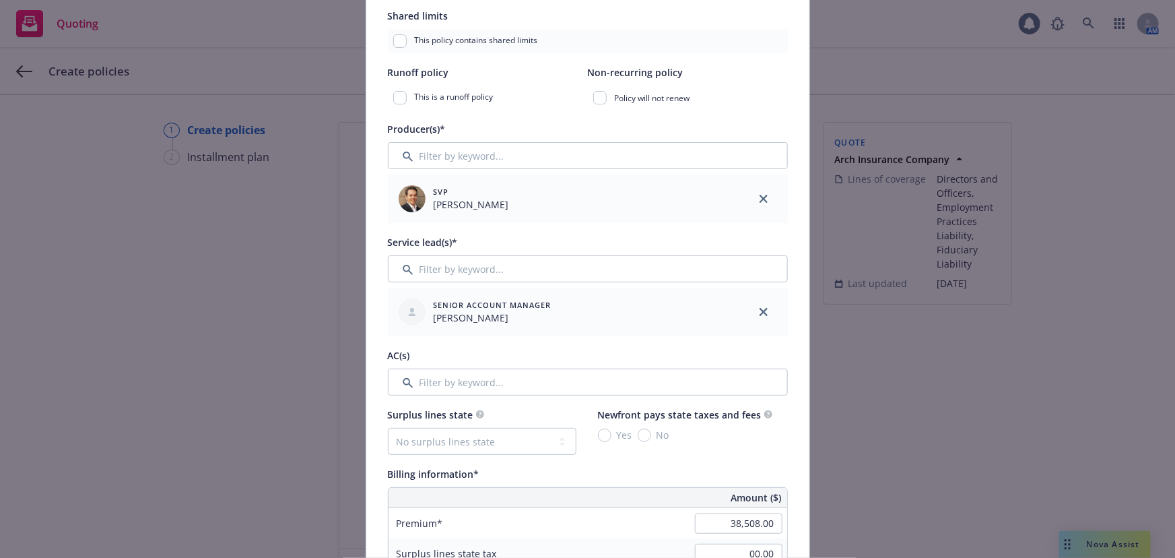
type input "PCD1004940-03"
click at [602, 269] on input "Filter by keyword..." at bounding box center [588, 268] width 400 height 27
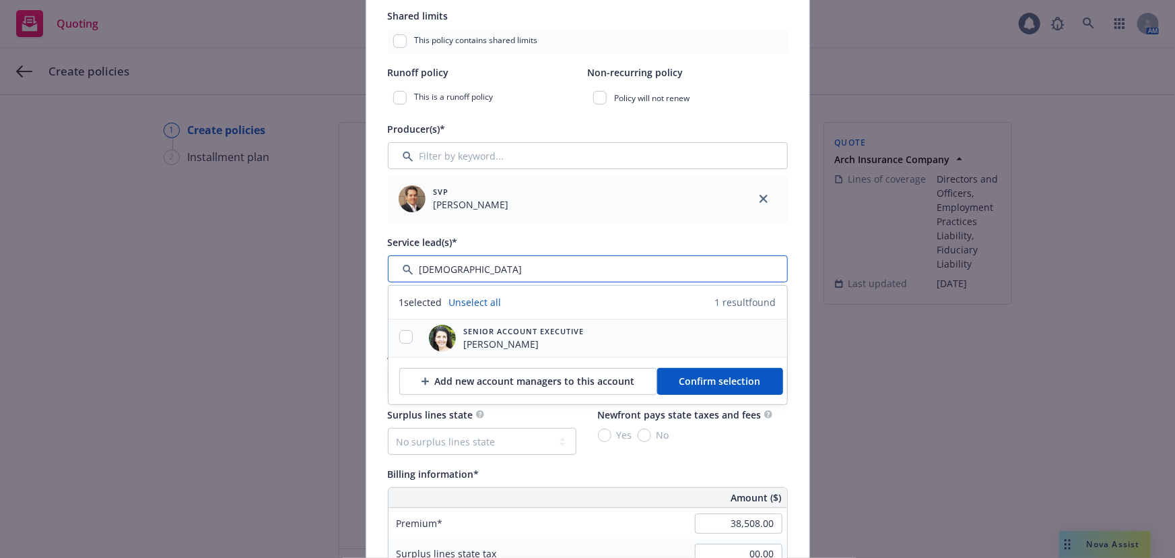
type input "[DEMOGRAPHIC_DATA]"
click at [399, 331] on input "checkbox" at bounding box center [405, 336] width 13 height 13
checkbox input "true"
click at [721, 371] on button "Confirm selection" at bounding box center [720, 381] width 126 height 27
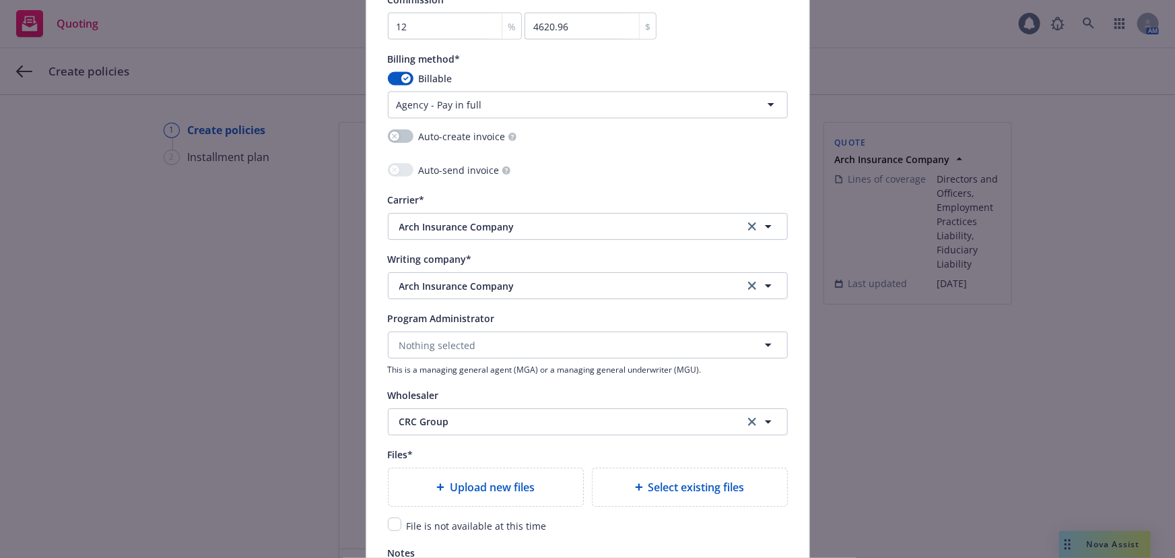
scroll to position [1347, 0]
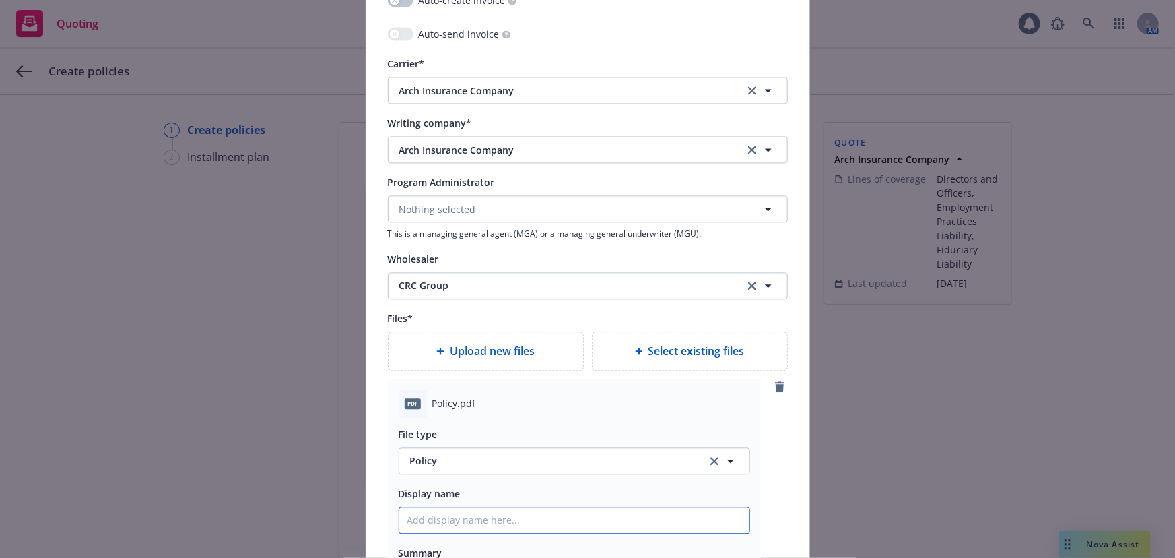
click at [455, 525] on input "Policy display name" at bounding box center [574, 520] width 350 height 26
type textarea "x"
type input "0"
type textarea "x"
type input "00"
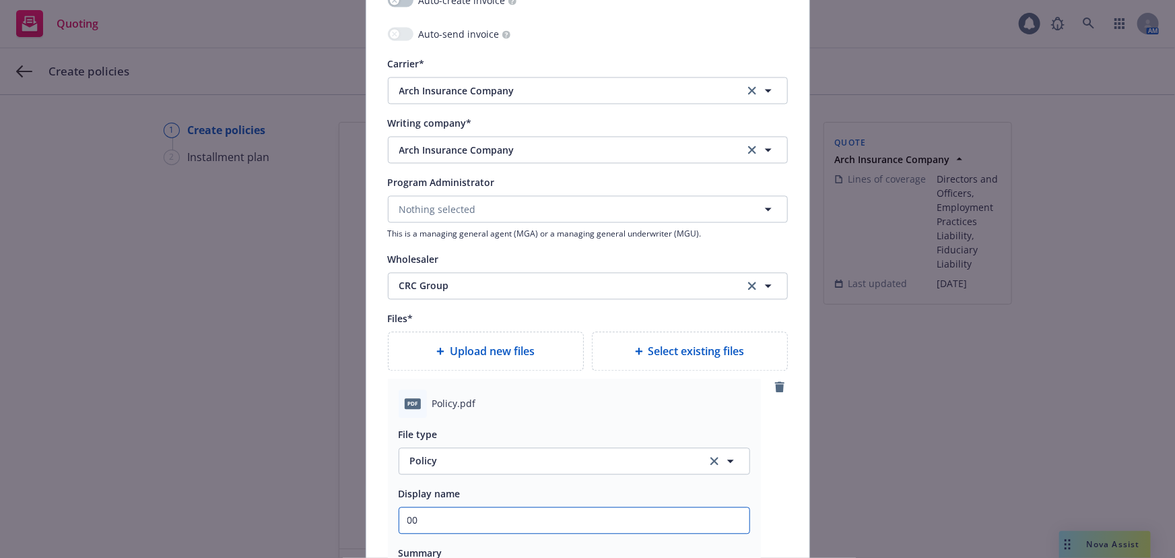
type textarea "x"
type input "00"
type textarea "x"
type input "00 A"
type textarea "x"
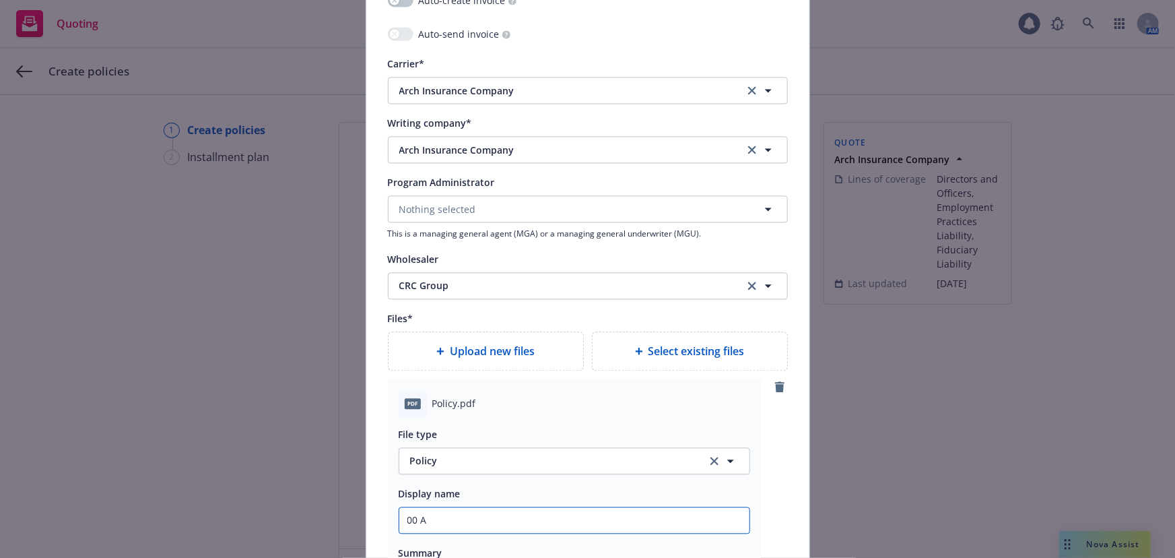
type input "00 As"
type textarea "x"
type input "00 [PERSON_NAME]"
type textarea "x"
type input "00 [PERSON_NAME]"
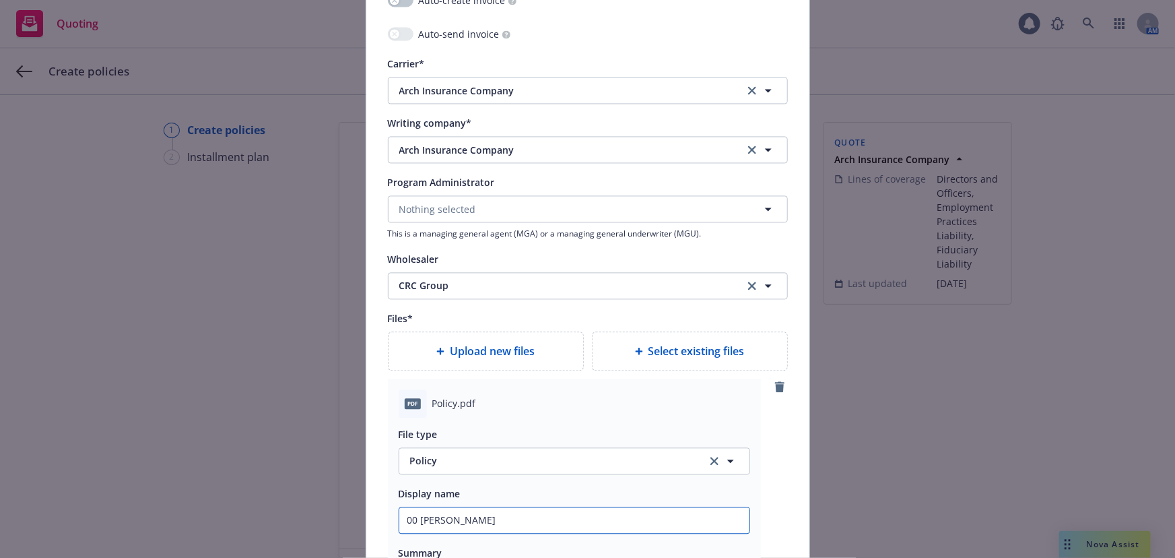
type textarea "x"
type input "00 [PERSON_NAME] Bi"
type textarea "x"
type input "00 [PERSON_NAME] Bio"
type textarea "x"
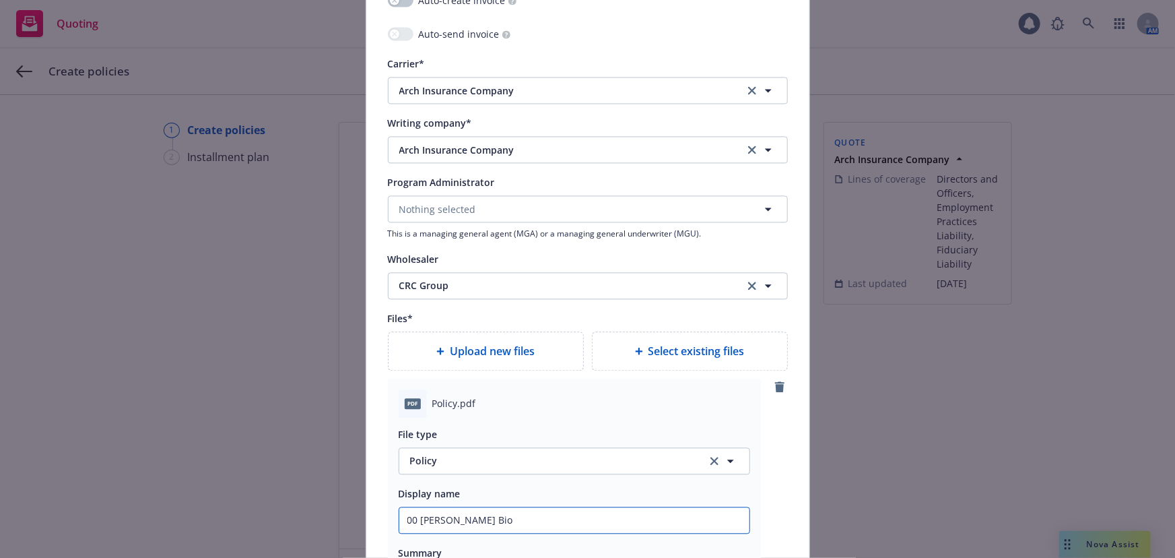
type input "00 [PERSON_NAME] Bio"
type textarea "x"
type input "00 [PERSON_NAME] Bio A"
type textarea "x"
type input "00 [PERSON_NAME] Bio Ar"
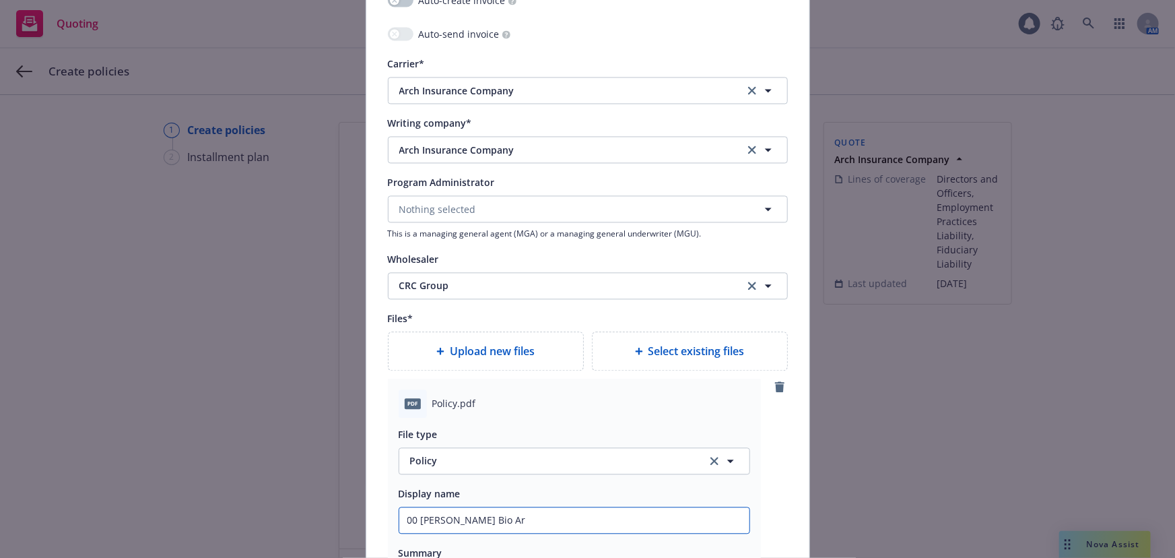
type textarea "x"
type input "00 [PERSON_NAME] Bio Arc"
type textarea "x"
type input "00 [PERSON_NAME] Bio Arch"
type textarea "x"
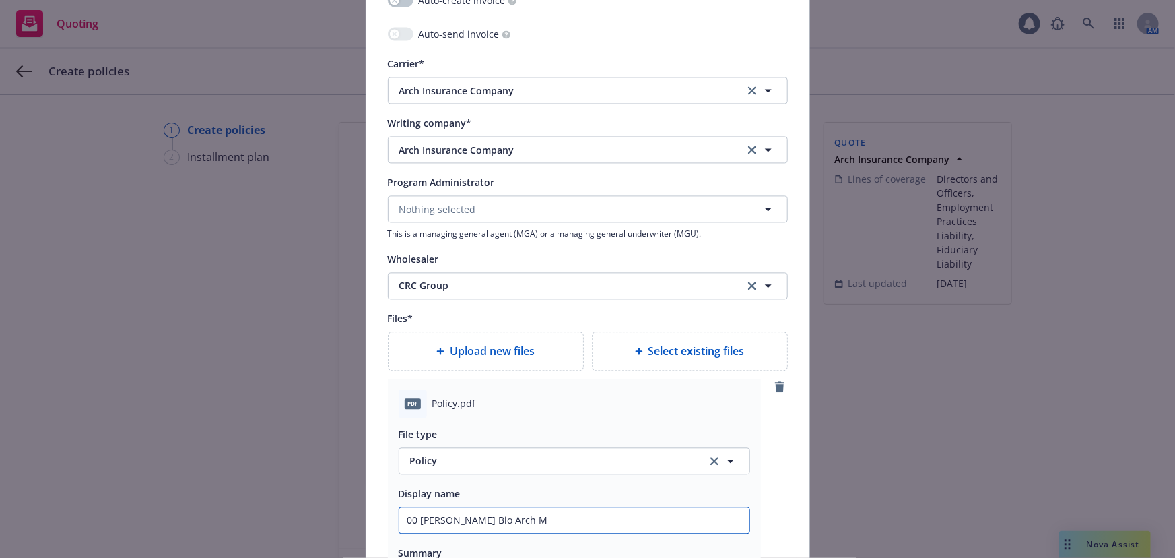
type input "00 [PERSON_NAME] Bio Arch M<"
type textarea "x"
type input "00 [PERSON_NAME] Bio Arch M<g"
type textarea "x"
type input "00 [PERSON_NAME] Bio Arch M<gm"
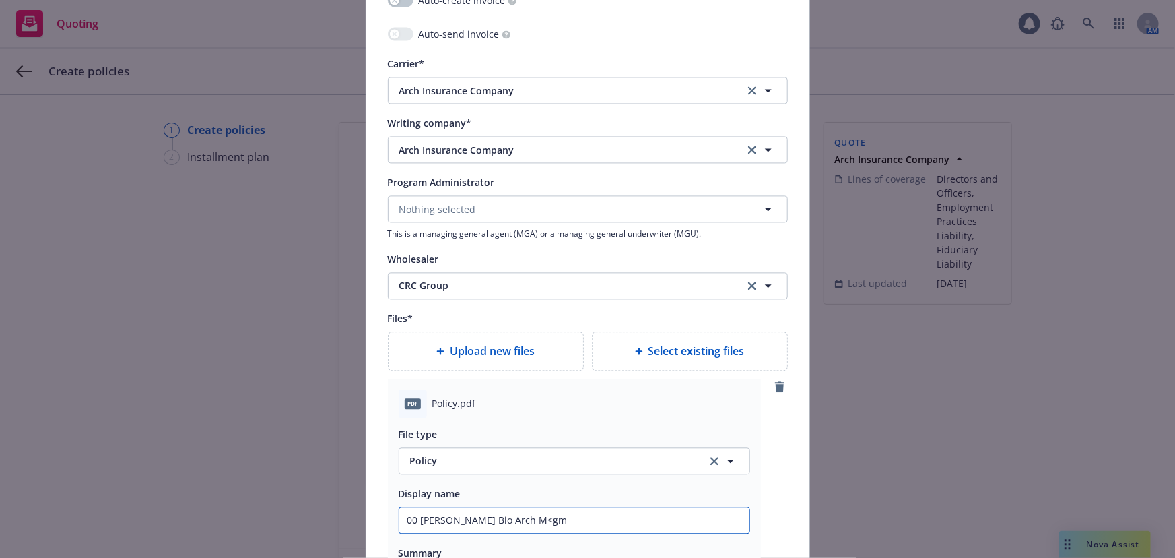
type textarea "x"
type input "00 [PERSON_NAME] Bio Arch M<g"
type textarea "x"
type input "00 [PERSON_NAME] Bio Arch M<"
type textarea "x"
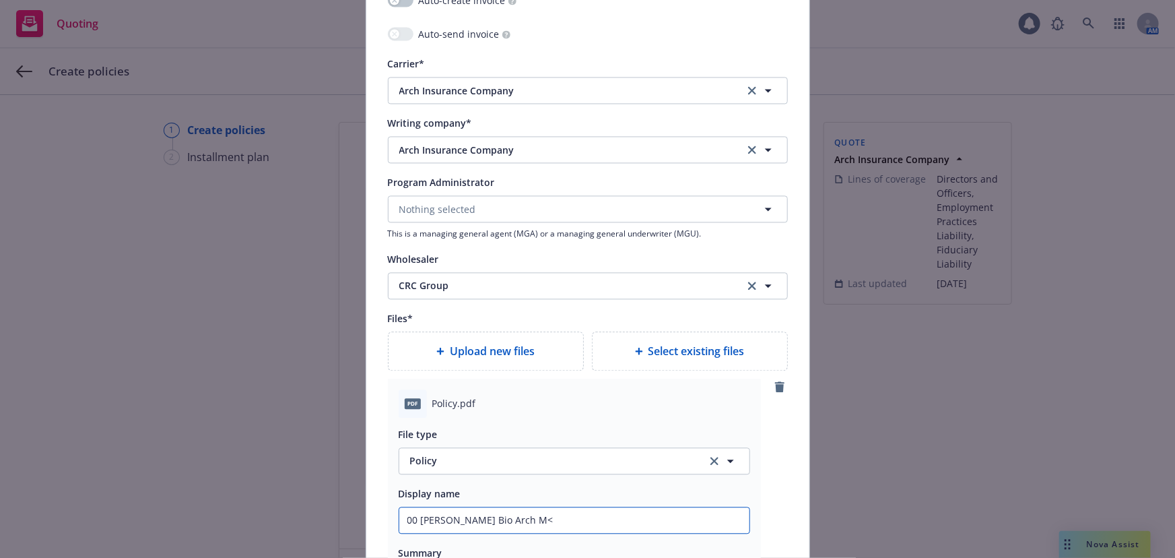
type input "00 [PERSON_NAME] Bio Arch M"
type textarea "x"
type input "00 [PERSON_NAME] Bio Arch Mg"
type textarea "x"
type input "00 [PERSON_NAME] Bio Arch Mgm"
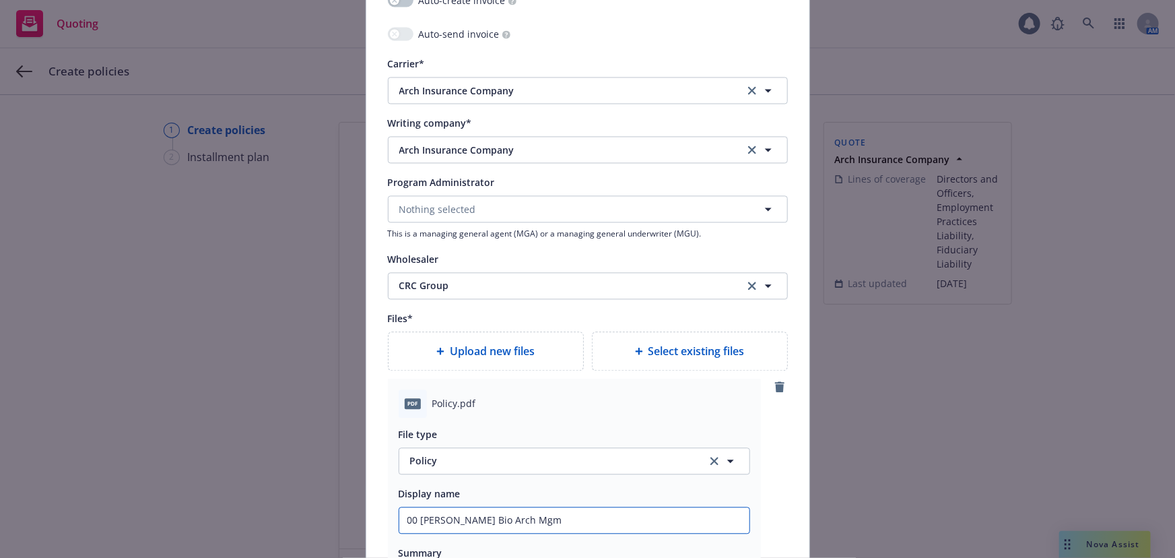
type textarea "x"
type input "00 [PERSON_NAME] Bio Arch Mgmt"
type textarea "x"
type input "00 [PERSON_NAME] Bio Arch Mgmt :L"
type textarea "x"
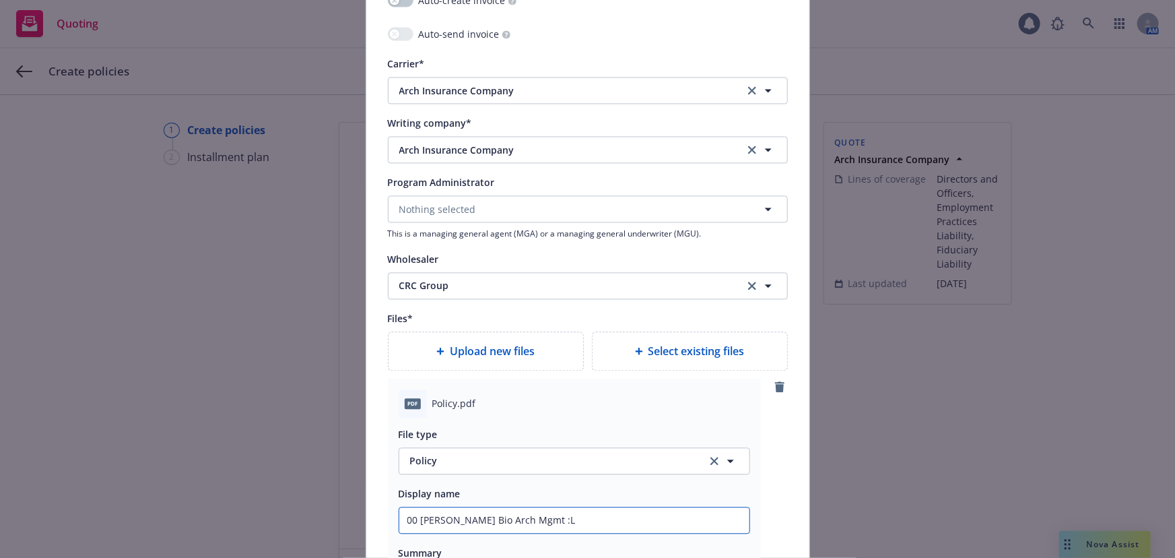
type input "00 [PERSON_NAME] Bio Arch Mgmt :Li"
type textarea "x"
type input "00 [PERSON_NAME] Bio Arch Mgmt :L"
type textarea "x"
type input "00 [PERSON_NAME] Bio Arch Mgmt :"
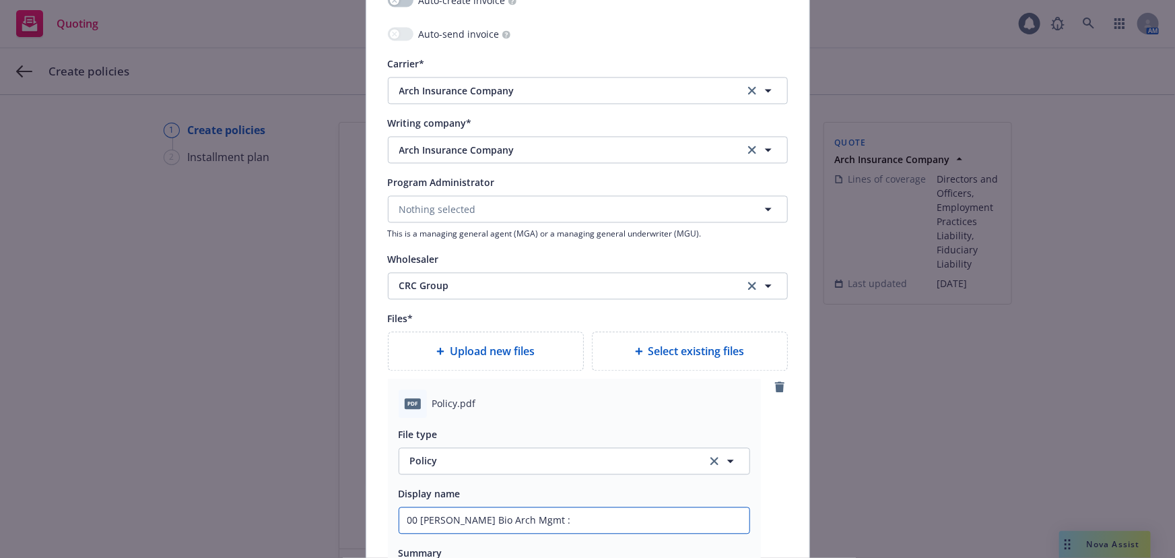
type textarea "x"
type input "00 [PERSON_NAME] Bio Arch Mgmt"
type textarea "x"
type input "00 [PERSON_NAME] Bio Arch Mgmt L"
type textarea "x"
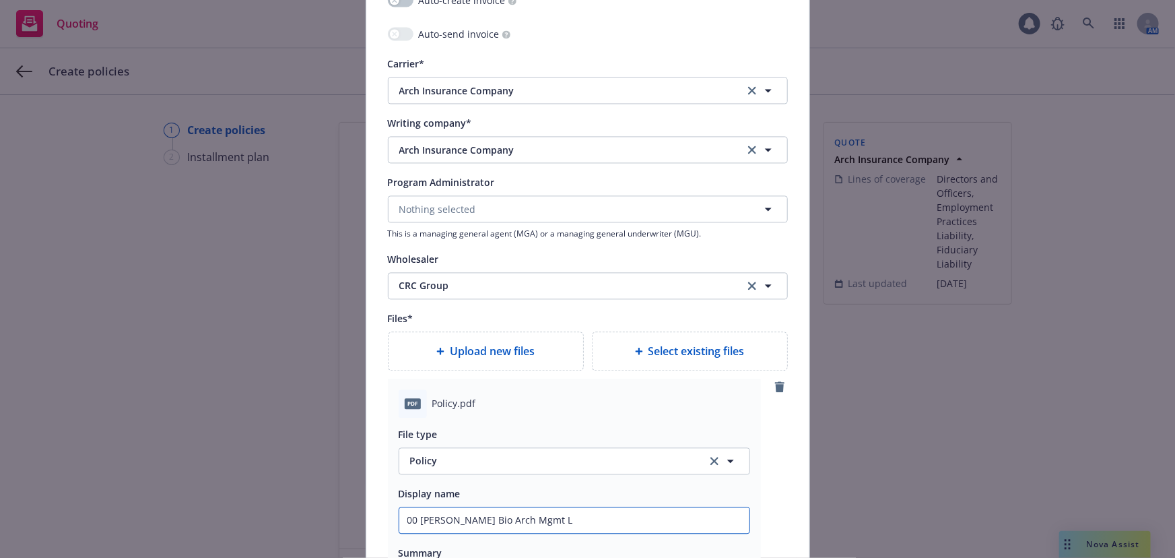
type input "00 [PERSON_NAME] Bio Arch Mgmt [PERSON_NAME]"
type textarea "x"
type input "00 [PERSON_NAME] Bio Arch Mgmt Lia"
type textarea "x"
type input "00 [PERSON_NAME] Bio Arch Mgmt Liai"
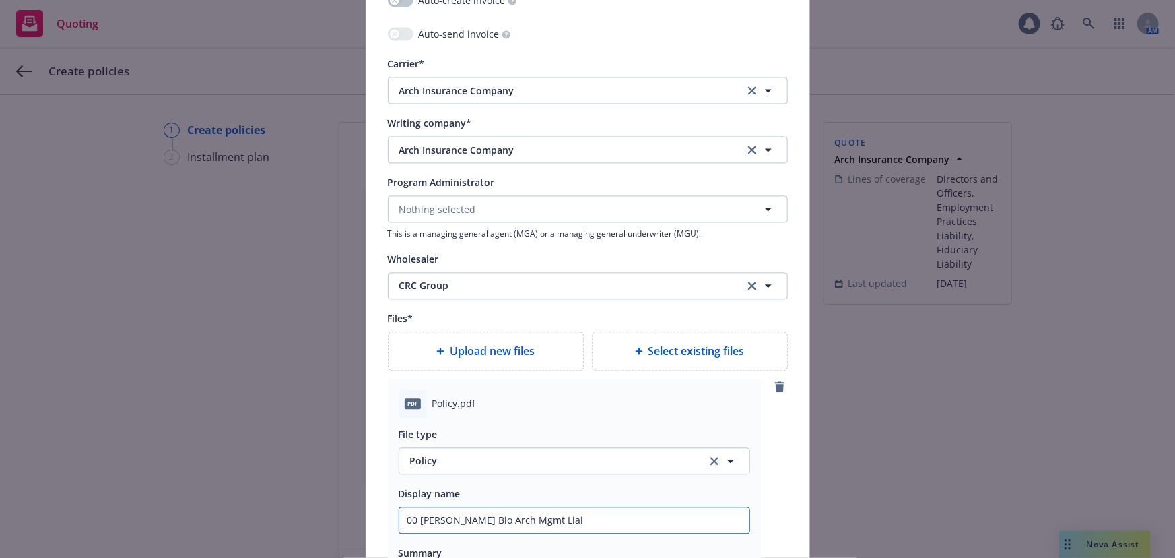
type textarea "x"
type input "00 [PERSON_NAME] Bio Arch Mgmt Liail"
type textarea "x"
type input "00 [PERSON_NAME] Bio Arch Mgmt Liaili"
type textarea "x"
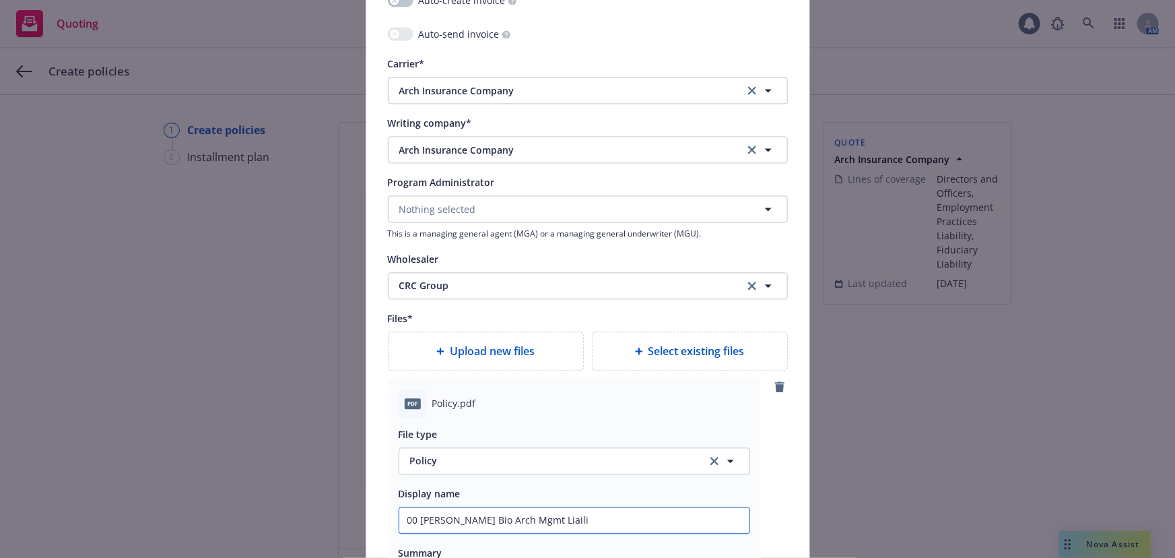
type input "00 [PERSON_NAME] Bio Arch Mgmt Liailit"
type textarea "x"
type input "00 [PERSON_NAME] Bio Arch Mgmt Liaility"
type textarea "x"
type input "00 [PERSON_NAME] Bio Arch Mgmt Liailit"
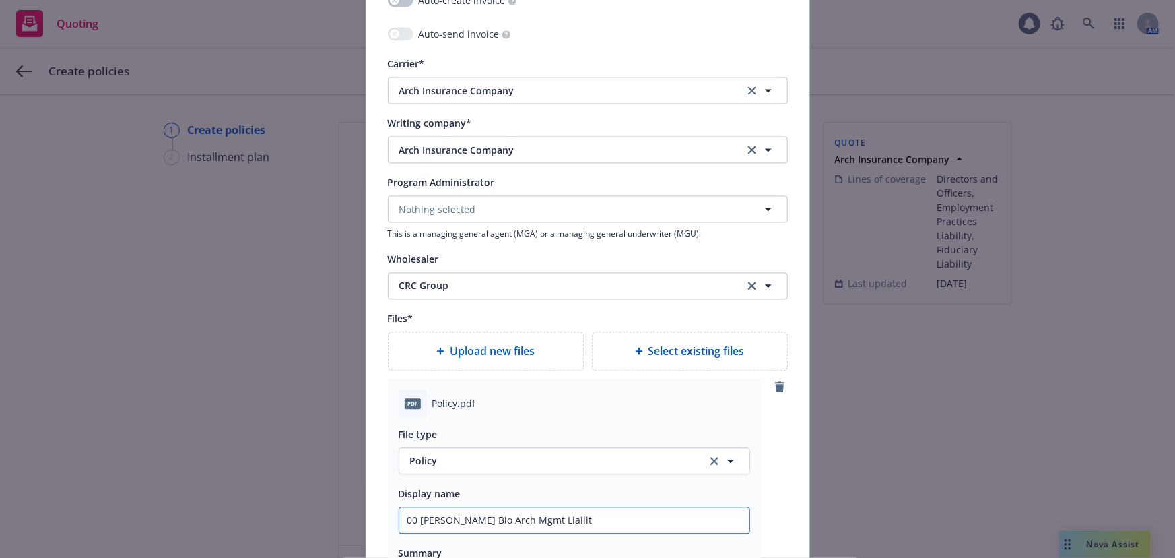
type textarea "x"
type input "00 [PERSON_NAME] Bio Arch Mgmt Liaili"
type textarea "x"
type input "00 [PERSON_NAME] Bio Arch Mgmt Liail"
type textarea "x"
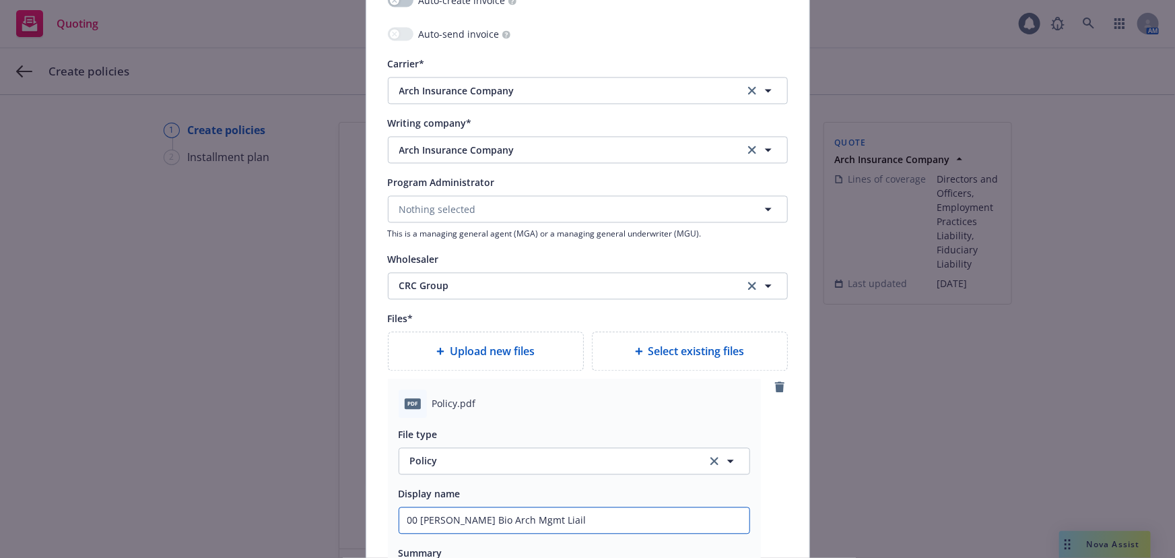
type input "00 [PERSON_NAME] Bio Arch Mgmt Liai"
type textarea "x"
type input "00 [PERSON_NAME] Bio Arch Mgmt Lia"
type textarea "x"
type input "00 [PERSON_NAME] Bio Arch Mgmt Liab"
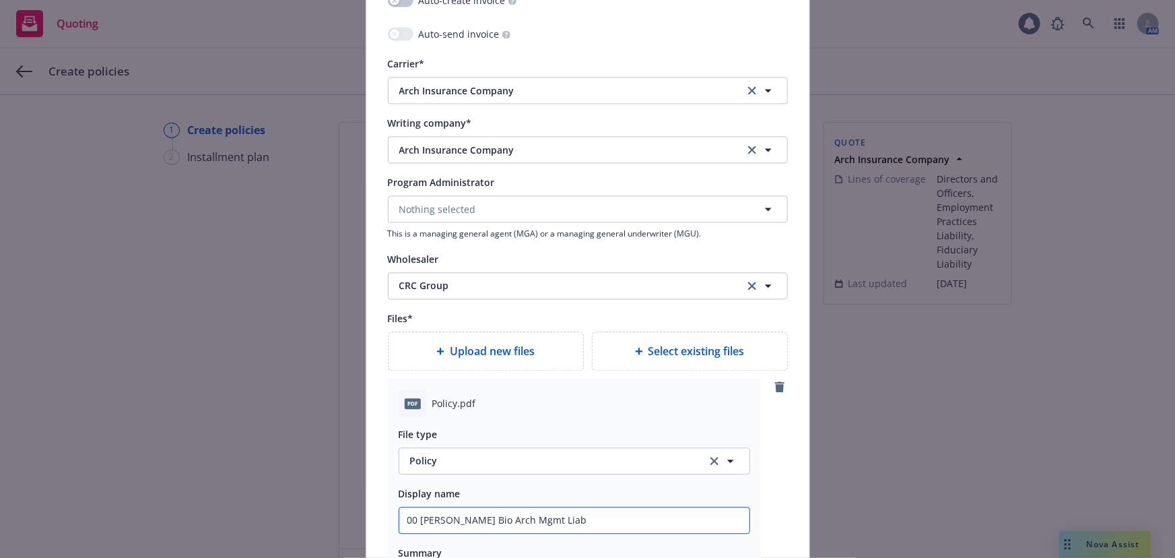
type textarea "x"
type input "00 [PERSON_NAME] Bio Arch Mgmt Liabi"
type textarea "x"
type input "00 [PERSON_NAME] Bio Arch Mgmt Liabil"
type textarea "x"
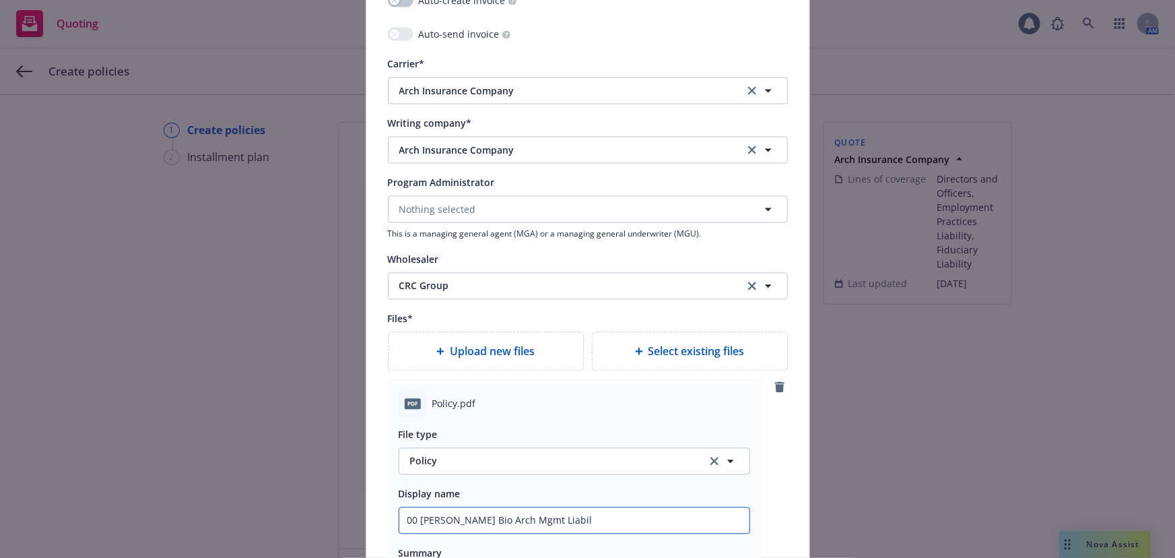
type input "00 [PERSON_NAME] Bio Arch Mgmt Liabili"
type textarea "x"
type input "00 [PERSON_NAME] Bio Arch Mgmt Liabilit"
type textarea "x"
type input "00 [PERSON_NAME] Bio Arch Mgmt Liability"
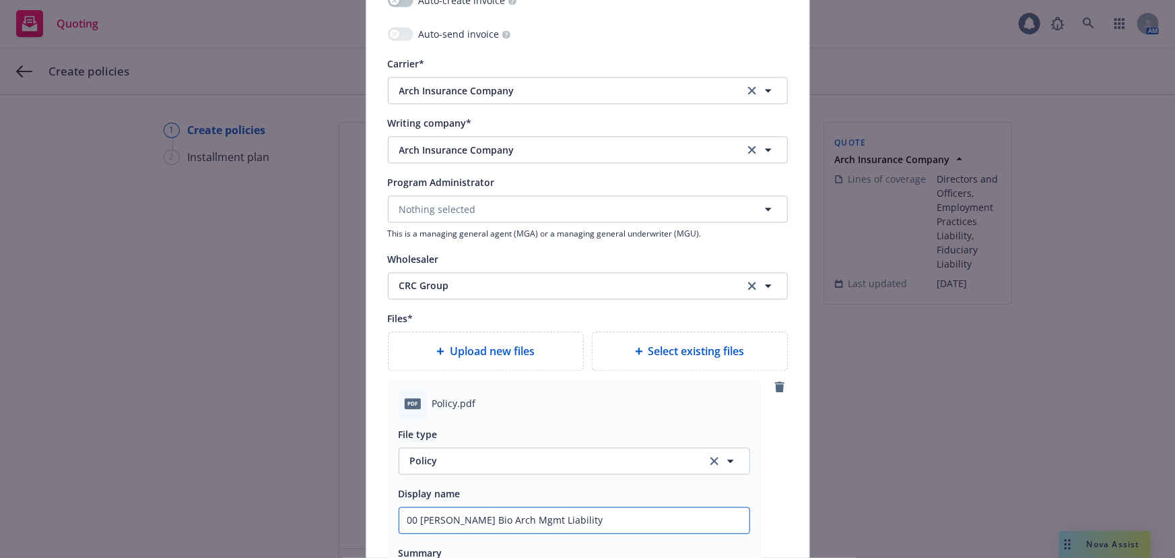
type textarea "x"
type input "00 [PERSON_NAME] Bio Arch Mgmt Liability"
type textarea "x"
type input "00 [PERSON_NAME] Bio Arch Mgmt Liability P"
type textarea "x"
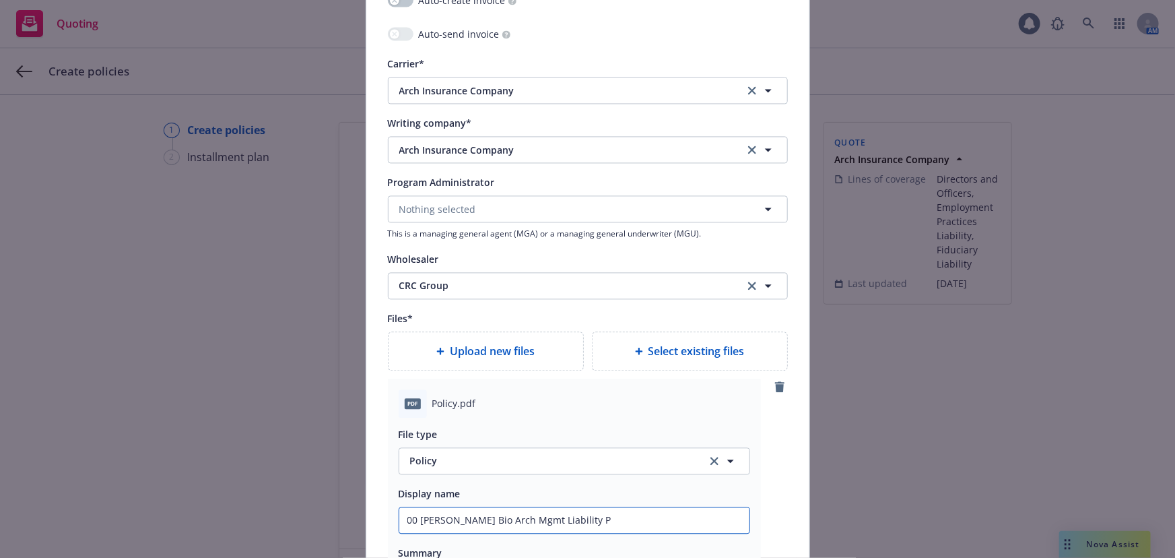
type input "00 [PERSON_NAME] Bio Arch Mgmt Liability Po"
type textarea "x"
type input "00 [PERSON_NAME] Bio Arch Mgmt Liability Pol"
type textarea "x"
type input "00 [PERSON_NAME] Bio Arch Mgmt Liability Poli"
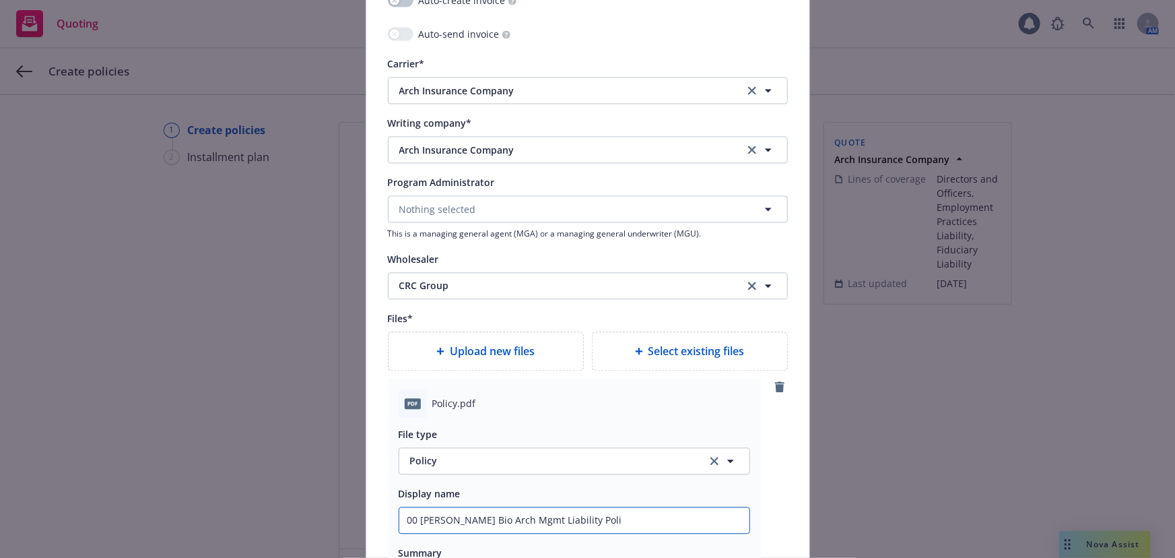
type textarea "x"
type input "00 [PERSON_NAME] Bio Arch Mgmt Liability Polic"
type textarea "x"
type input "00 [PERSON_NAME] Bio Arch Mgmt Liability Policy"
type textarea "x"
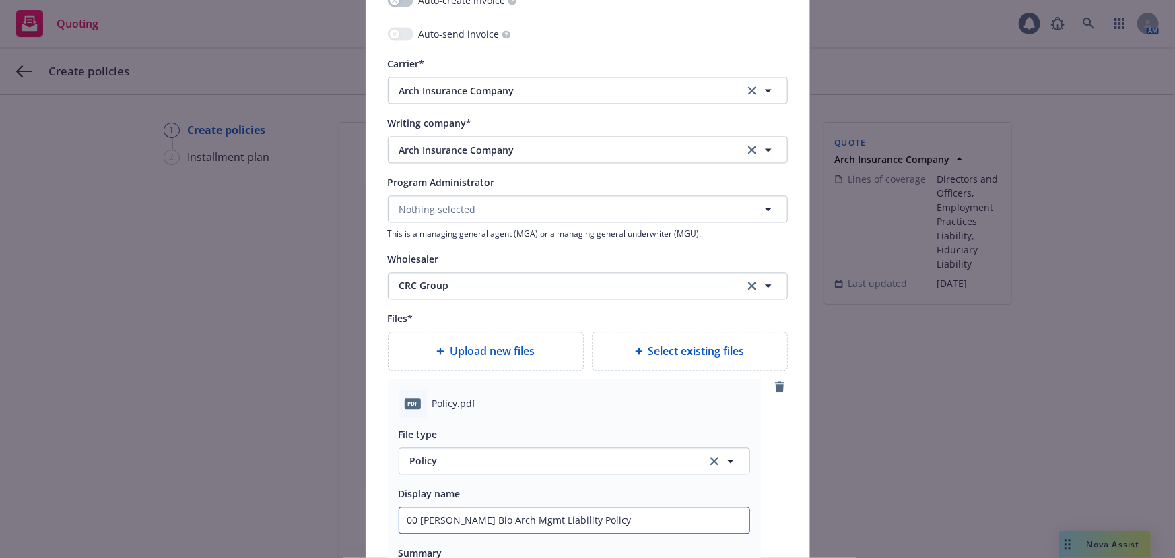
type input "00 [PERSON_NAME] Bio Arch Mgmt Liability Policy"
type textarea "x"
type input "00 [PERSON_NAME] Bio Arch Mgmt Liability Policy 2"
type textarea "x"
type input "00 [PERSON_NAME] Bio Arch Mgmt Liability Policy 20"
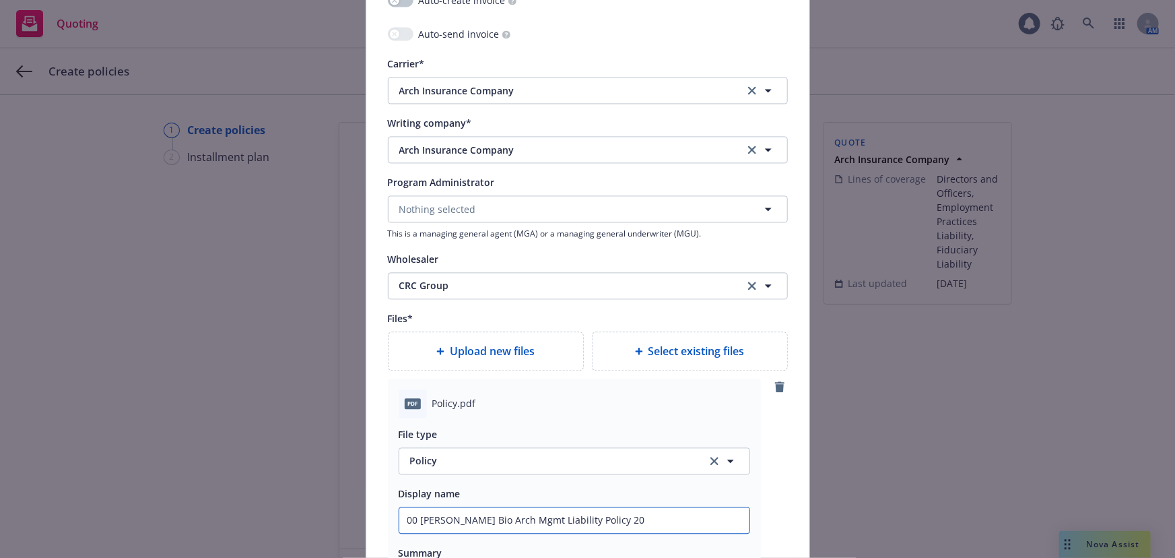
type textarea "x"
type input "00 [PERSON_NAME] Bio Arch Mgmt Liability Policy 202"
type textarea "x"
type input "00 [PERSON_NAME] Bio Arch Mgmt Liability Policy 2025"
type textarea "x"
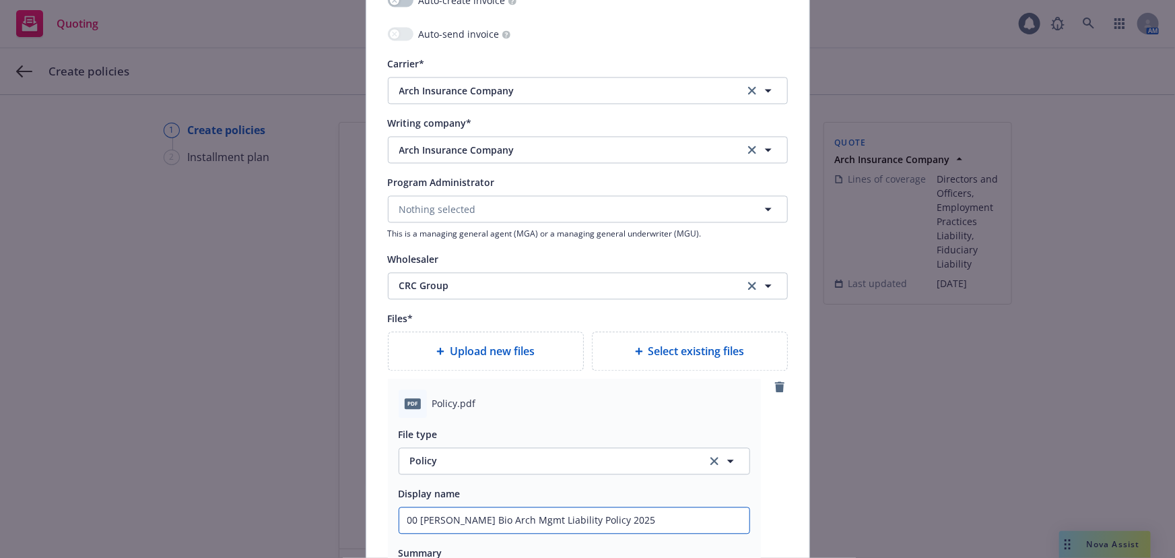
type input "00 [PERSON_NAME] Bio Arch Mgmt Liability Policy 2025-"
type textarea "x"
type input "00 [PERSON_NAME] Bio Arch Mgmt Liability Policy 2025-2"
type textarea "x"
type input "00 [PERSON_NAME] Bio Arch Mgmt Liability Policy 2025-26"
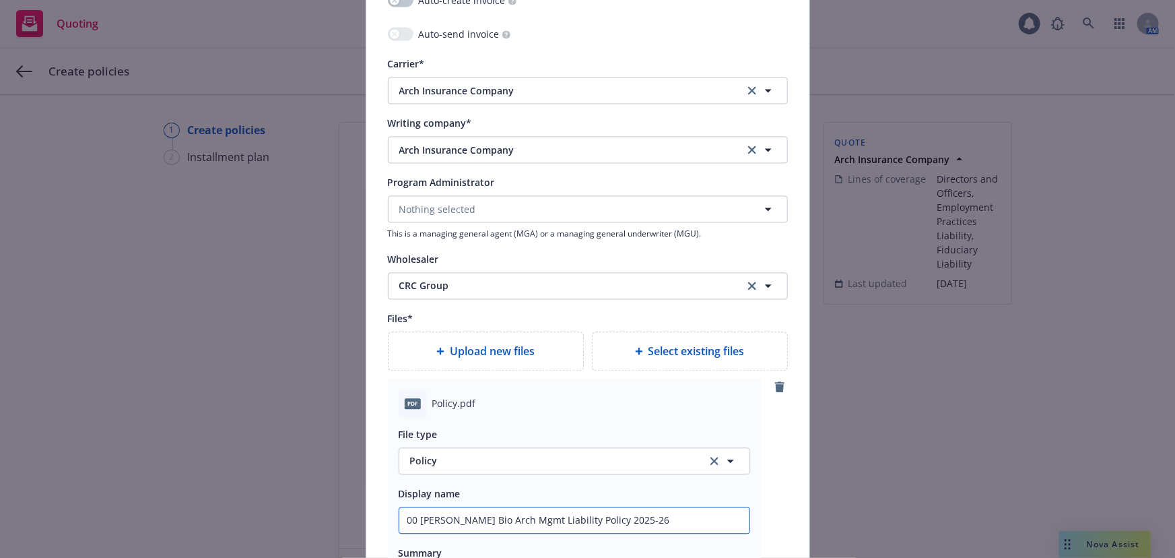
type textarea "x"
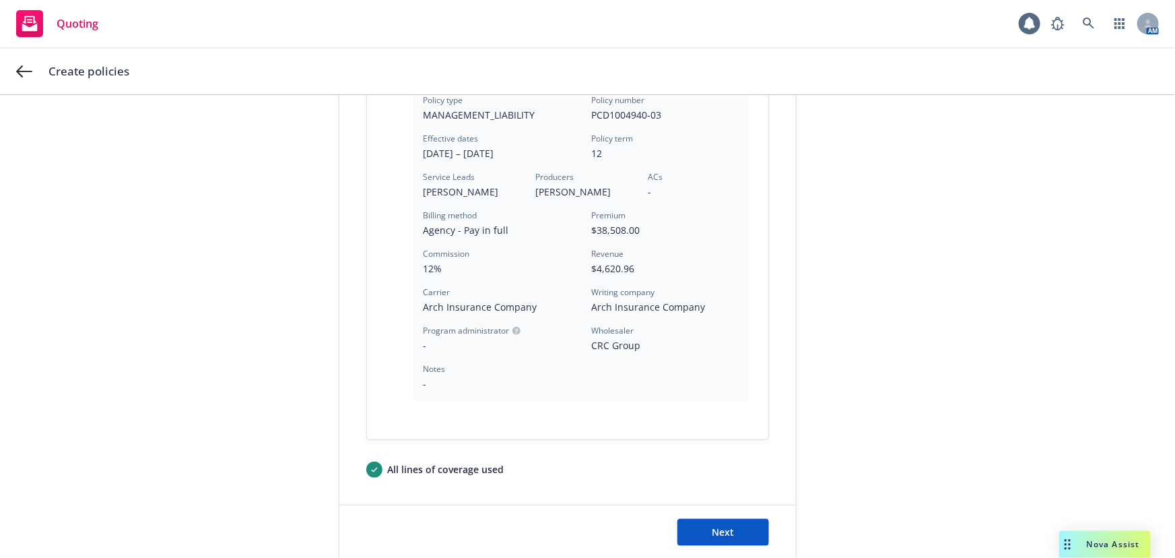
scroll to position [450, 0]
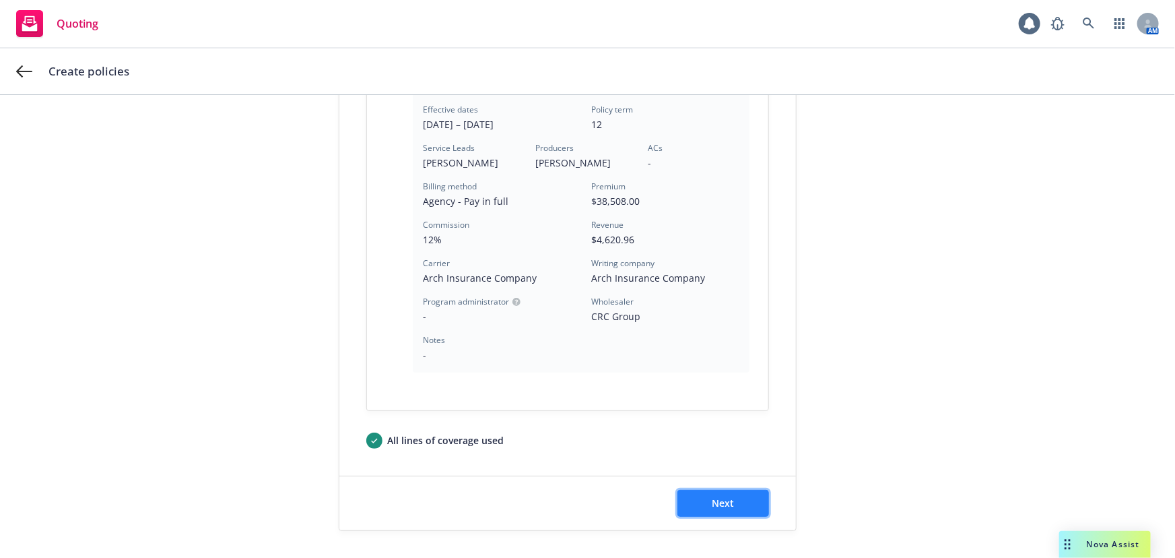
click at [708, 492] on button "Next" at bounding box center [724, 503] width 92 height 27
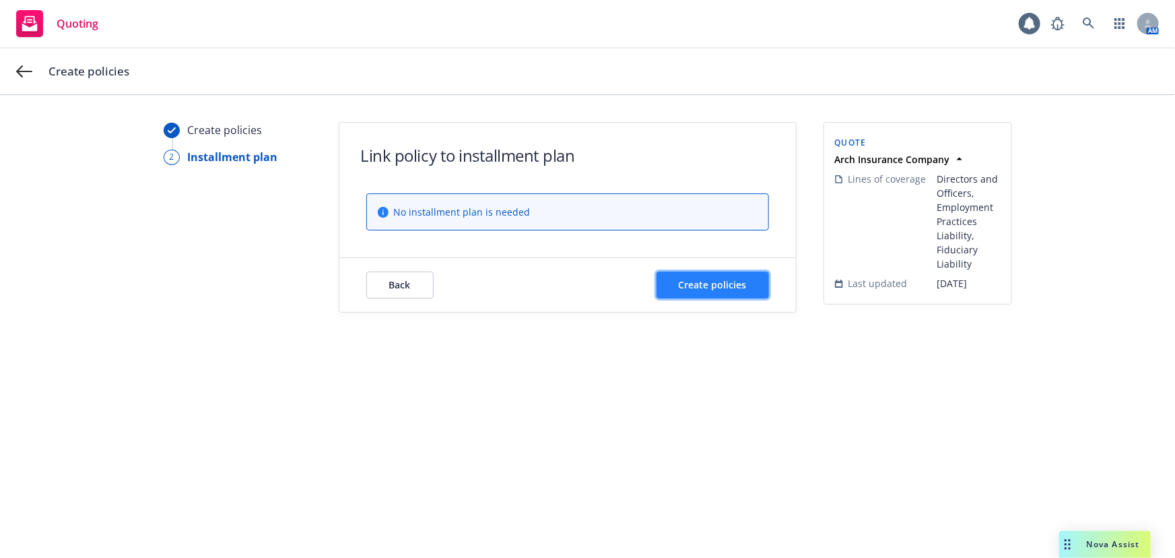
click at [742, 287] on span "Create policies" at bounding box center [713, 284] width 68 height 13
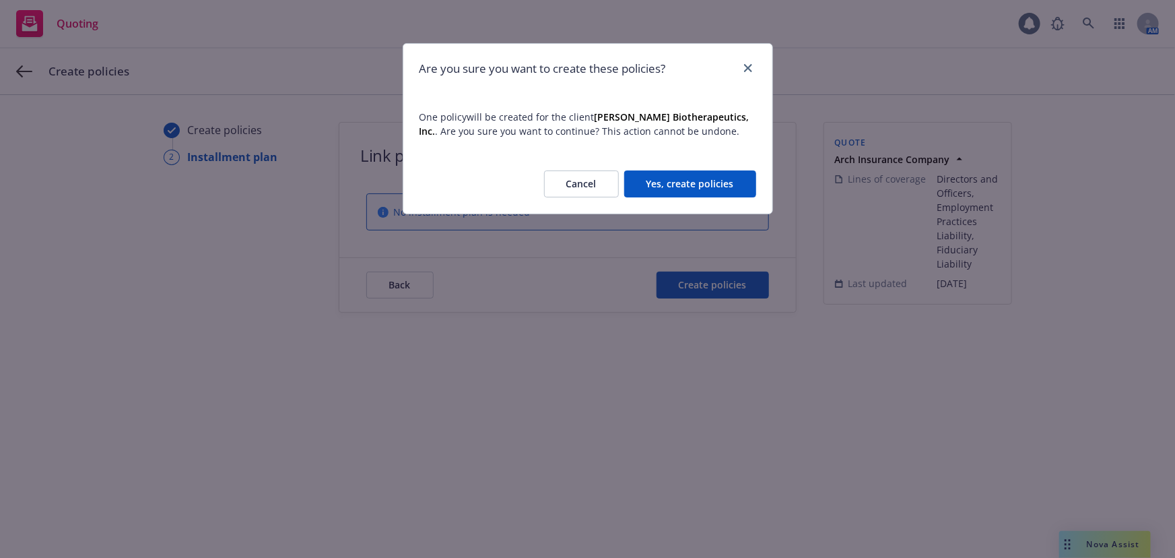
click at [733, 177] on button "Yes, create policies" at bounding box center [690, 183] width 132 height 27
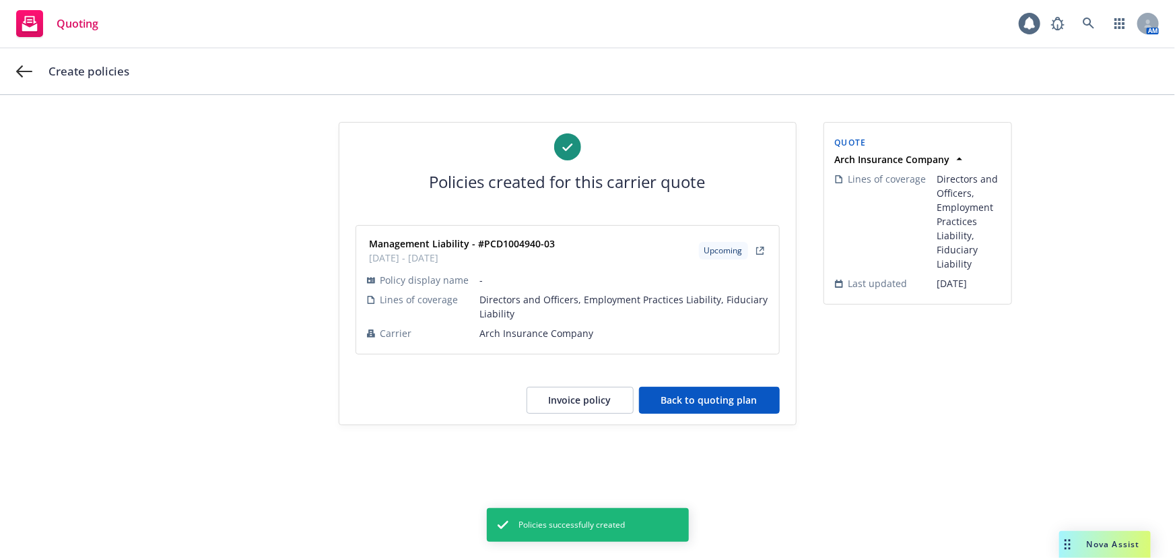
click at [719, 391] on button "Back to quoting plan" at bounding box center [709, 400] width 141 height 27
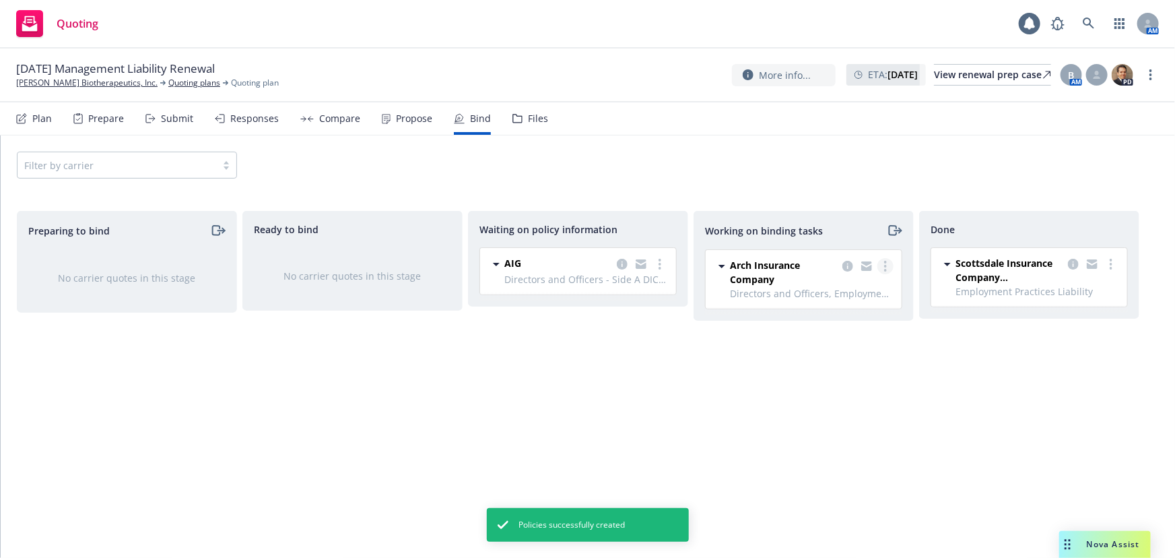
click at [890, 263] on link "more" at bounding box center [886, 266] width 16 height 16
click at [857, 320] on span "Move to done" at bounding box center [818, 320] width 94 height 13
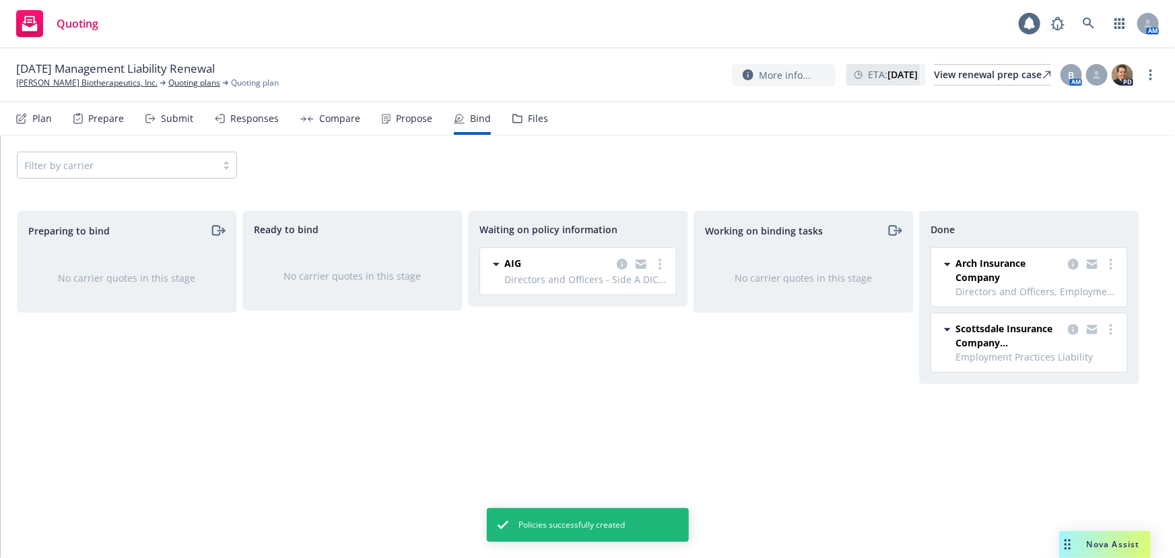
click at [174, 123] on div "Submit" at bounding box center [177, 118] width 32 height 11
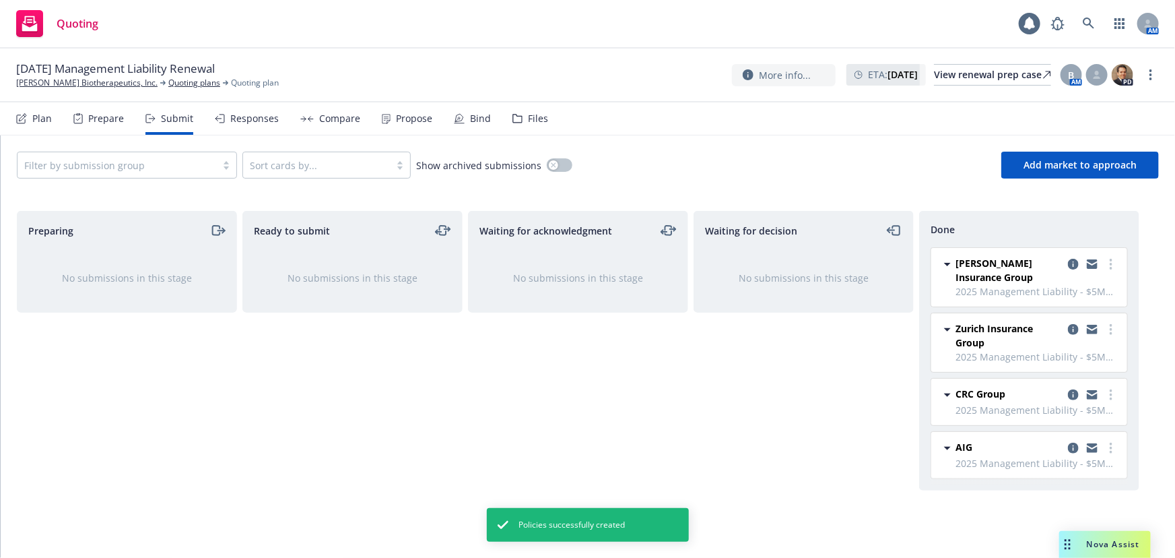
click at [92, 118] on div "Prepare" at bounding box center [106, 118] width 36 height 11
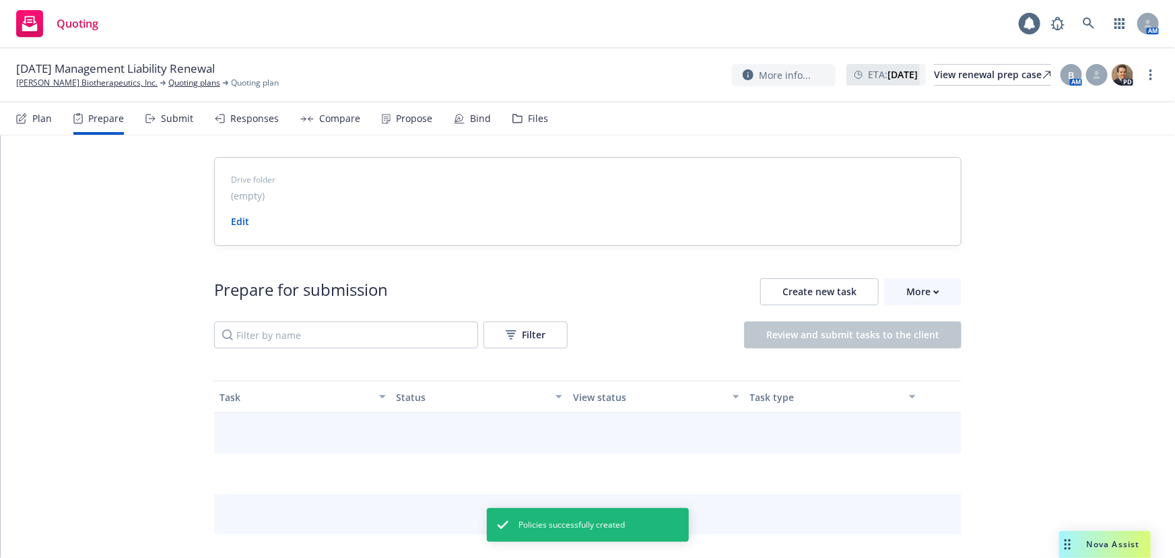
click at [40, 121] on div "Plan" at bounding box center [42, 118] width 20 height 11
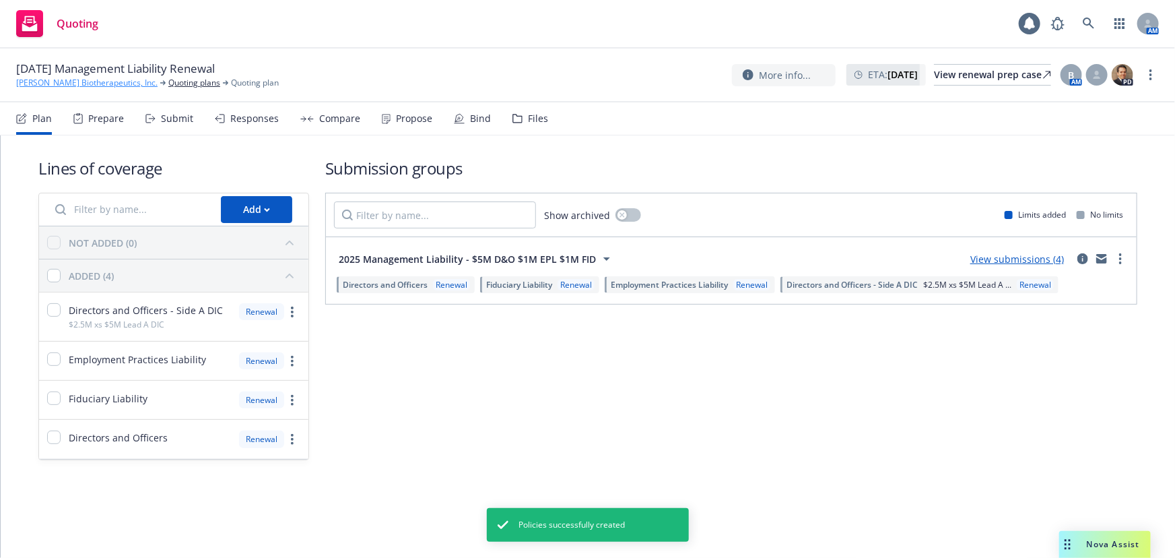
click at [96, 83] on link "[PERSON_NAME] Biotherapeutics, Inc." at bounding box center [86, 83] width 141 height 12
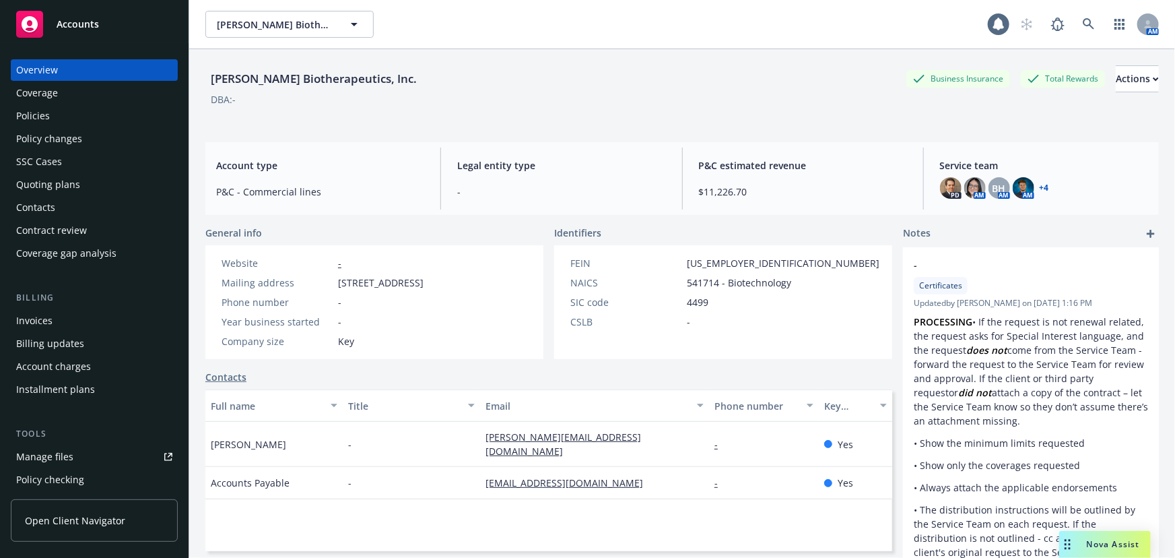
click at [88, 105] on div "Policies" at bounding box center [94, 116] width 156 height 22
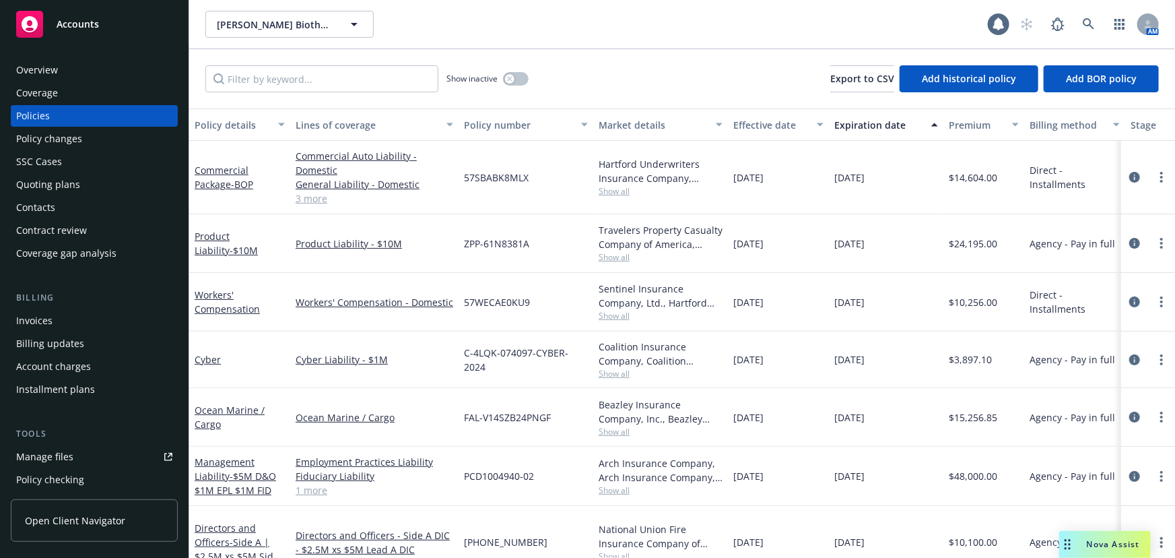
scroll to position [61, 0]
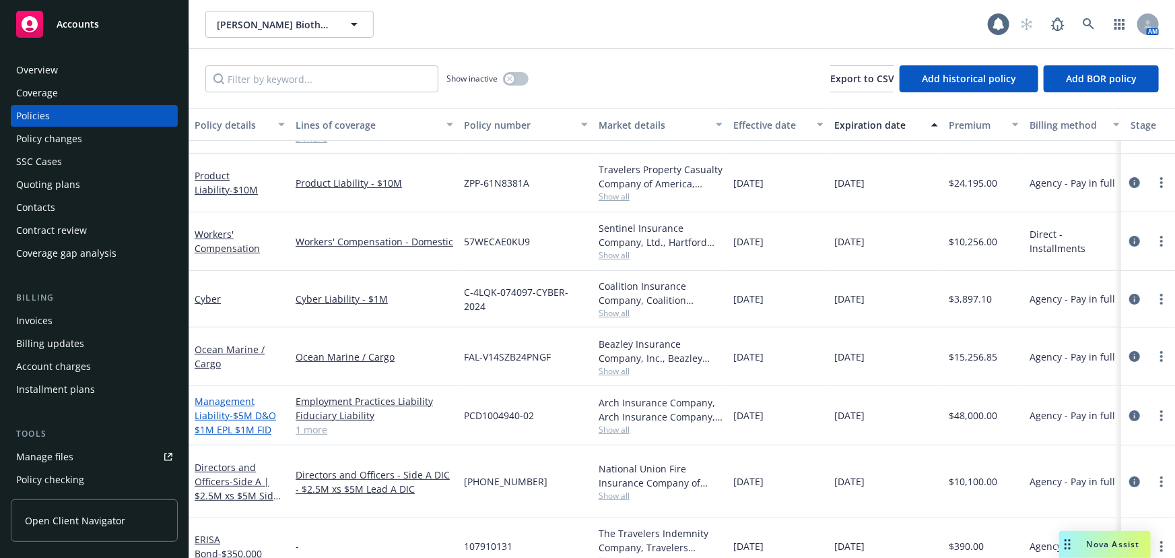
click at [244, 412] on span "- $5M D&O $1M EPL $1M FID" at bounding box center [235, 422] width 81 height 27
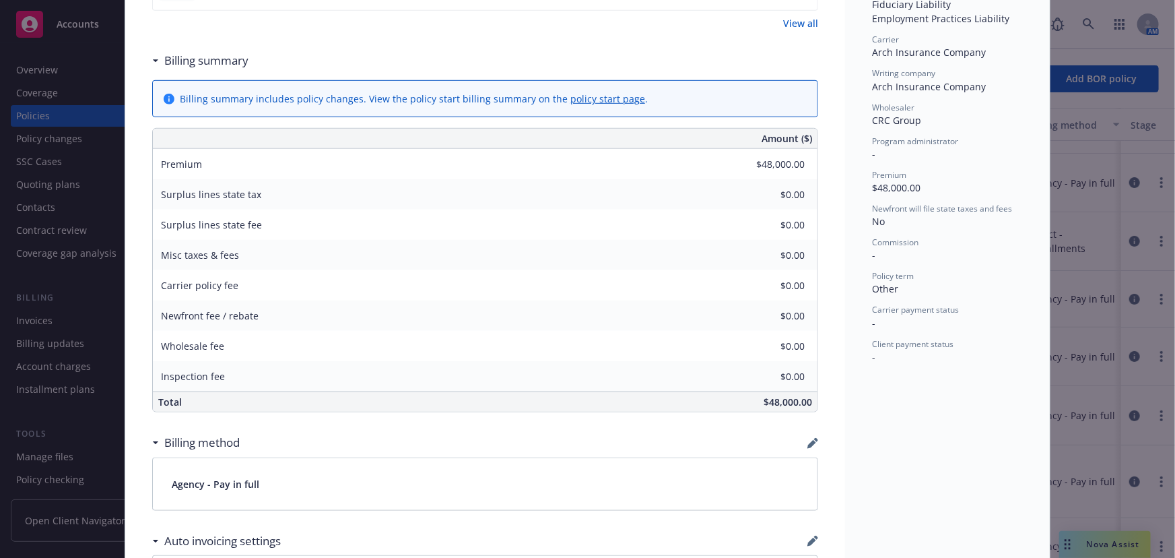
scroll to position [306, 0]
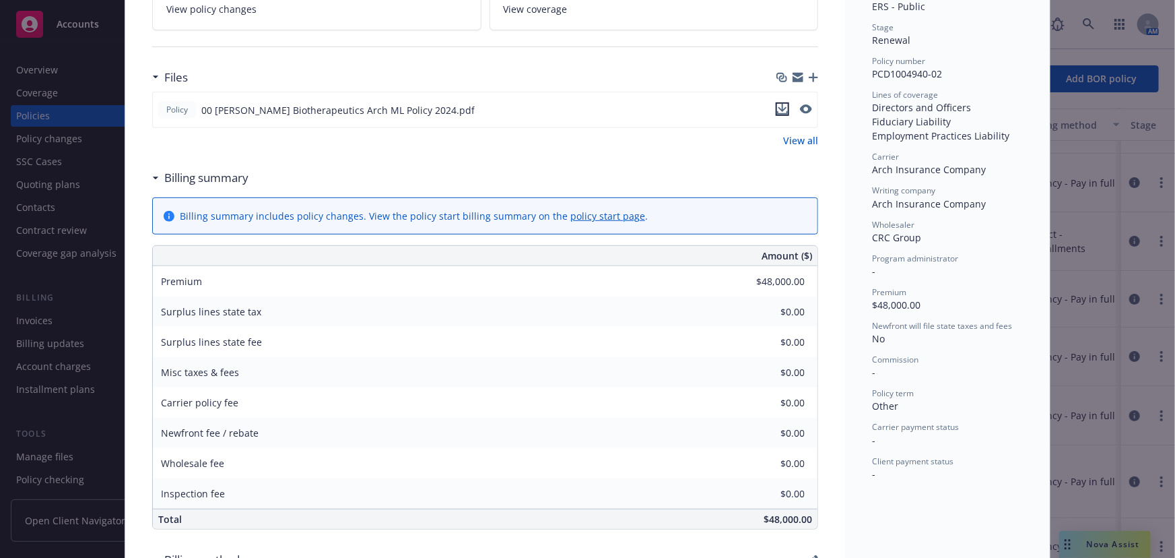
click at [782, 105] on icon "download file" at bounding box center [782, 109] width 11 height 11
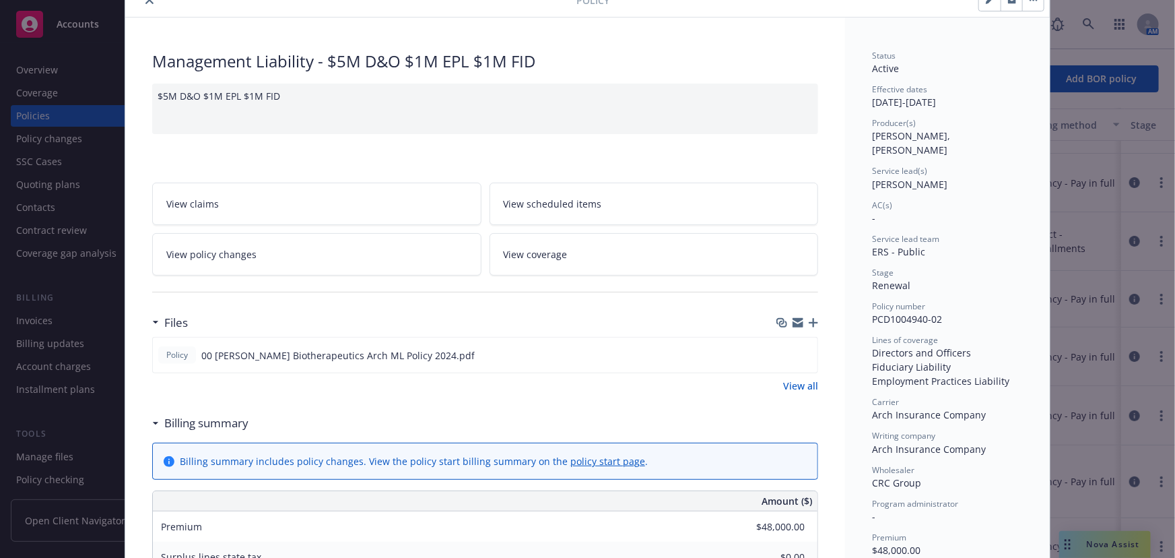
scroll to position [0, 0]
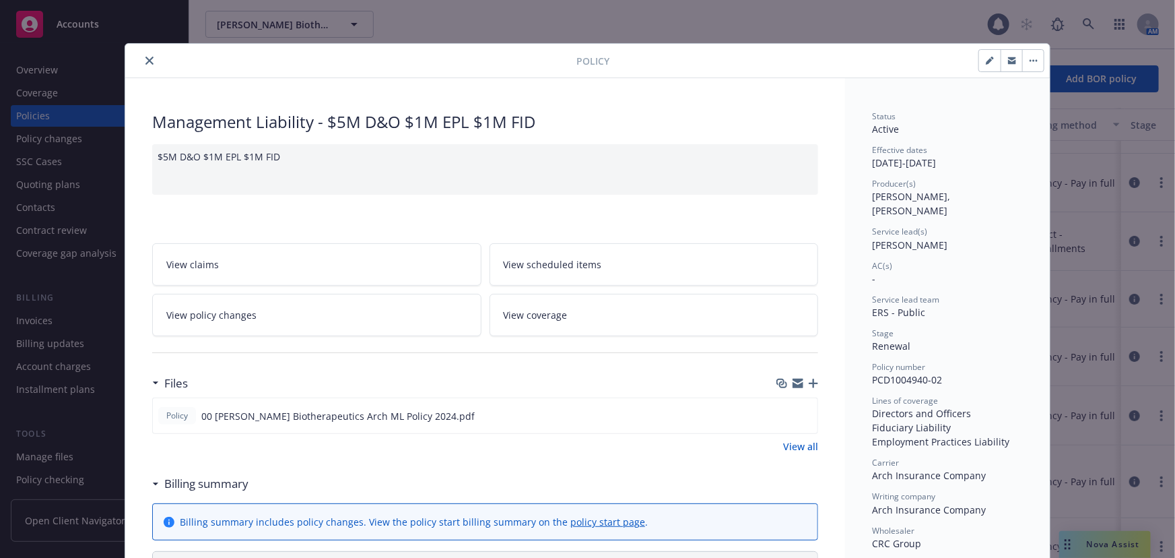
click at [145, 61] on icon "close" at bounding box center [149, 61] width 8 height 8
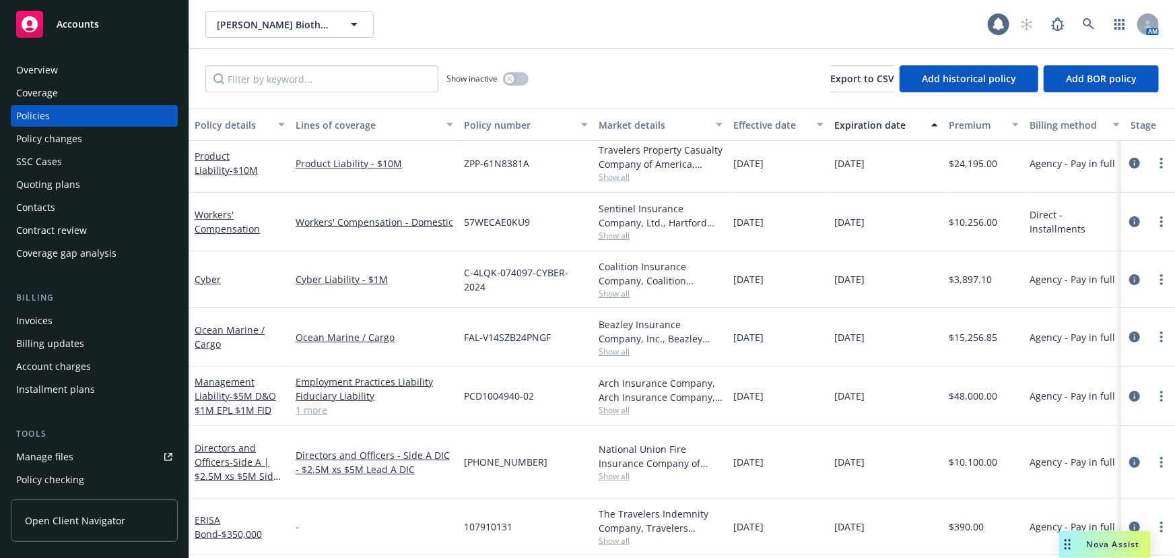
scroll to position [112, 0]
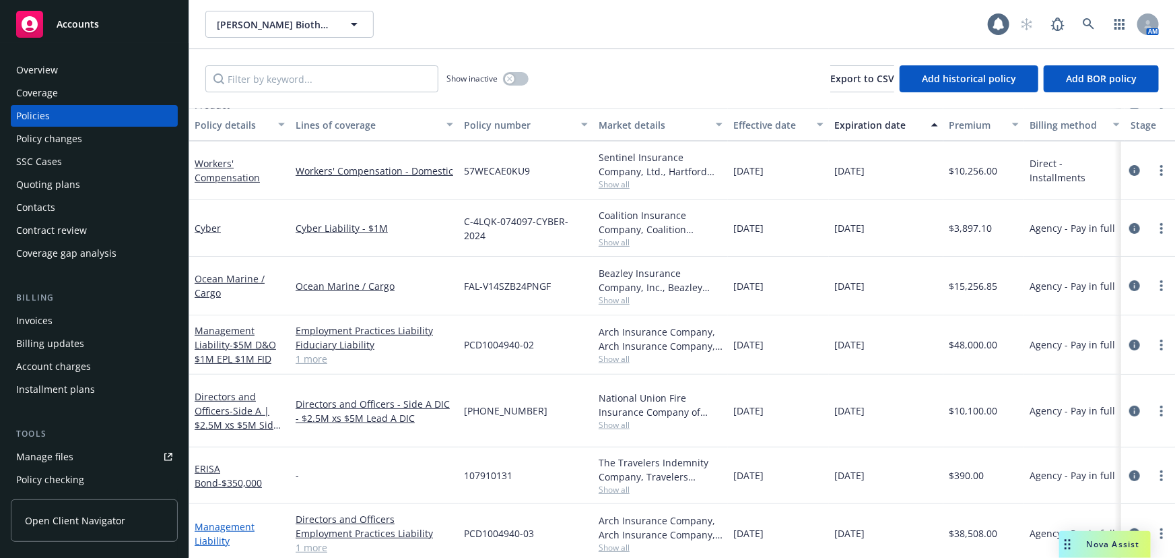
click at [227, 520] on link "Management Liability" at bounding box center [225, 533] width 60 height 27
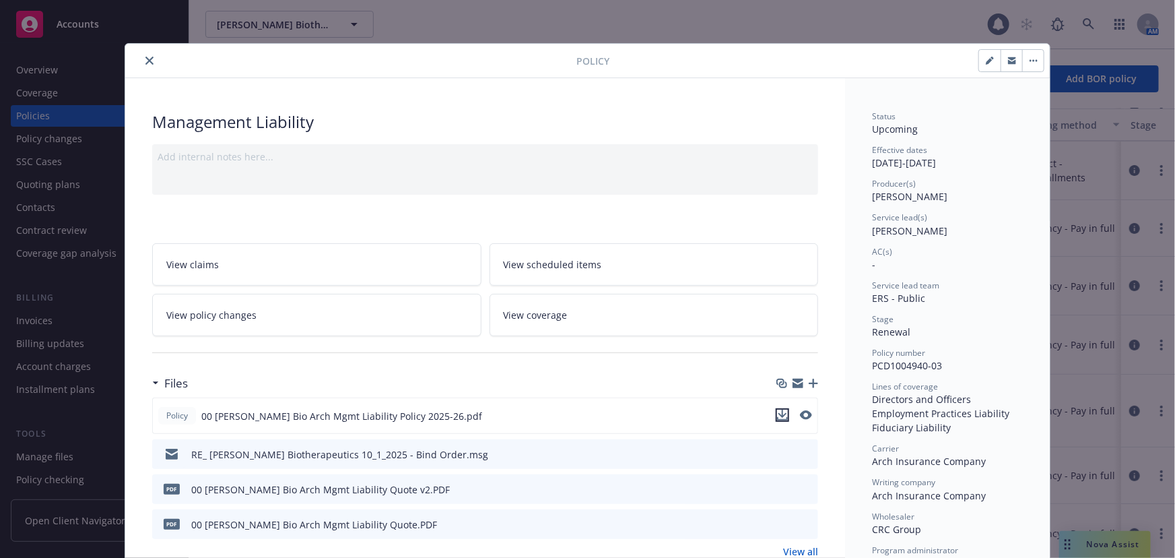
click at [781, 413] on icon "download file" at bounding box center [782, 415] width 11 height 11
click at [145, 62] on icon "close" at bounding box center [149, 61] width 8 height 8
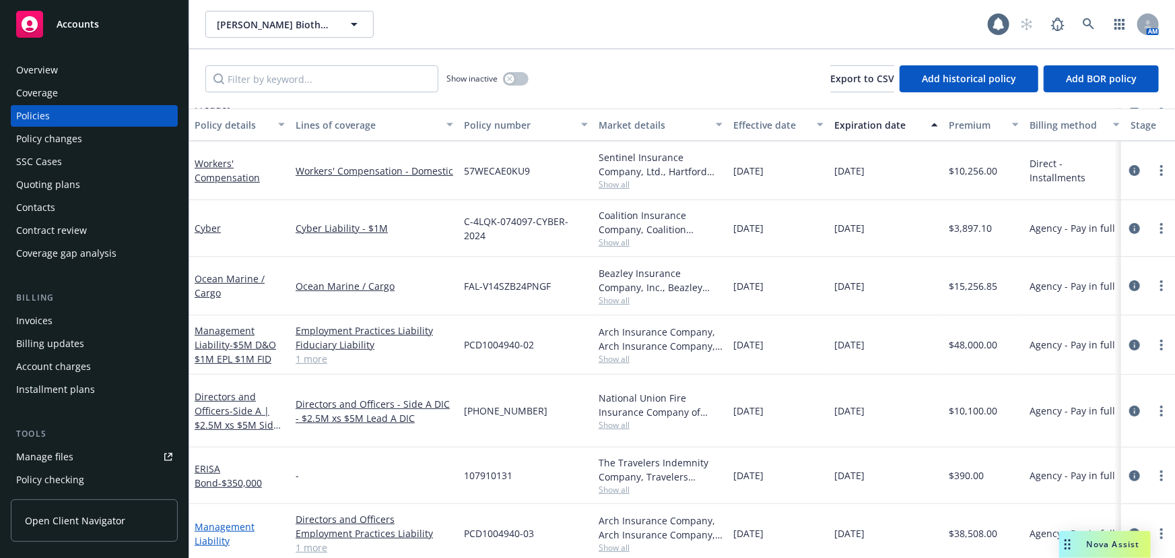
click at [235, 520] on link "Management Liability" at bounding box center [225, 533] width 60 height 27
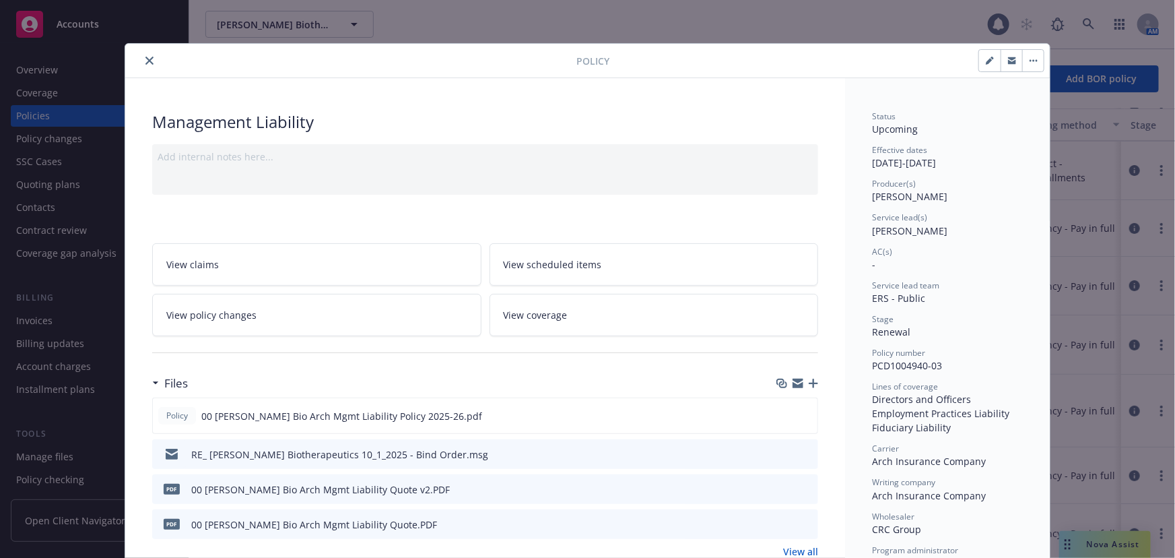
scroll to position [40, 0]
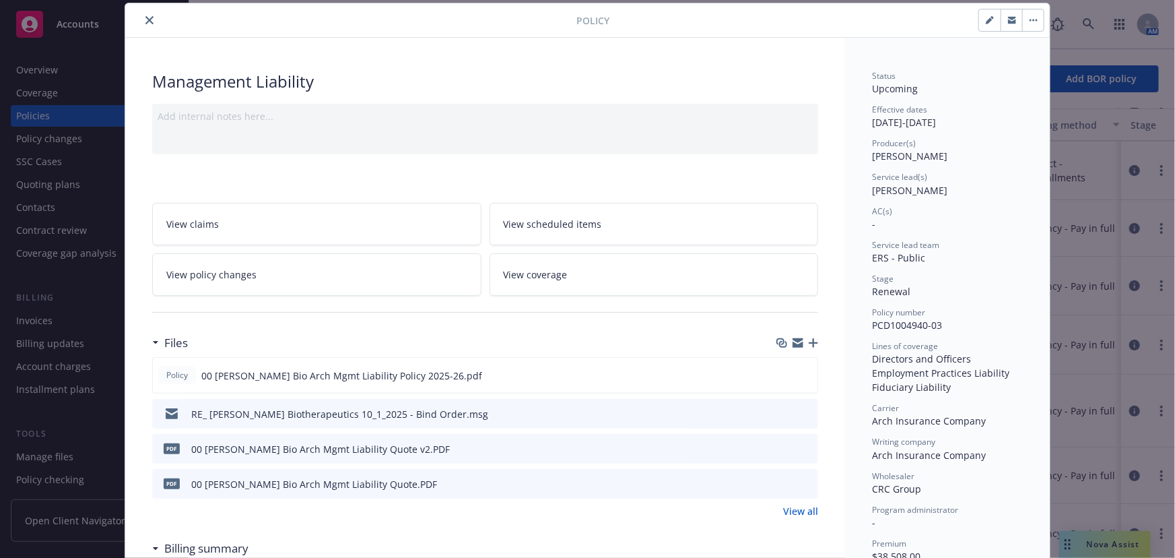
click at [814, 343] on icon "button" at bounding box center [813, 342] width 9 height 9
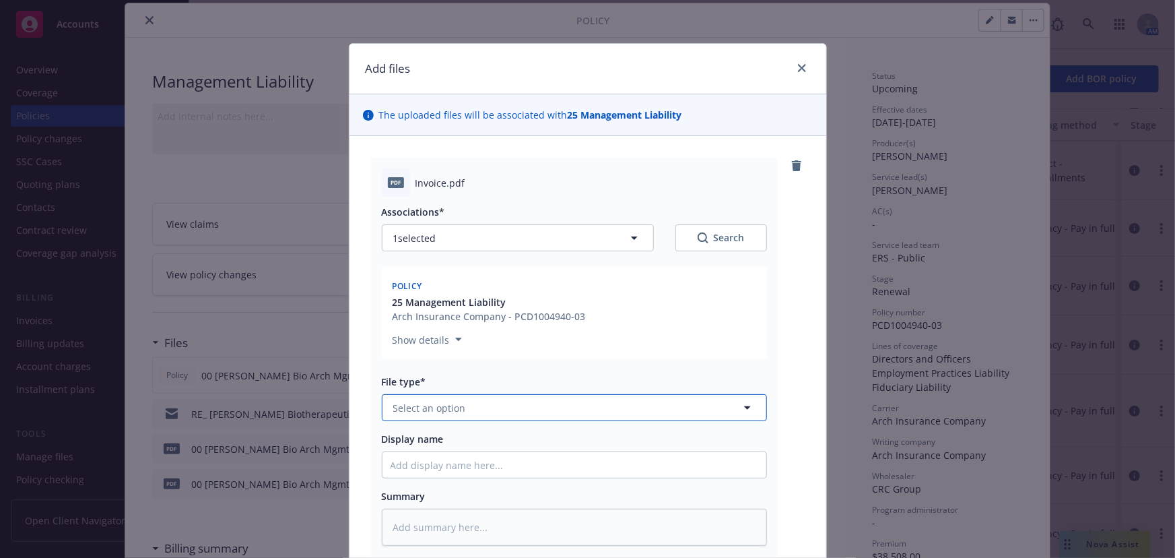
click at [564, 411] on button "Select an option" at bounding box center [574, 407] width 385 height 27
type input "invoice"
click at [551, 465] on div "Invoice - Third Party" at bounding box center [575, 481] width 384 height 36
type textarea "x"
click at [564, 469] on input "Display name" at bounding box center [575, 465] width 384 height 26
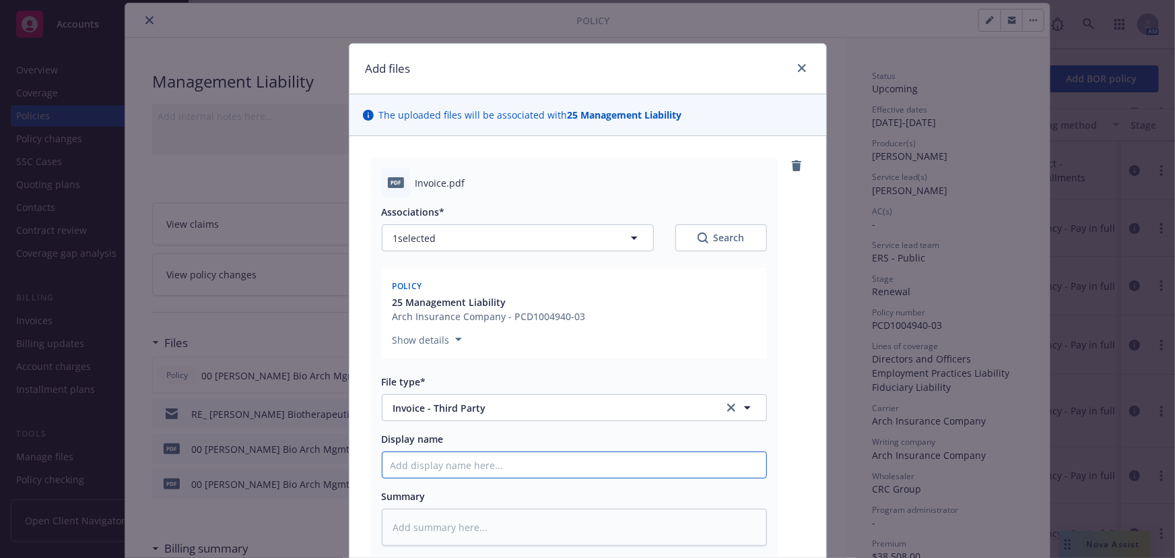
type input "0"
type textarea "x"
type input "00"
type textarea "x"
type input "00 As"
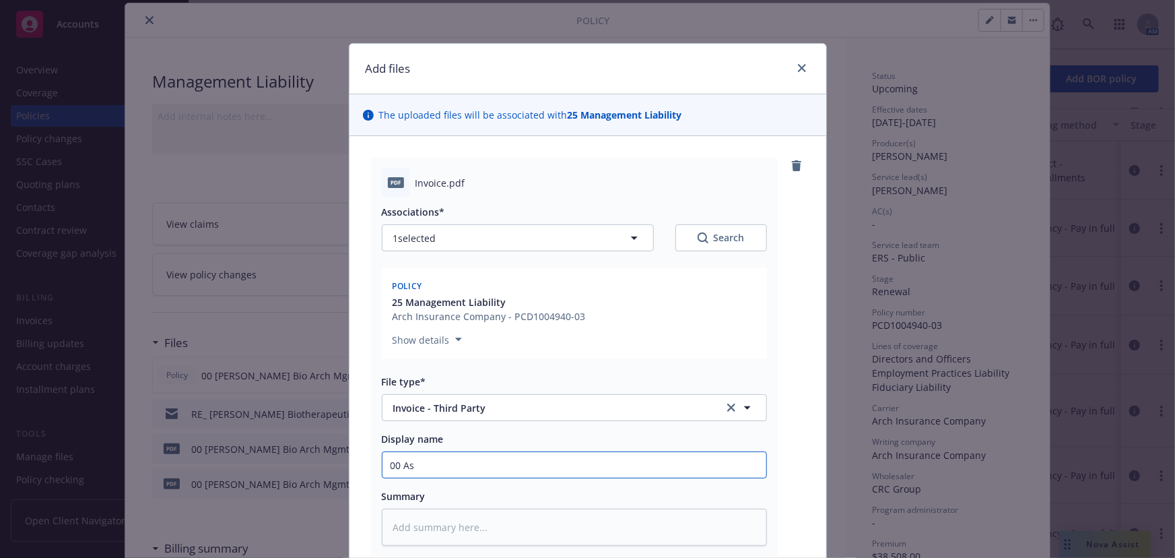
type textarea "x"
type input "00 Ash"
type textarea "x"
type input "00 [PERSON_NAME]"
type textarea "x"
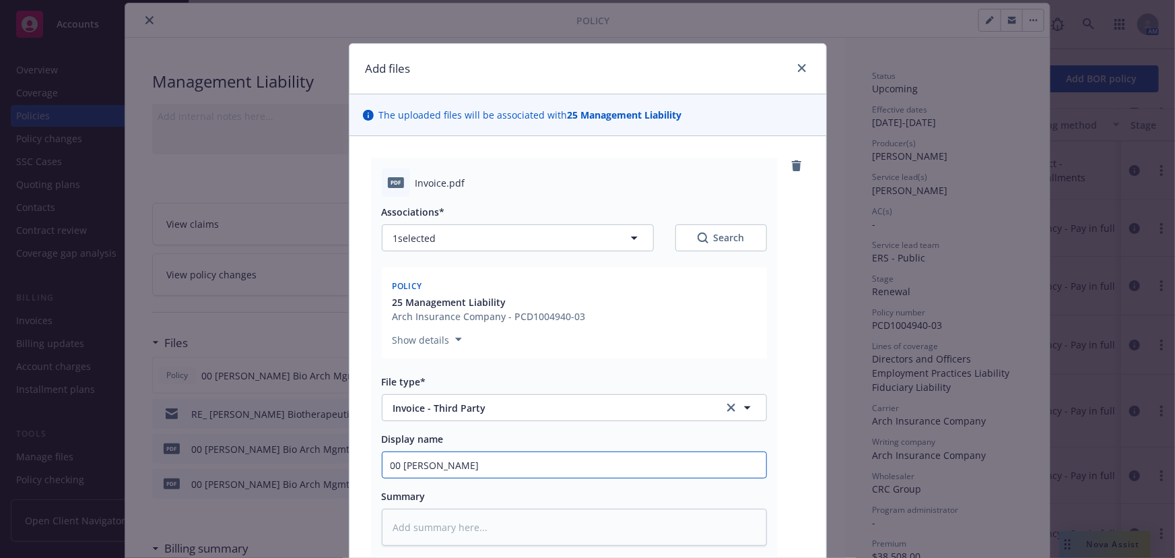
type input "00 [PERSON_NAME] B"
type textarea "x"
type input "00 [PERSON_NAME] Bio"
type textarea "x"
type input "00 [PERSON_NAME] Bio"
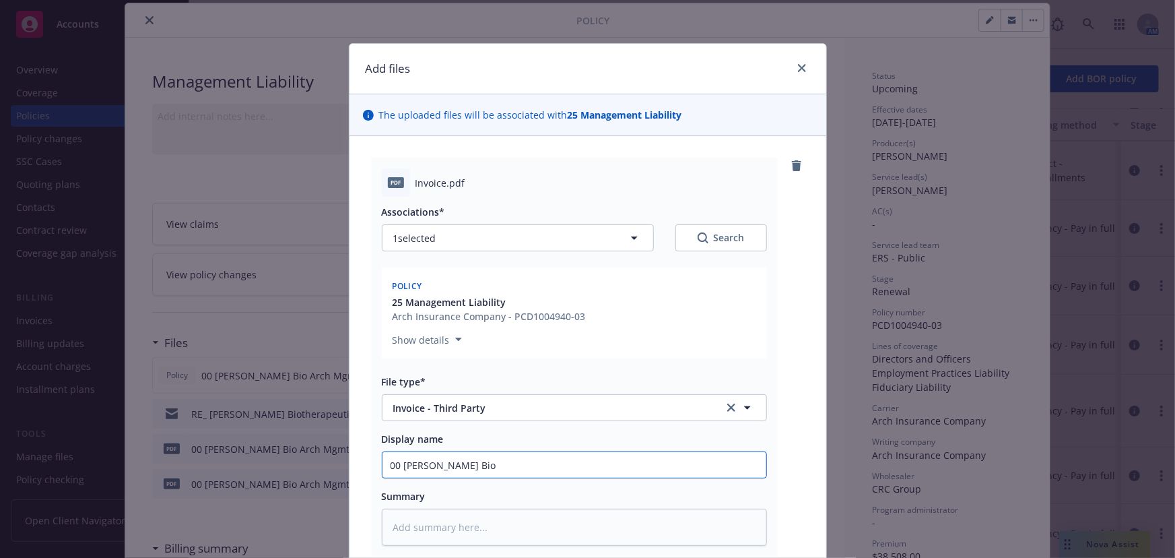
type textarea "x"
type input "00 [PERSON_NAME] Bio A"
type textarea "x"
type input "00 [PERSON_NAME] Bio Arch"
type textarea "x"
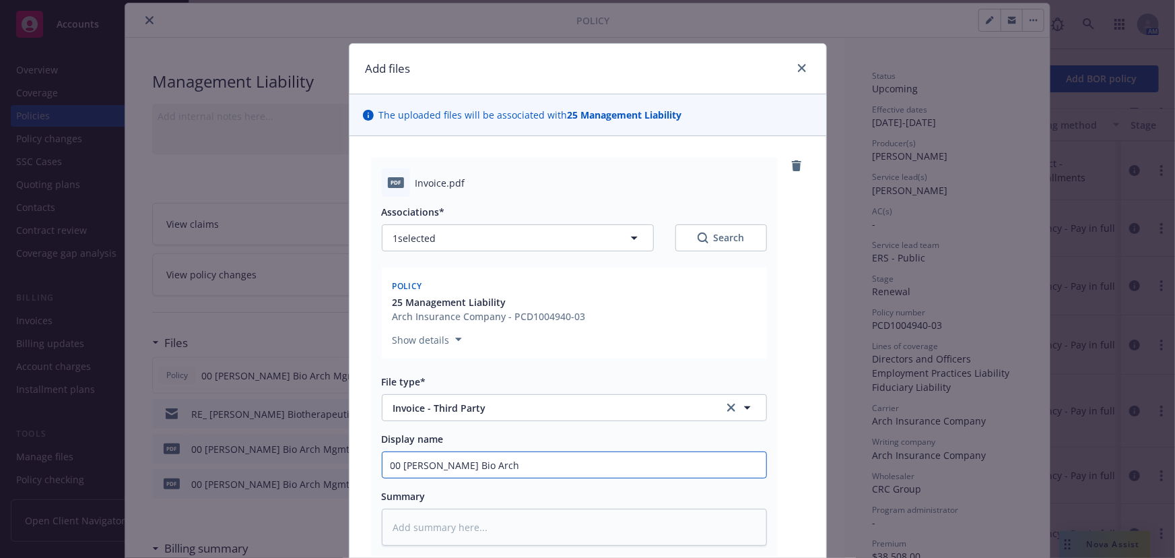
type input "00 [PERSON_NAME] Bio Arch"
type textarea "x"
type input "00 [PERSON_NAME] Bio Arch Mg"
type textarea "x"
type input "00 [PERSON_NAME] Bio Arch Mgm"
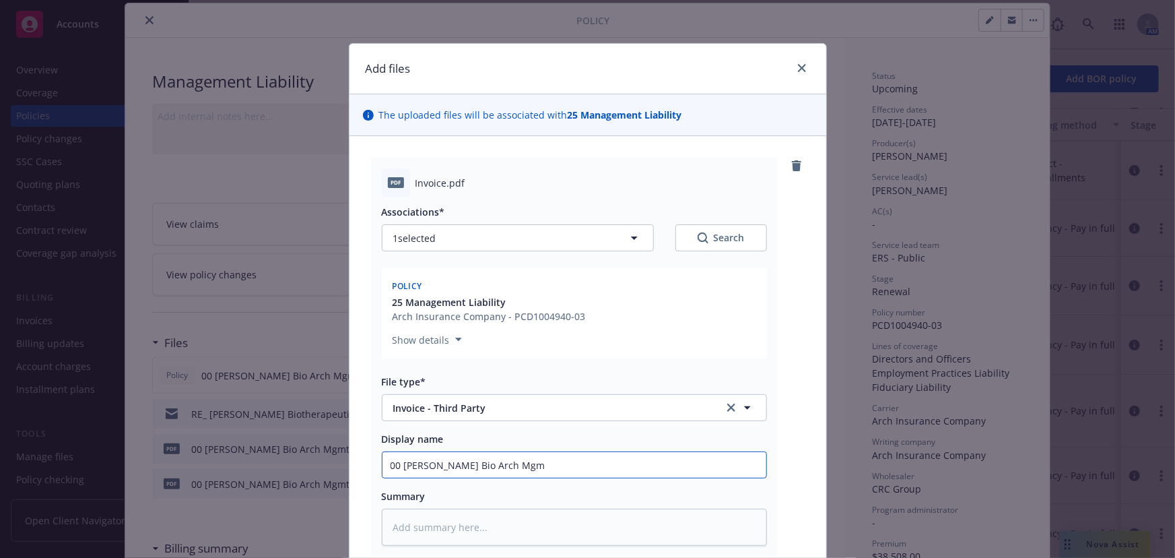
type textarea "x"
type input "00 [PERSON_NAME] Bio Arch Mgmt"
type textarea "x"
type input "00 [PERSON_NAME] Bio Arch Mgmt L"
type textarea "x"
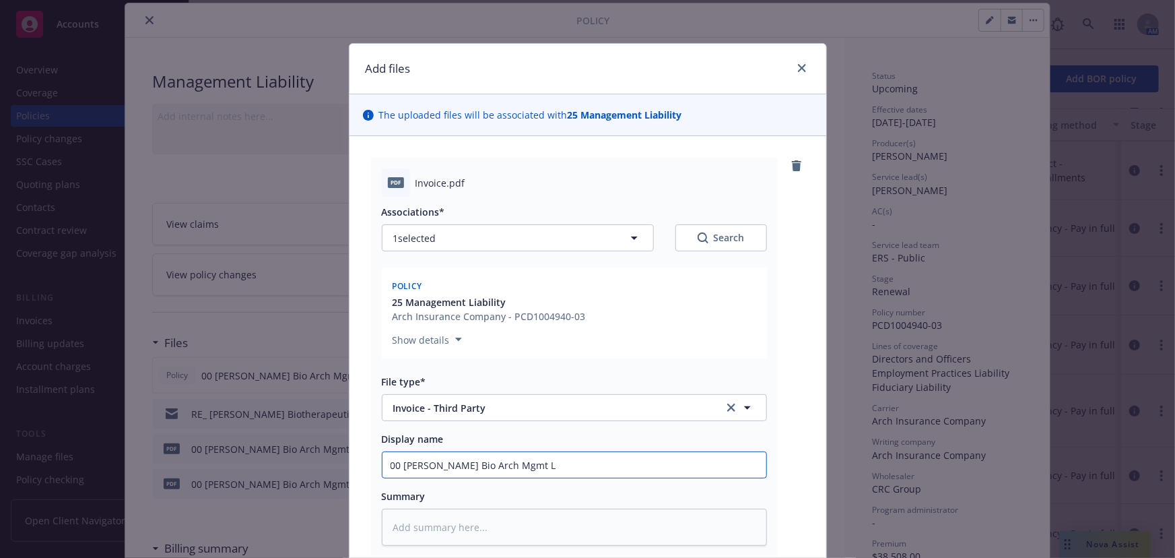
type input "00 [PERSON_NAME] Bio Arch Mgmt [PERSON_NAME]"
type textarea "x"
type input "00 [PERSON_NAME] Bio Arch Mgmt Lia"
type textarea "x"
type input "00 [PERSON_NAME] Bio Arch Mgmt Liai"
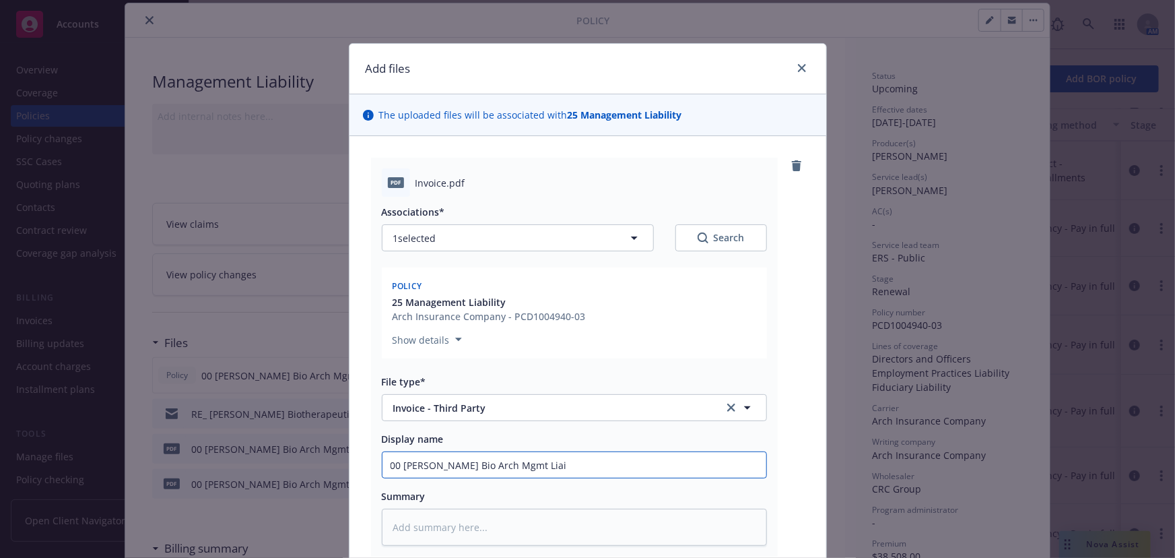
type textarea "x"
type input "00 [PERSON_NAME] Bio Arch Mgmt Liail"
type textarea "x"
type input "00 [PERSON_NAME] Bio Arch Mgmt Liai"
type textarea "x"
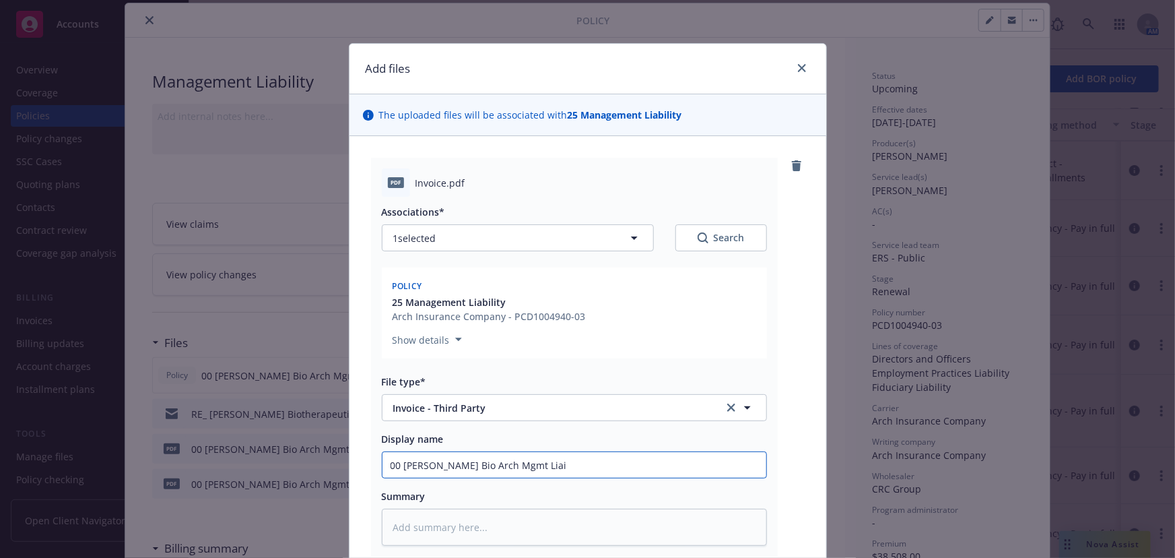
type input "00 [PERSON_NAME] Bio Arch Mgmt Lia"
type textarea "x"
type input "00 [PERSON_NAME] Bio Arch Mgmt Liab"
type textarea "x"
type input "00 [PERSON_NAME] Bio Arch Mgmt Liabi"
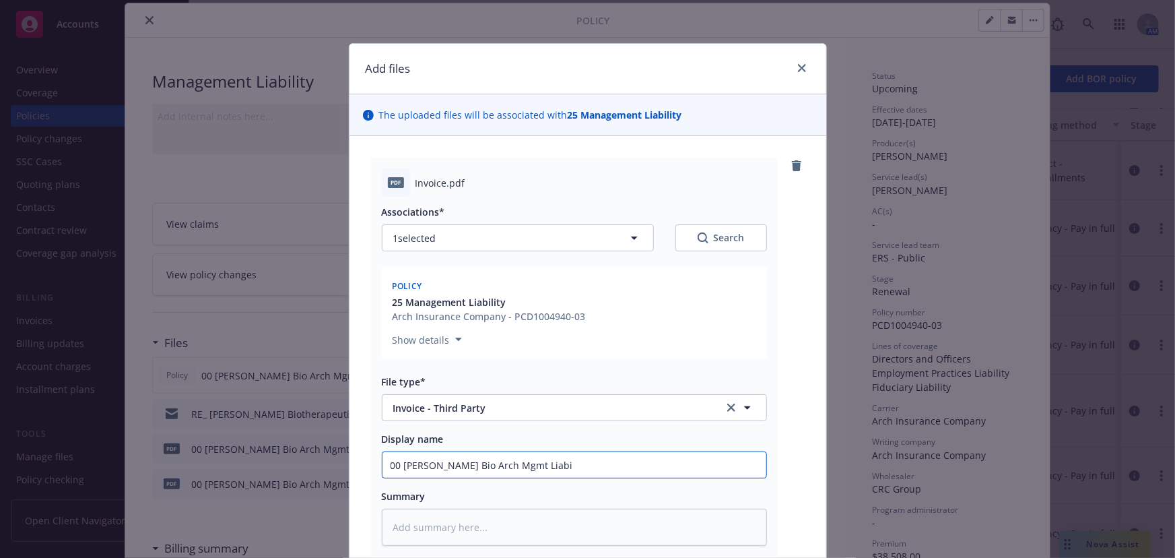
type textarea "x"
type input "00 [PERSON_NAME] Bio Arch Mgmt Liabil"
type textarea "x"
type input "00 [PERSON_NAME] Bio Arch Mgmt Liabili"
type textarea "x"
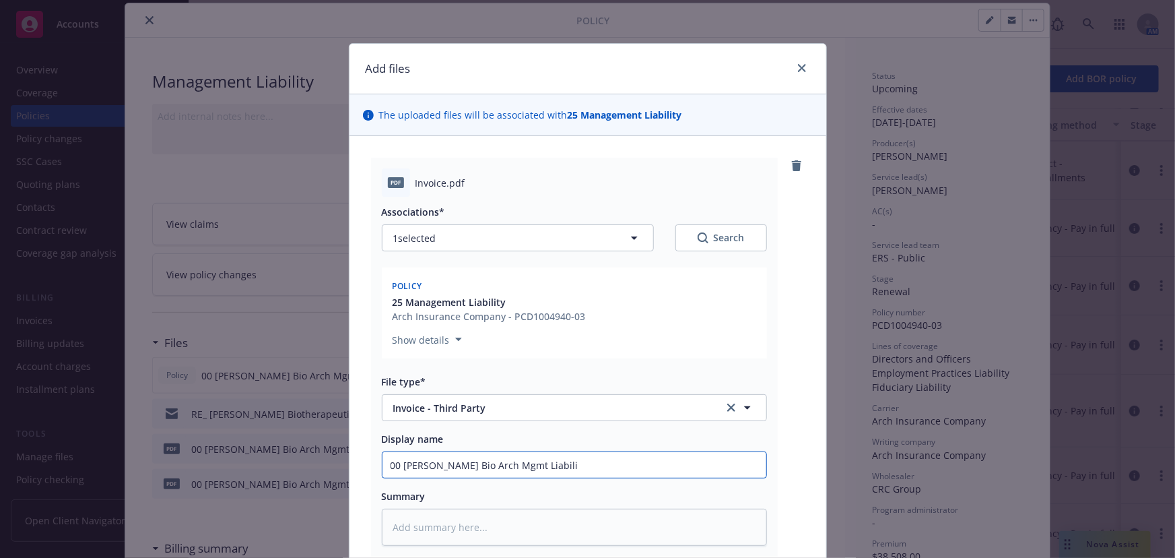
type input "00 [PERSON_NAME] Bio Arch Mgmt Liabilit"
type textarea "x"
type input "00 [PERSON_NAME] Bio Arch Mgmt Liability"
type textarea "x"
type input "00 [PERSON_NAME] Bio Arch Mgmt Liability"
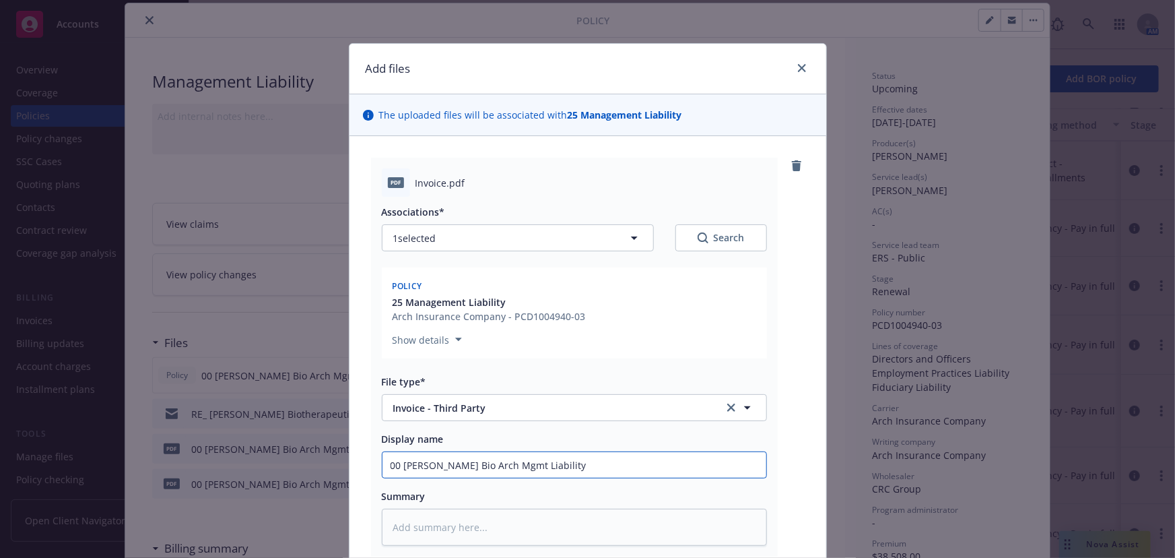
type textarea "x"
type input "00 Asher Bio Arch Mgmt Liability C"
type textarea "x"
type input "00 Asher Bio Arch Mgmt Liability CR"
type textarea "x"
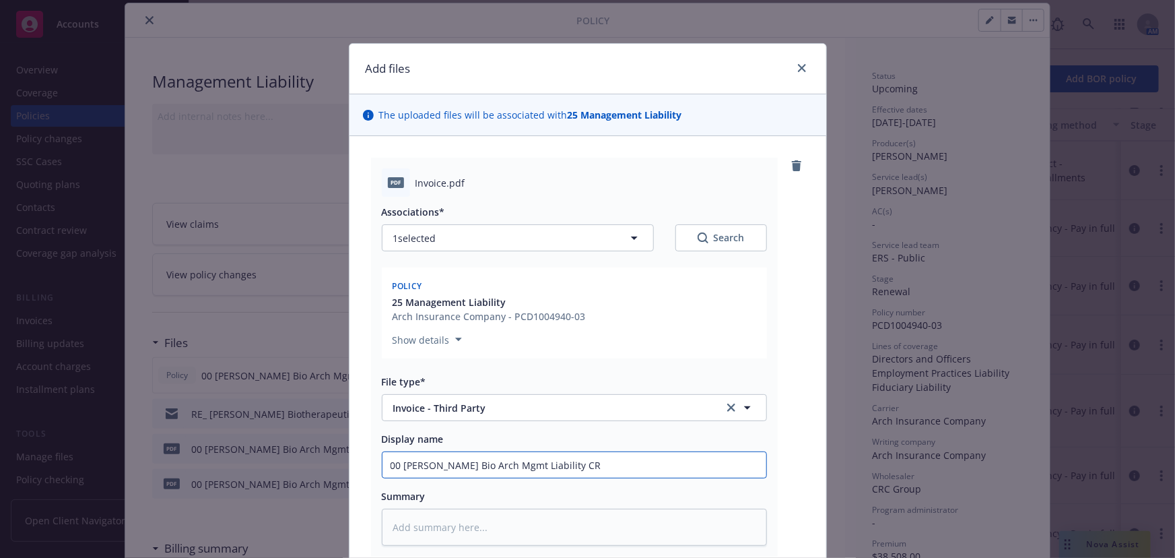
type input "00 Asher Bio Arch Mgmt Liability CRC"
type textarea "x"
click at [596, 464] on input "00 Asher Bio Arch Mgmt Liability CRC" at bounding box center [575, 465] width 384 height 26
type input "00 Asher Bio Arch Mgmt Liability CRC I"
type textarea "x"
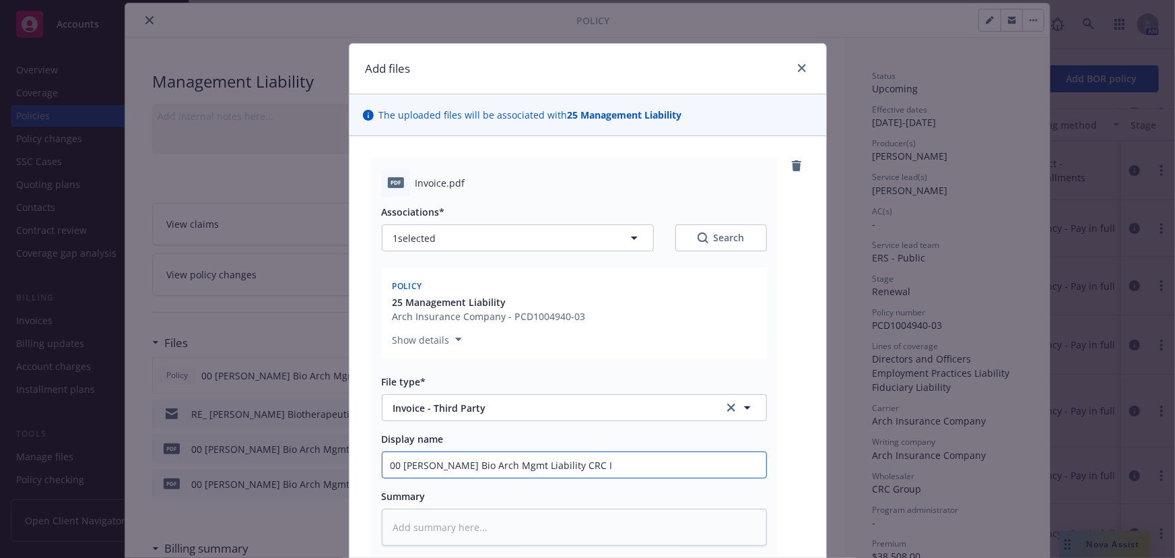
type input "00 Asher Bio Arch Mgmt Liability CRC In"
type textarea "x"
type input "00 Asher Bio Arch Mgmt Liability CRC Inv"
type textarea "x"
type input "00 Asher Bio Arch Mgmt Liability CRC Invo"
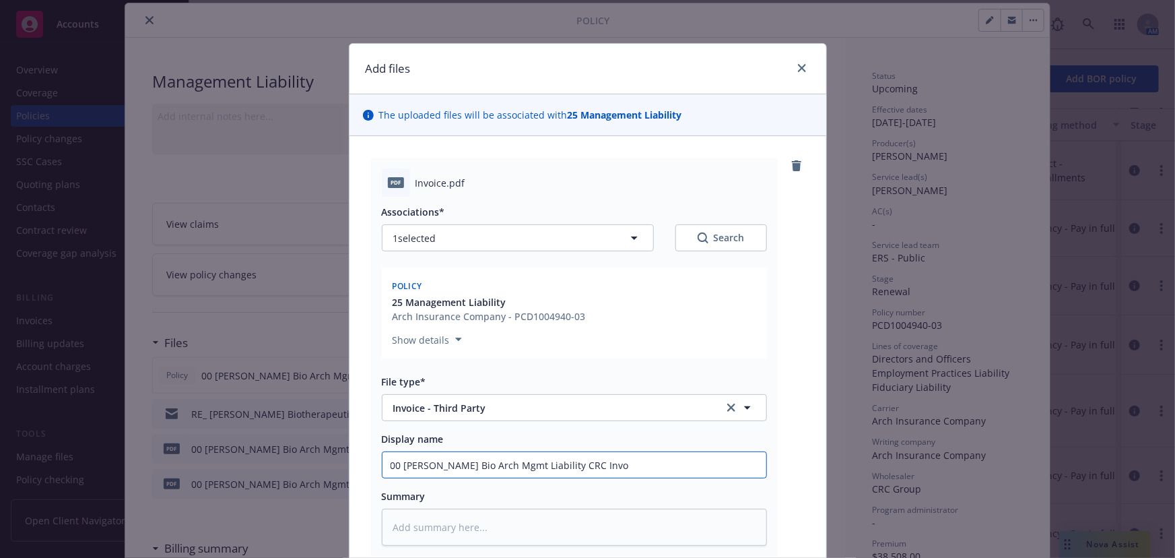
type textarea "x"
type input "00 Asher Bio Arch Mgmt Liability CRC Invoi"
type textarea "x"
type input "00 Asher Bio Arch Mgmt Liability CRC Invoic"
type textarea "x"
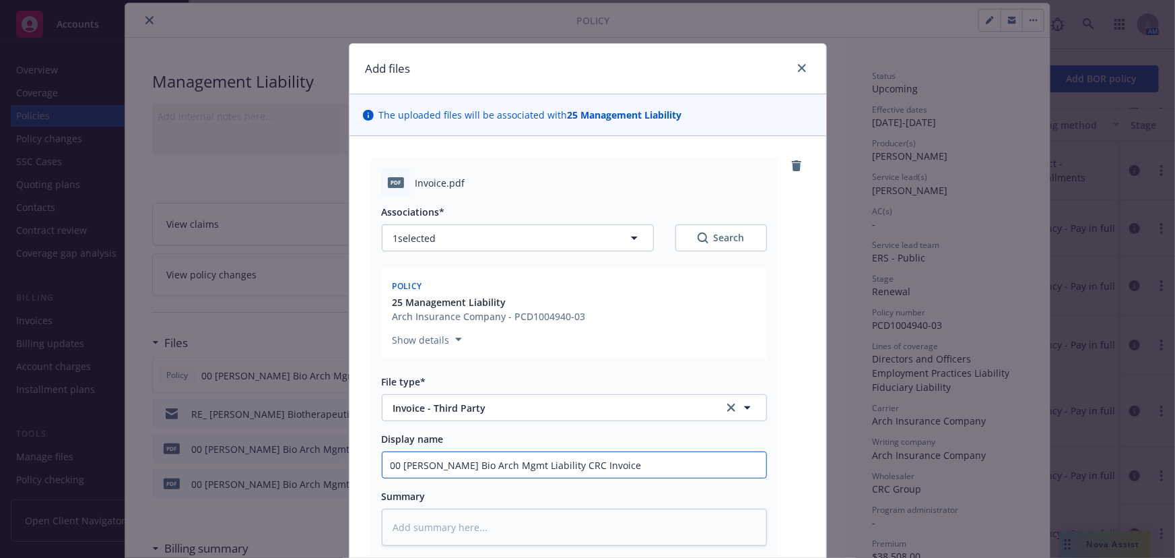
type input "00 Asher Bio Arch Mgmt Liability CRC Invoice"
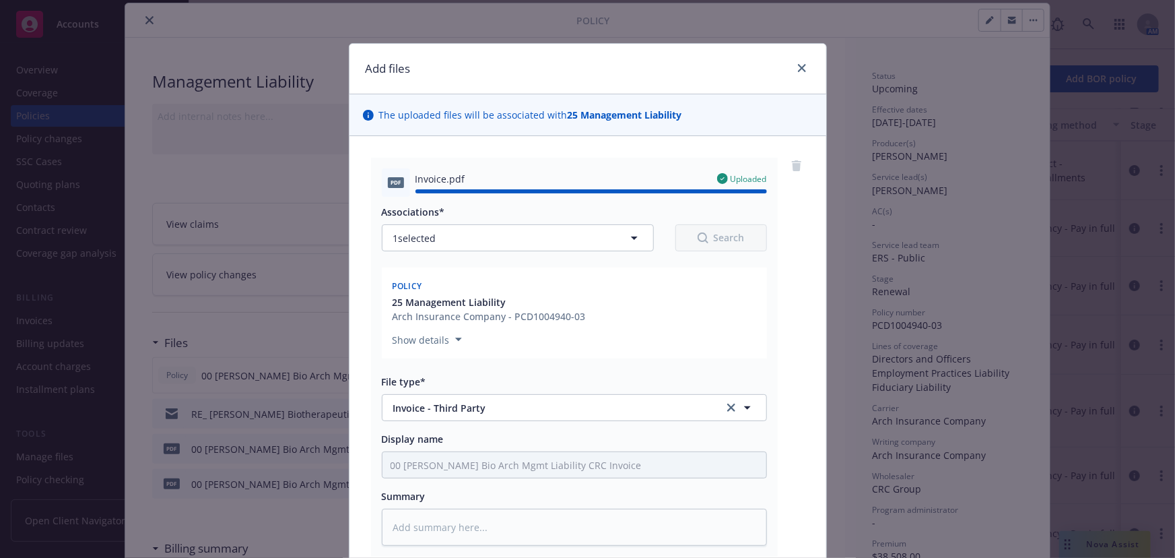
type textarea "x"
